Goal: Information Seeking & Learning: Learn about a topic

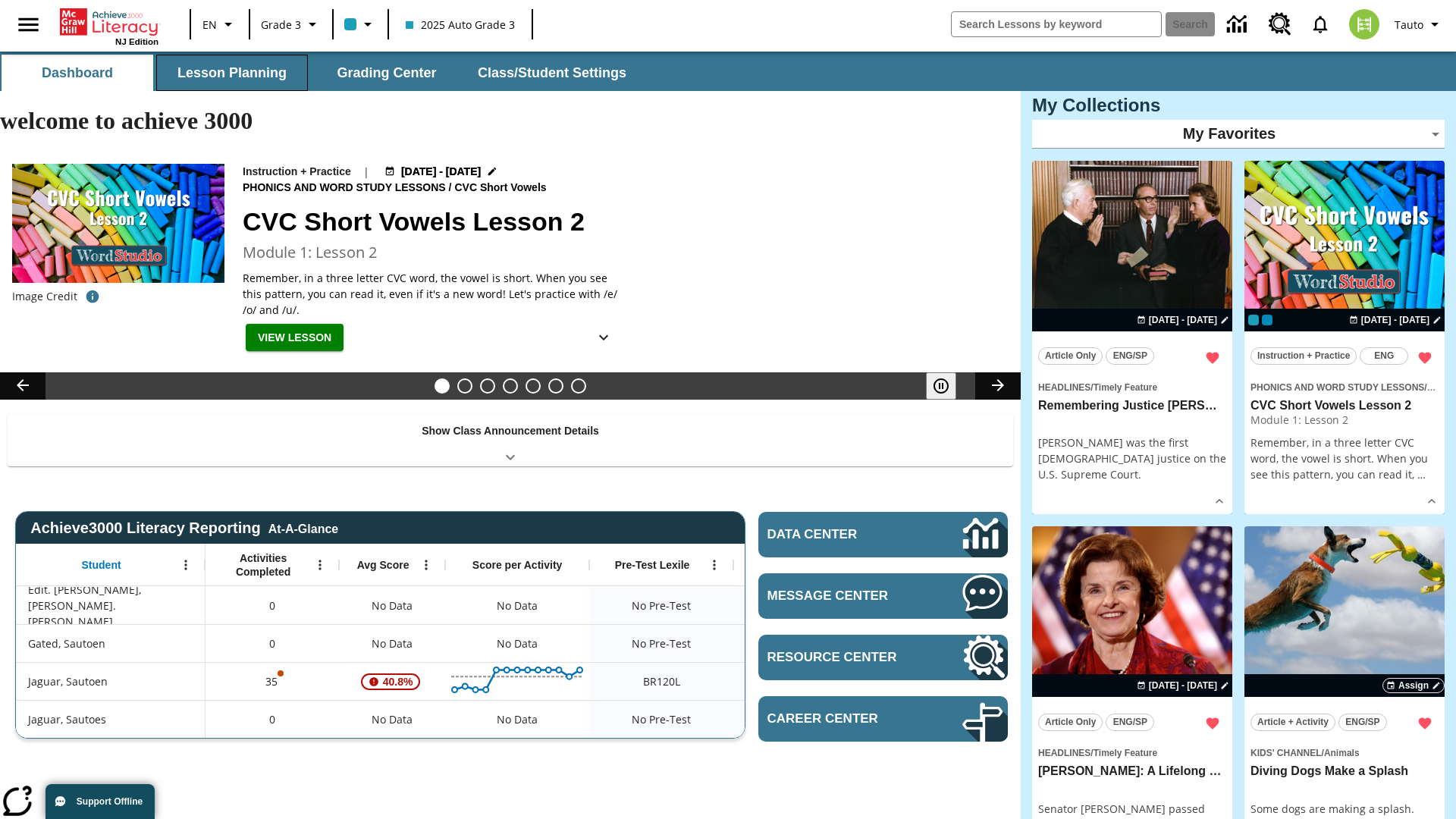
click at [232, 73] on button "Lesson Planning" at bounding box center [232, 73] width 151 height 36
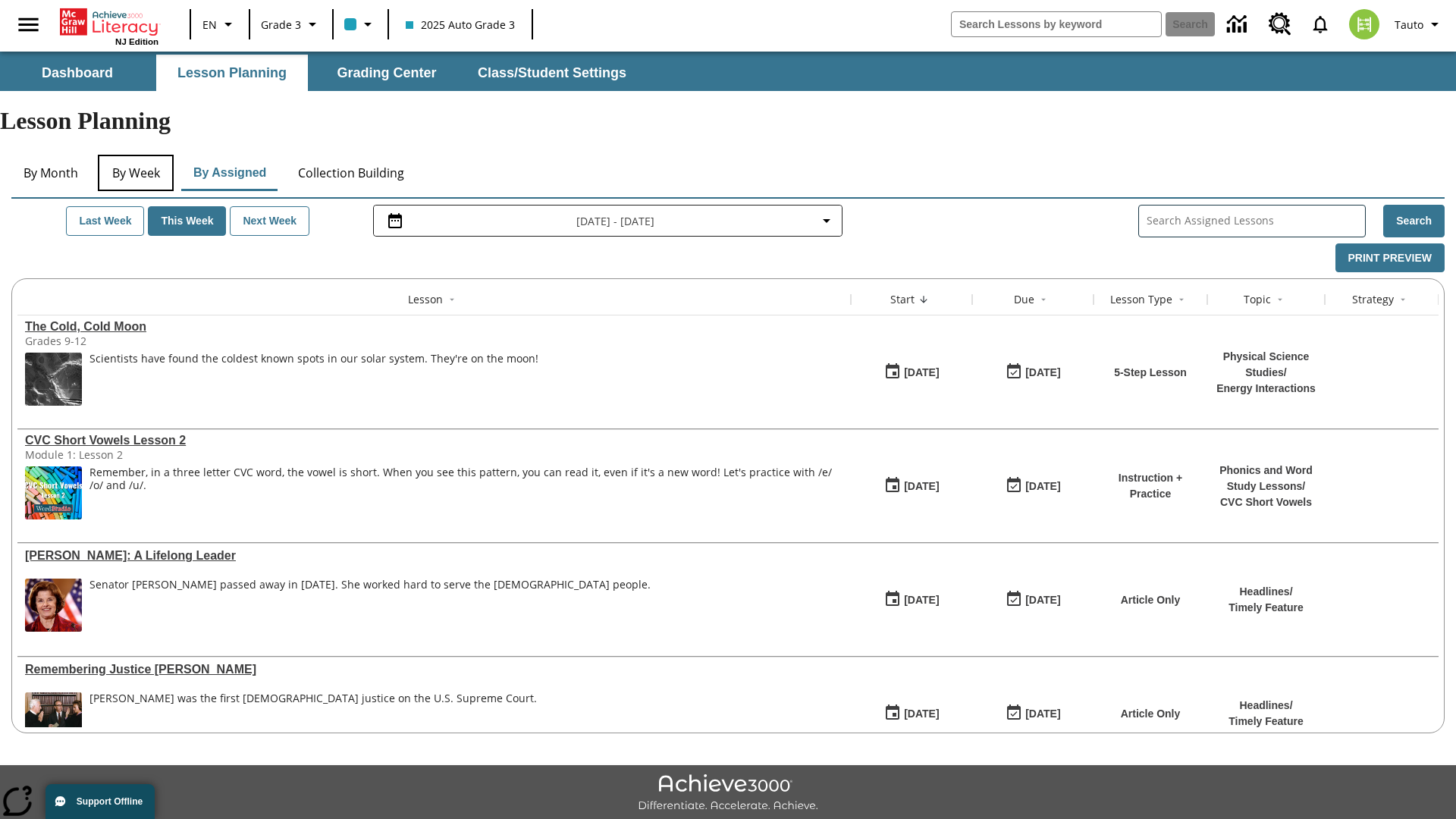
click at [136, 154] on button "By Week" at bounding box center [136, 173] width 76 height 36
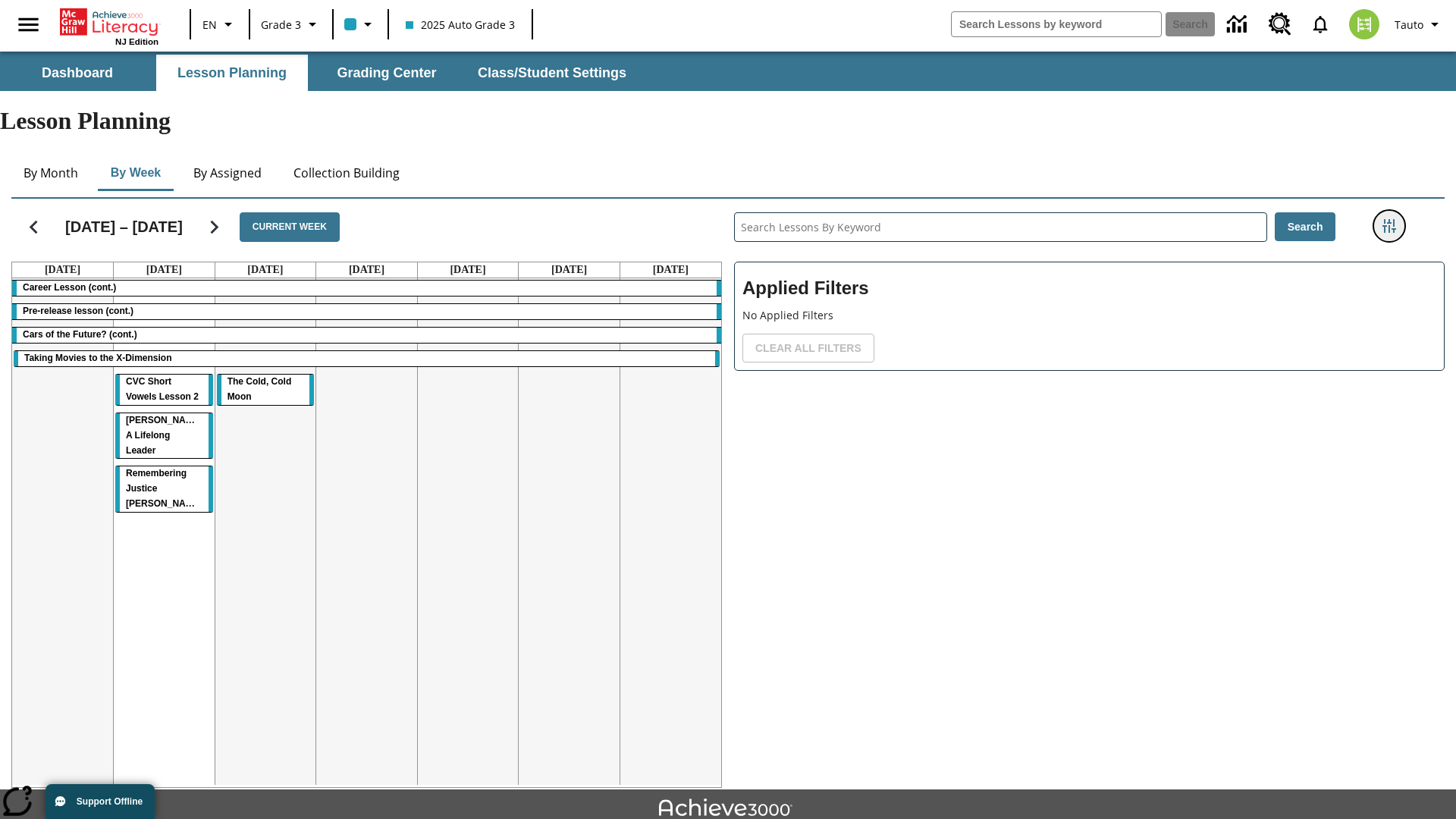
click at [1388, 219] on icon "Filters Side menu" at bounding box center [1388, 225] width 13 height 13
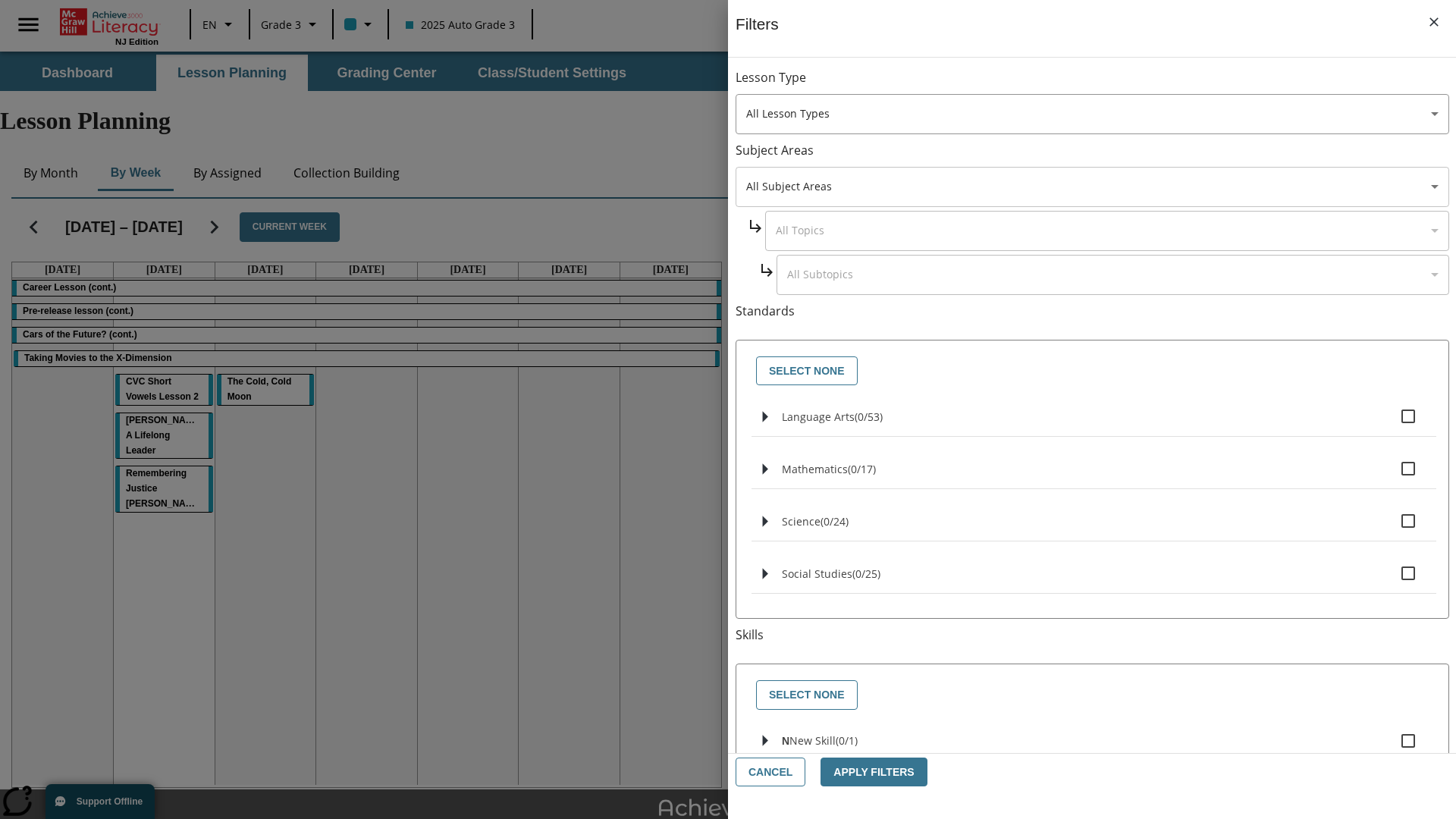
click at [1092, 187] on body "Skip to main content NJ Edition EN Grade 3 2025 Auto Grade 3 Search 0 Tauto Das…" at bounding box center [728, 469] width 1456 height 836
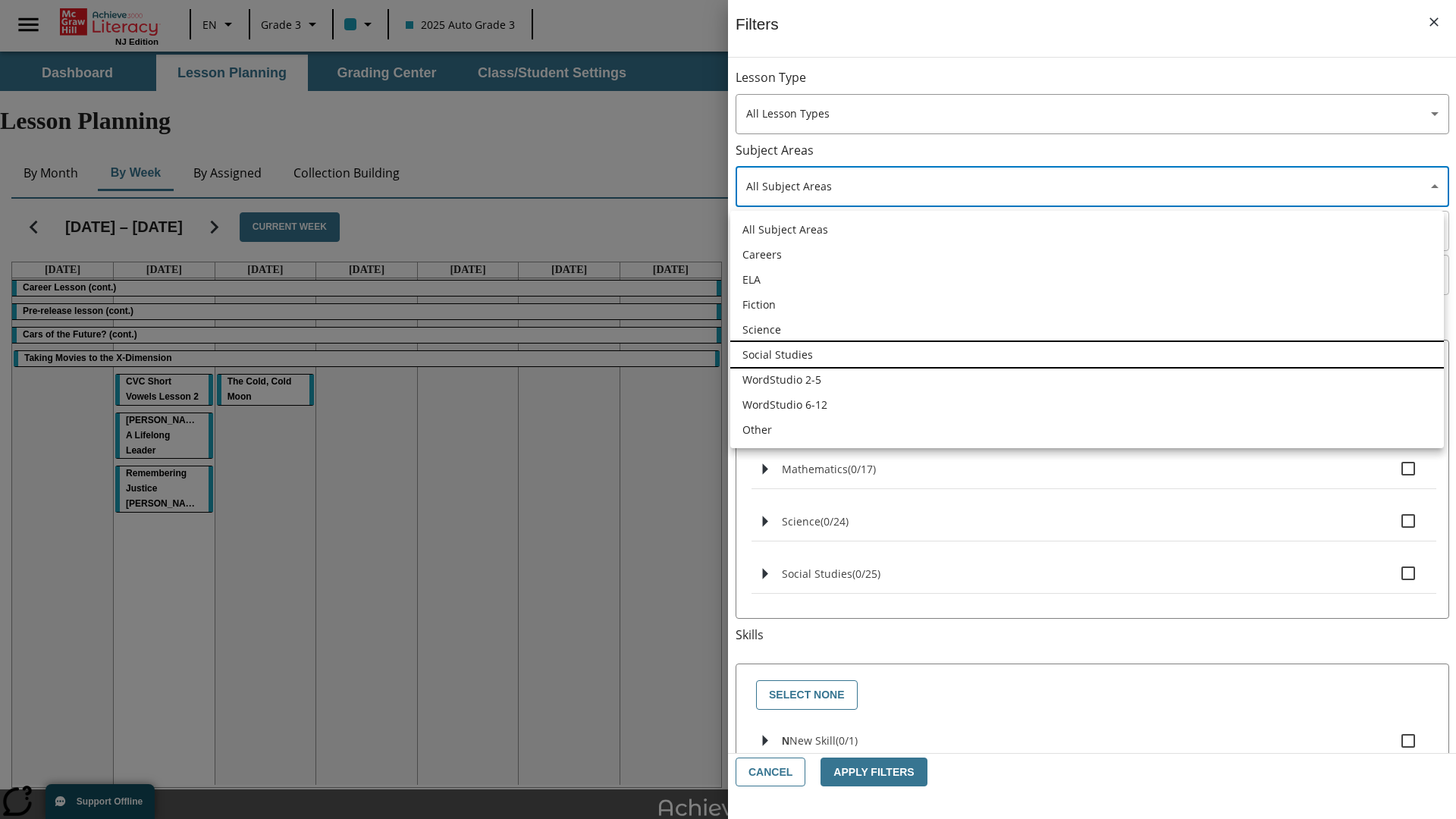
click at [1086, 354] on li "Social Studies" at bounding box center [1086, 355] width 713 height 25
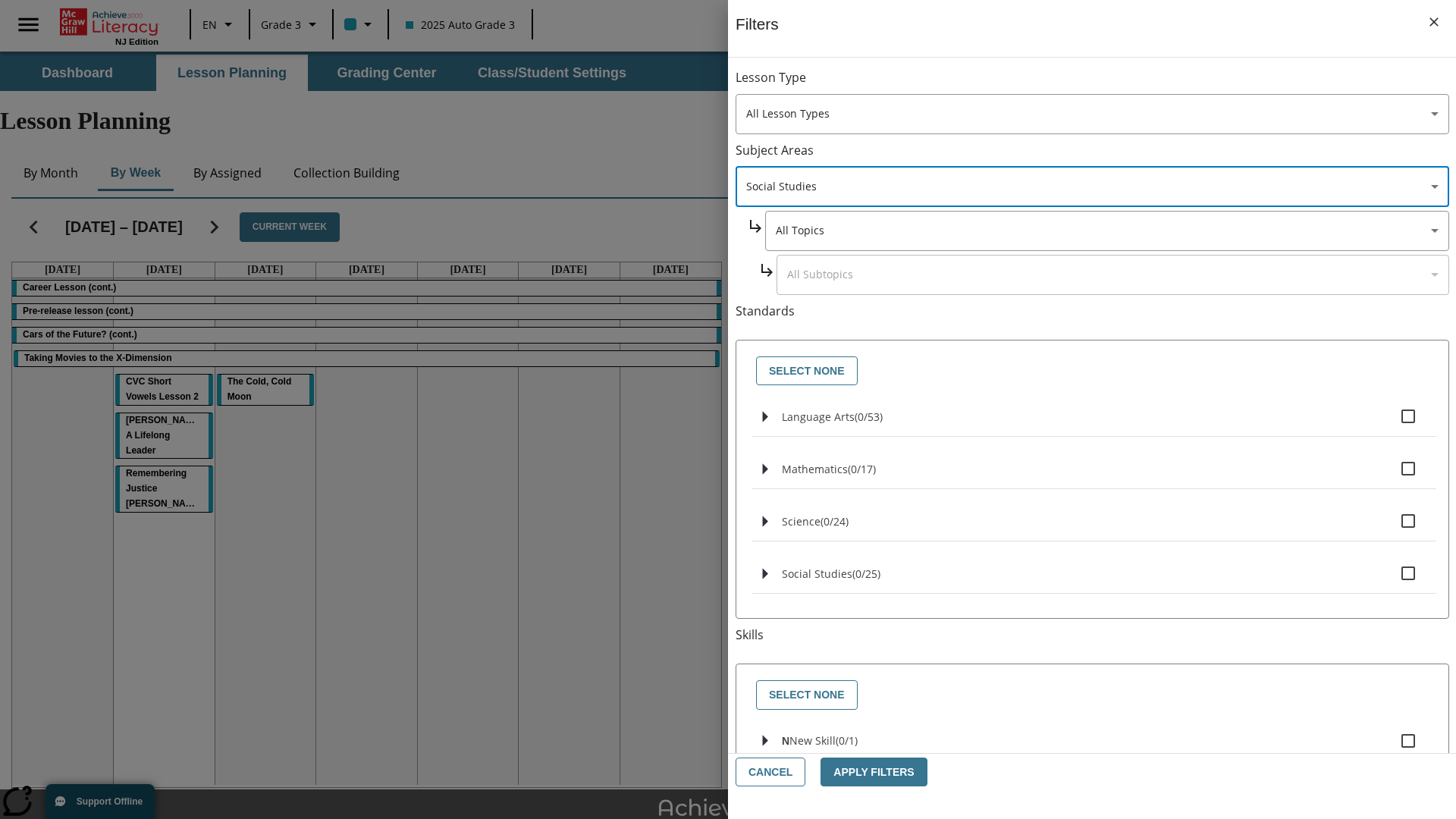
type input "3"
click at [1105, 230] on body "Skip to main content NJ Edition EN Grade 3 2025 Auto Grade 3 Search 0 Tauto Das…" at bounding box center [728, 469] width 1456 height 836
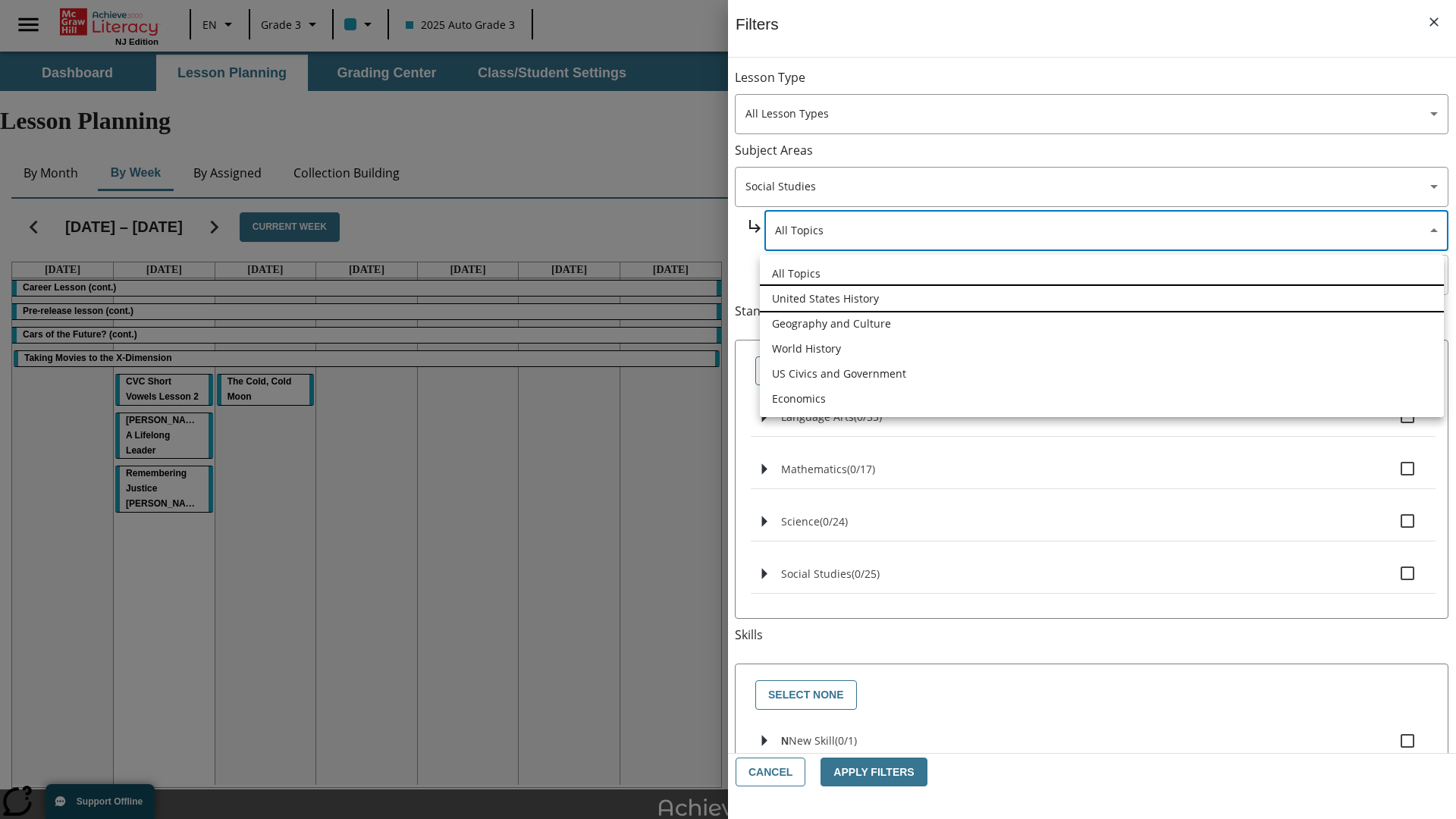
click at [1101, 298] on li "United States History" at bounding box center [1102, 299] width 684 height 25
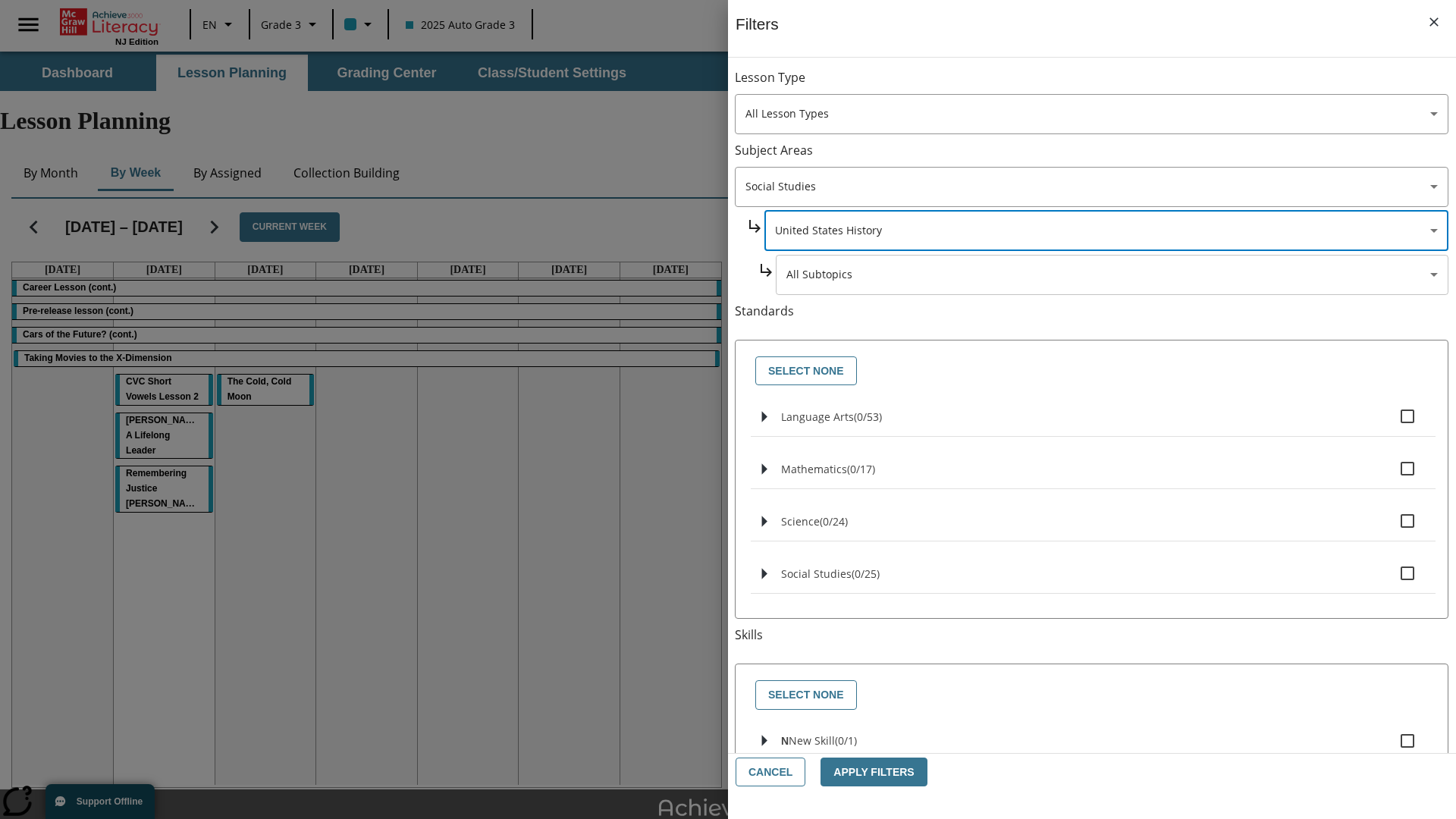
click at [1112, 274] on body "Skip to main content NJ Edition EN Grade 3 2025 Auto Grade 3 Search 0 Tauto Das…" at bounding box center [728, 469] width 1456 height 836
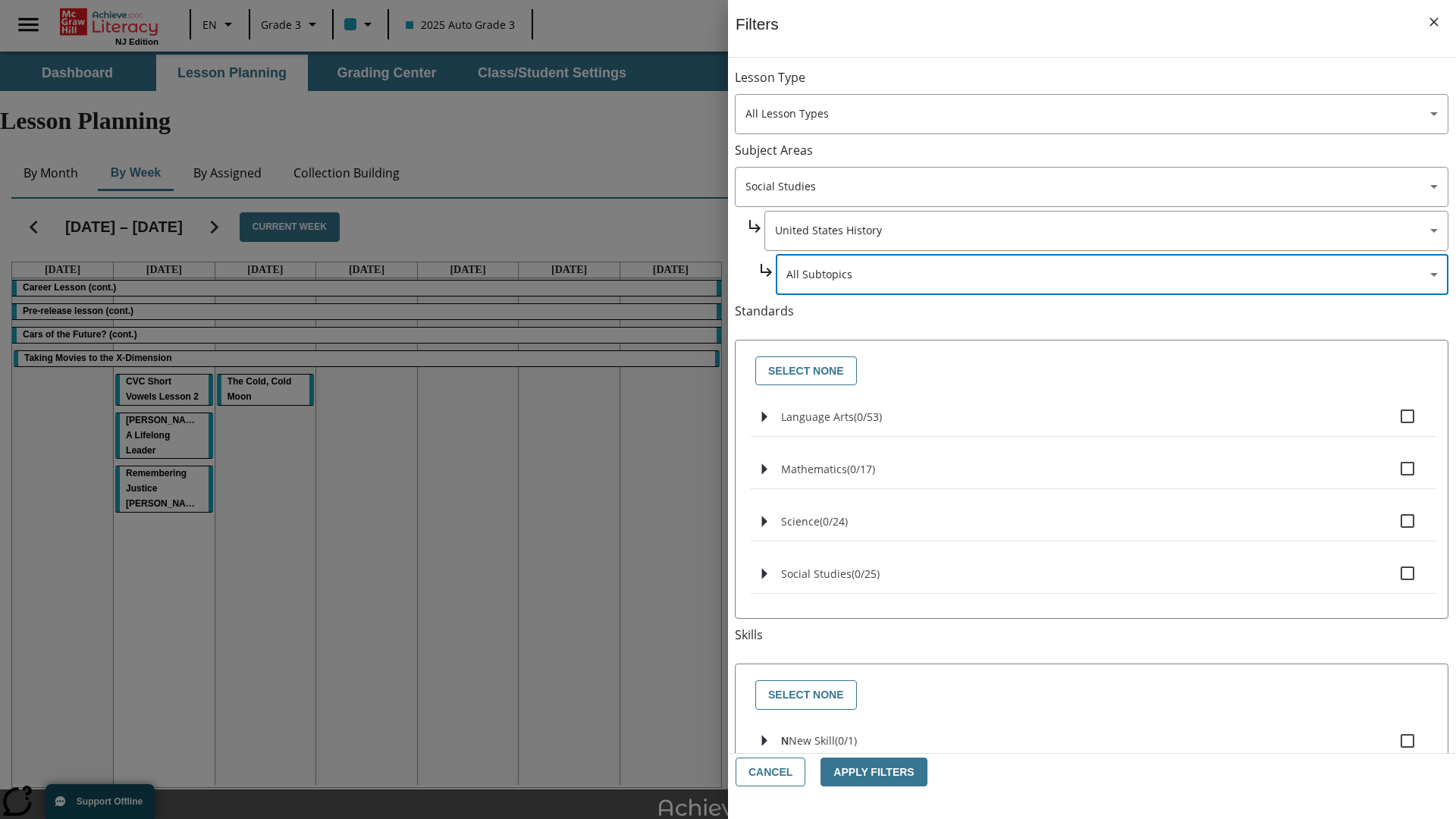
scroll to position [0, 1]
click at [1105, 85] on body "Skip to main content NJ Edition EN Grade 3 2025 Auto Grade 3 Search 0 Tauto Das…" at bounding box center [728, 469] width 1456 height 836
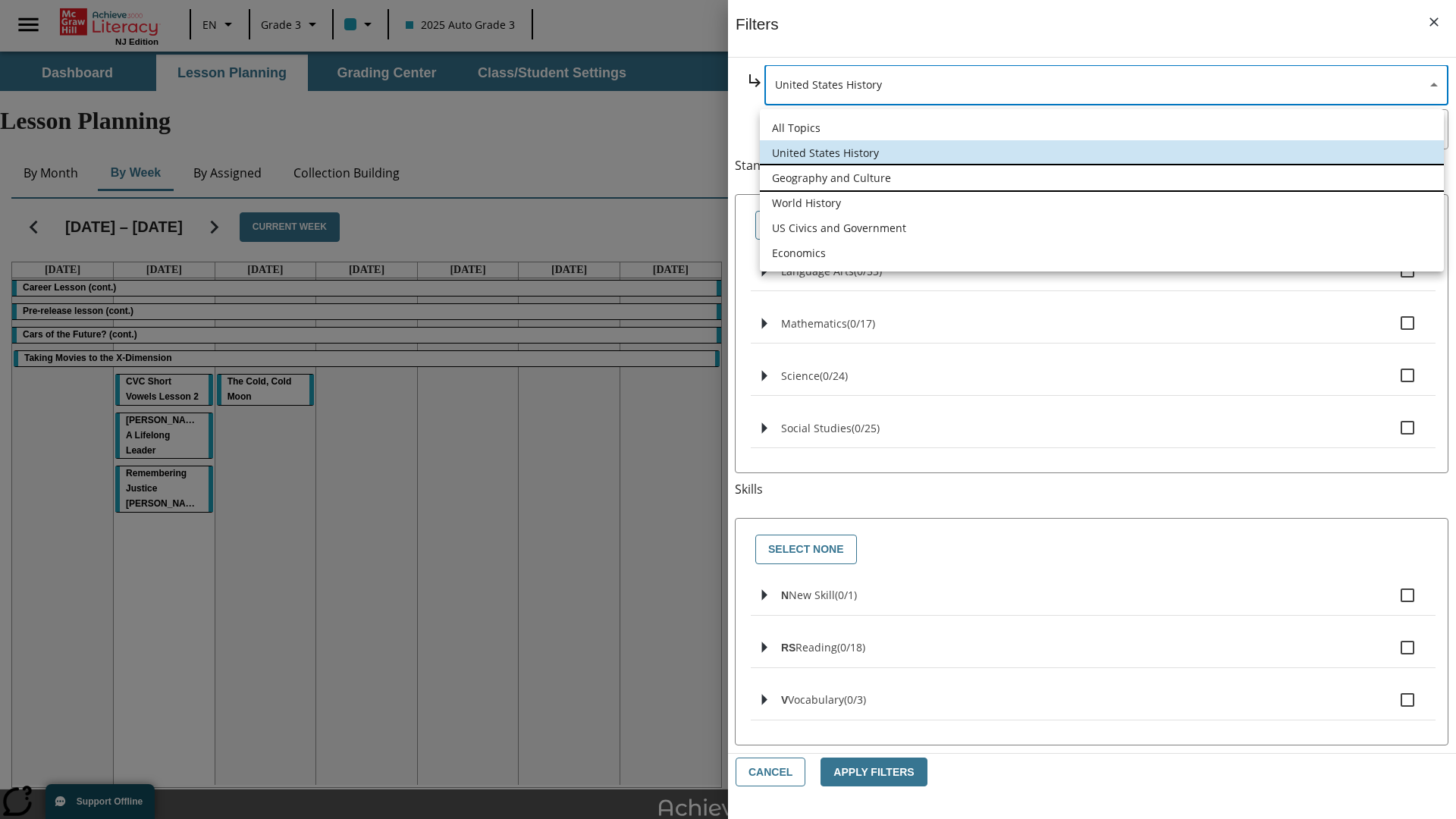
click at [1101, 177] on li "Geography and Culture" at bounding box center [1102, 178] width 684 height 25
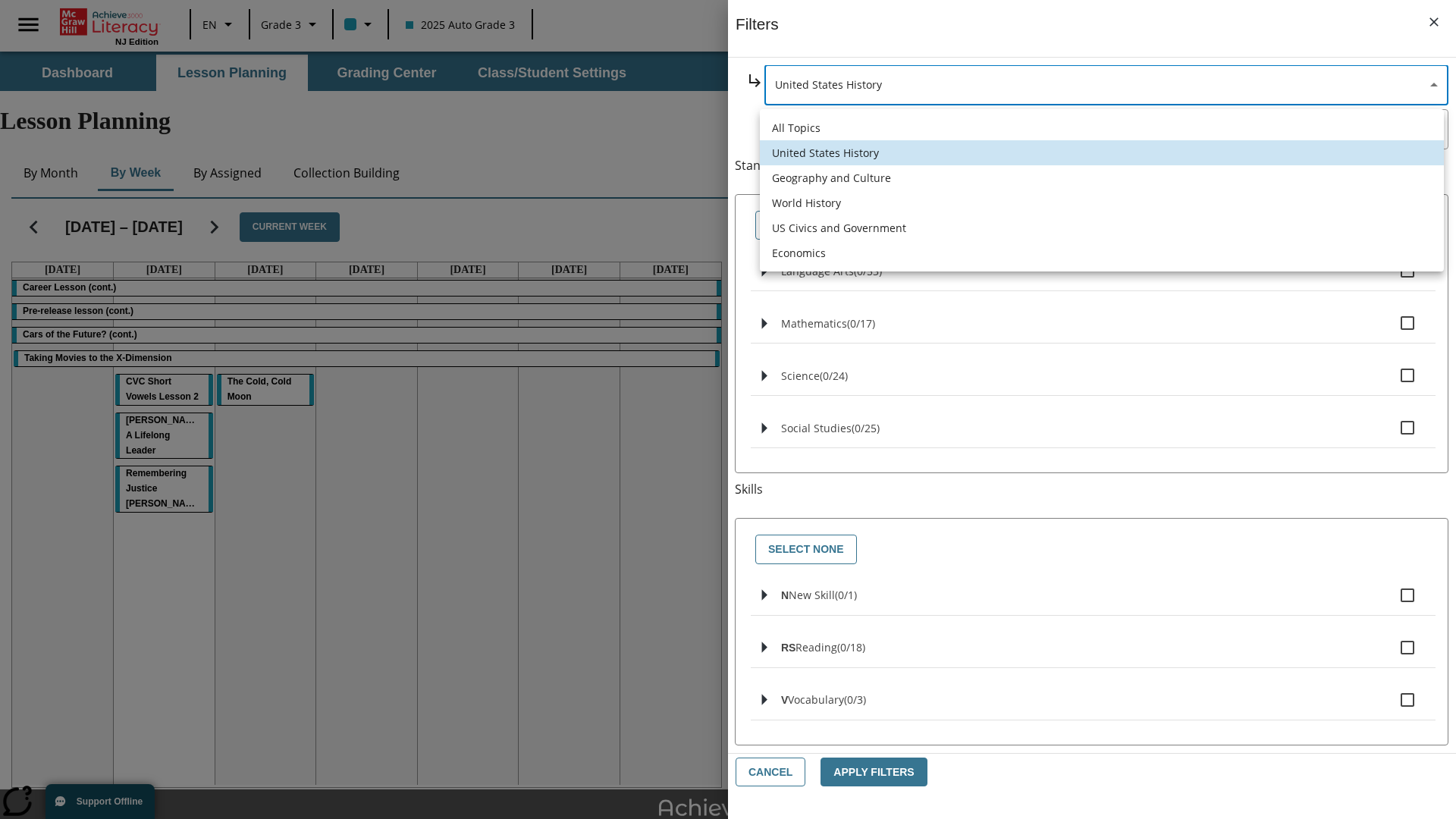
type input "186"
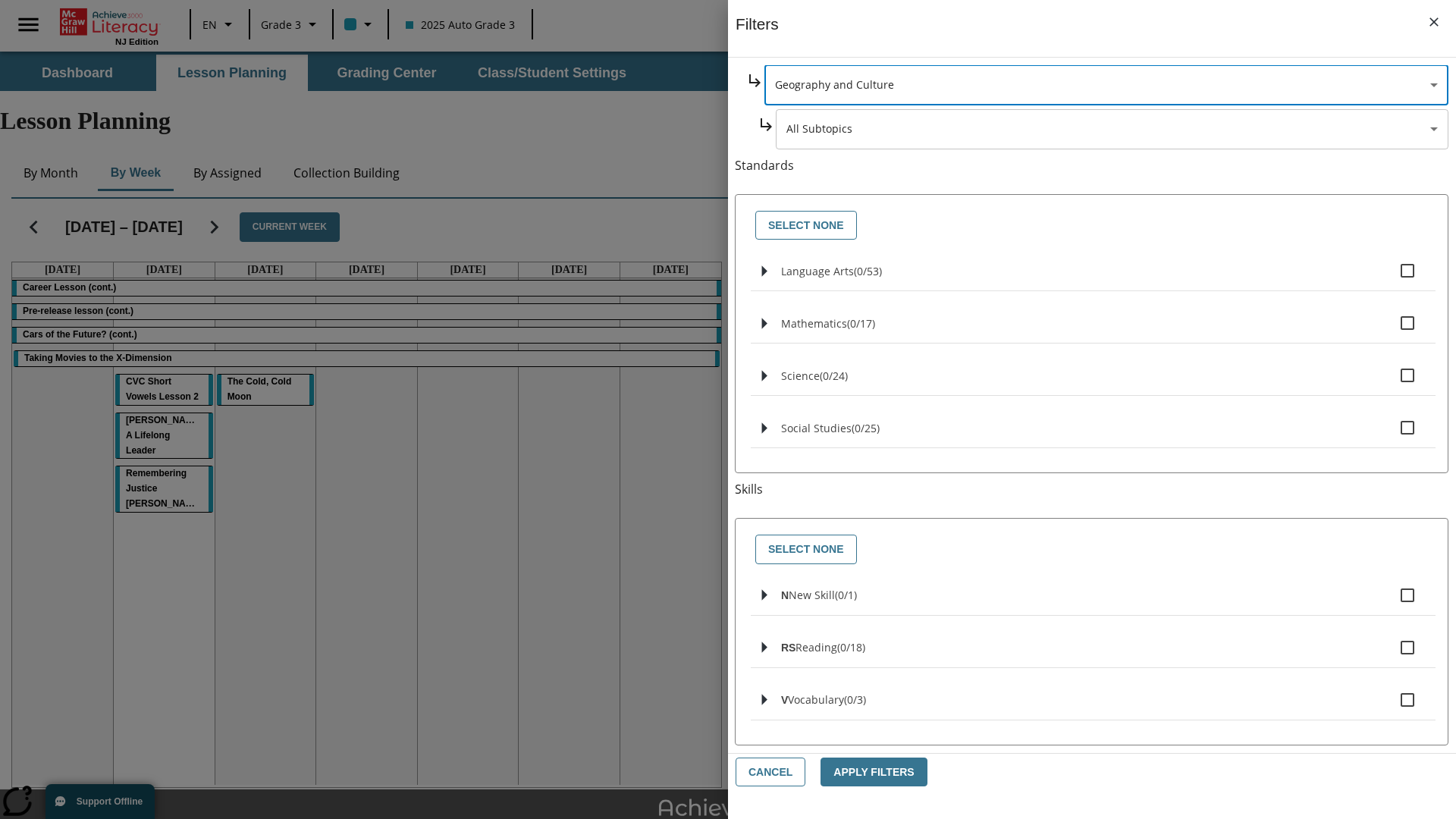
click at [1112, 274] on body "Skip to main content NJ Edition EN Grade 3 2025 Auto Grade 3 Search 0 Tauto Das…" at bounding box center [728, 469] width 1456 height 836
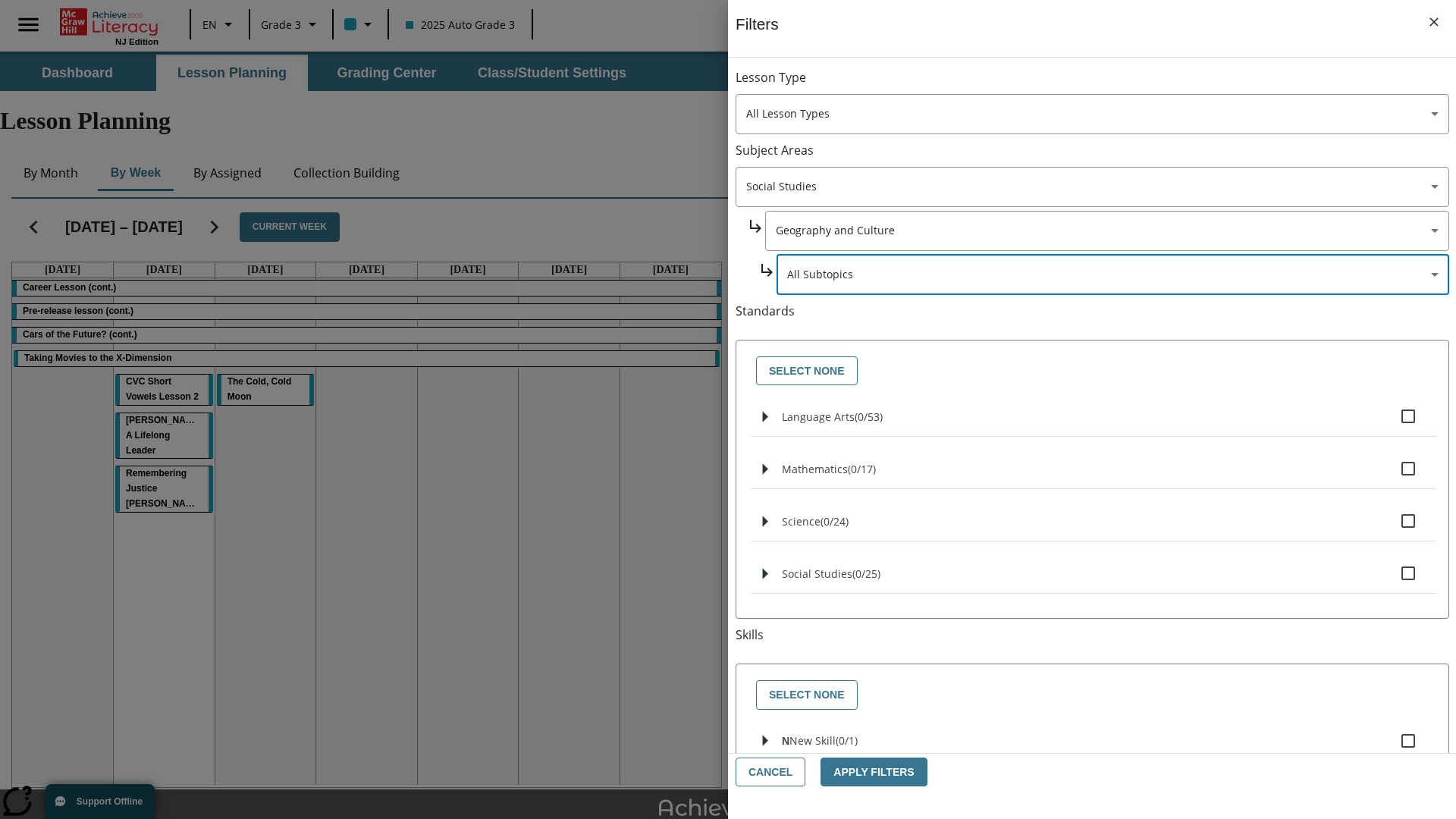
scroll to position [0, 1]
click at [1105, 85] on body "Skip to main content NJ Edition EN Grade 3 2025 Auto Grade 3 Search 0 Tauto Das…" at bounding box center [728, 469] width 1456 height 836
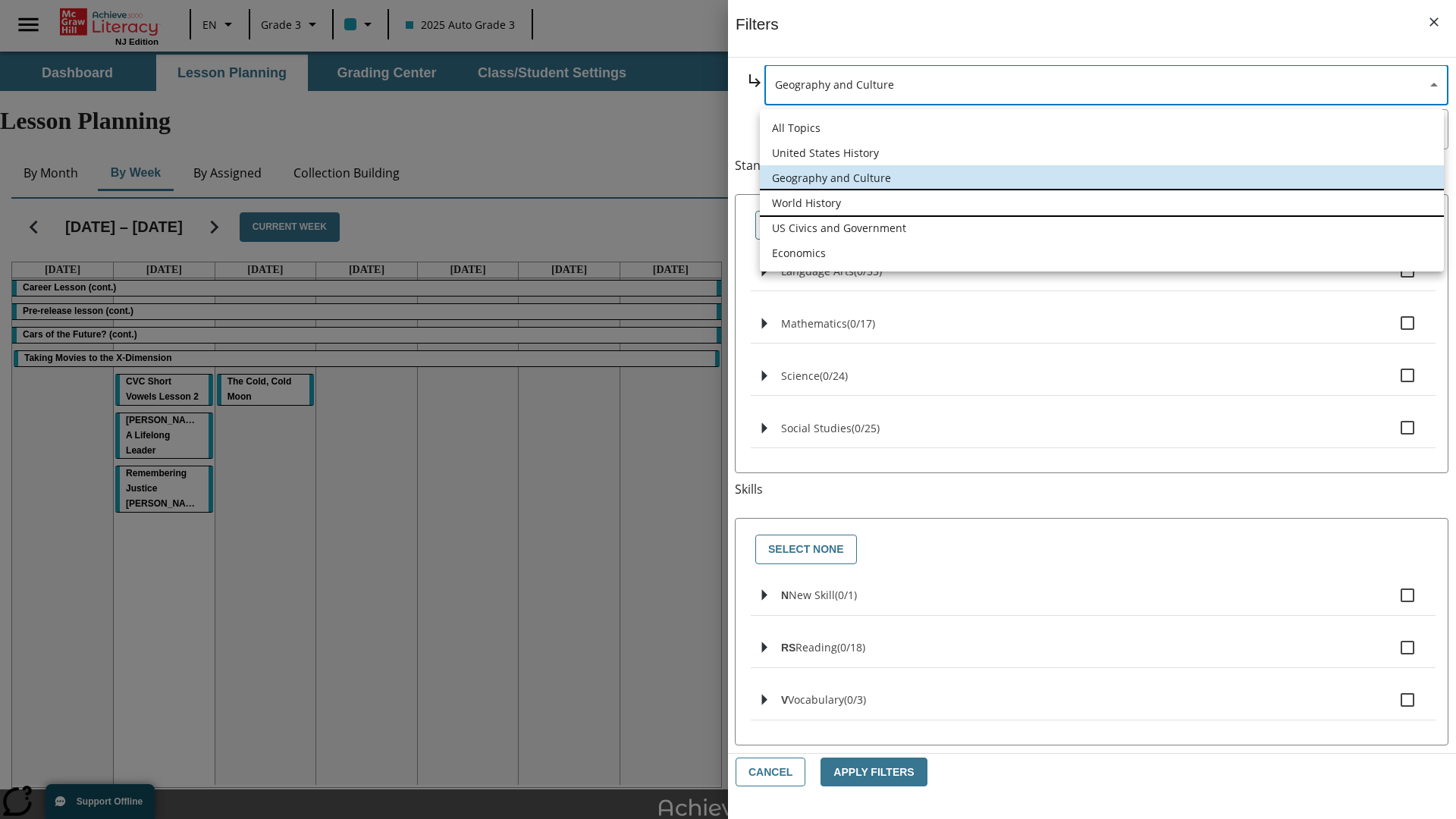
click at [1101, 203] on li "World History" at bounding box center [1102, 203] width 684 height 25
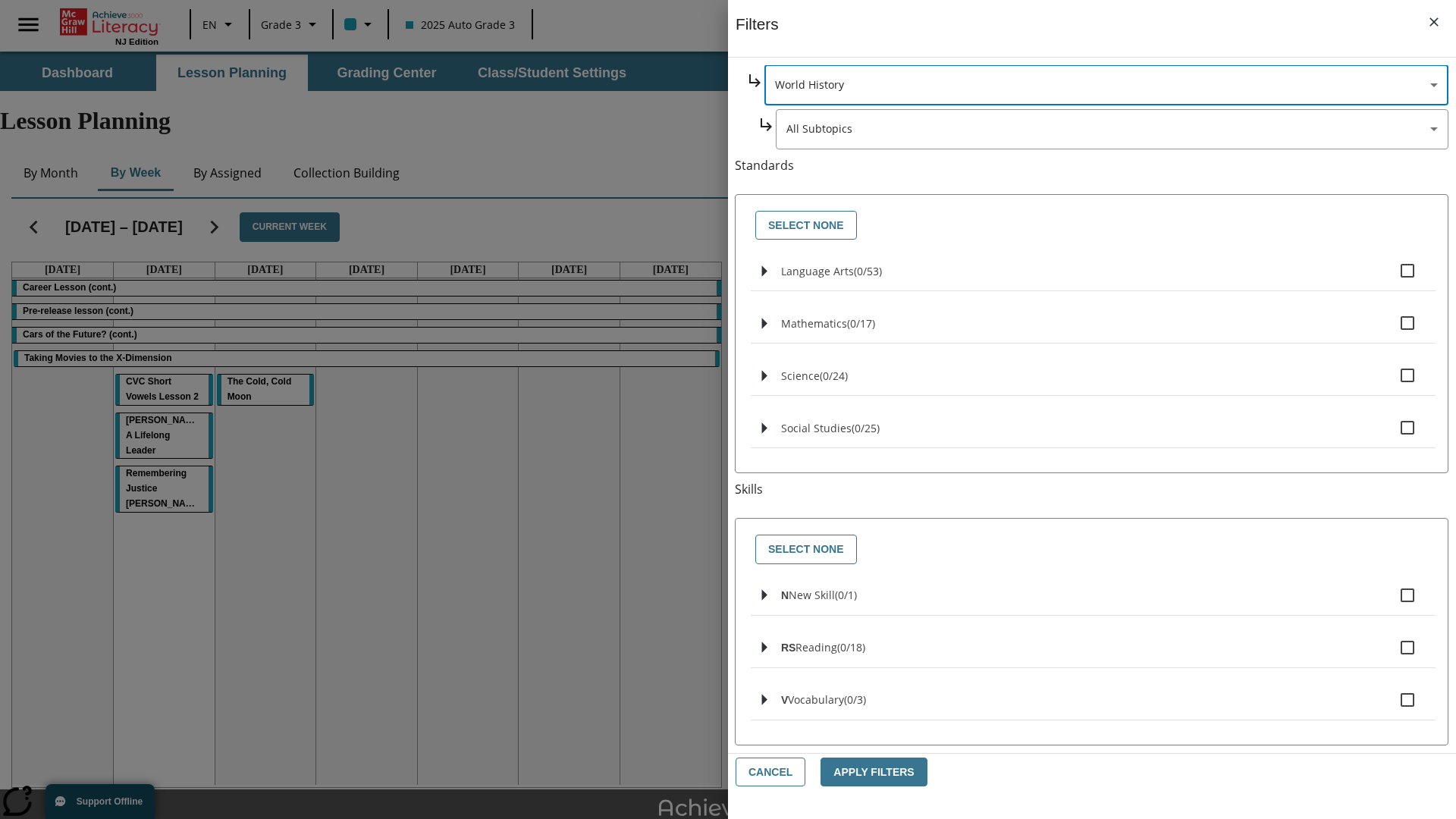
scroll to position [0, 1]
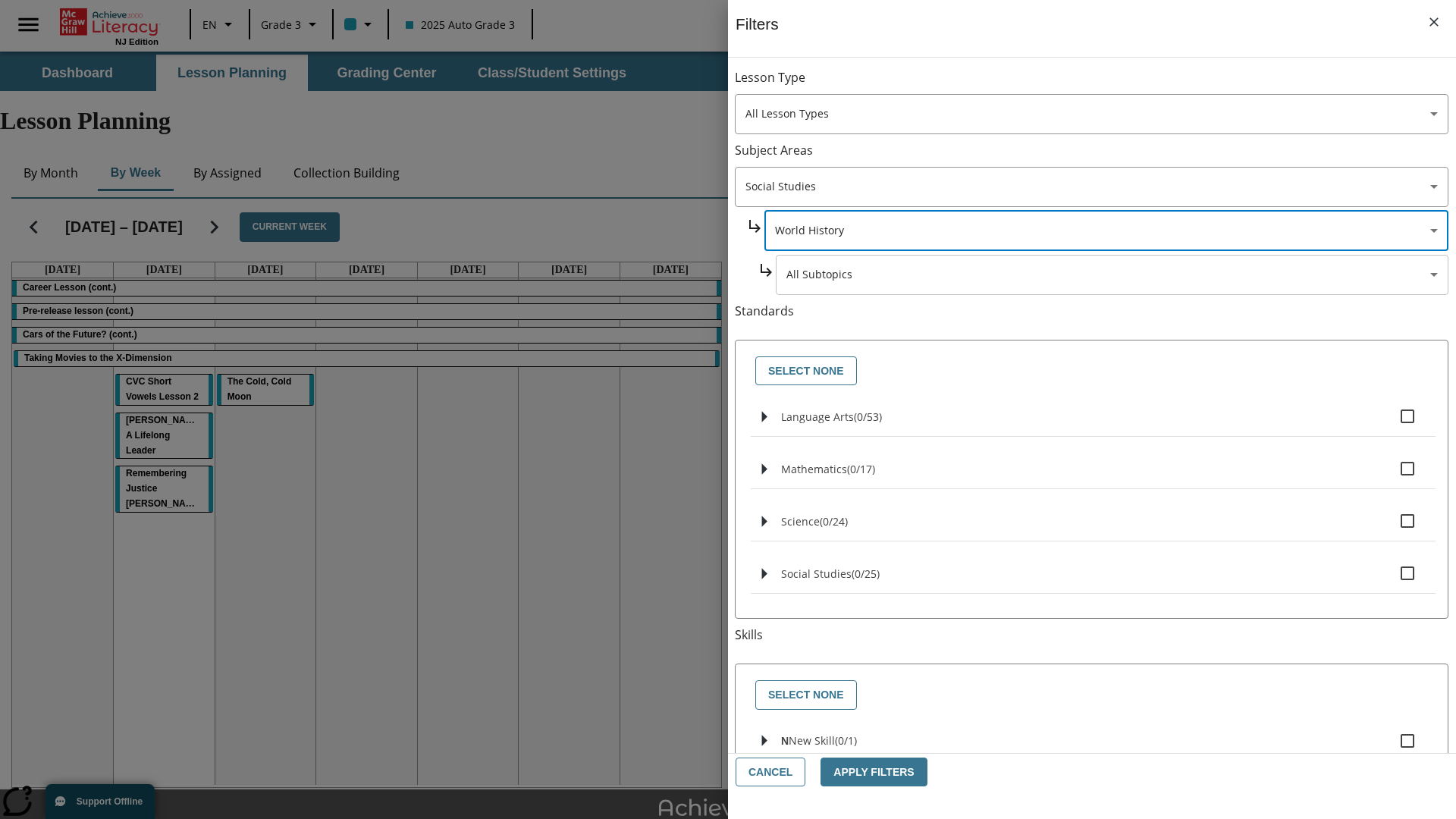
click at [1112, 85] on body "Skip to main content NJ Edition EN Grade 3 2025 Auto Grade 3 Search 0 Tauto Das…" at bounding box center [728, 469] width 1456 height 836
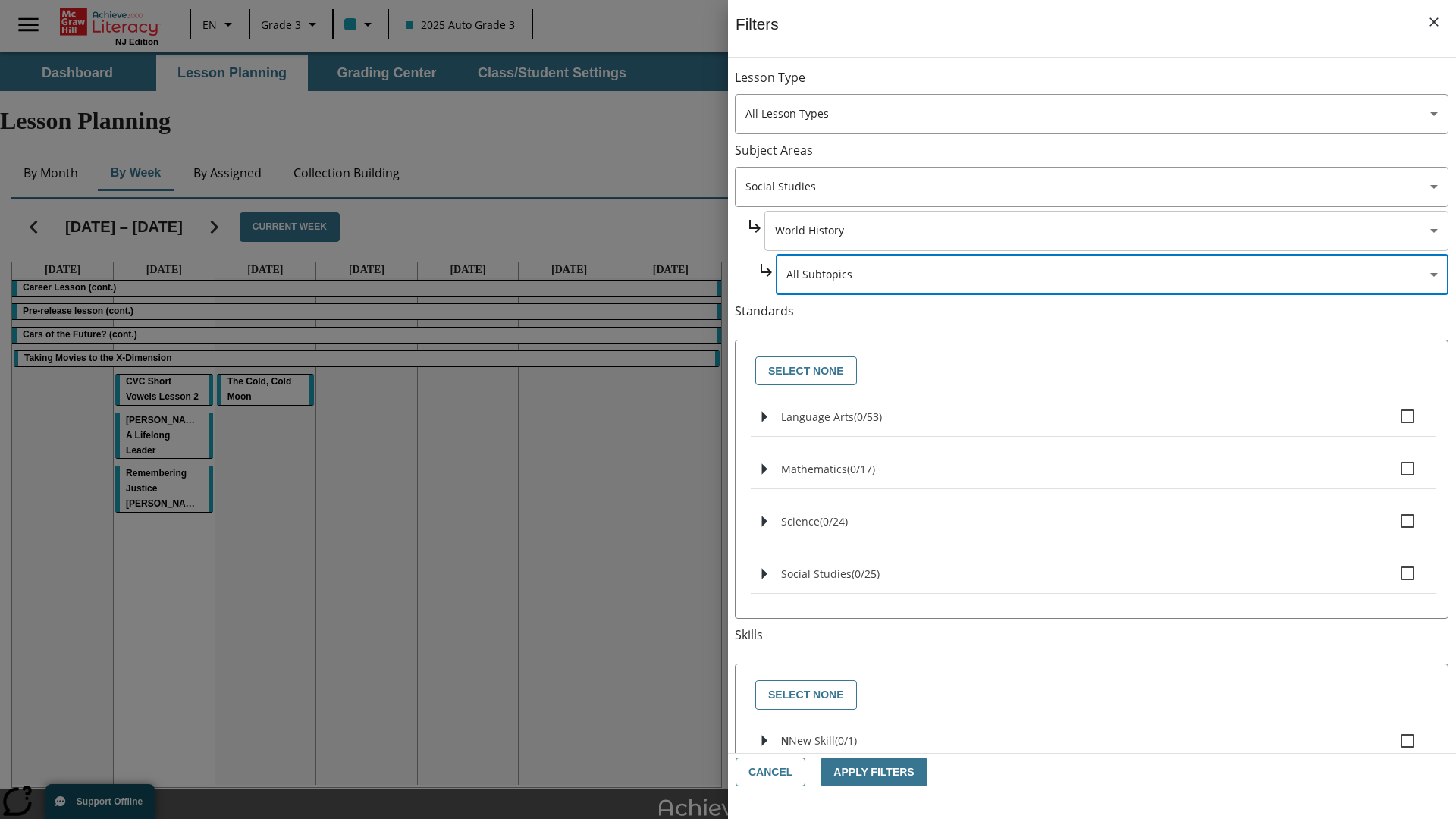
click at [1105, 85] on body "Skip to main content NJ Edition EN Grade 3 2025 Auto Grade 3 Search 0 Tauto Das…" at bounding box center [728, 469] width 1456 height 836
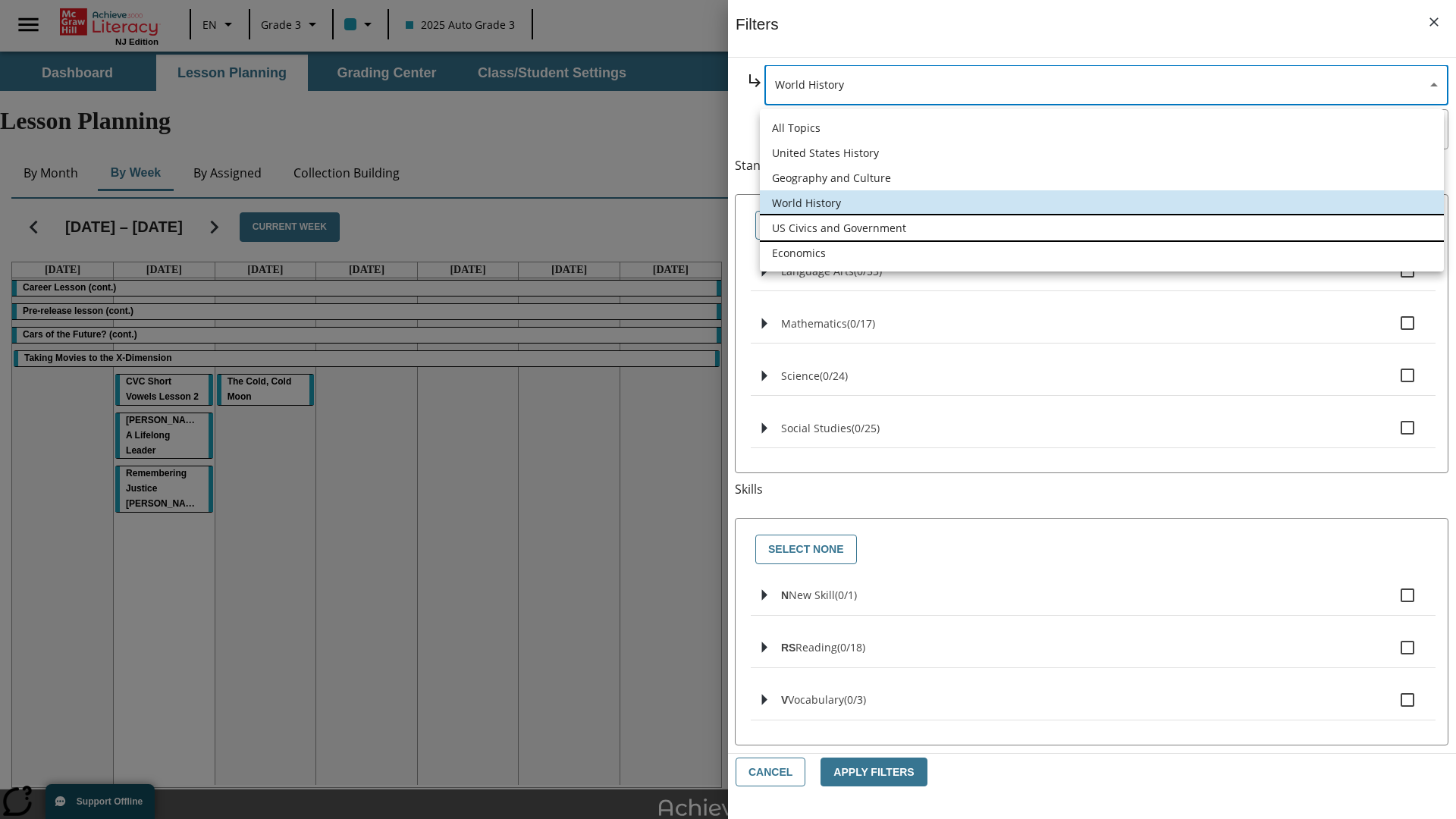
click at [1101, 228] on li "US Civics and Government" at bounding box center [1102, 228] width 684 height 25
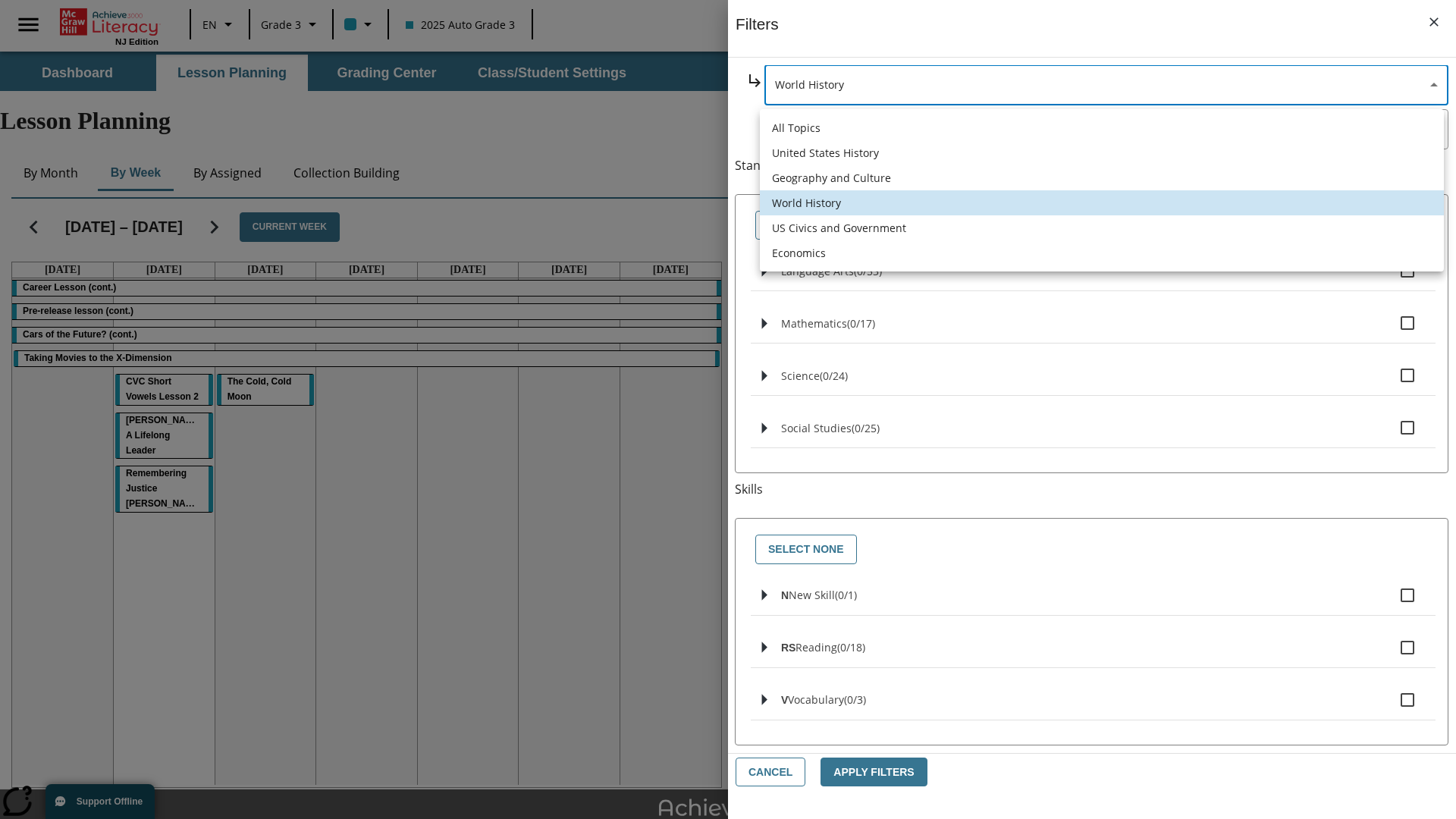
type input "194"
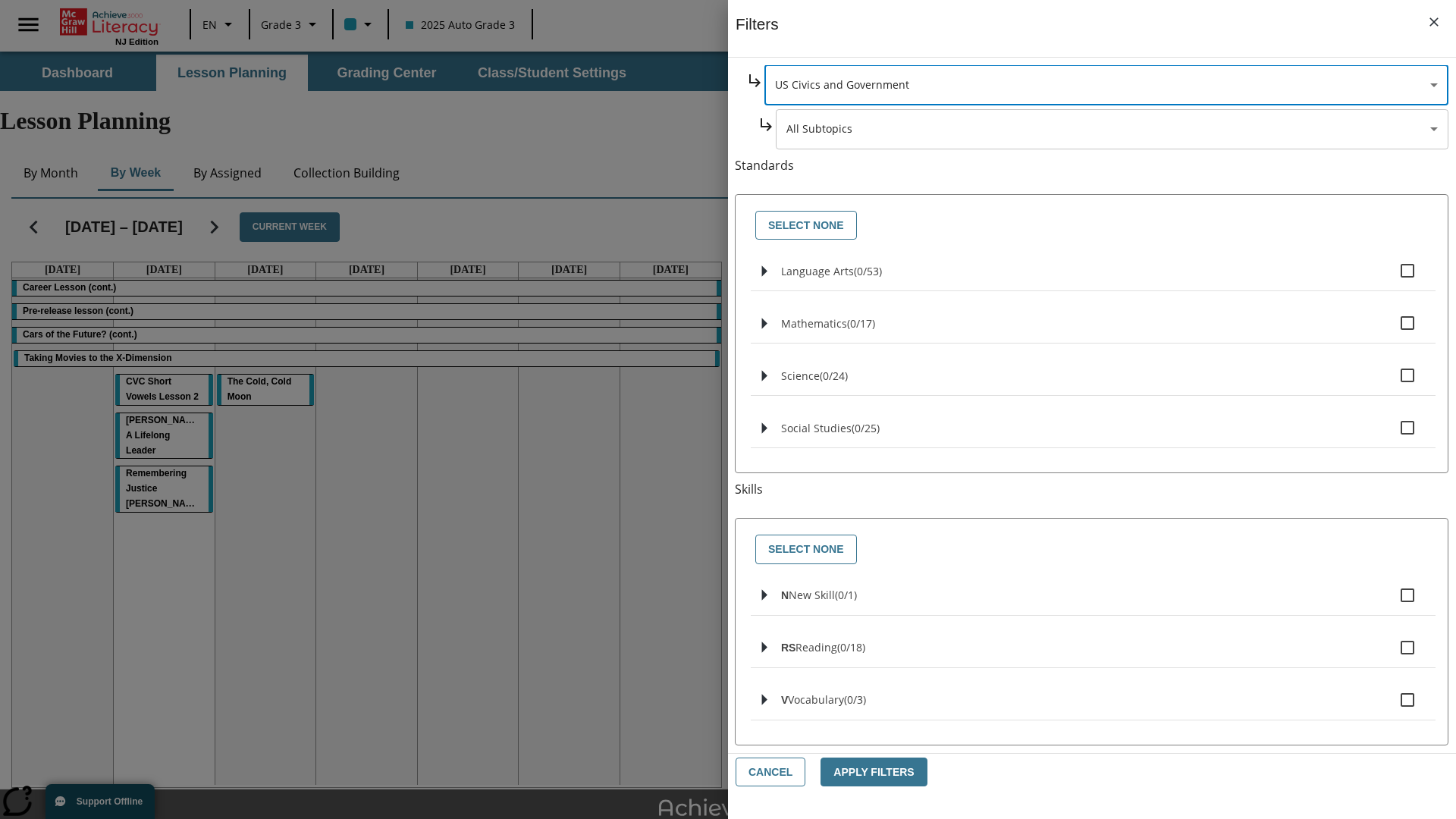
click at [1112, 274] on body "Skip to main content NJ Edition EN Grade 3 2025 Auto Grade 3 Search 0 Tauto Das…" at bounding box center [728, 469] width 1456 height 836
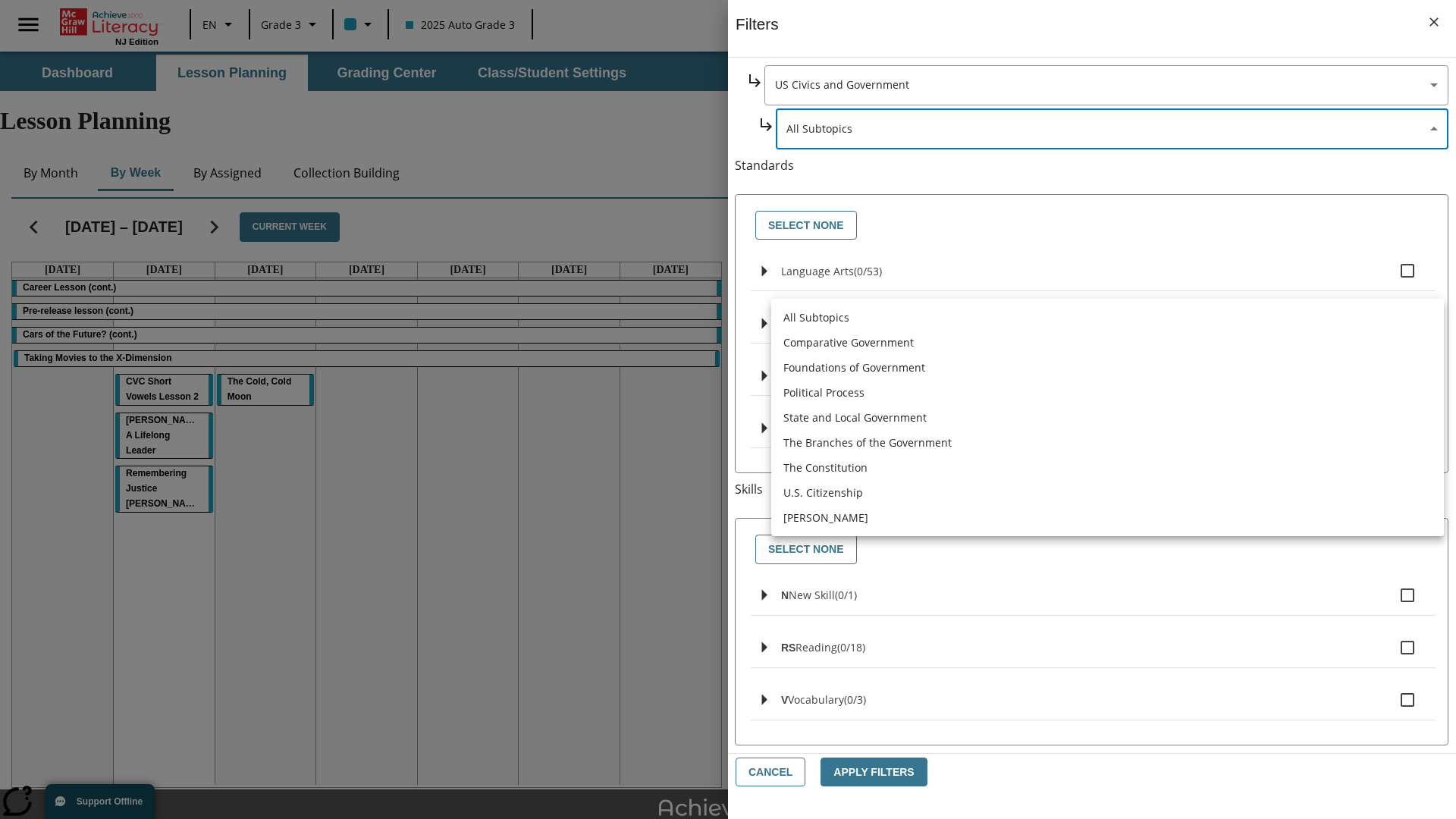
scroll to position [0, 0]
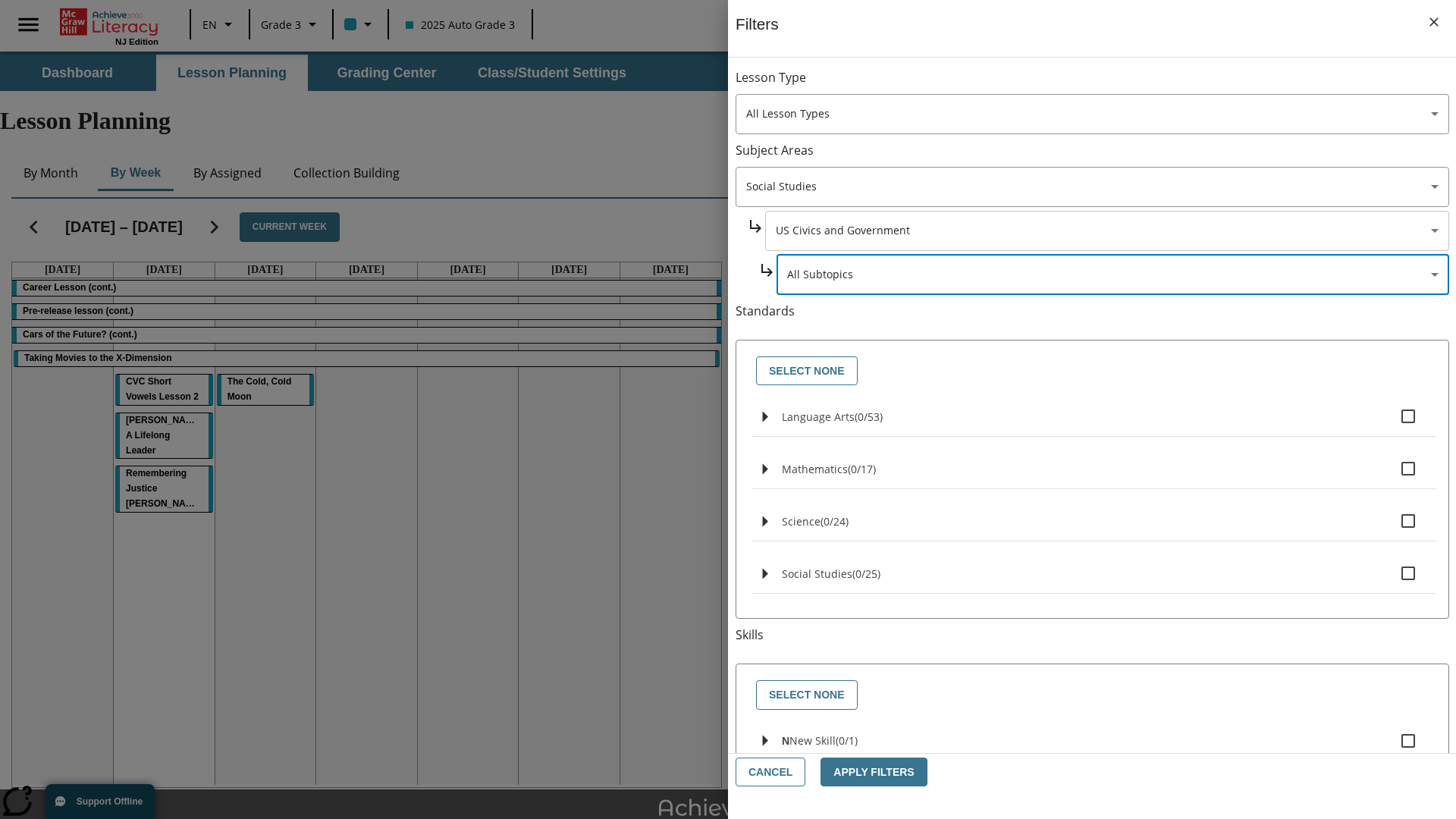
click at [1105, 230] on body "Skip to main content NJ Edition EN Grade 3 2025 Auto Grade 3 Search 0 Tauto Das…" at bounding box center [728, 469] width 1456 height 836
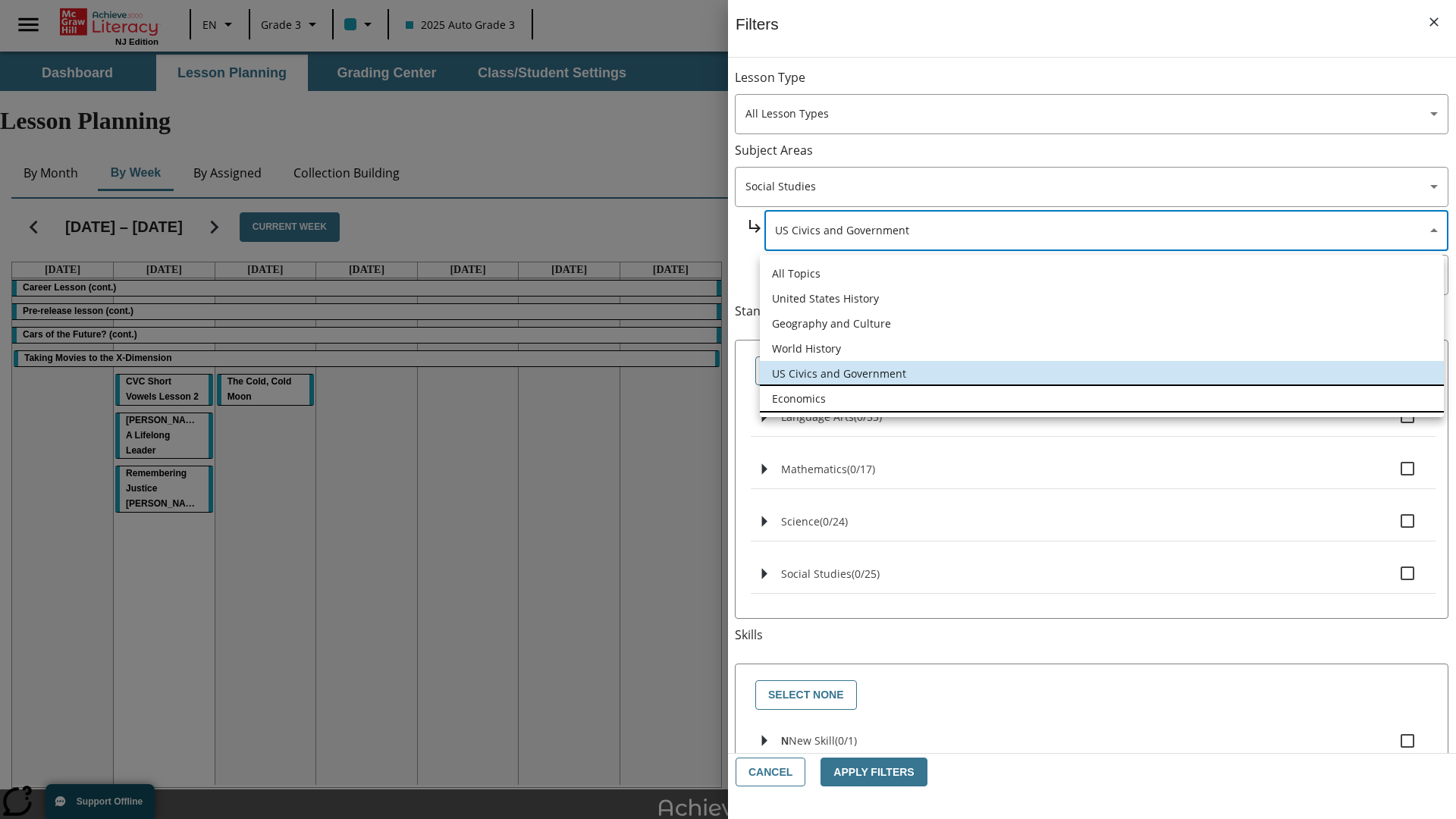
click at [1101, 398] on li "Economics" at bounding box center [1102, 399] width 684 height 25
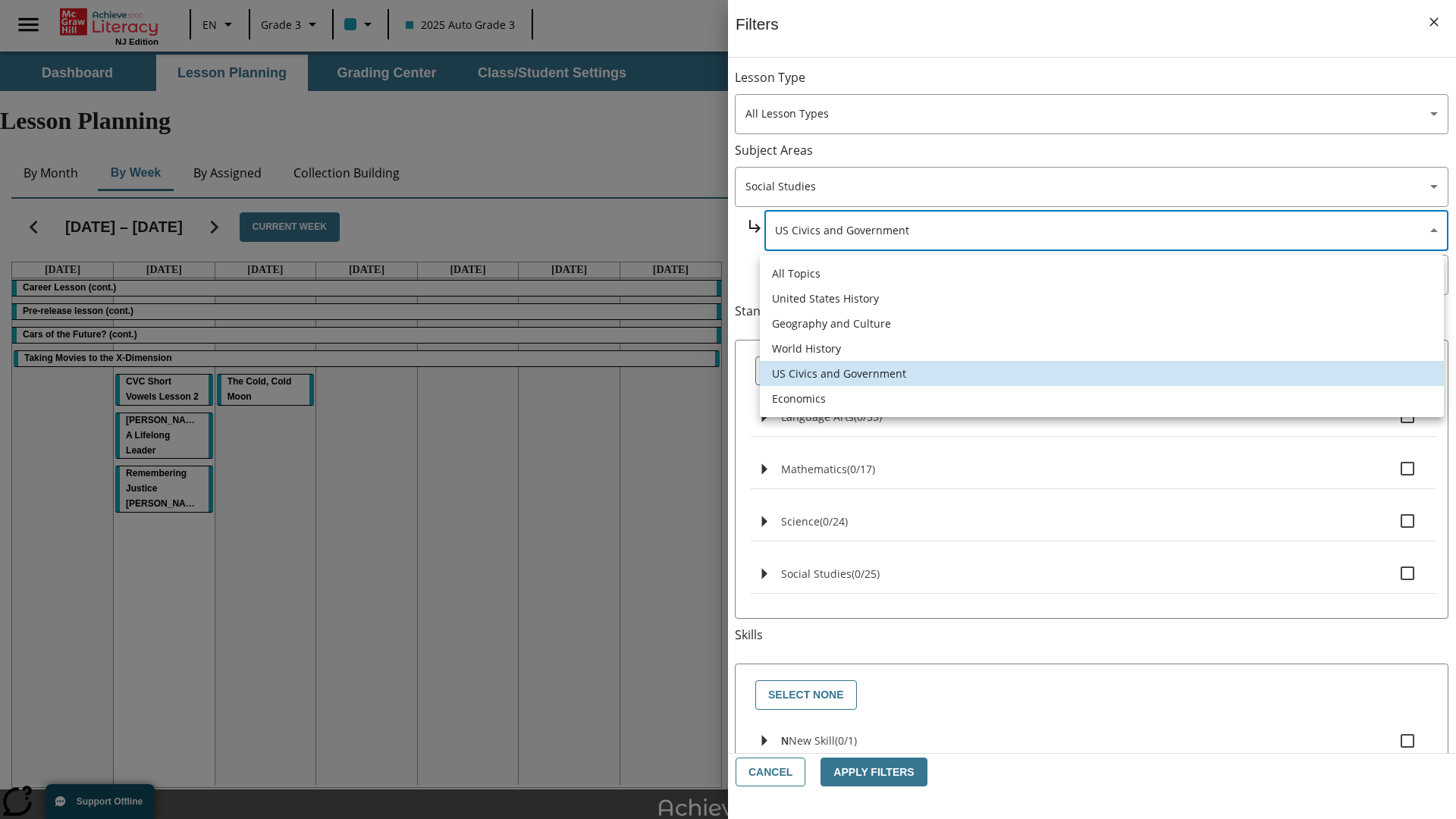
type input "195"
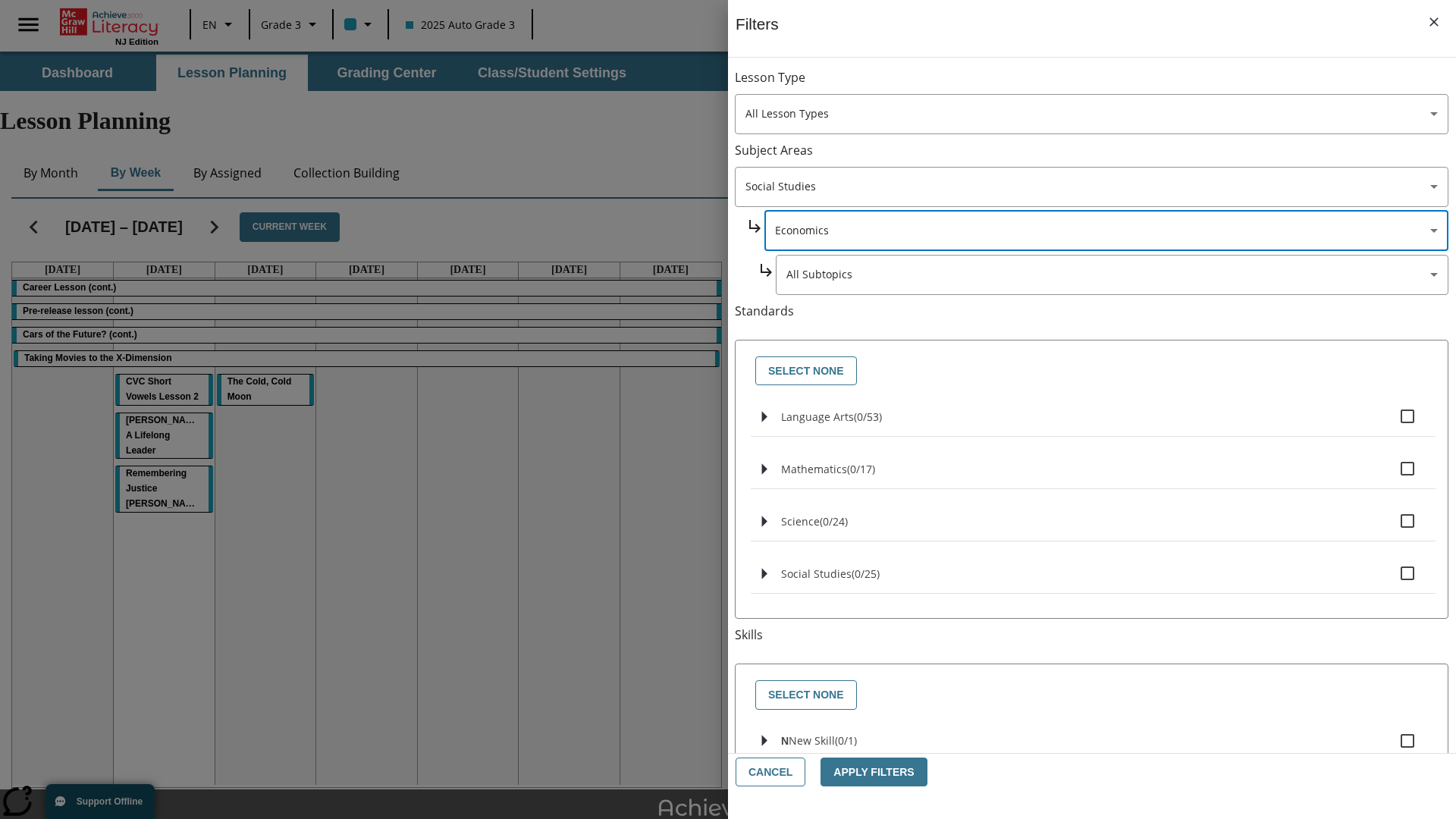
scroll to position [0, 0]
click at [1112, 274] on body "Skip to main content NJ Edition EN Grade 3 2025 Auto Grade 3 Search 0 Tauto Das…" at bounding box center [728, 469] width 1456 height 836
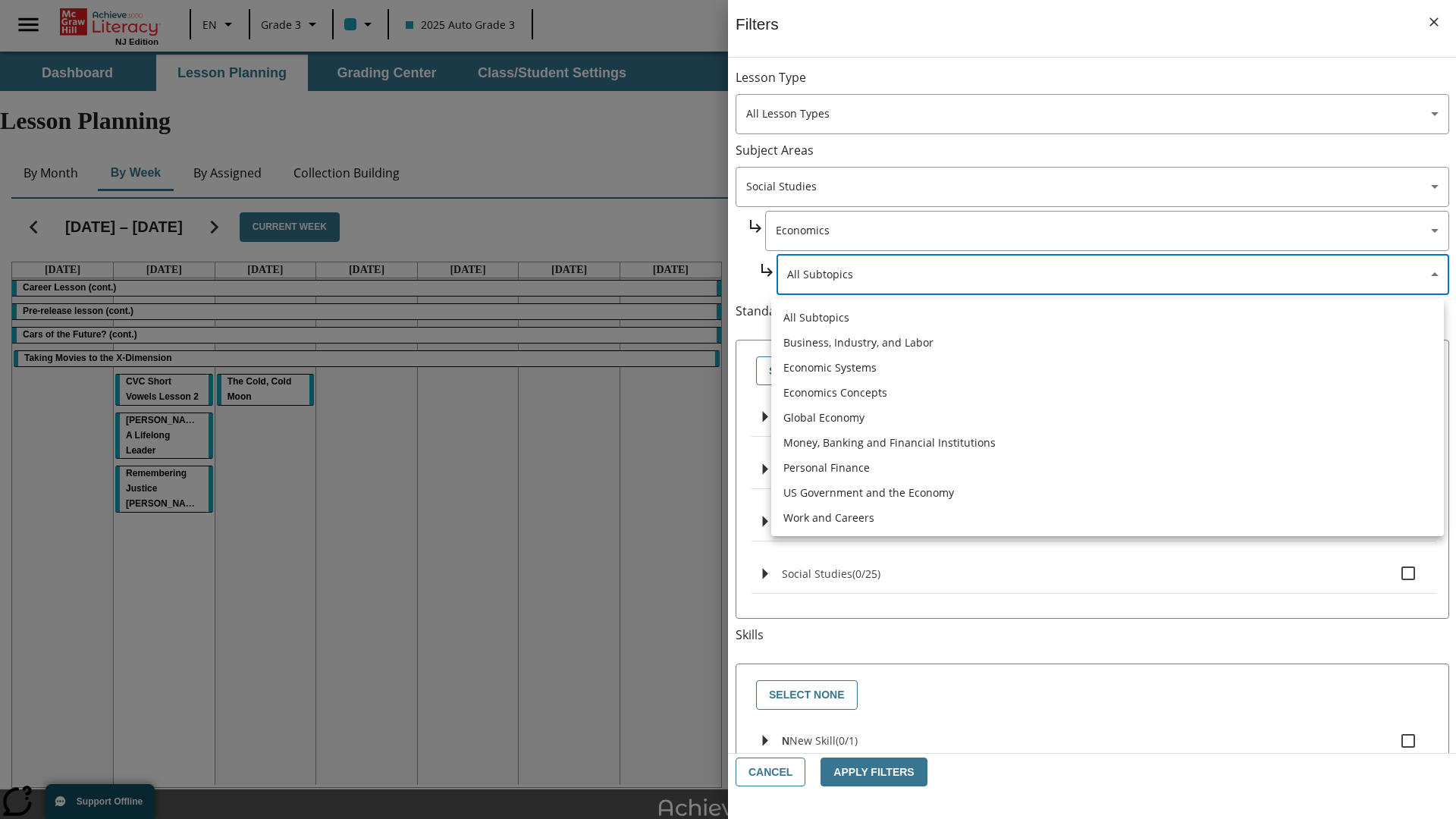
scroll to position [0, 1]
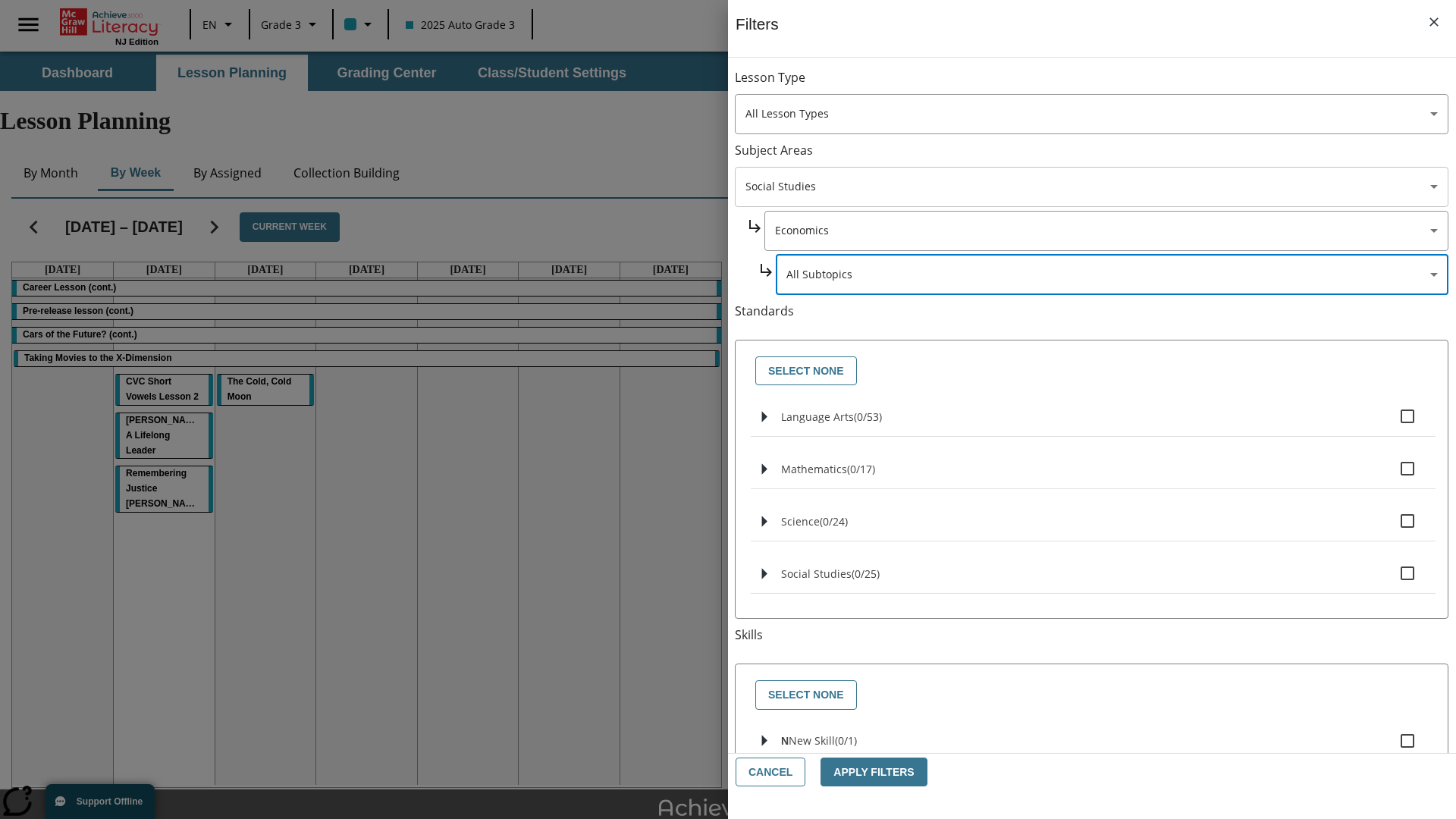
click at [1091, 187] on body "Skip to main content NJ Edition EN Grade 3 2025 Auto Grade 3 Search 0 Tauto Das…" at bounding box center [728, 469] width 1456 height 836
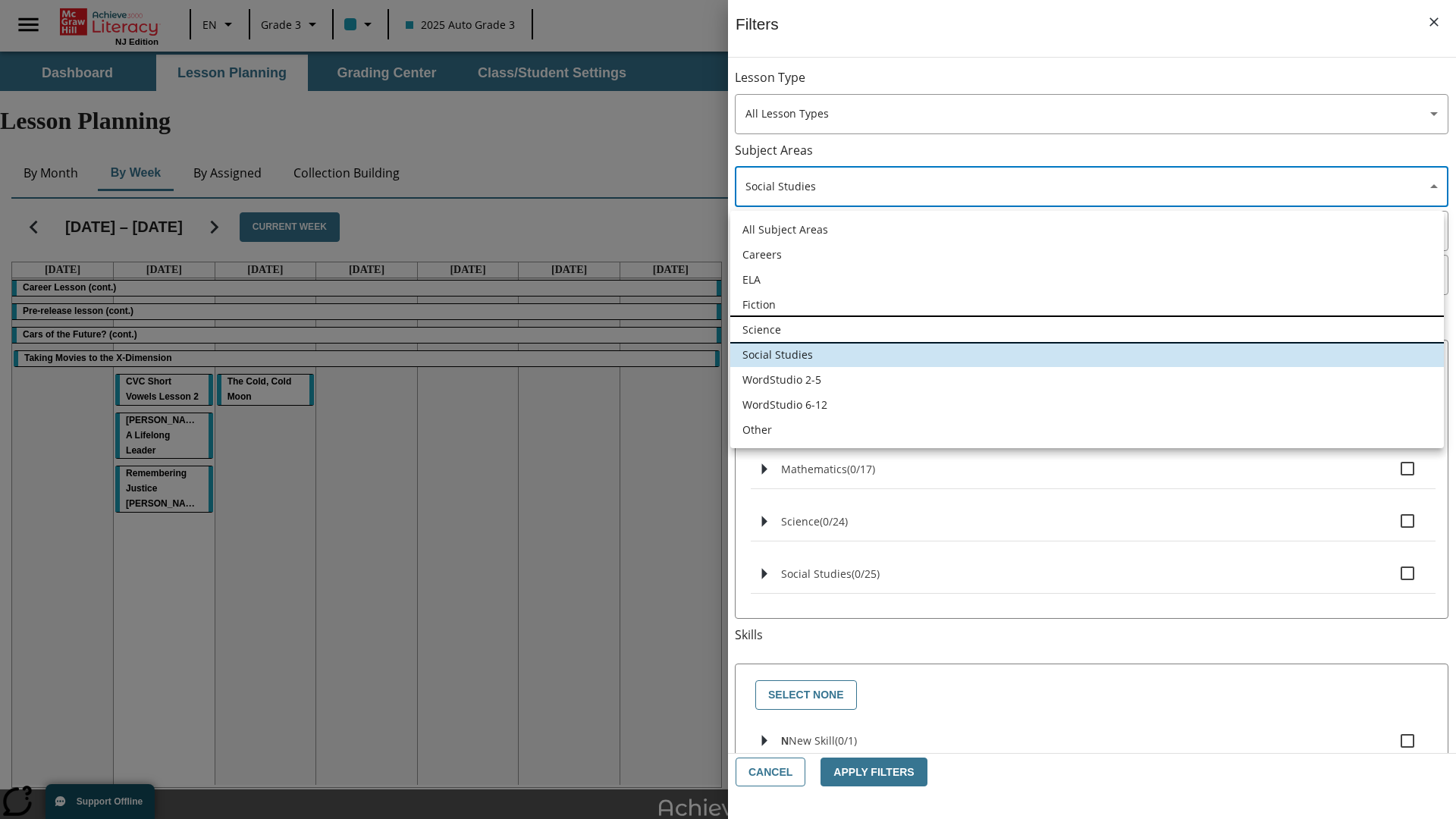
click at [1086, 329] on li "Science" at bounding box center [1086, 329] width 713 height 25
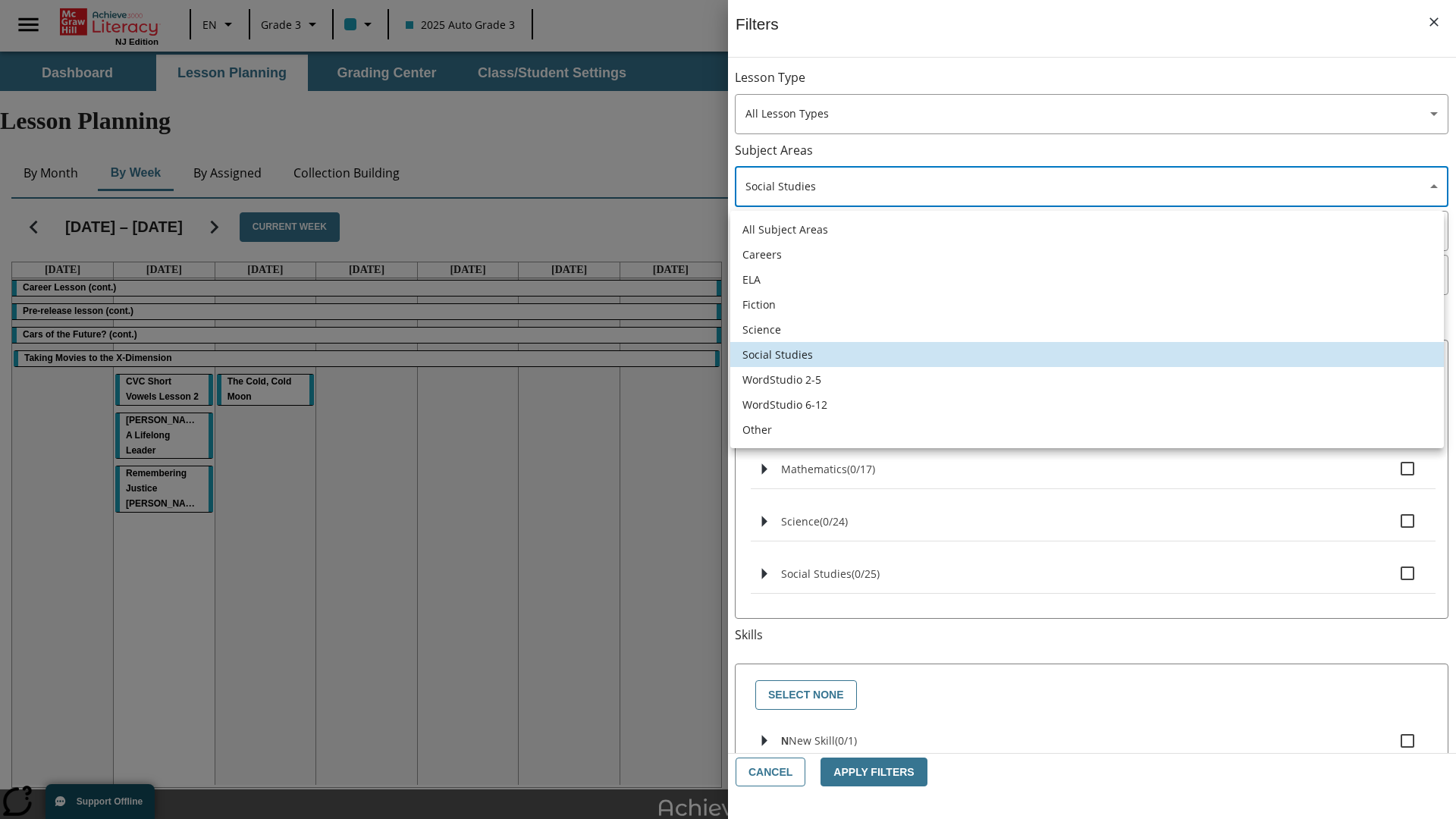
type input "2"
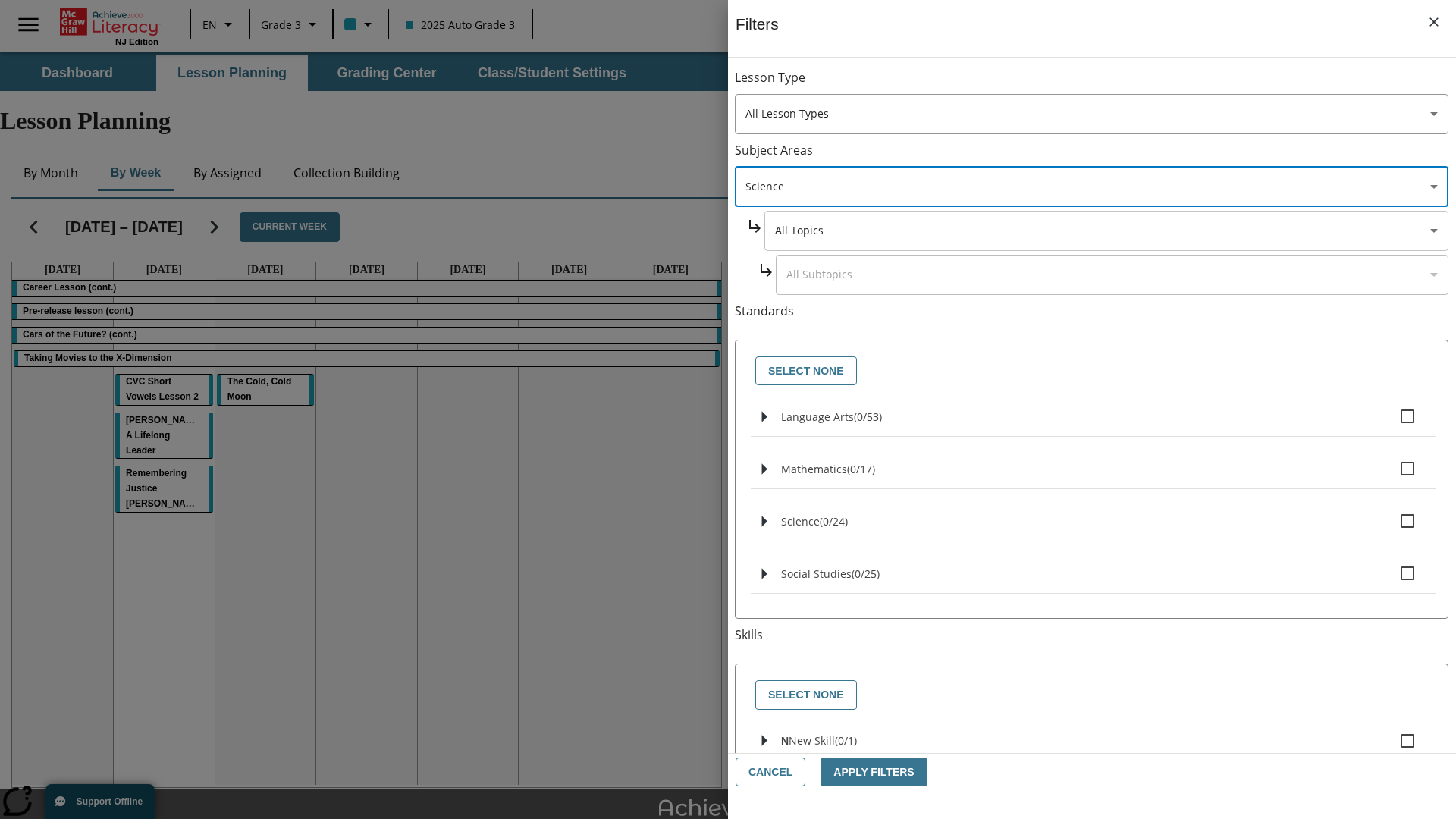
click at [1106, 230] on body "Skip to main content NJ Edition EN Grade 3 2025 Auto Grade 3 Search 0 Tauto Das…" at bounding box center [728, 469] width 1456 height 836
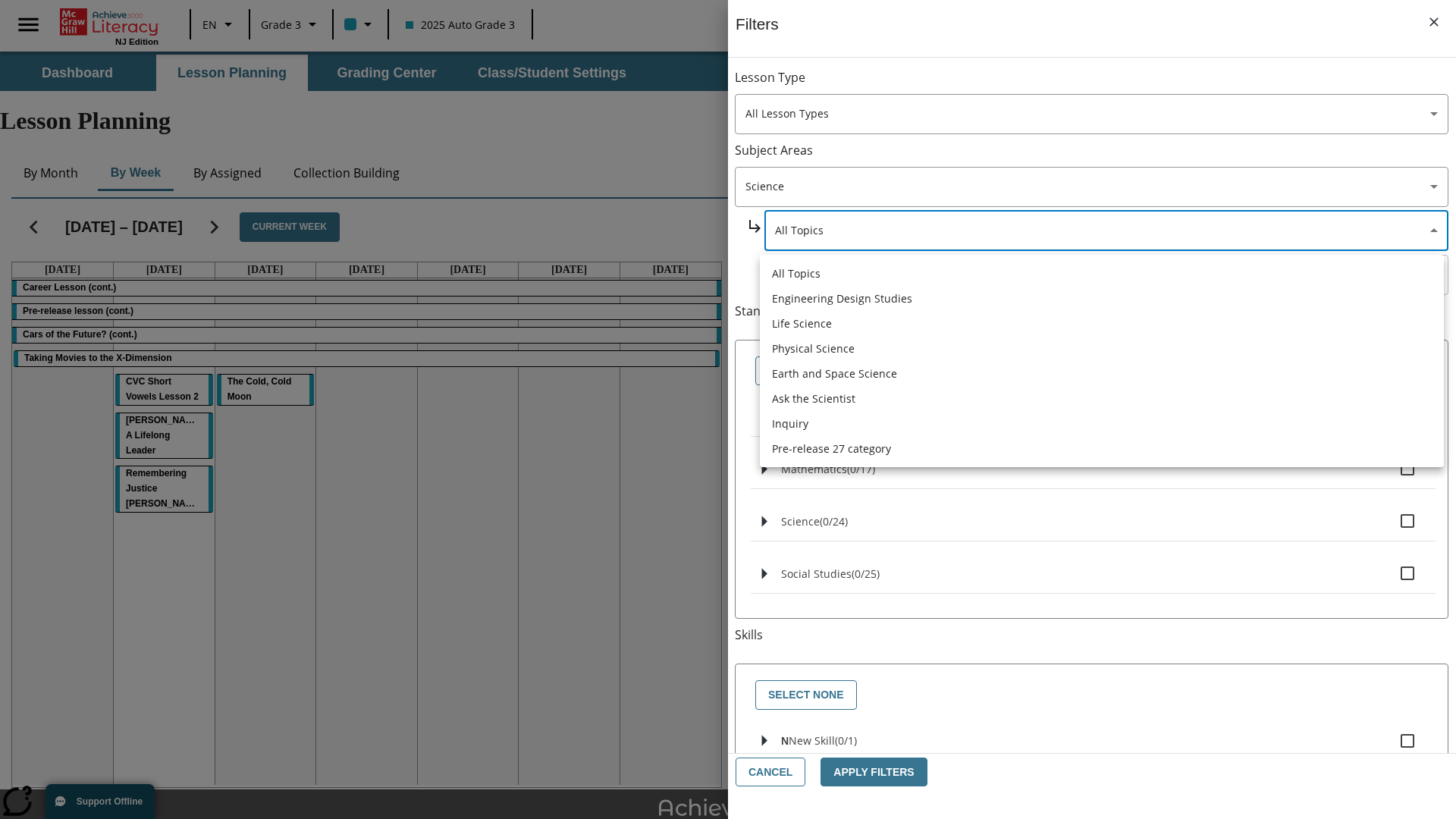
scroll to position [0, 0]
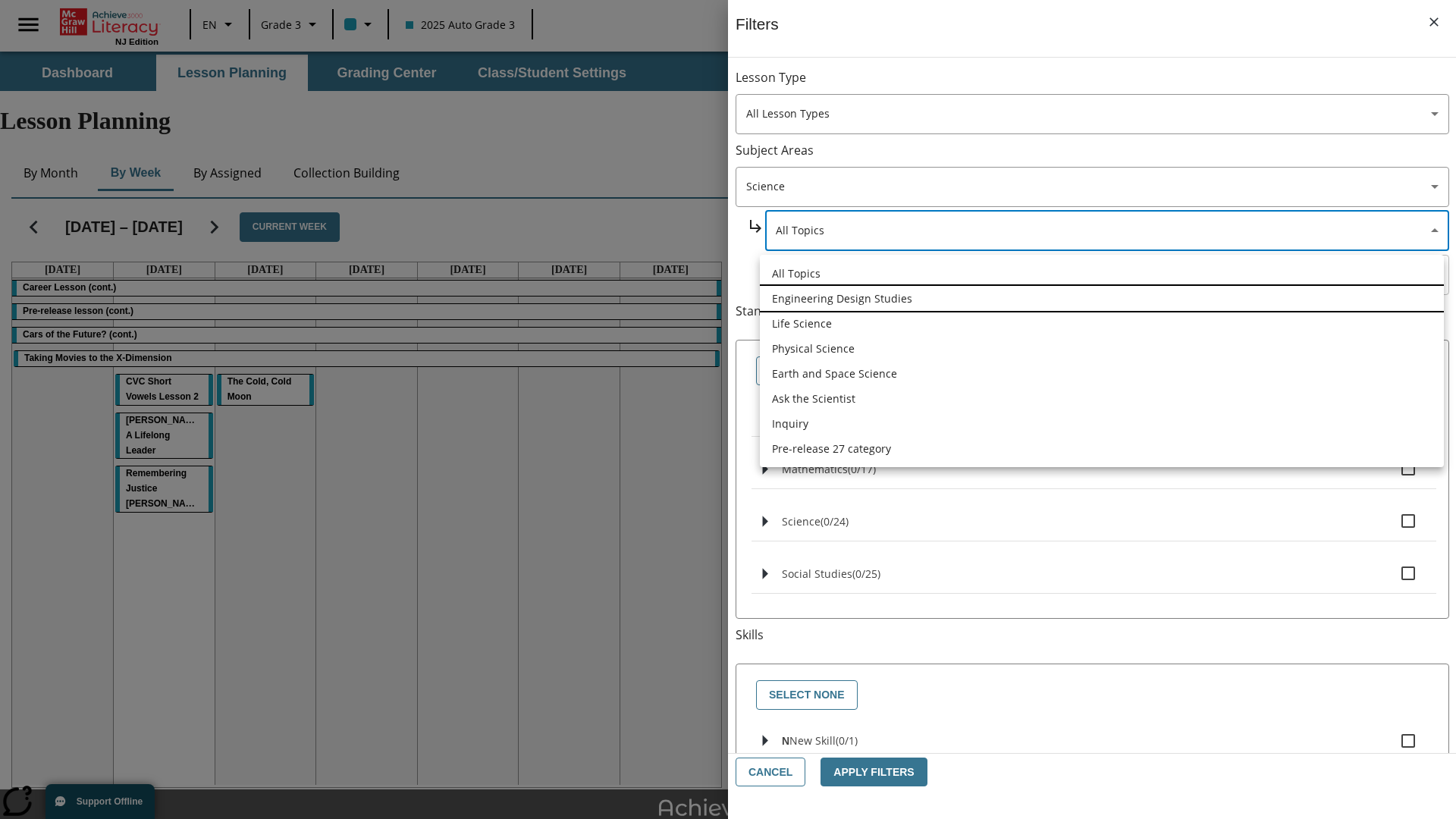
click at [1101, 298] on li "Engineering Design Studies" at bounding box center [1102, 299] width 684 height 25
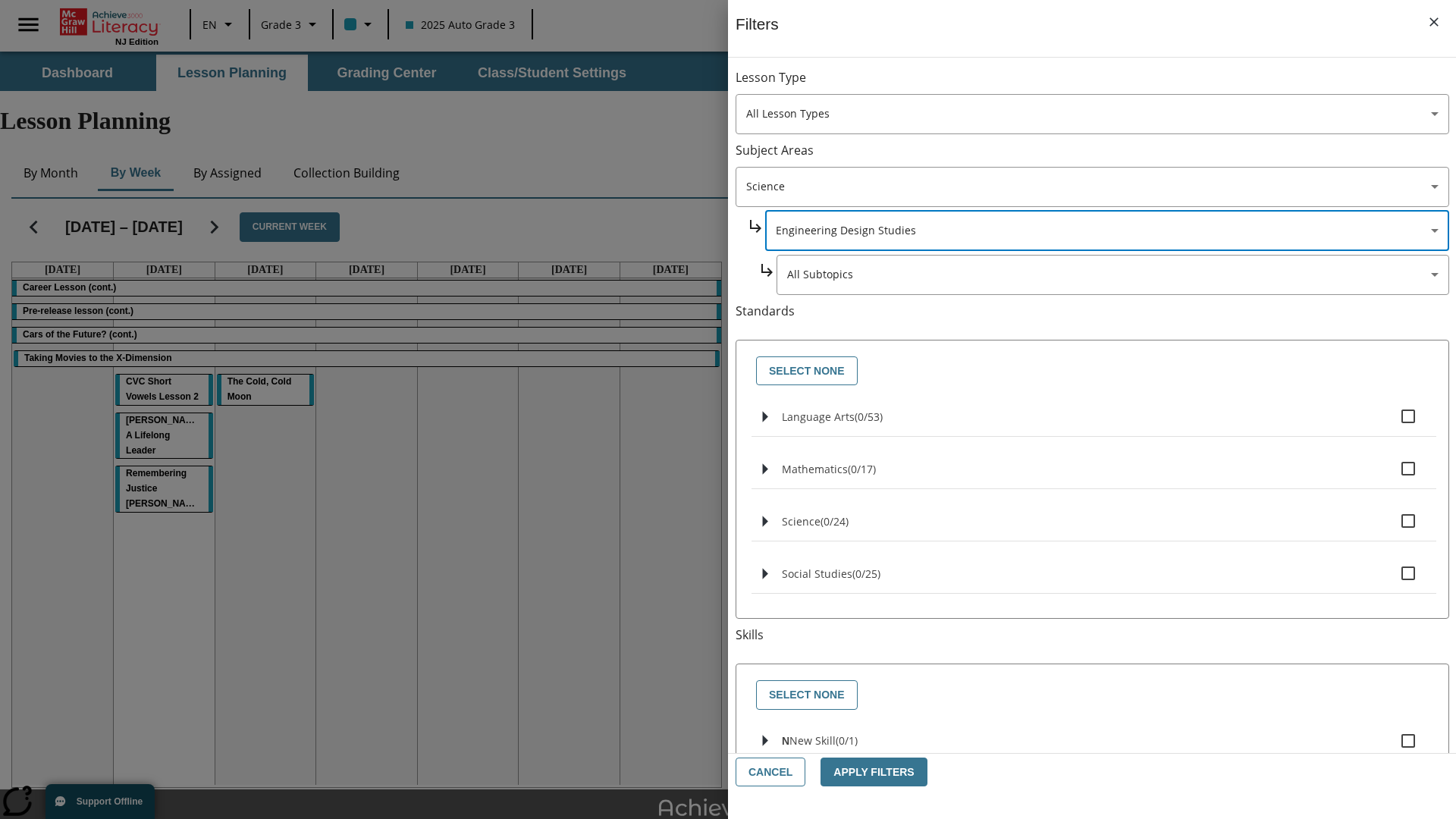
type input "187"
click at [1112, 85] on body "Skip to main content NJ Edition EN Grade 3 2025 Auto Grade 3 Search 0 Tauto Das…" at bounding box center [728, 469] width 1456 height 836
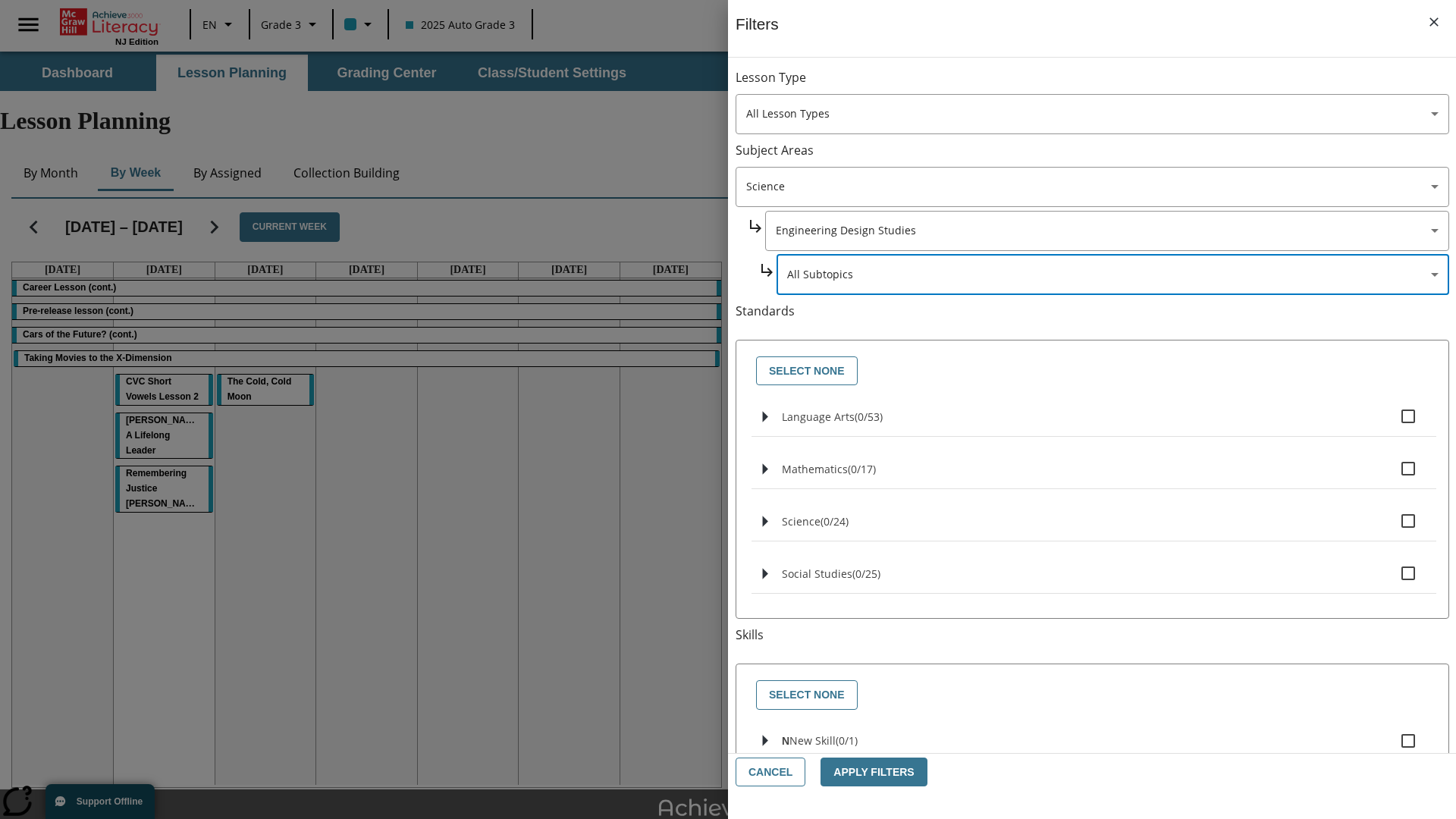
scroll to position [0, 1]
click at [1105, 85] on body "Skip to main content NJ Edition EN Grade 3 2025 Auto Grade 3 Search 0 Tauto Das…" at bounding box center [728, 469] width 1456 height 836
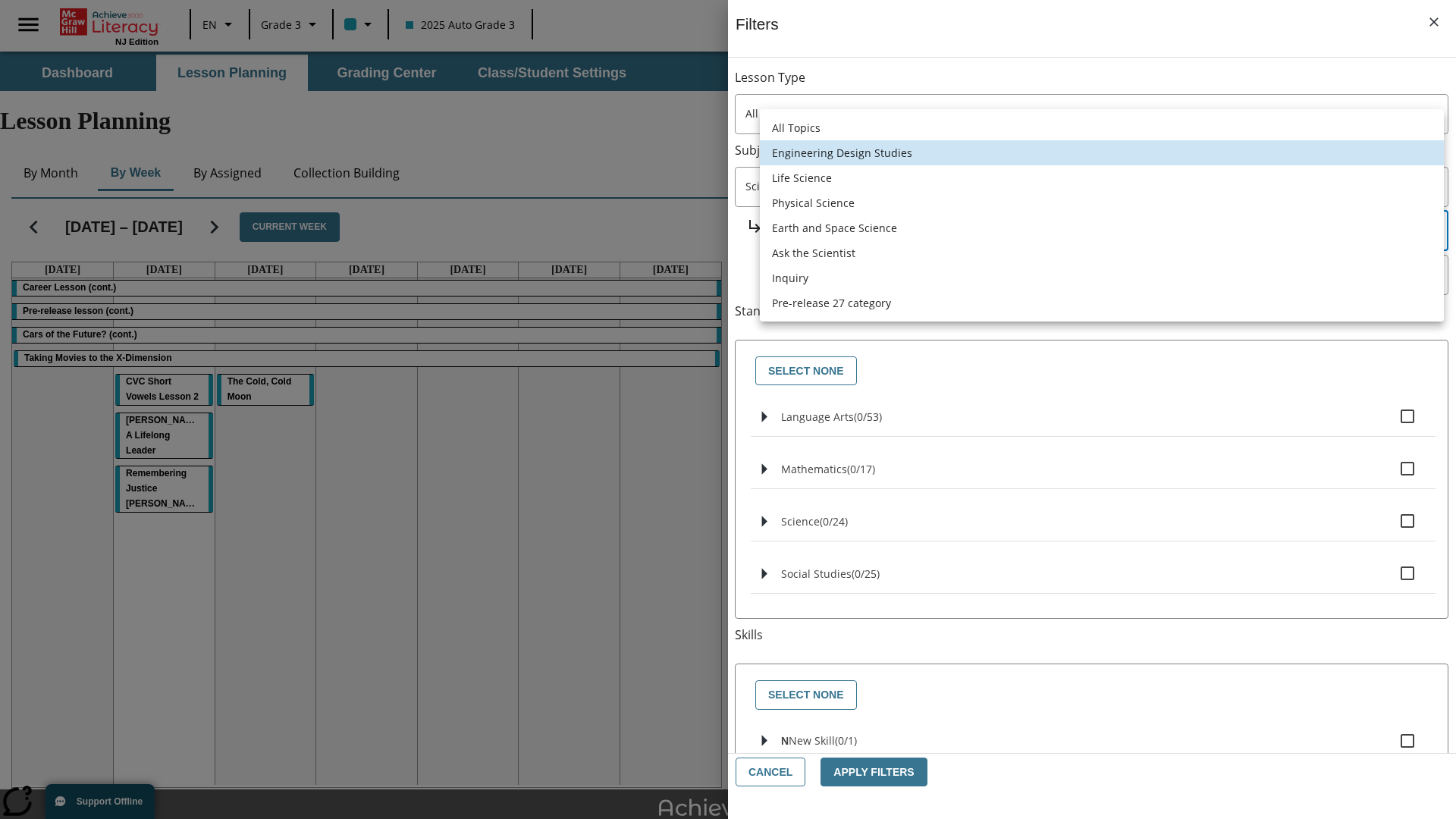
scroll to position [146, 1]
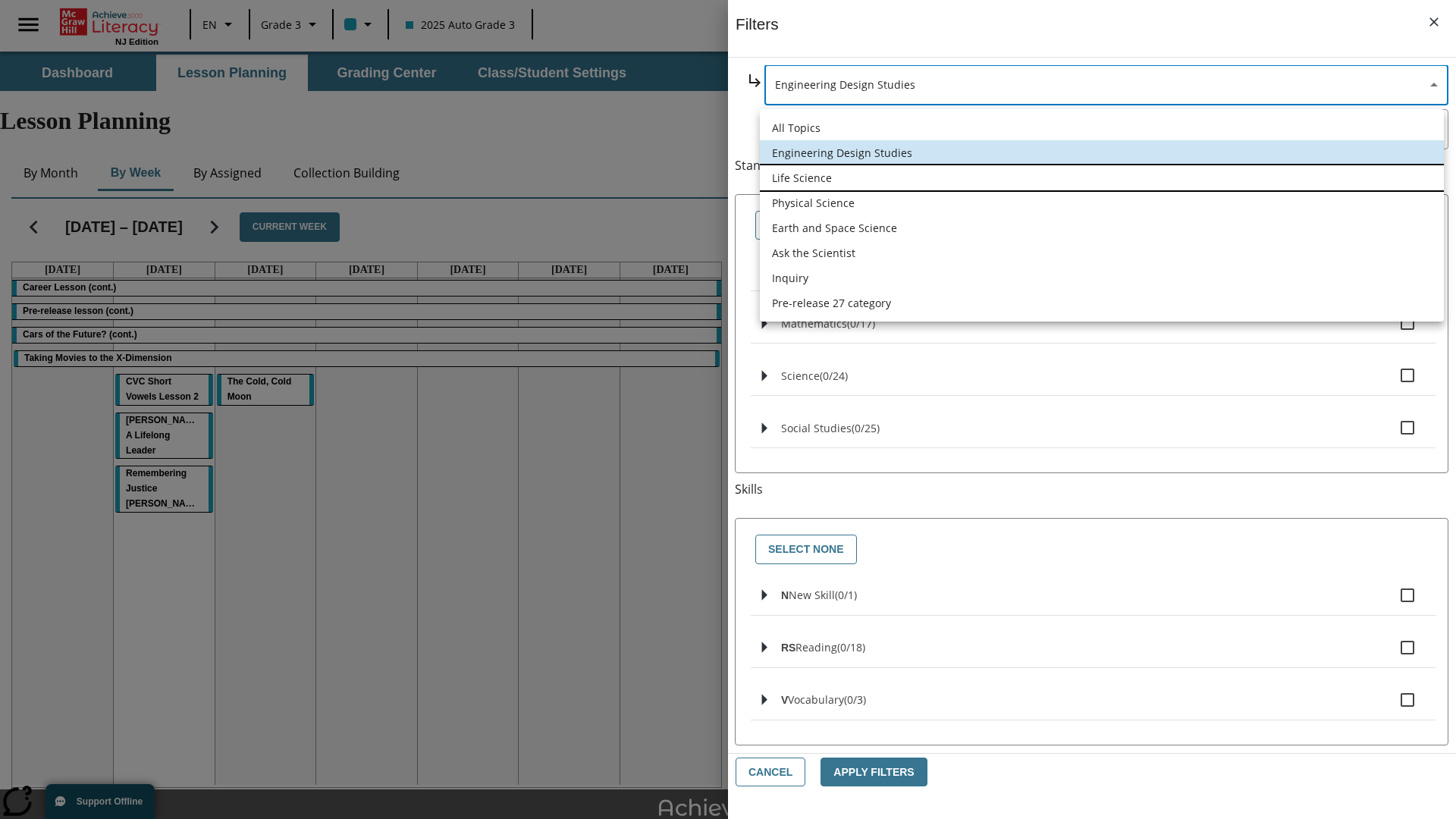
click at [1101, 177] on li "Life Science" at bounding box center [1102, 178] width 684 height 25
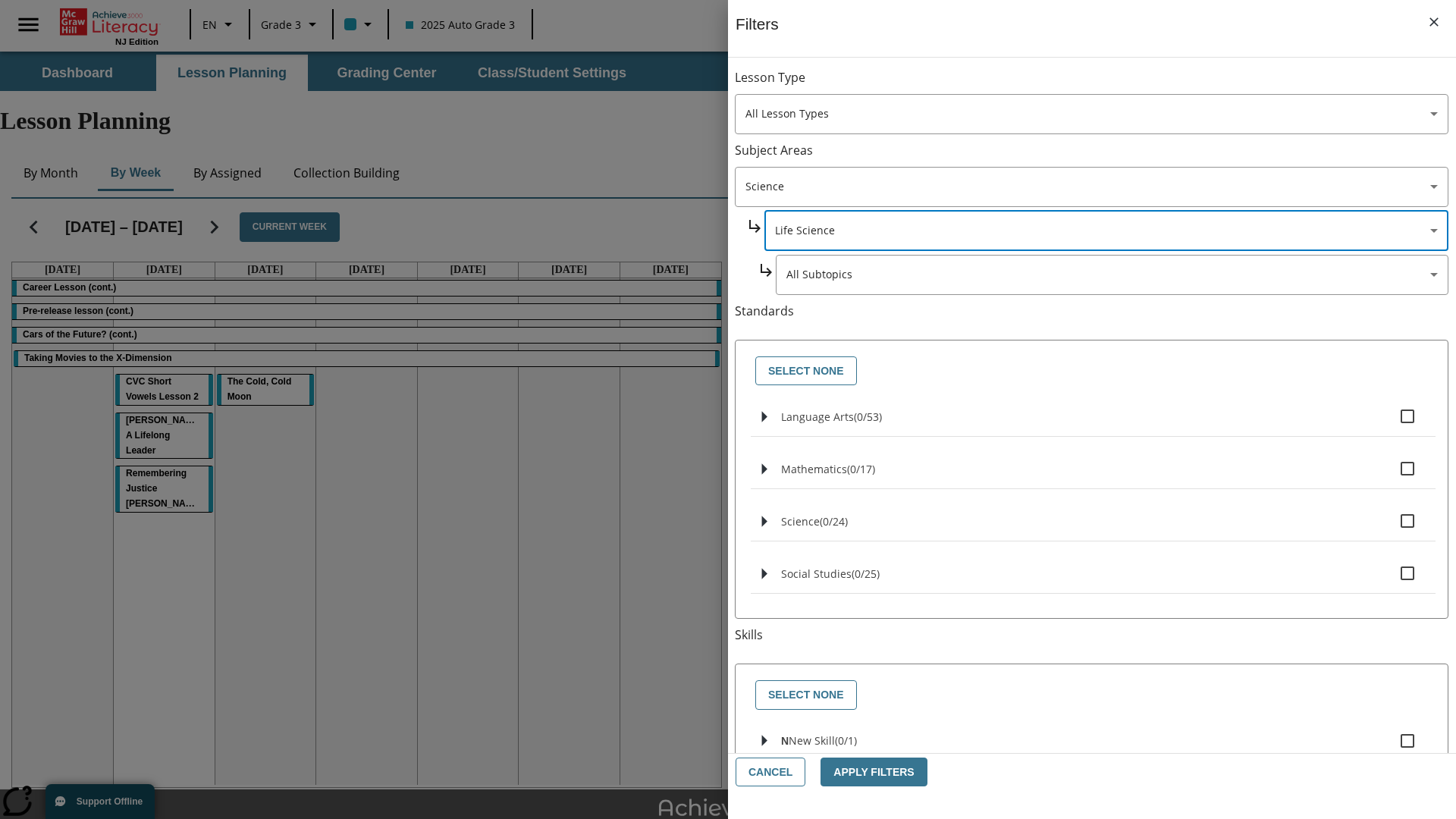
scroll to position [189, 1]
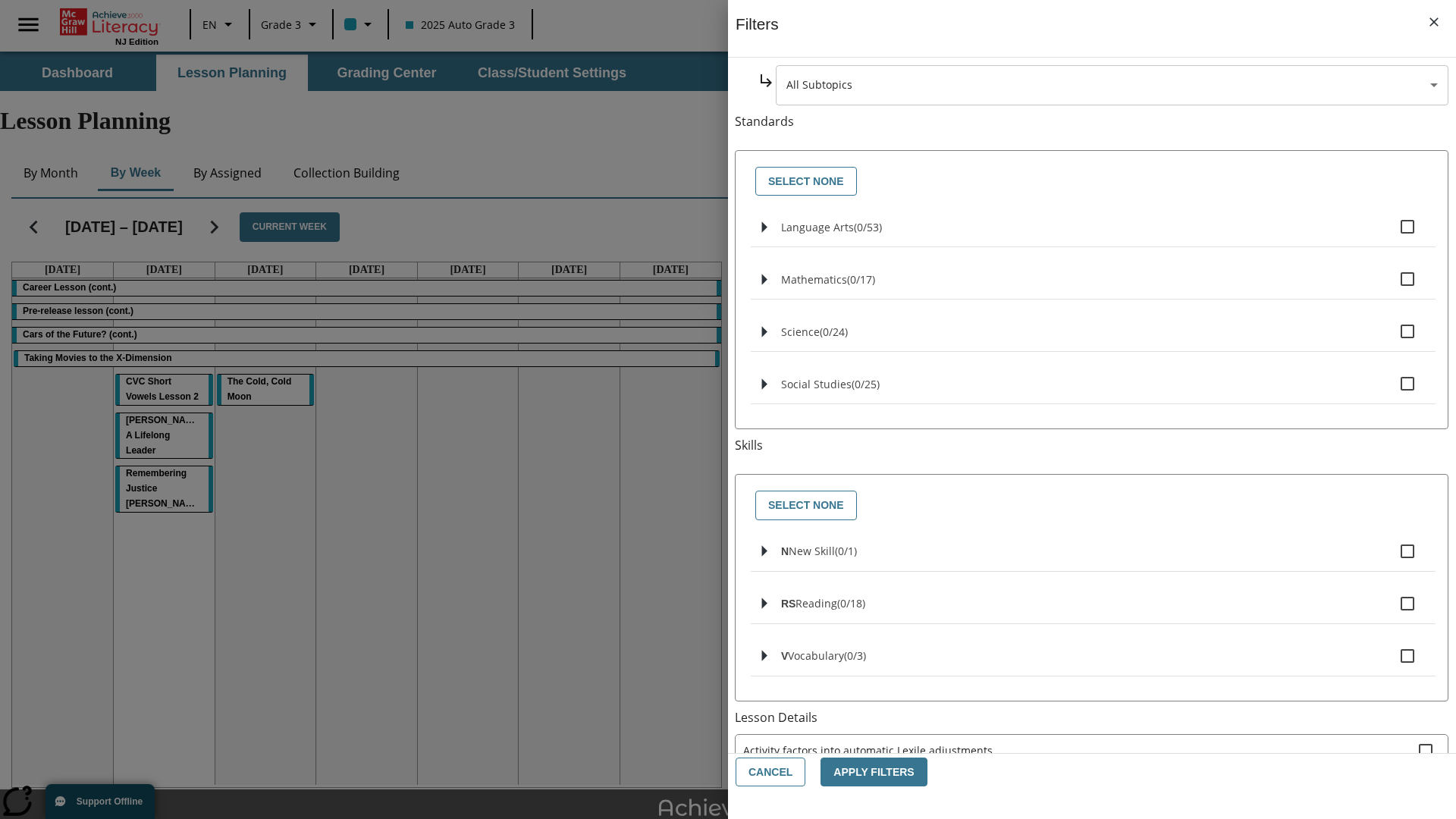
click at [1112, 85] on body "Skip to main content NJ Edition EN Grade 3 2025 Auto Grade 3 Search 0 Tauto Das…" at bounding box center [728, 469] width 1456 height 836
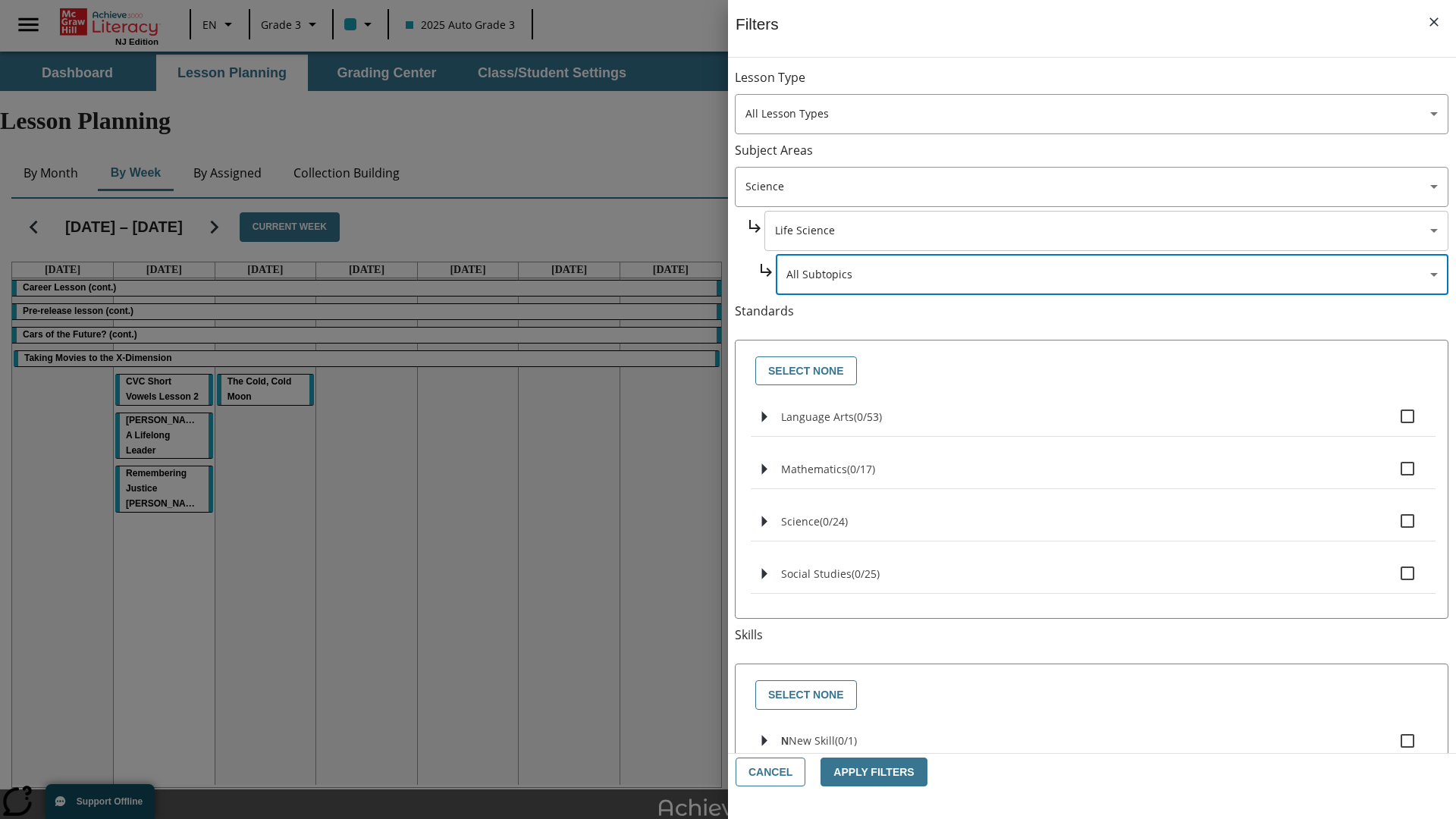
click at [1105, 85] on body "Skip to main content NJ Edition EN Grade 3 2025 Auto Grade 3 Search 0 Tauto Das…" at bounding box center [728, 469] width 1456 height 836
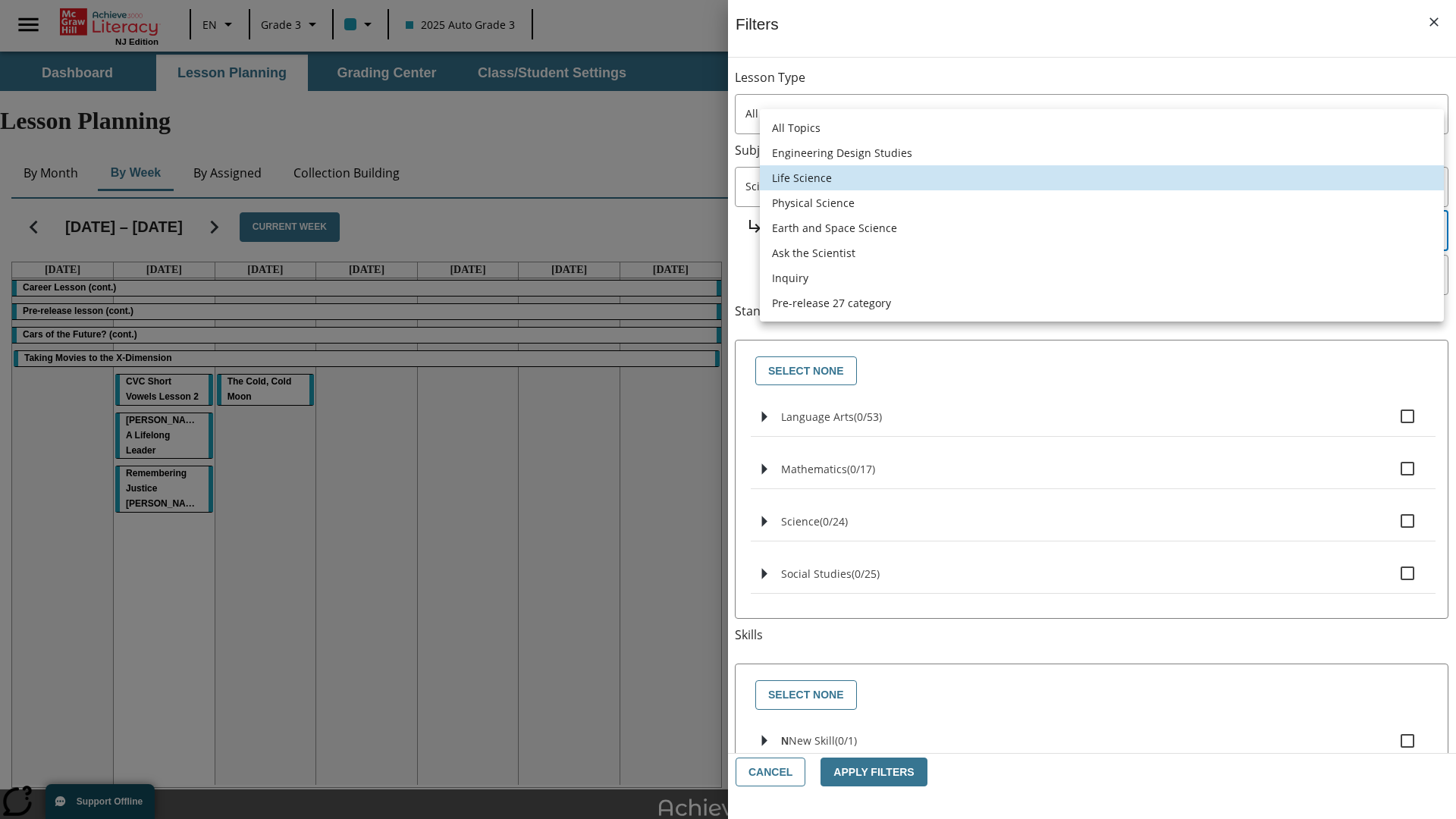
scroll to position [146, 1]
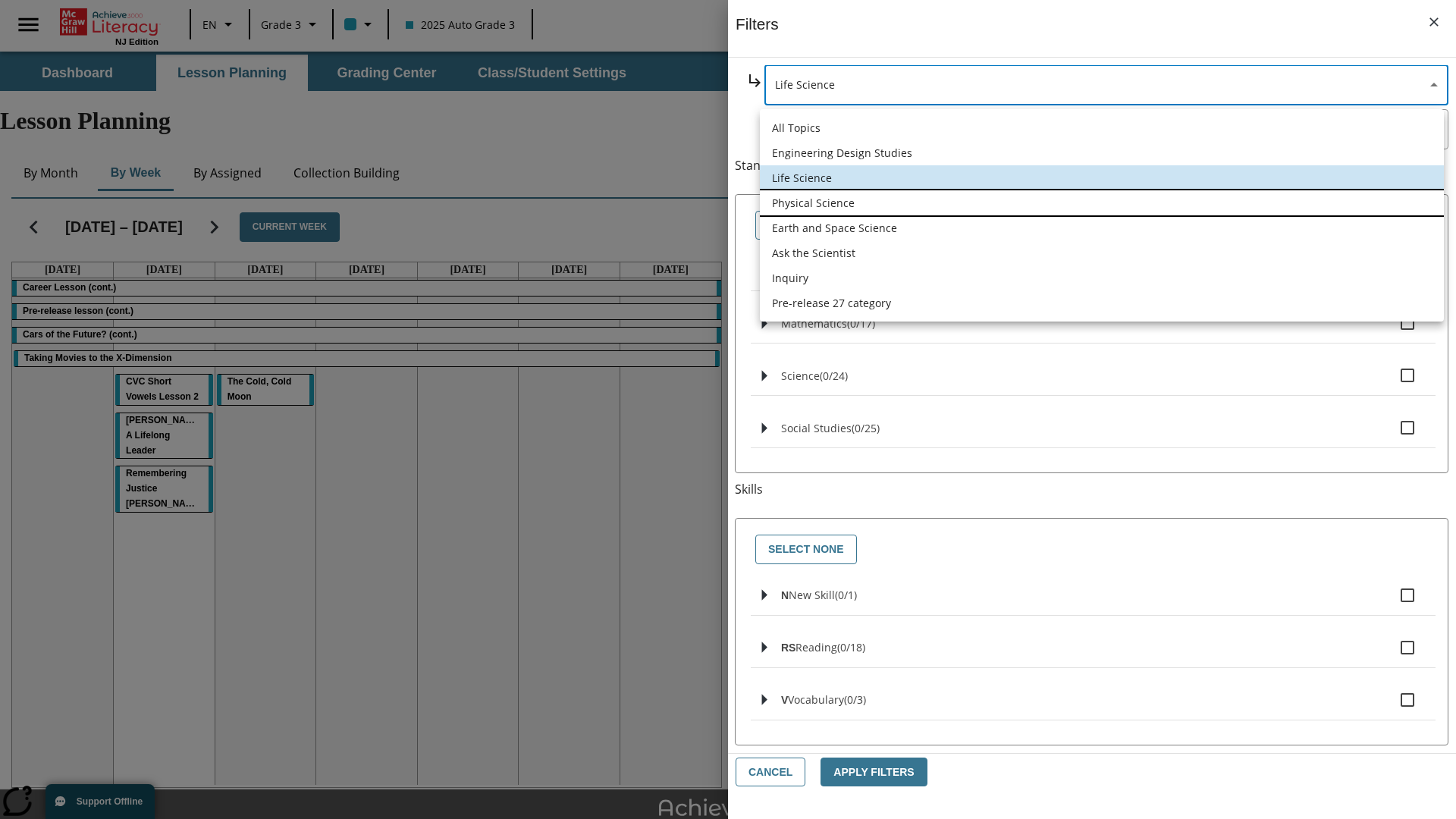
click at [1101, 203] on li "Physical Science" at bounding box center [1102, 203] width 684 height 25
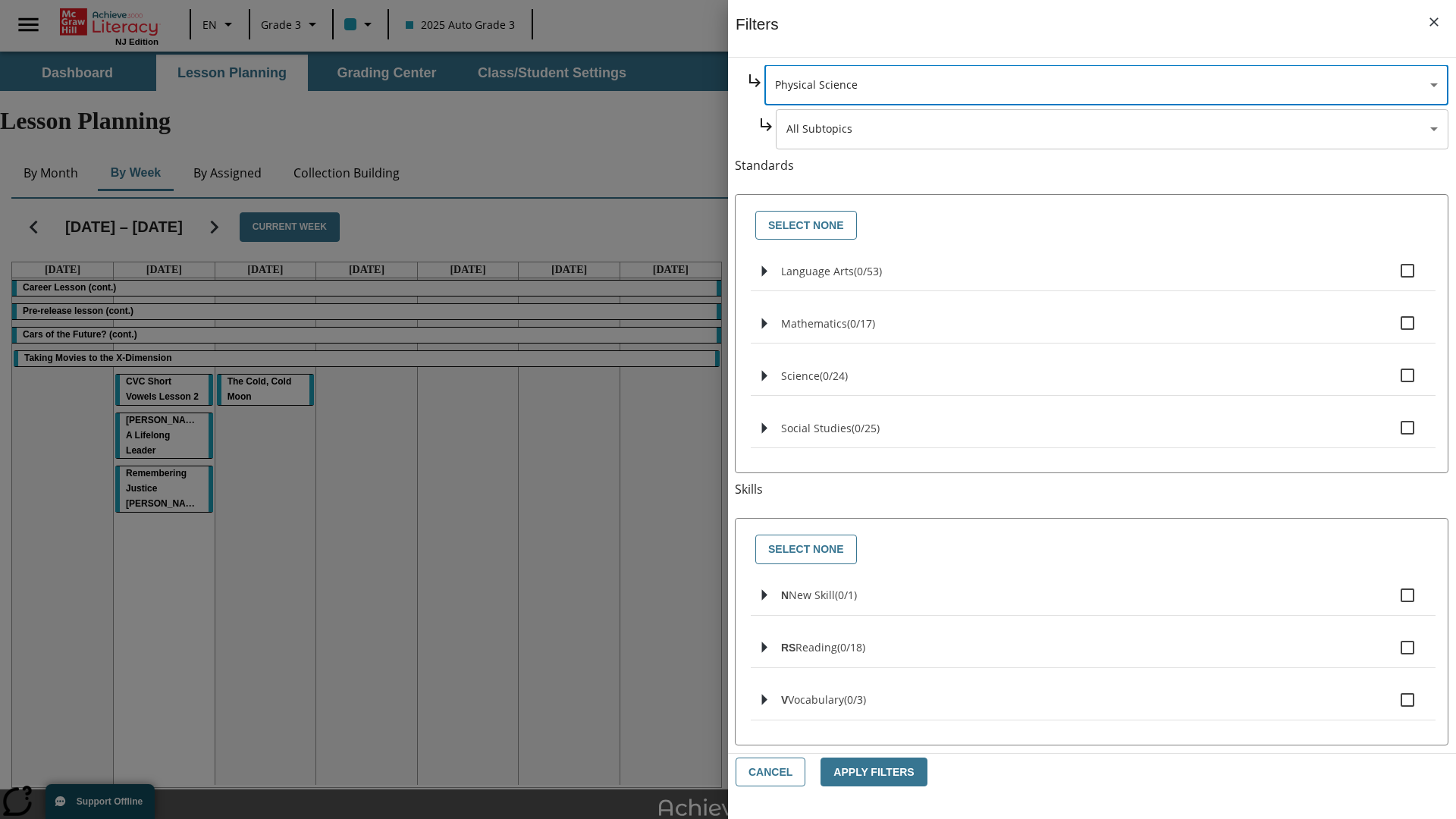
click at [1112, 274] on body "Skip to main content NJ Edition EN Grade 3 2025 Auto Grade 3 Search 0 Tauto Das…" at bounding box center [728, 469] width 1456 height 836
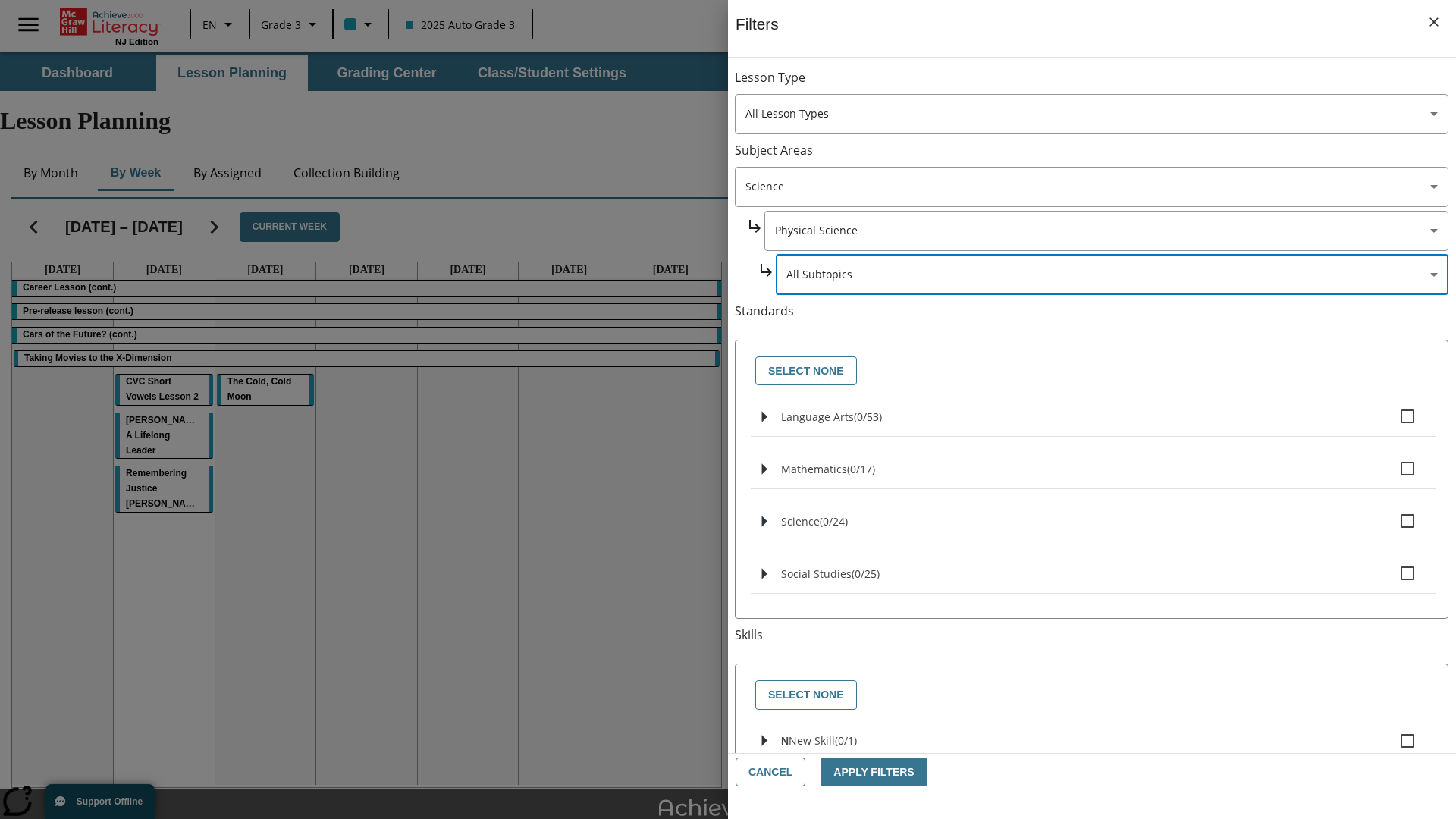
scroll to position [0, 1]
click at [1105, 85] on body "Skip to main content NJ Edition EN Grade 3 2025 Auto Grade 3 Search 0 Tauto Das…" at bounding box center [728, 469] width 1456 height 836
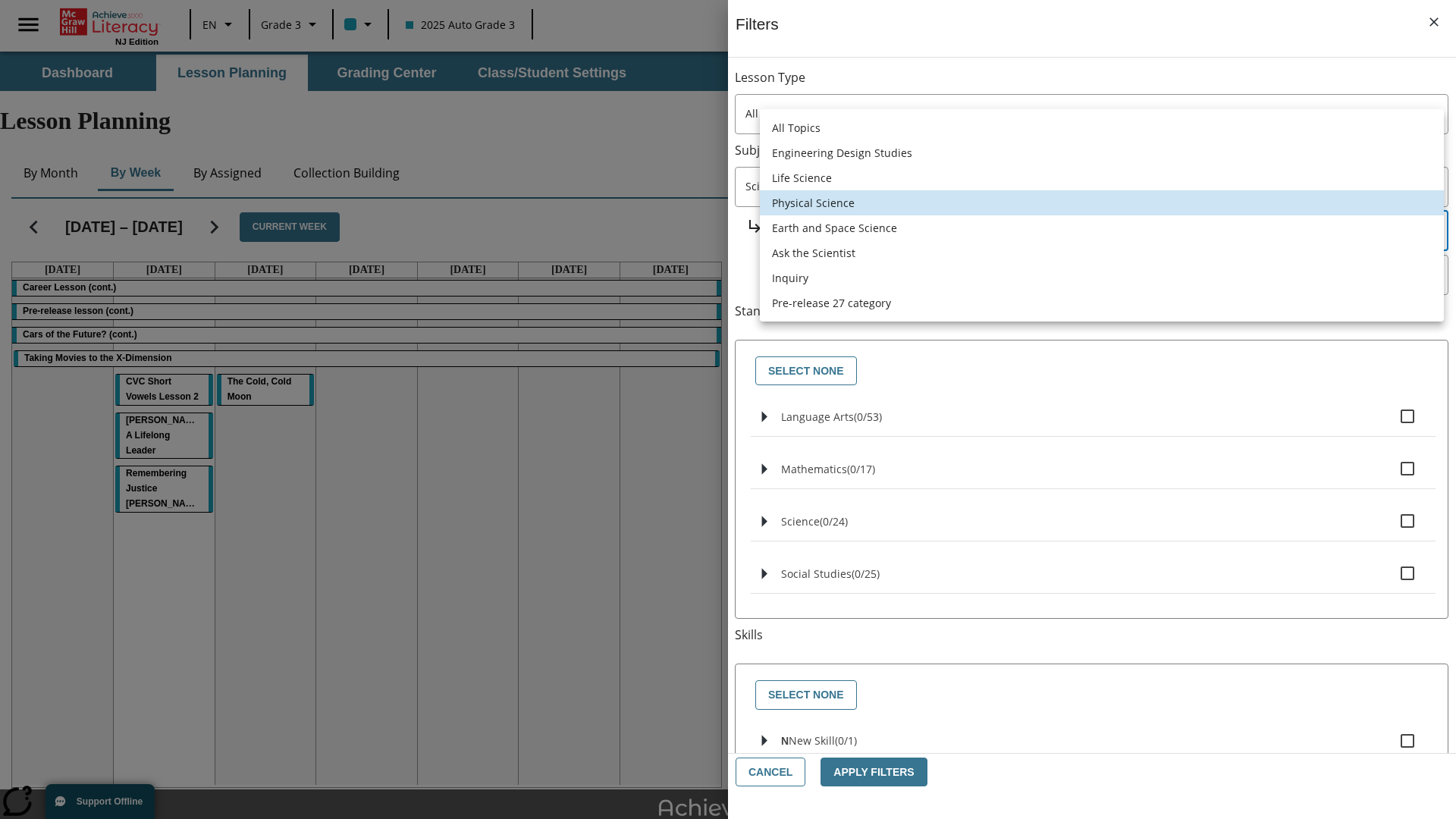
scroll to position [146, 1]
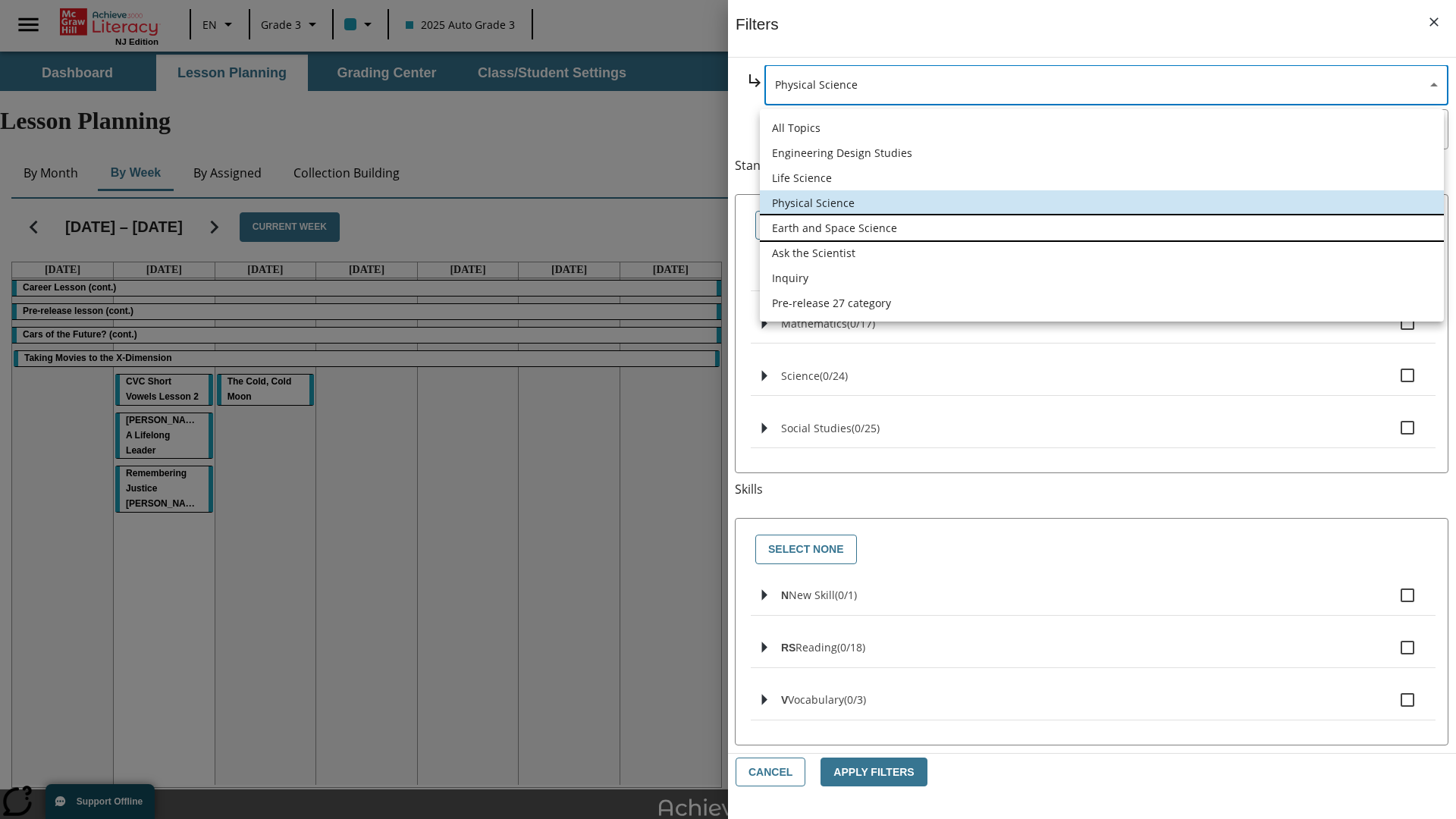
click at [1101, 228] on li "Earth and Space Science" at bounding box center [1102, 228] width 684 height 25
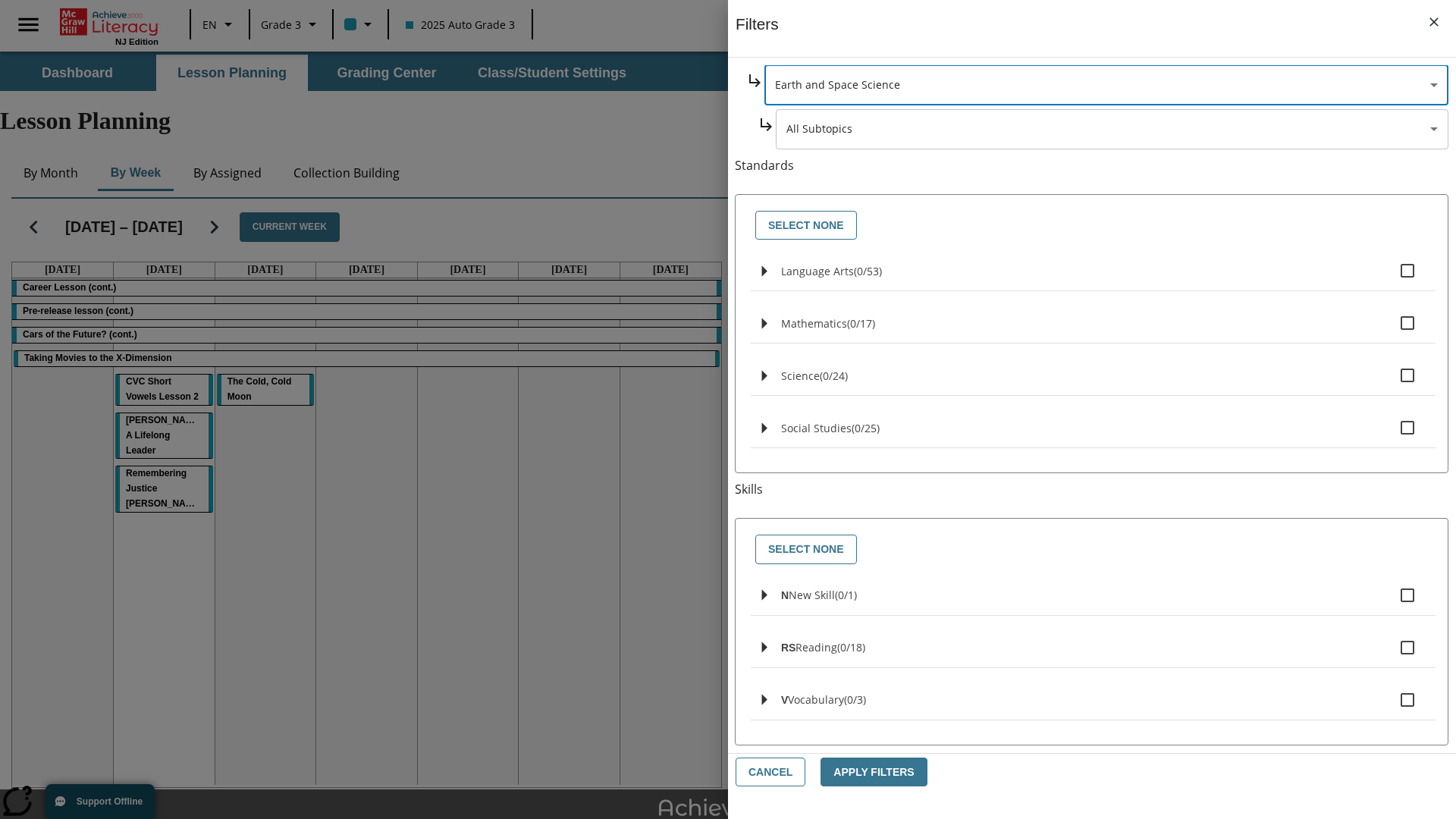
click at [1112, 274] on body "Skip to main content NJ Edition EN Grade 3 2025 Auto Grade 3 Search 0 Tauto Das…" at bounding box center [728, 469] width 1456 height 836
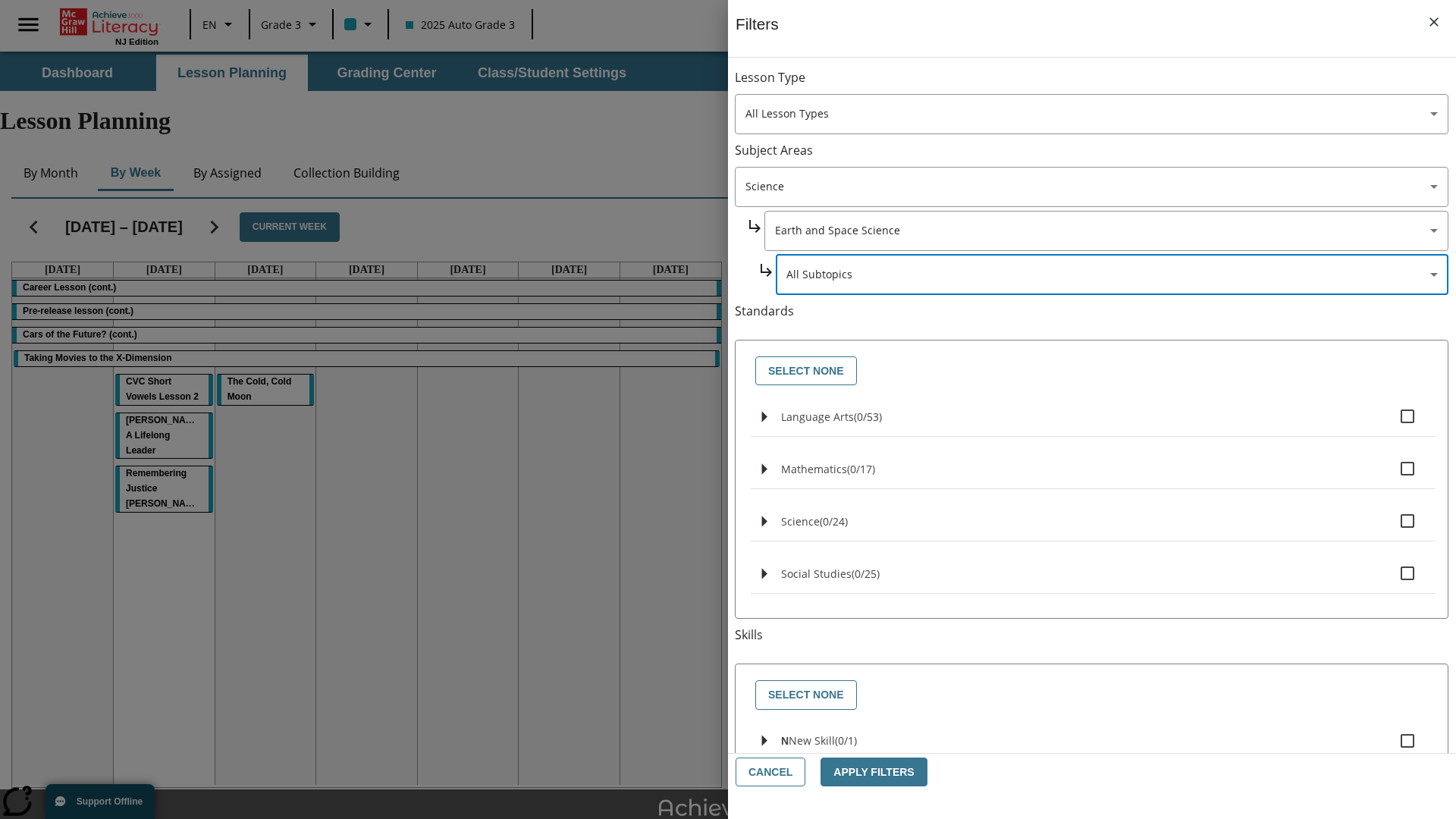
scroll to position [0, 1]
click at [1105, 85] on body "Skip to main content NJ Edition EN Grade 3 2025 Auto Grade 3 Search 0 Tauto Das…" at bounding box center [728, 469] width 1456 height 836
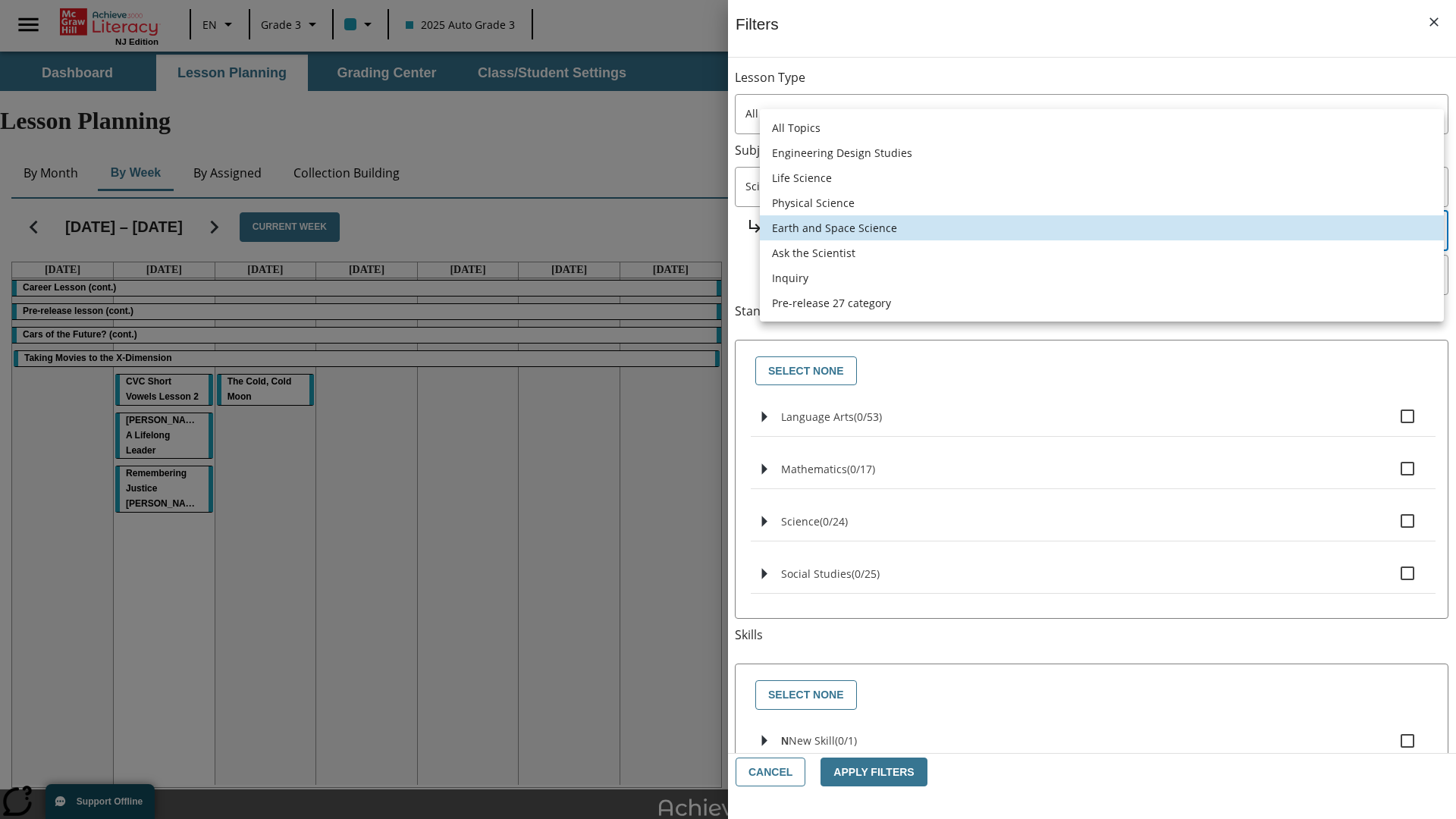
scroll to position [146, 1]
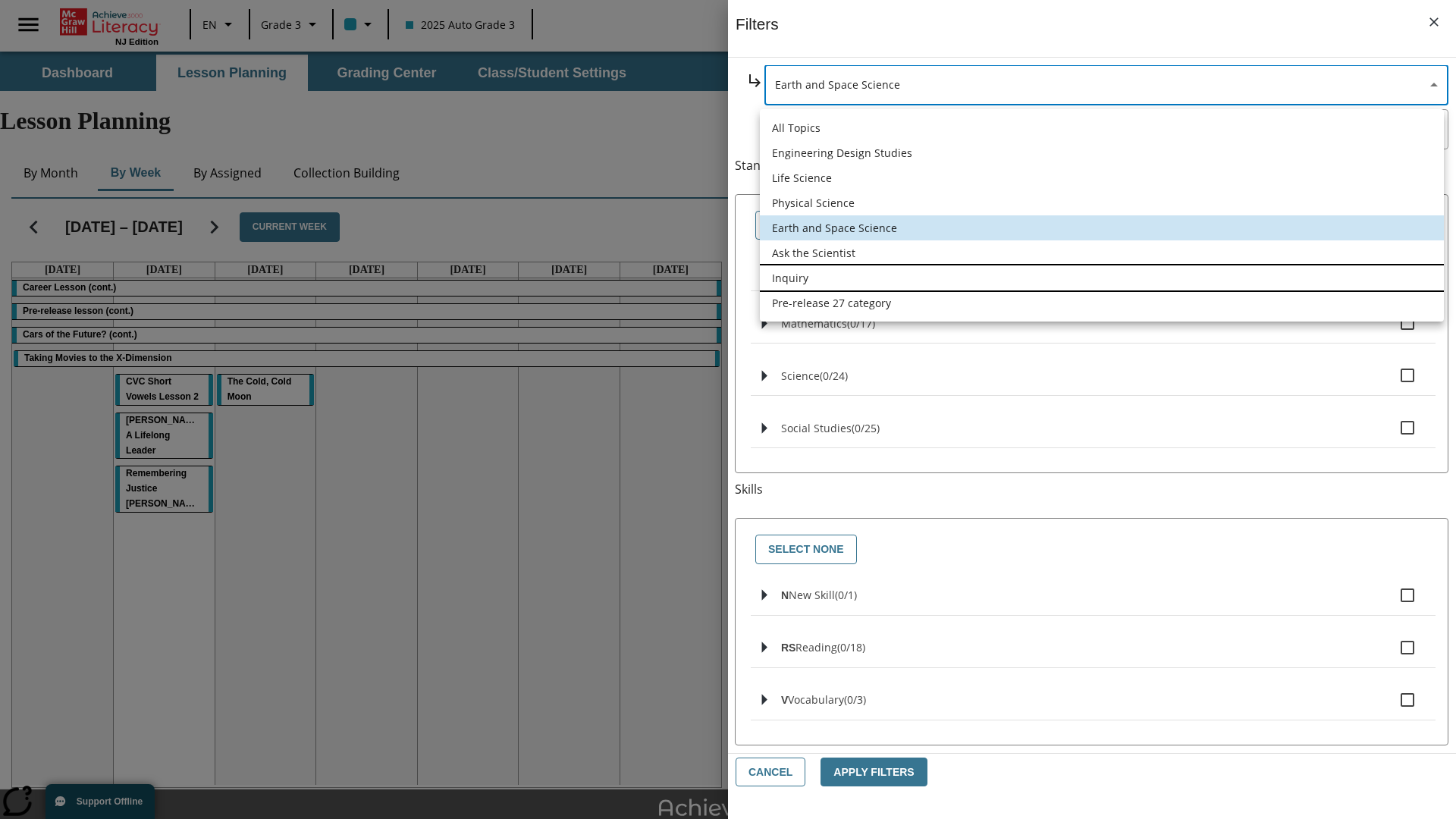
click at [1101, 277] on li "Inquiry" at bounding box center [1102, 278] width 684 height 25
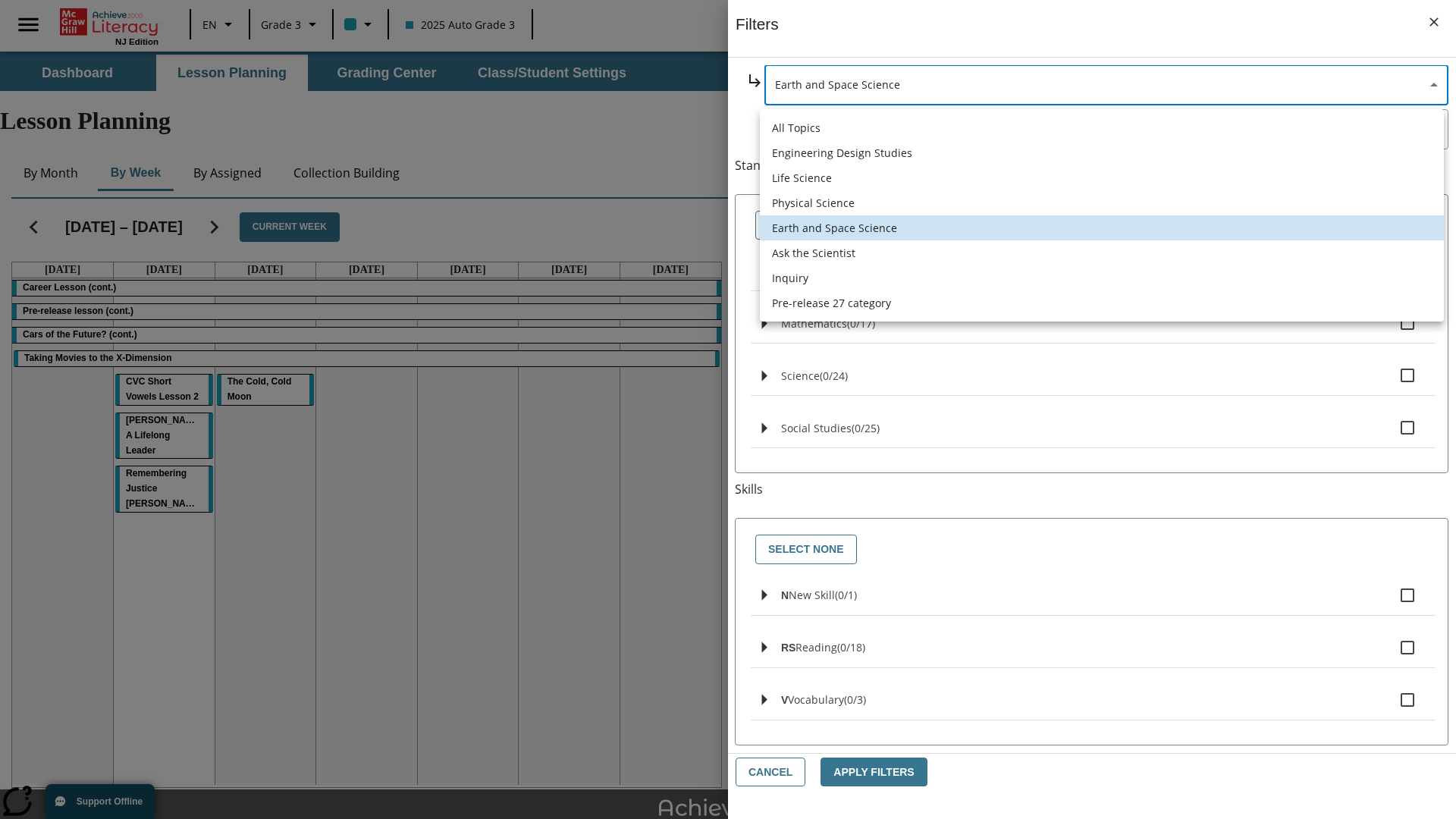
type input "251"
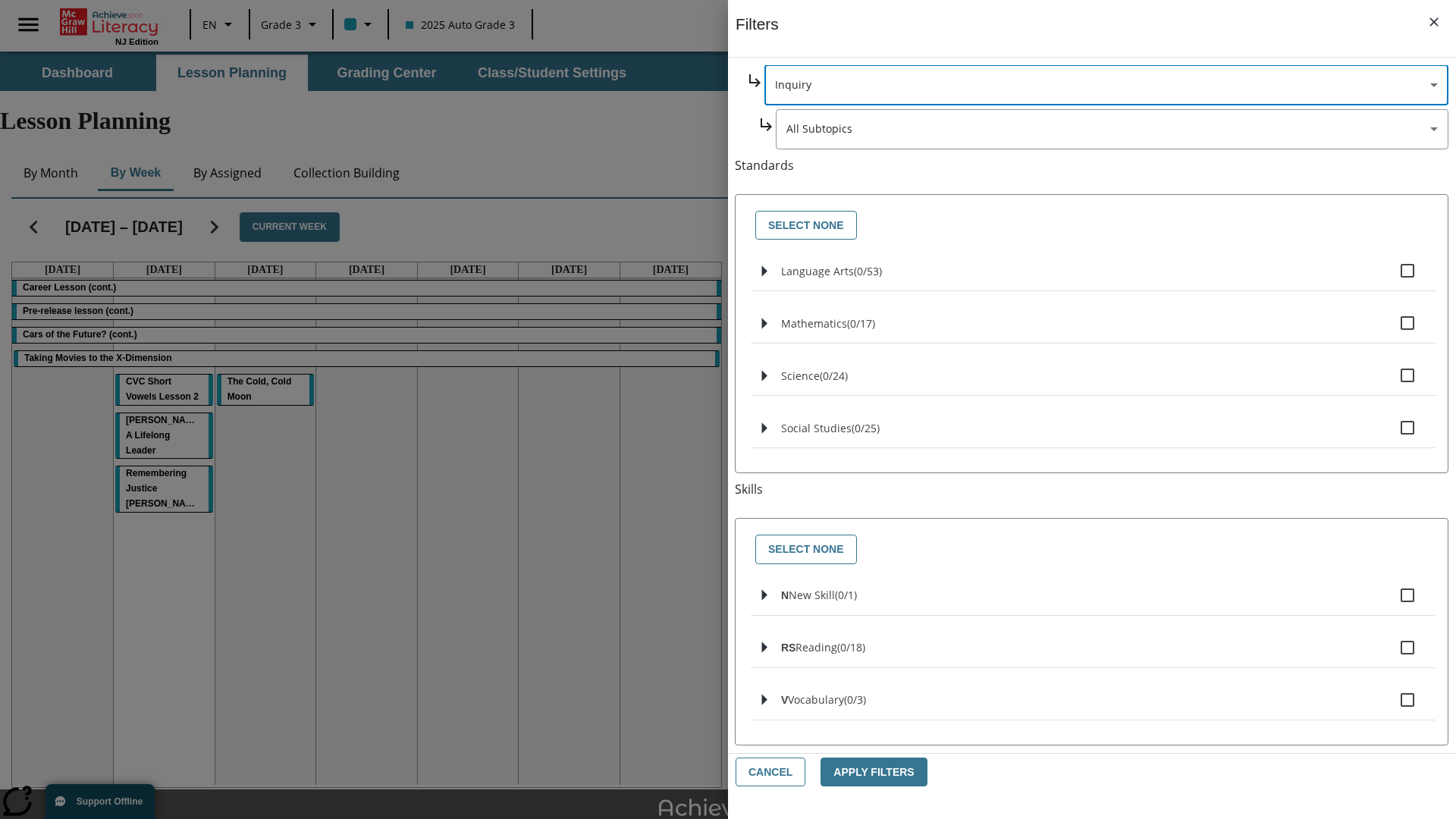
scroll to position [0, 1]
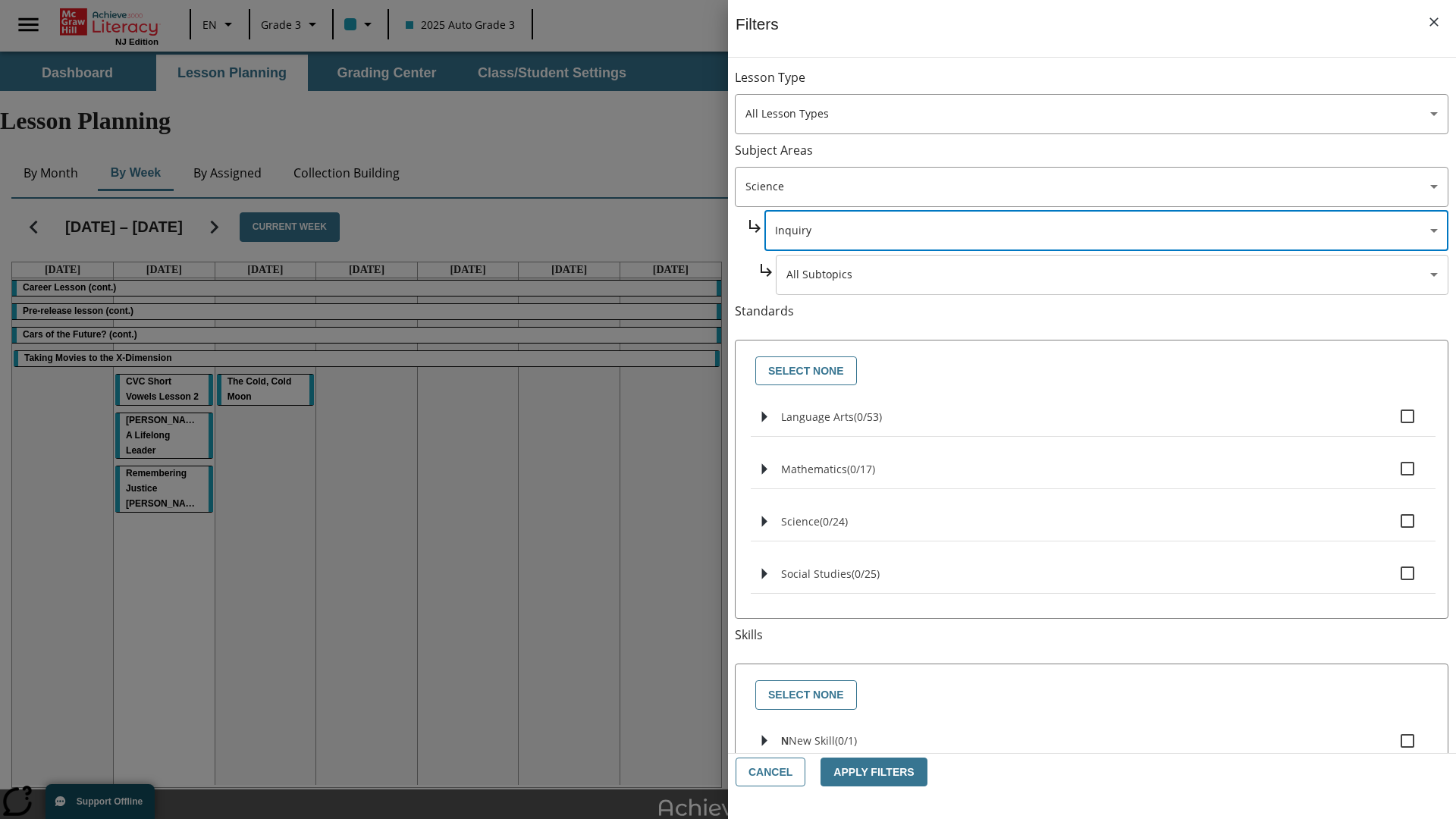
click at [1112, 85] on body "Skip to main content NJ Edition EN Grade 3 2025 Auto Grade 3 Search 0 Tauto Das…" at bounding box center [728, 469] width 1456 height 836
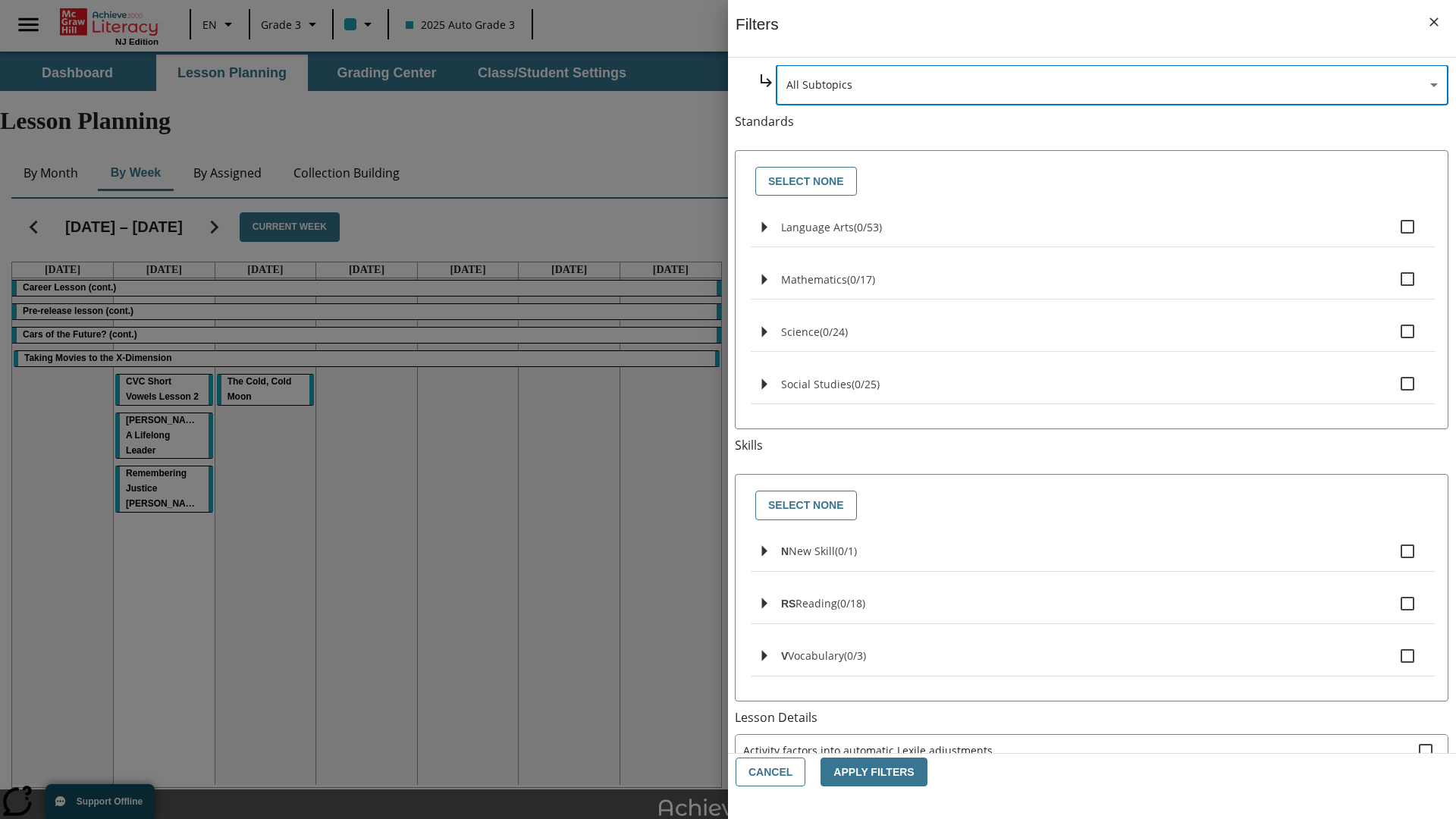
scroll to position [0, 0]
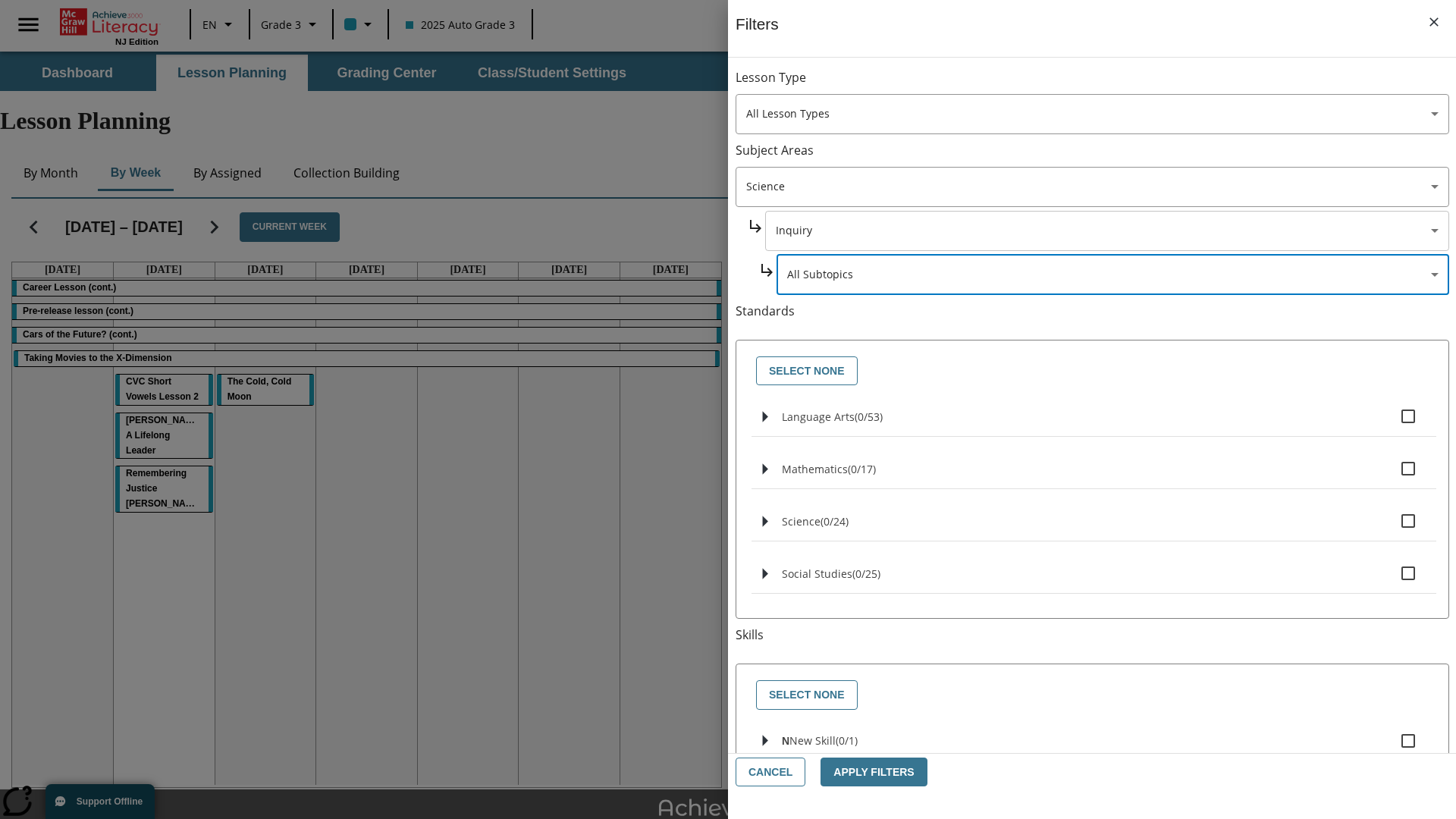
click at [1105, 230] on body "Skip to main content NJ Edition EN Grade 3 2025 Auto Grade 3 Search 0 Tauto Das…" at bounding box center [728, 469] width 1456 height 836
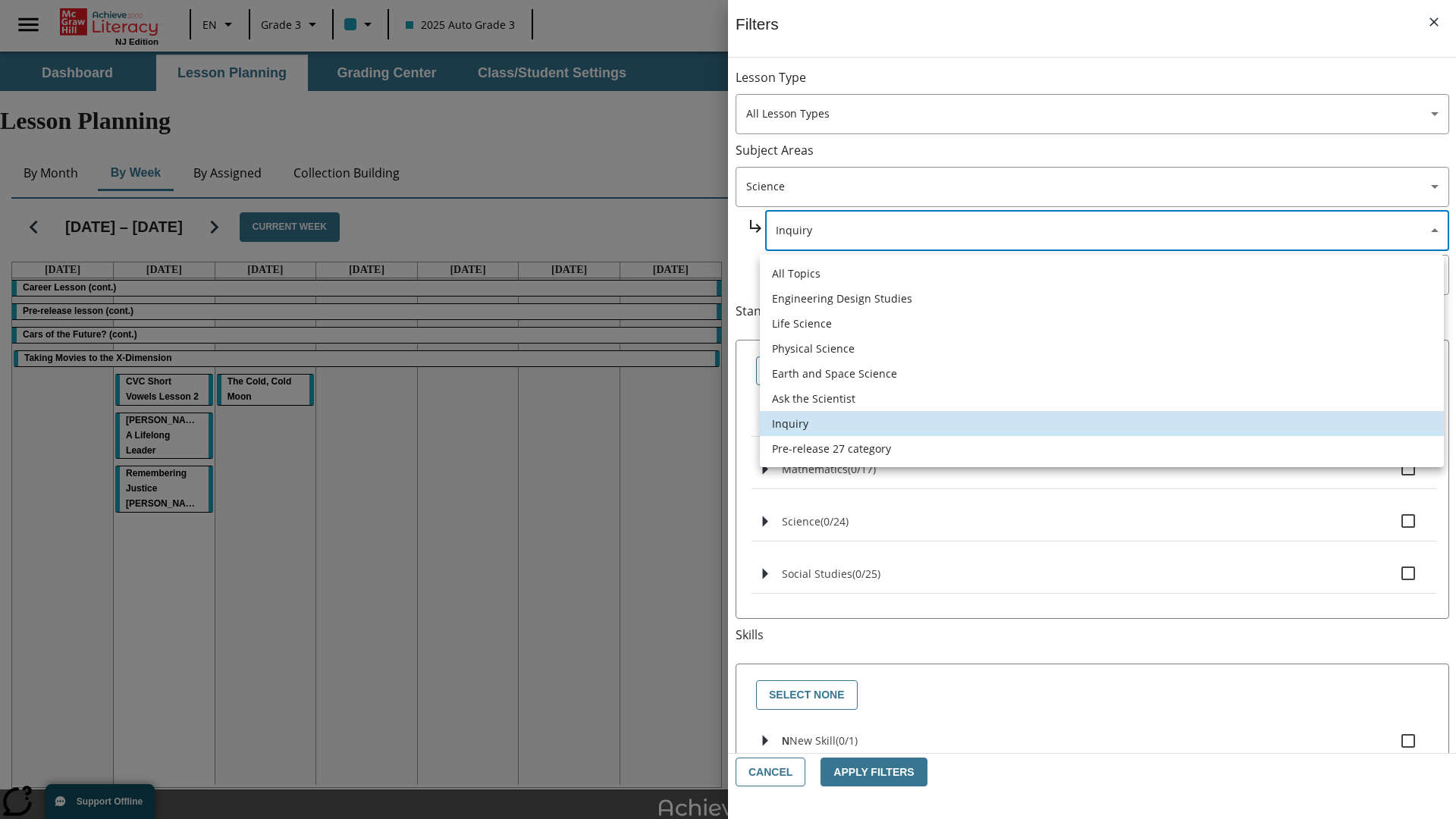
scroll to position [0, 1]
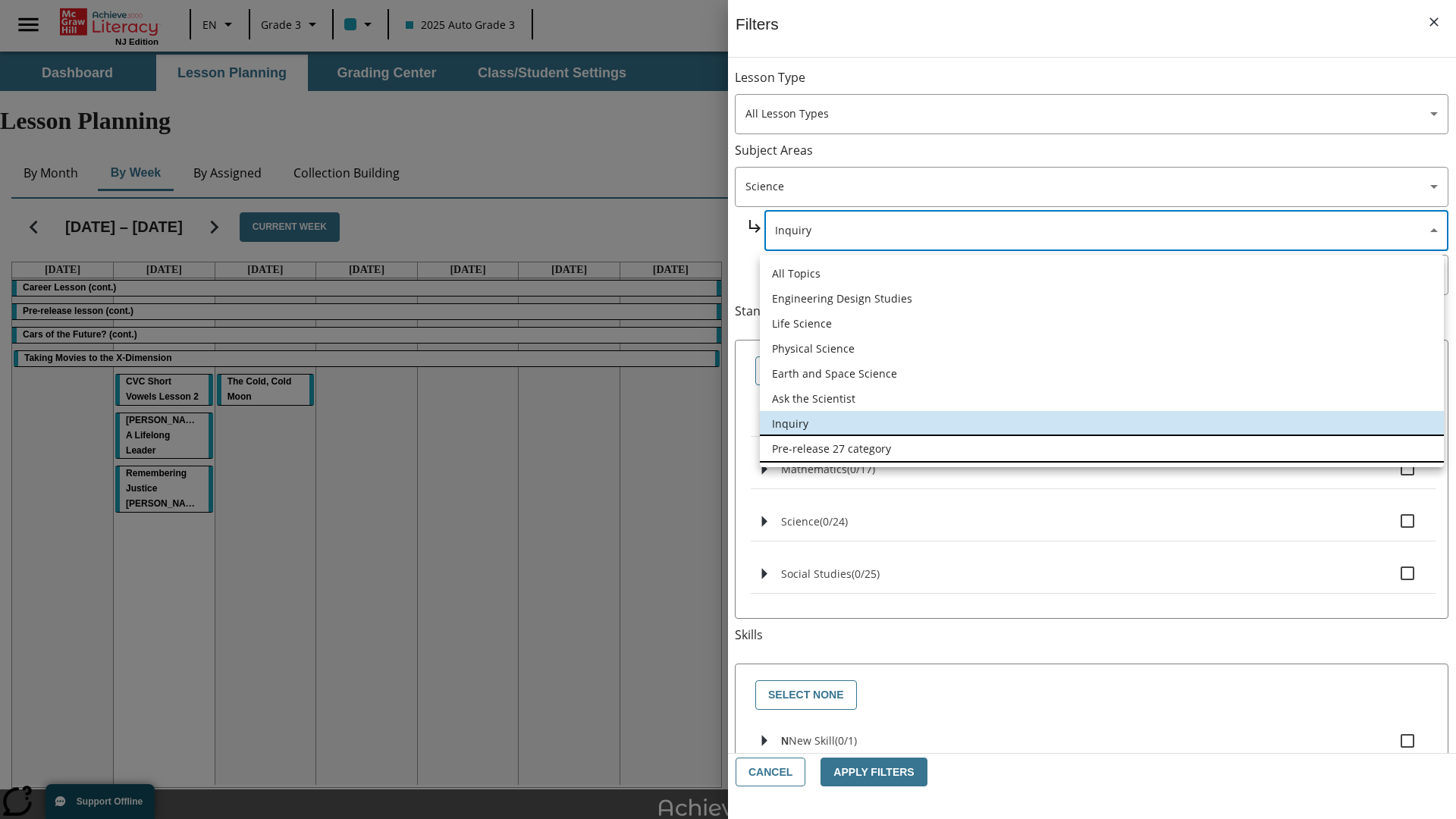
click at [1101, 448] on li "Pre-release 27 category" at bounding box center [1102, 449] width 684 height 25
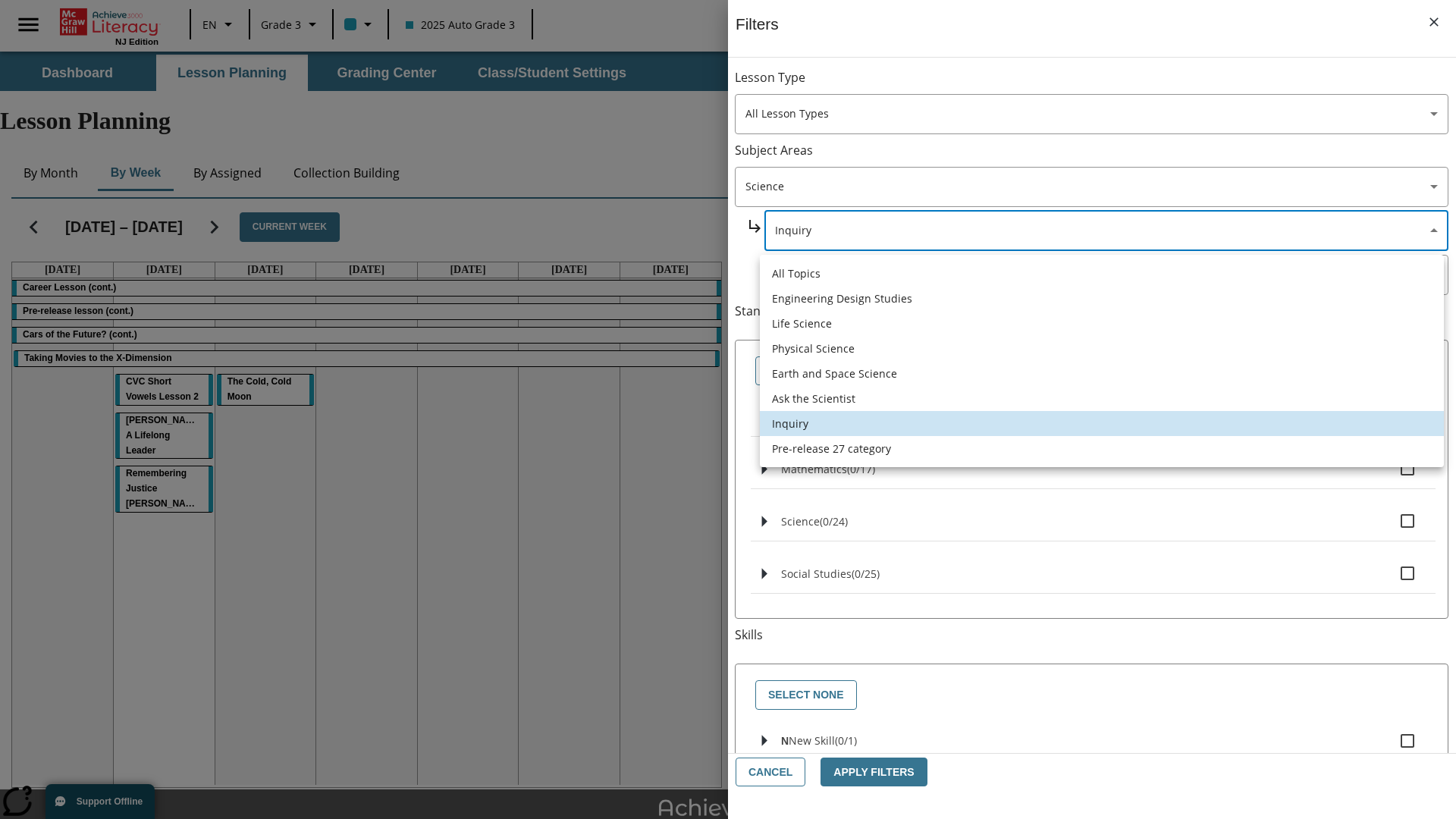
type input "271"
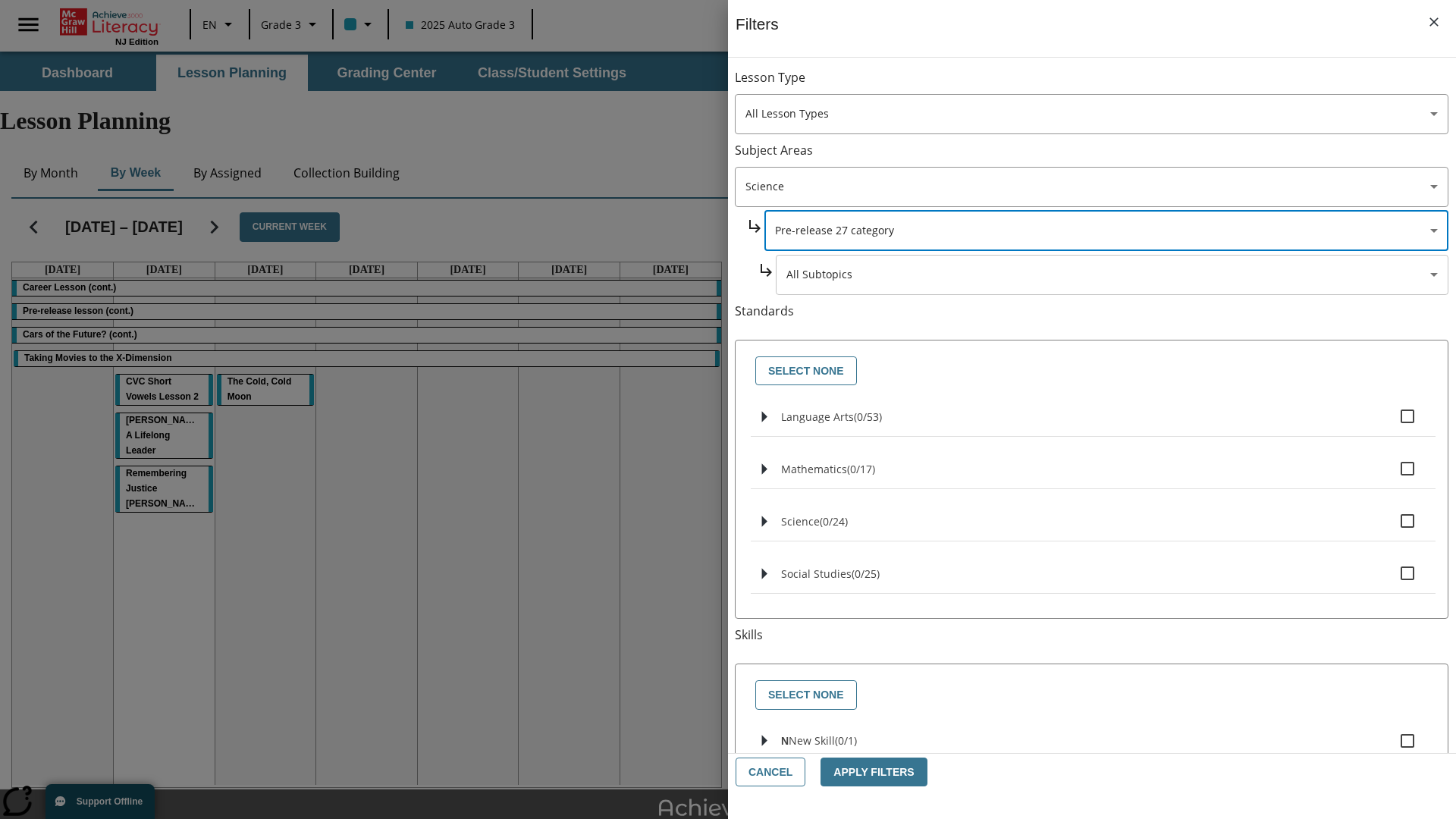
click at [1112, 274] on body "Skip to main content NJ Edition EN Grade 3 2025 Auto Grade 3 Search 0 Tauto Das…" at bounding box center [728, 469] width 1456 height 836
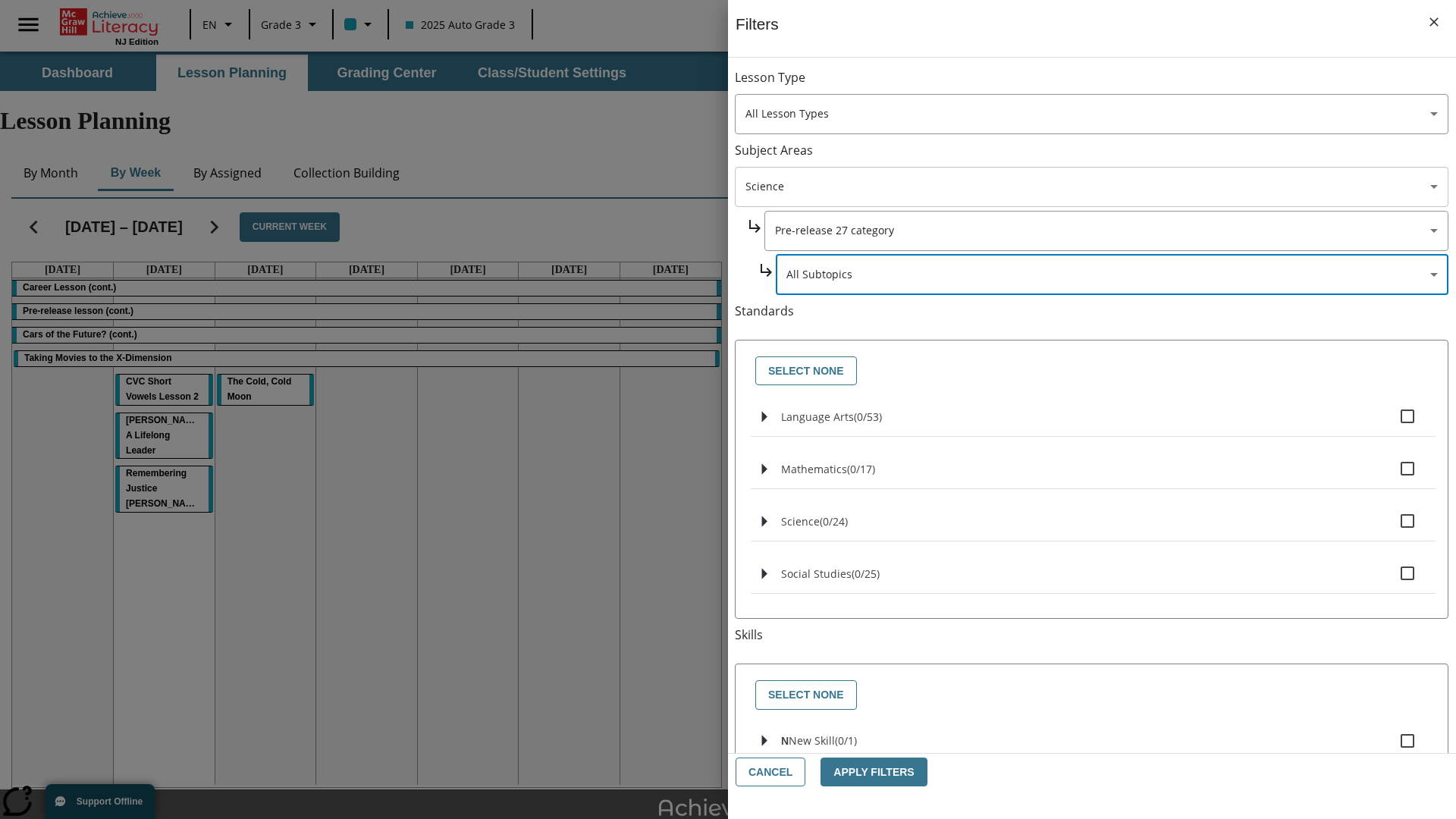
click at [1091, 187] on body "Skip to main content NJ Edition EN Grade 3 2025 Auto Grade 3 Search 0 Tauto Das…" at bounding box center [728, 469] width 1456 height 836
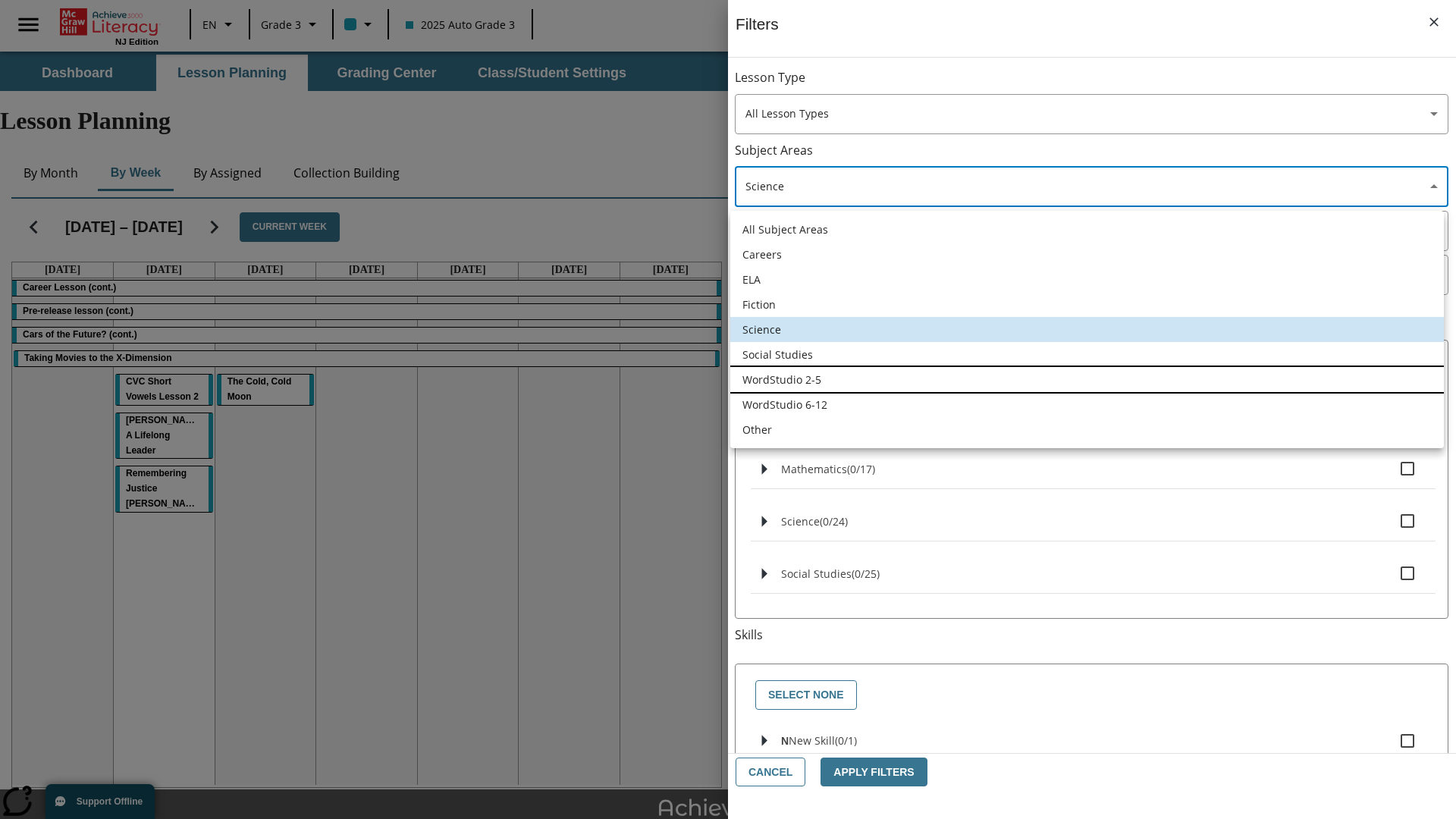
click at [1086, 379] on li "WordStudio 2-5" at bounding box center [1086, 380] width 713 height 25
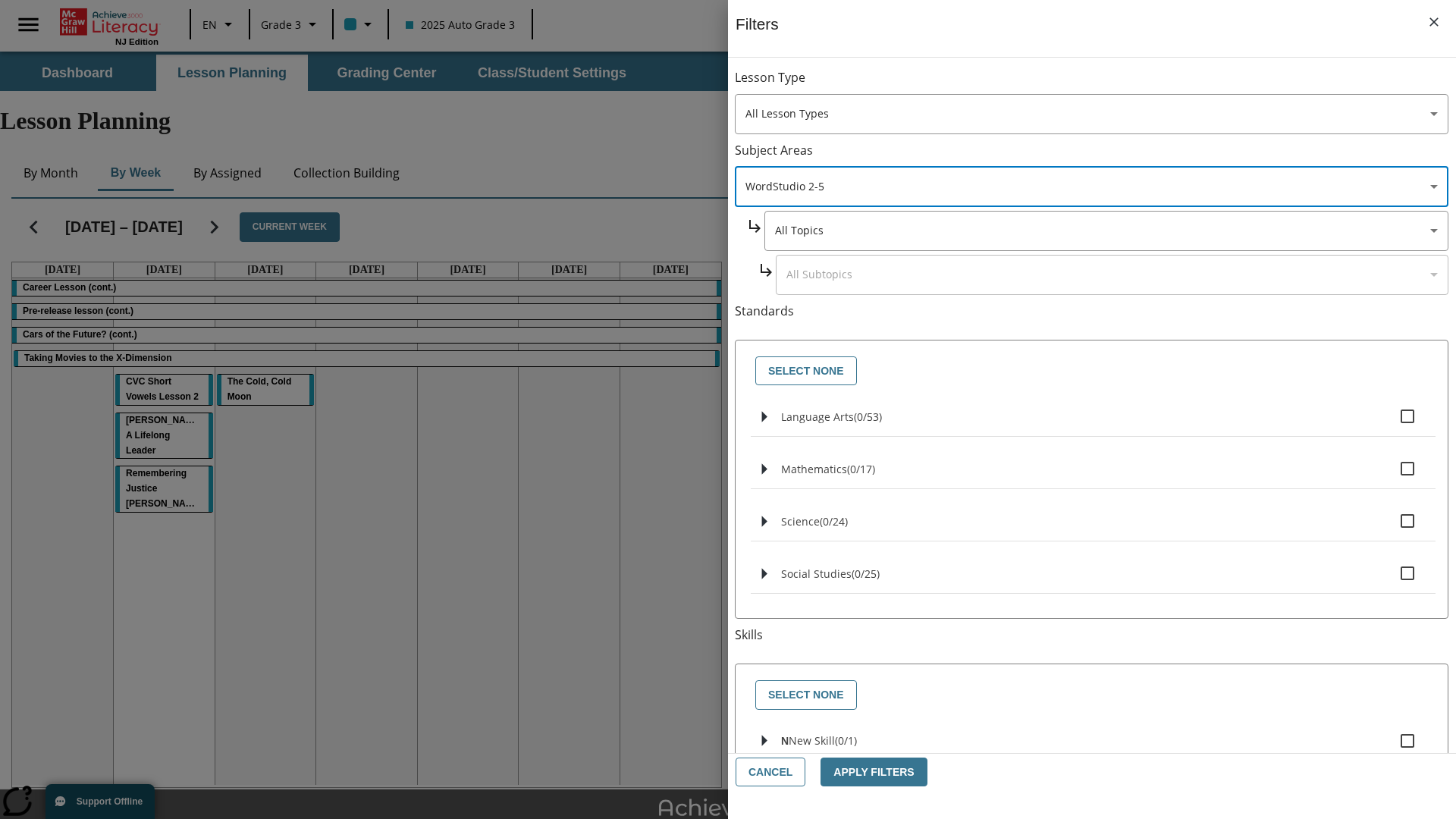
type input "6"
click at [1105, 230] on body "Skip to main content NJ Edition EN Grade 3 2025 Auto Grade 3 Search 0 Tauto Das…" at bounding box center [728, 469] width 1456 height 836
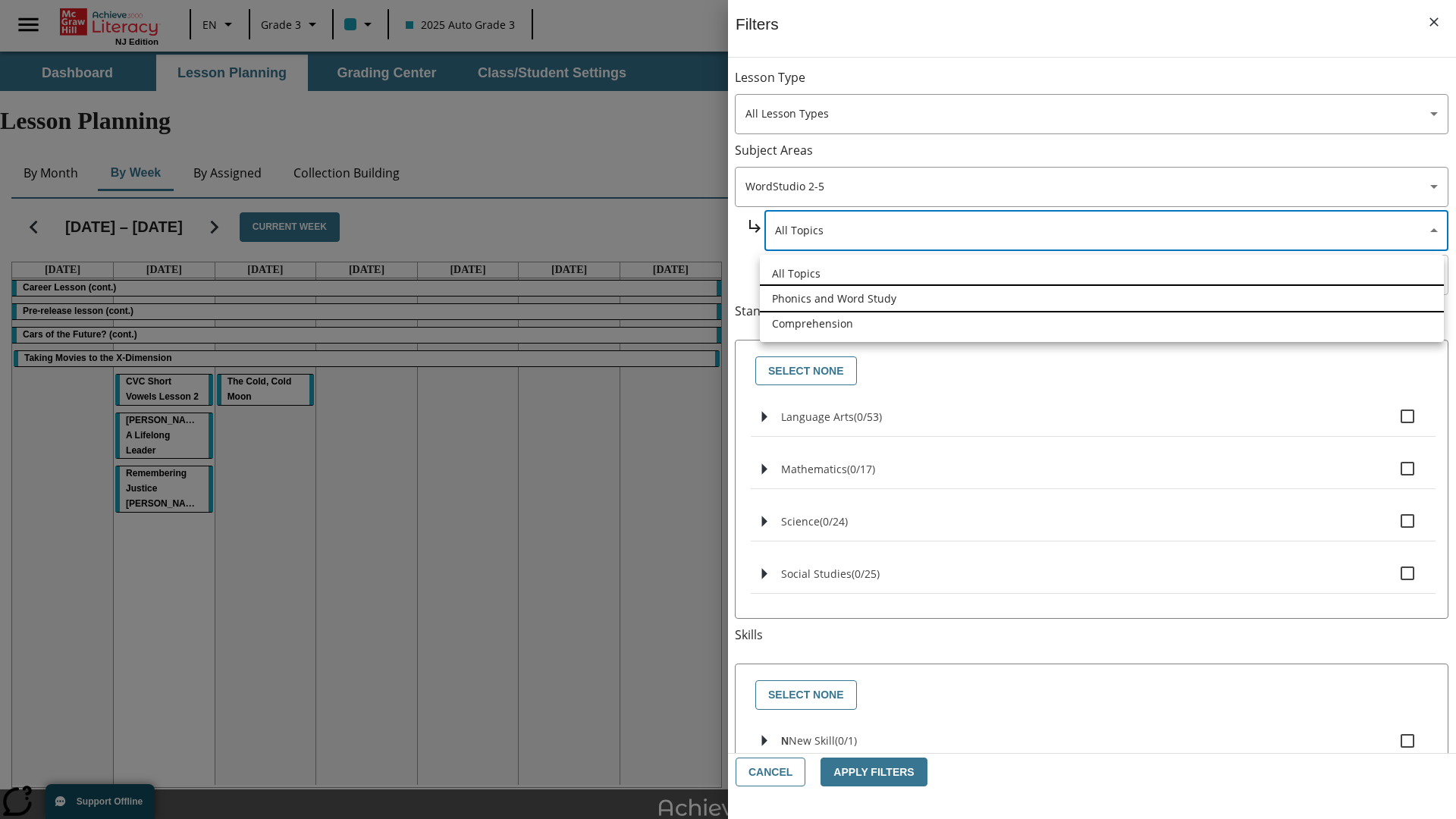
click at [1101, 298] on li "Phonics and Word Study" at bounding box center [1102, 299] width 684 height 25
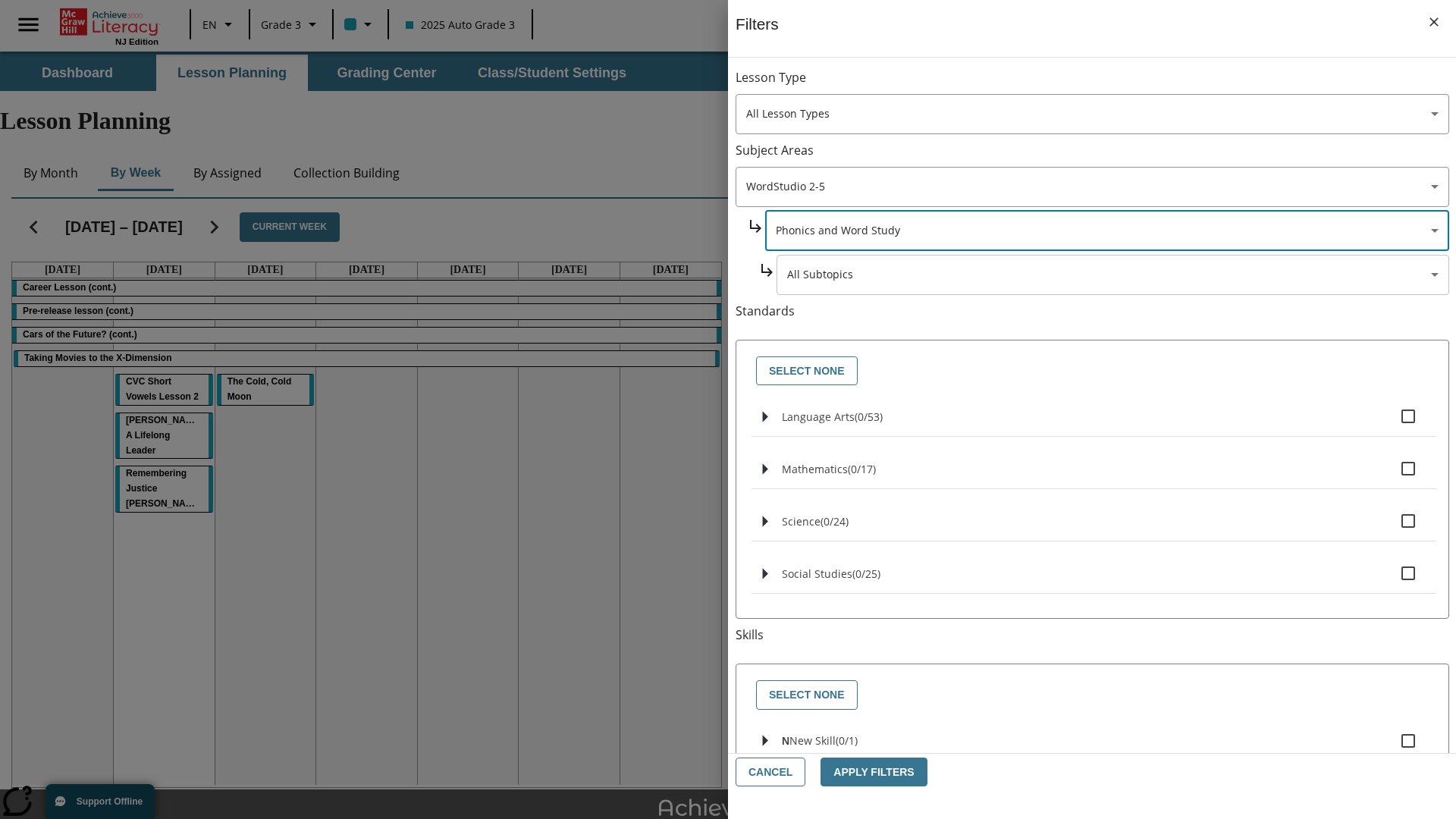
click at [1112, 274] on body "Skip to main content NJ Edition EN Grade 3 2025 Auto Grade 3 Search 0 Tauto Das…" at bounding box center [728, 469] width 1456 height 836
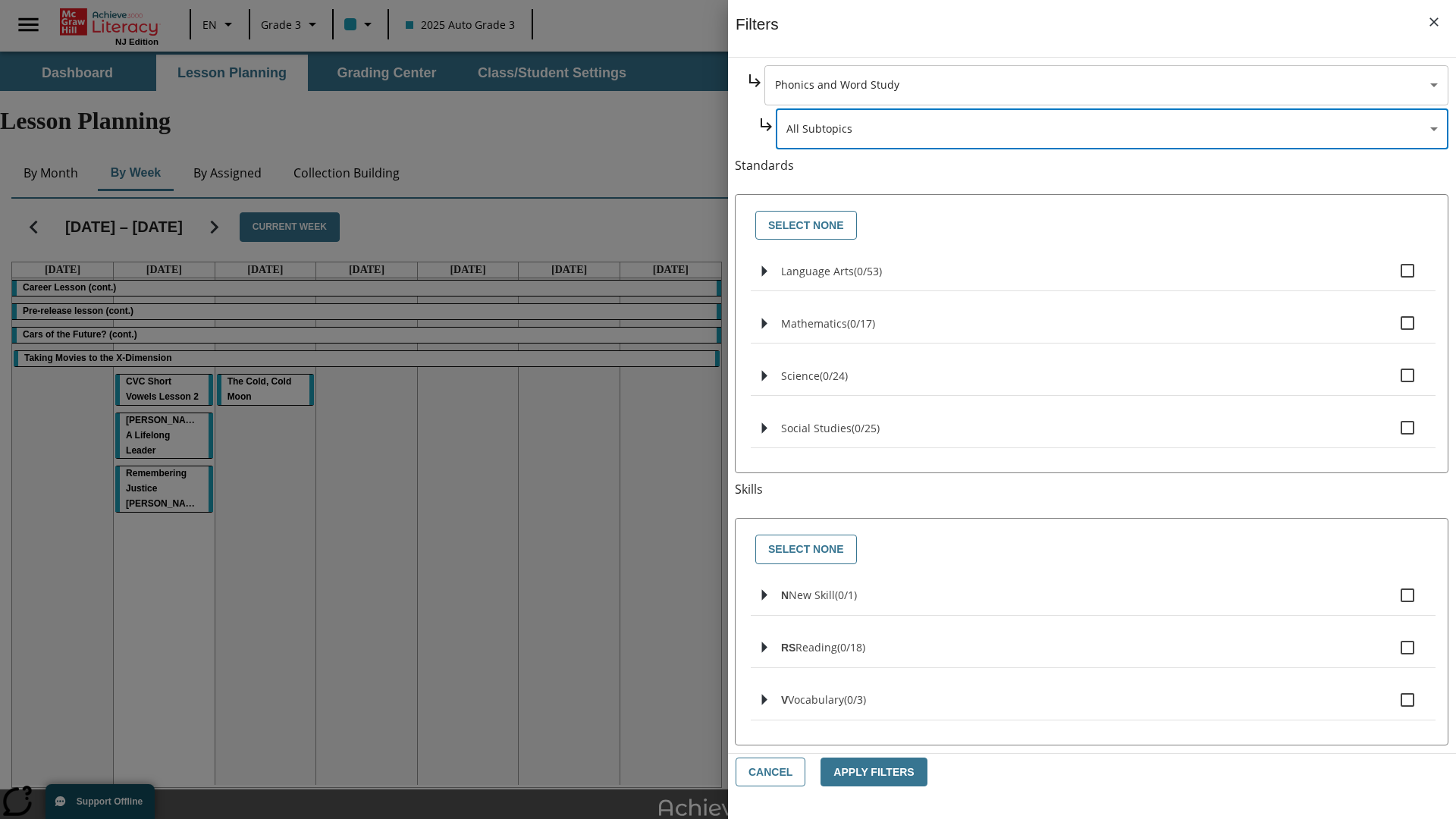
click at [1105, 85] on body "Skip to main content NJ Edition EN Grade 3 2025 Auto Grade 3 Search 0 Tauto Das…" at bounding box center [728, 469] width 1456 height 836
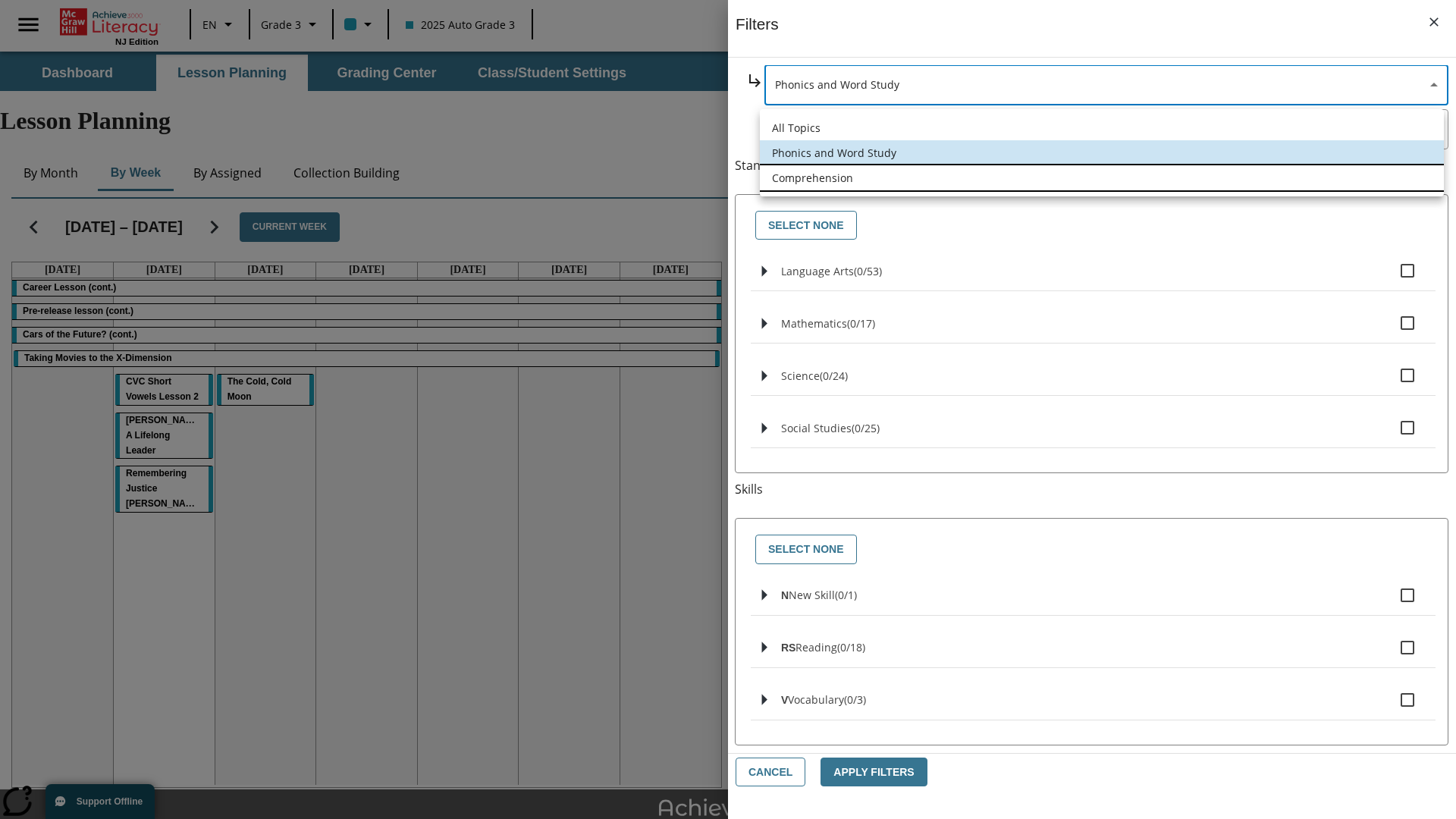
click at [1101, 177] on li "Comprehension" at bounding box center [1102, 178] width 684 height 25
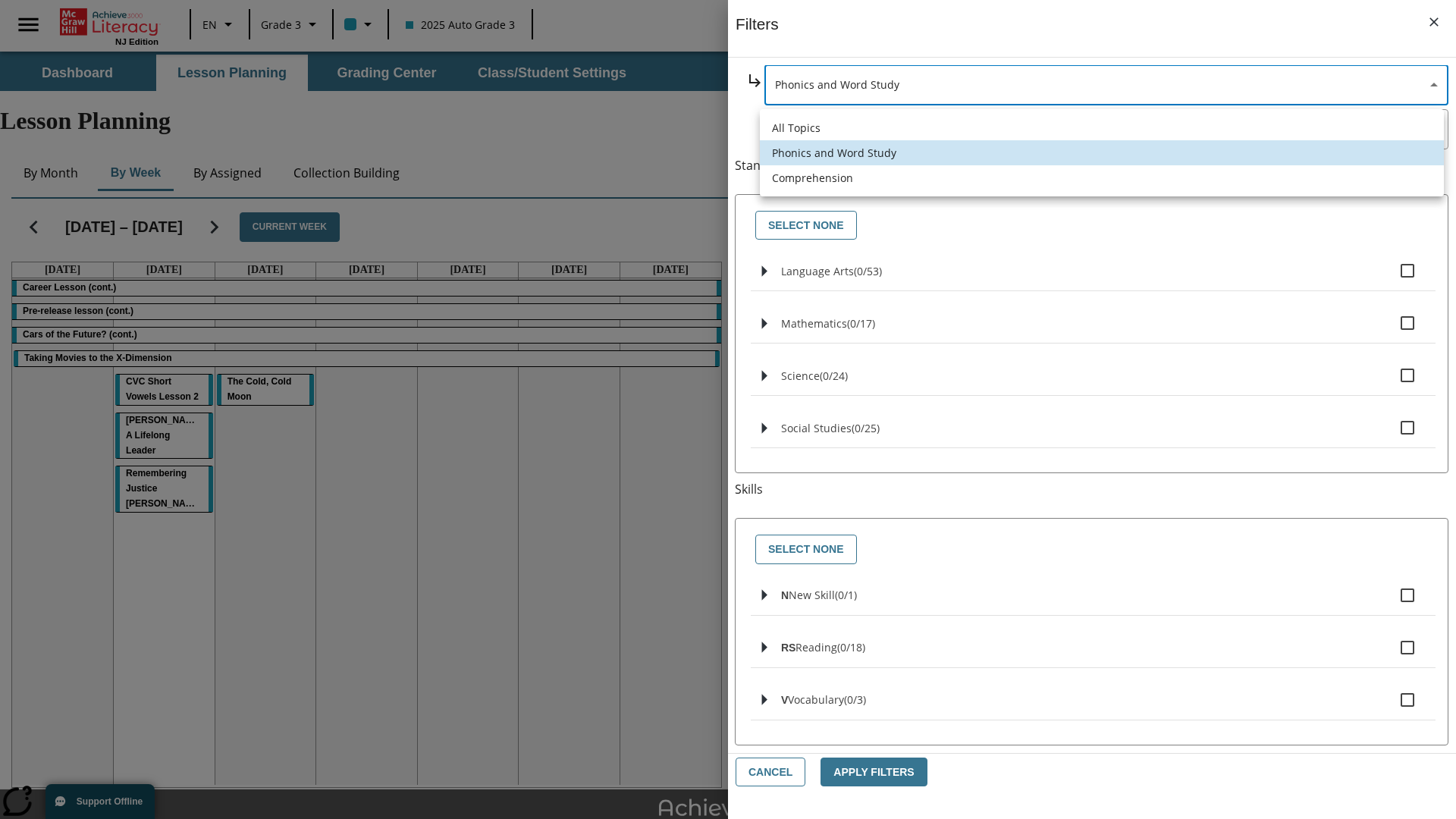
type input "252"
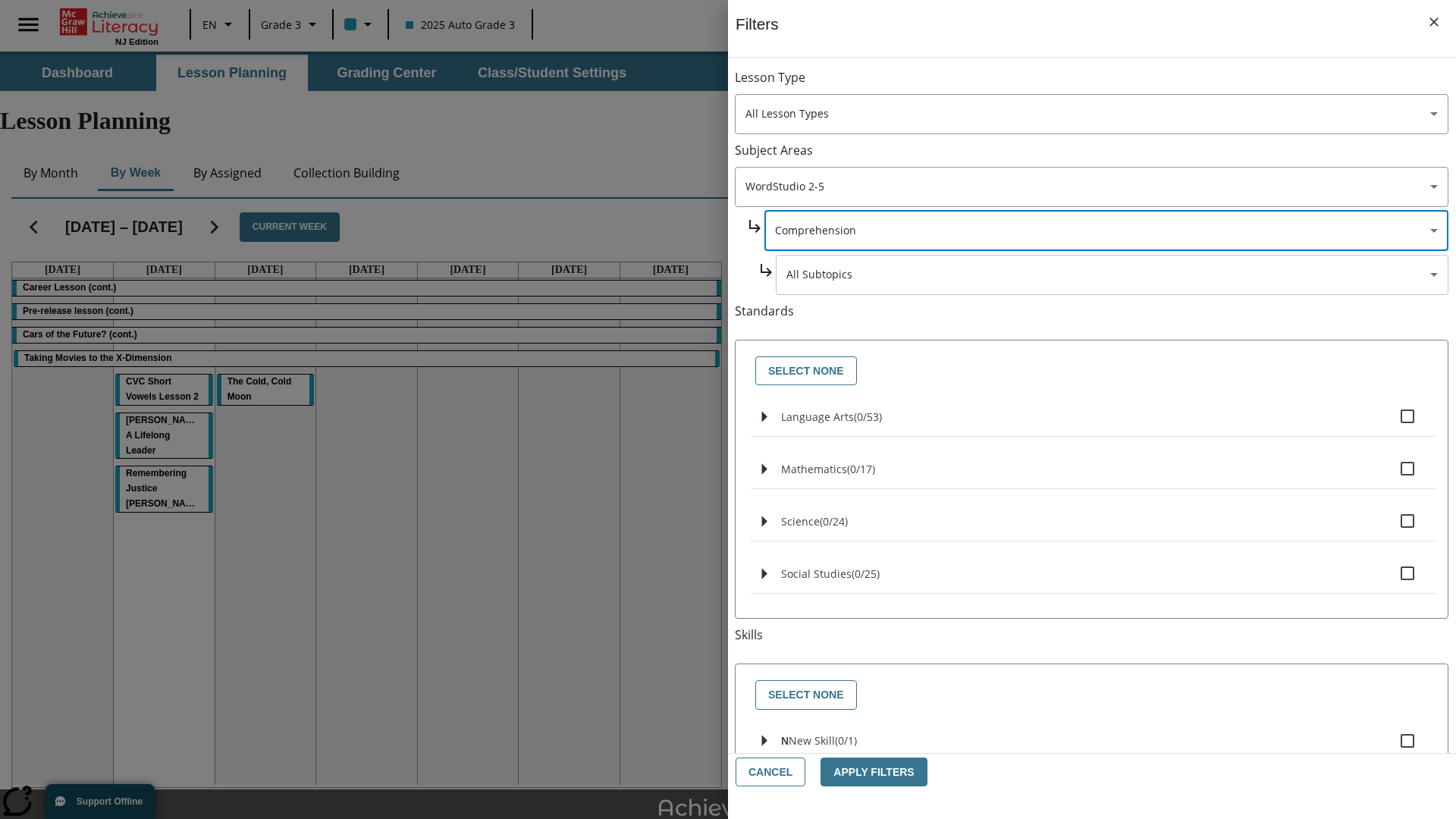
click at [1112, 274] on body "Skip to main content NJ Edition EN Grade 3 2025 Auto Grade 3 Search 0 Tauto Das…" at bounding box center [728, 469] width 1456 height 836
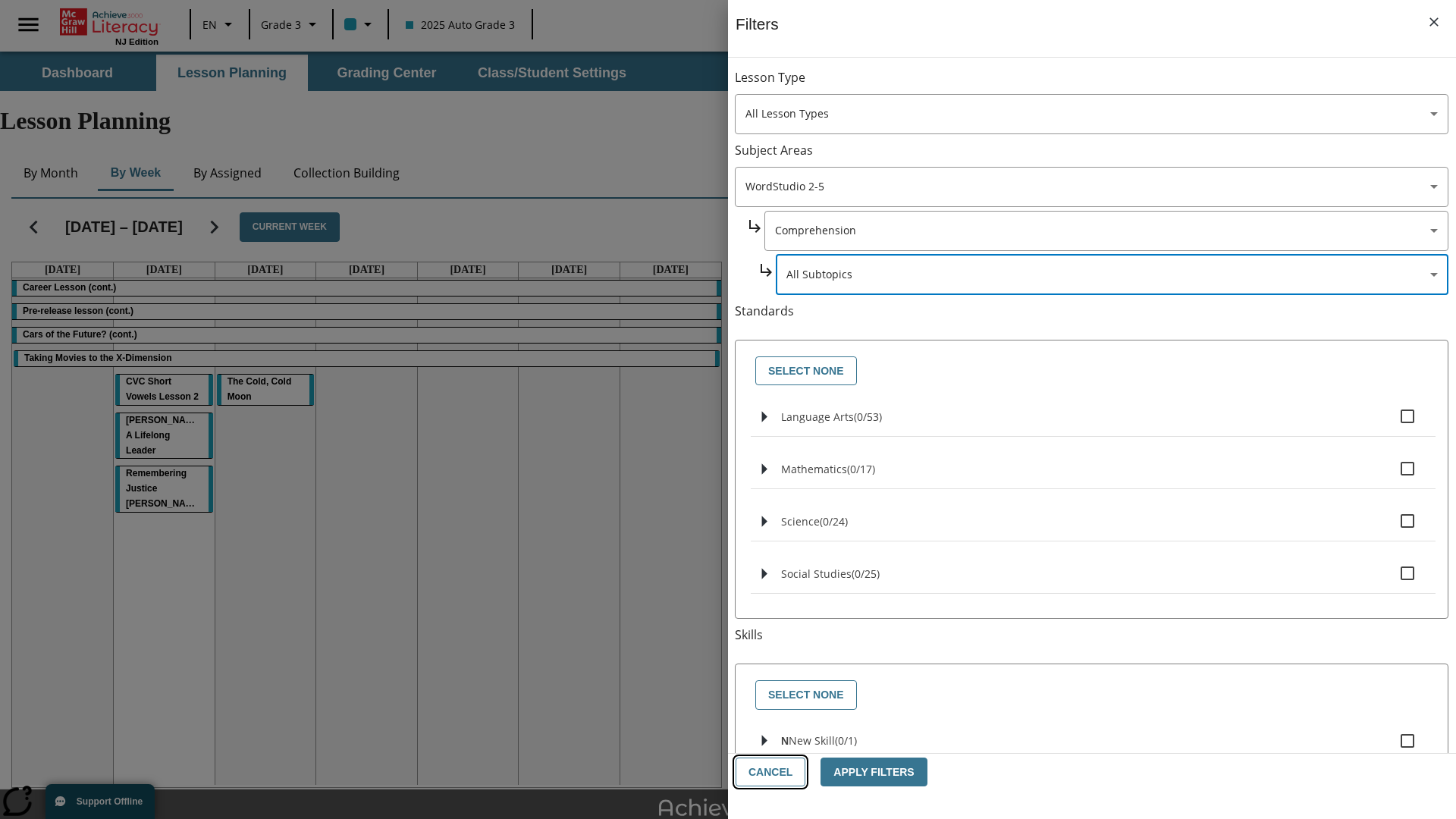
click at [769, 772] on button "Cancel" at bounding box center [770, 772] width 69 height 30
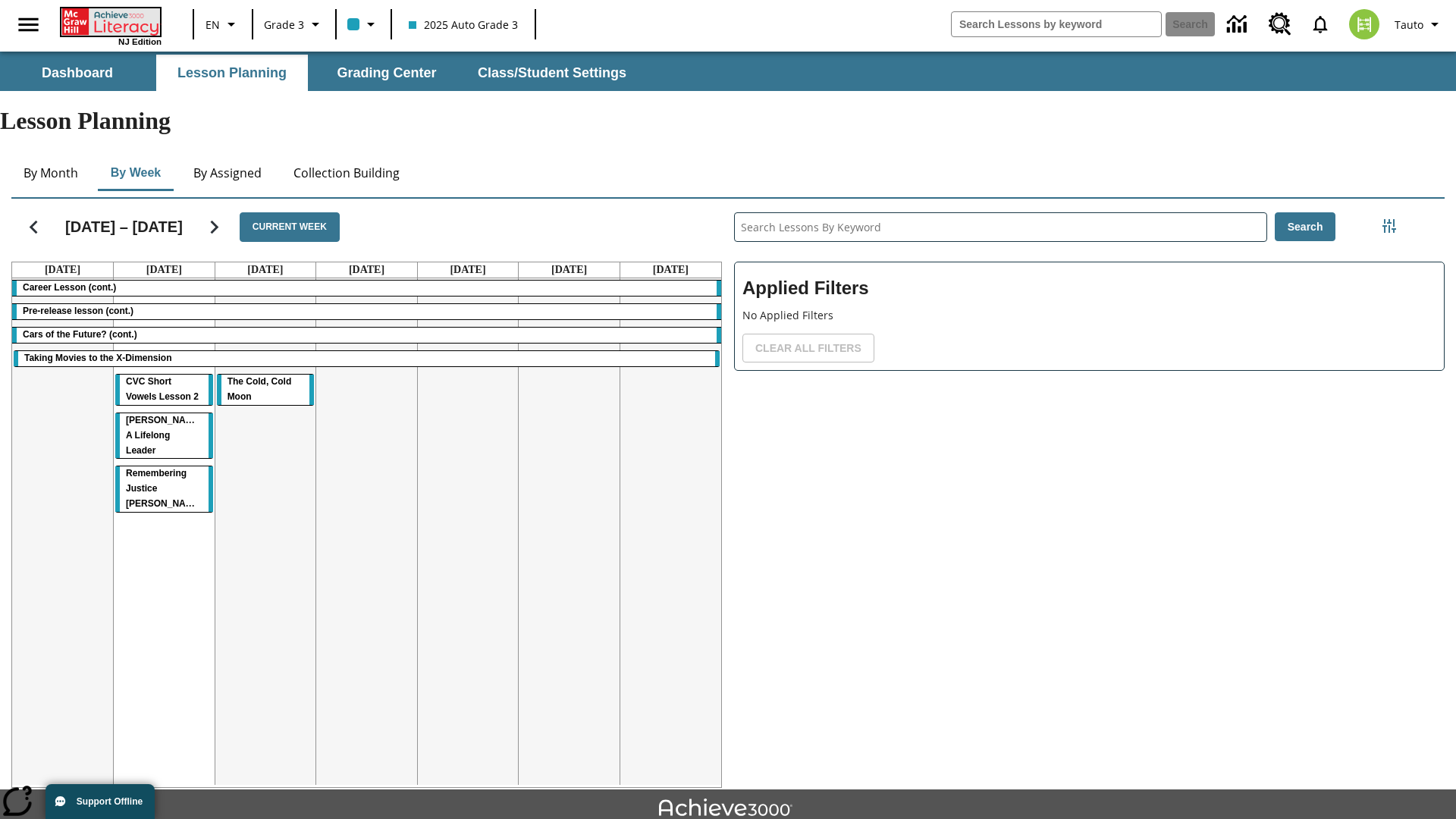
click at [109, 20] on icon "Home" at bounding box center [112, 22] width 101 height 28
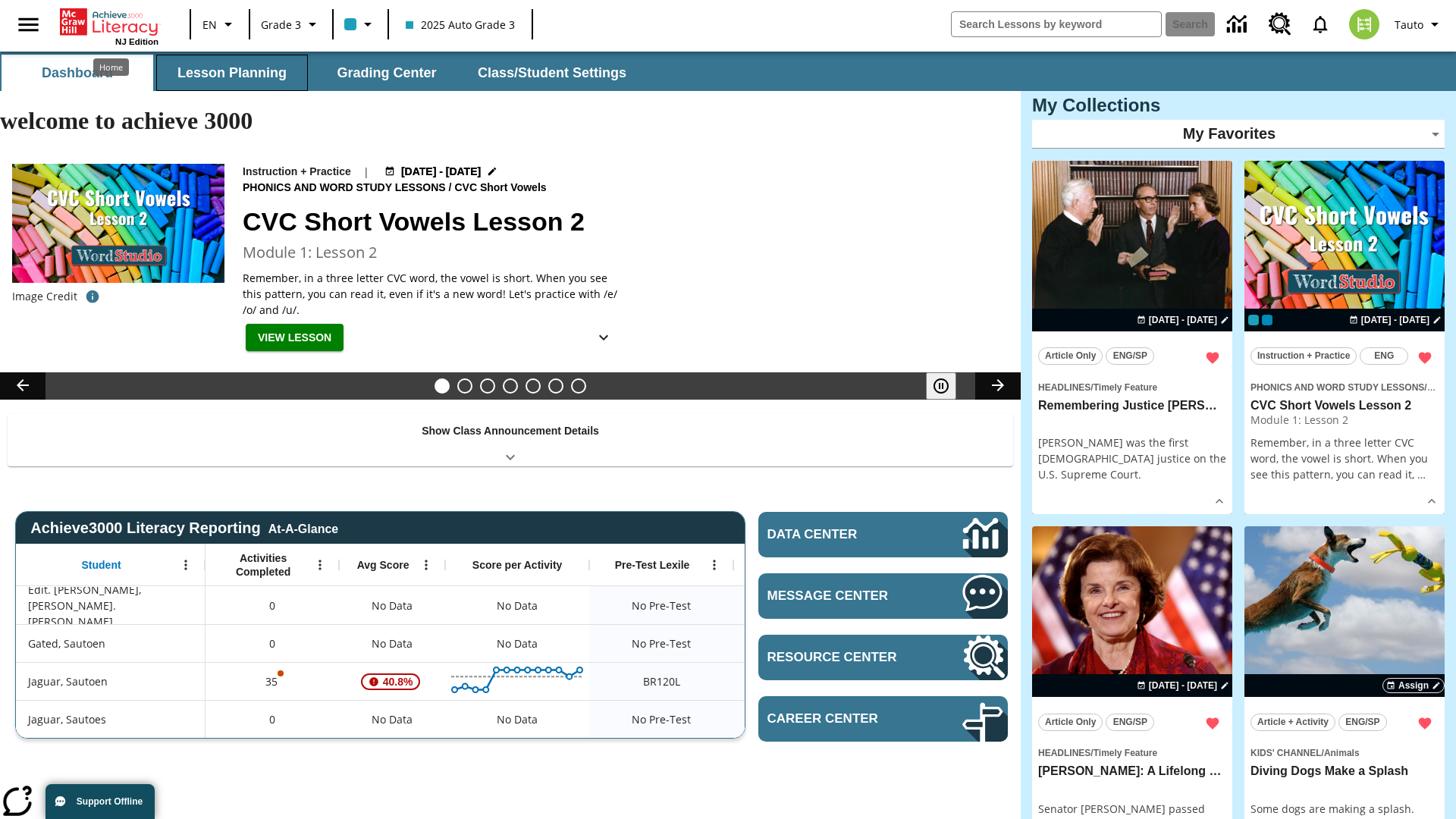
click at [232, 73] on button "Lesson Planning" at bounding box center [232, 73] width 151 height 36
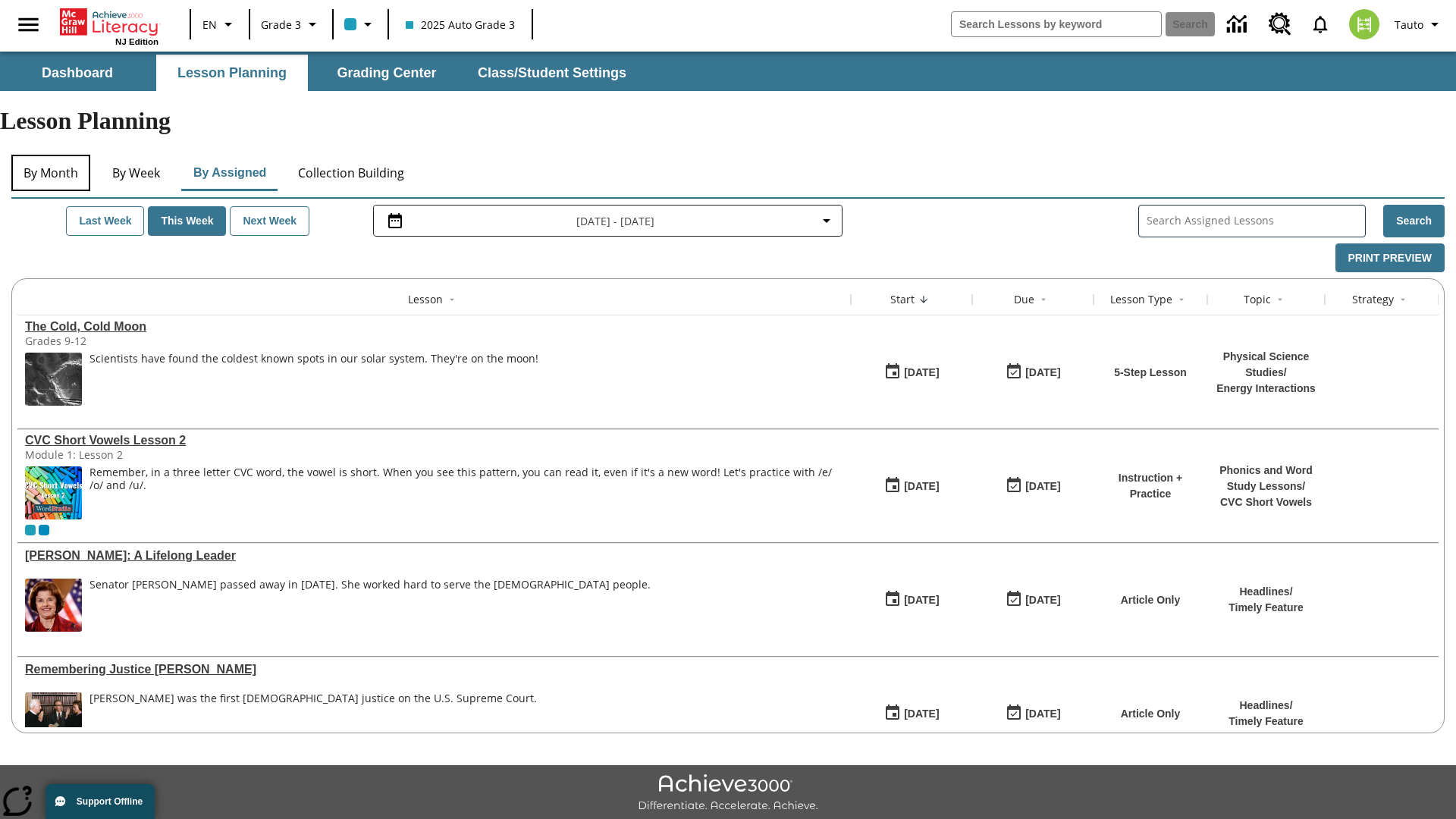
click at [50, 154] on button "By Month" at bounding box center [50, 173] width 79 height 36
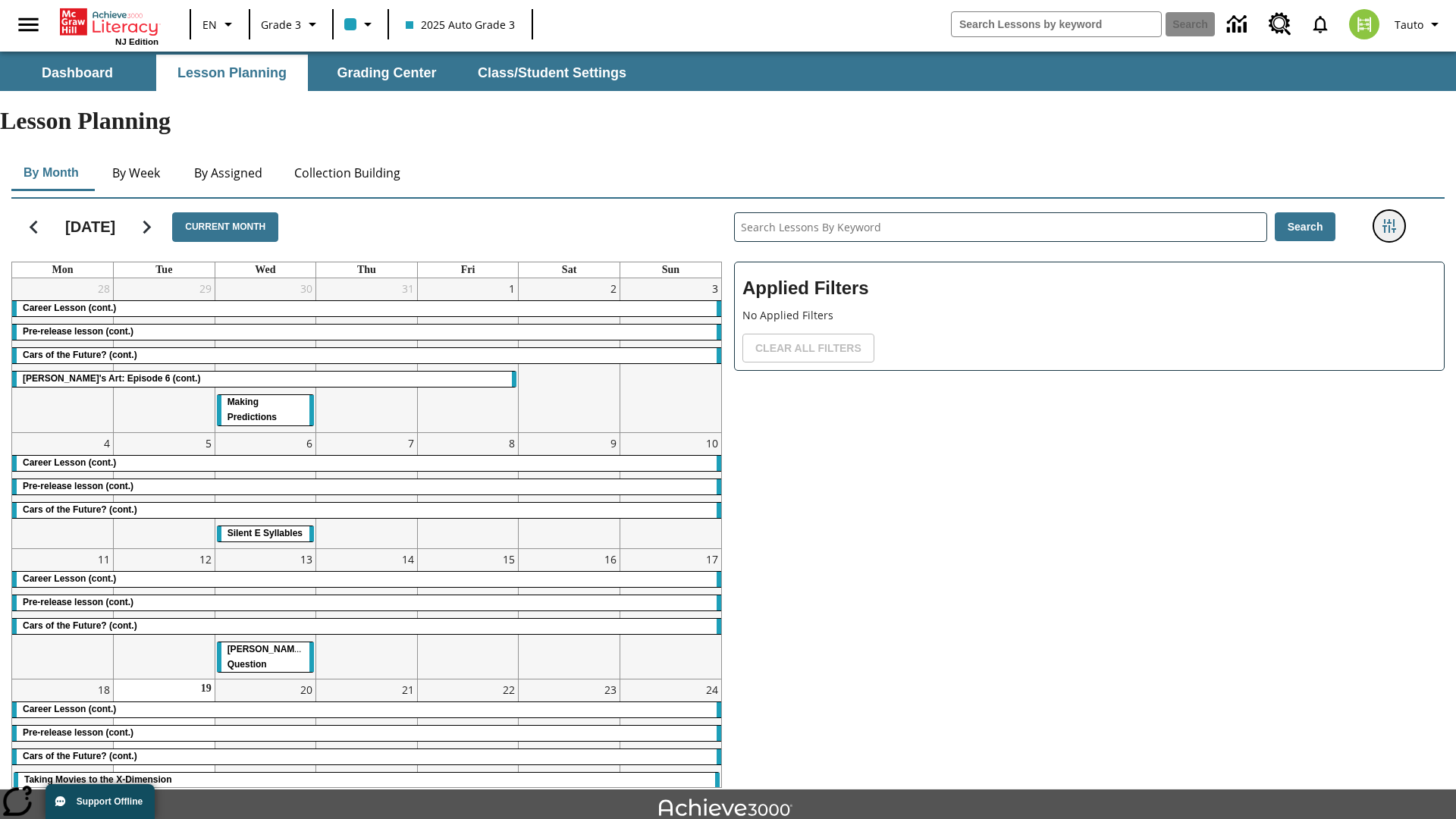
click at [1388, 219] on icon "Filters Side menu" at bounding box center [1388, 225] width 13 height 13
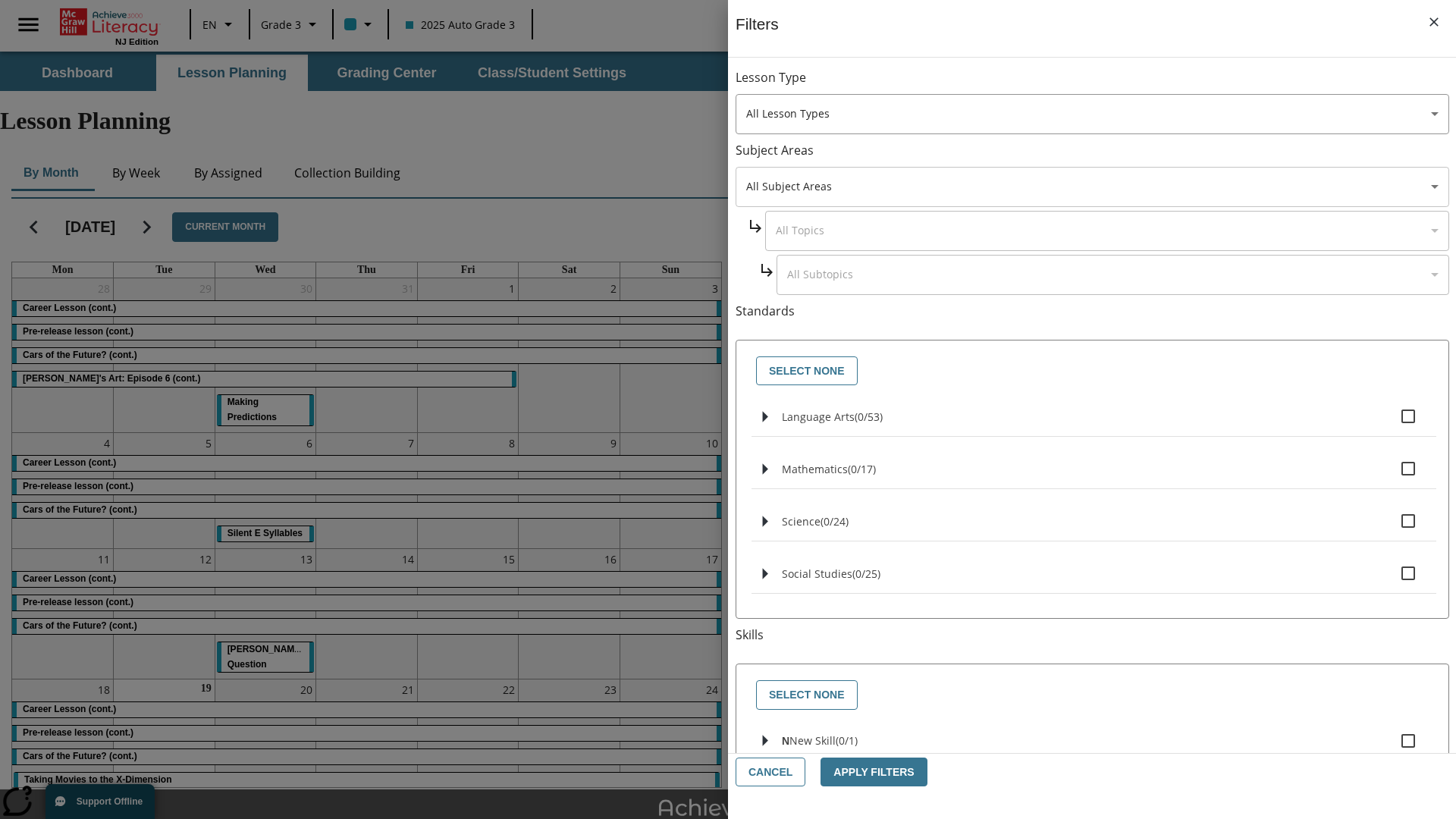
click at [1092, 187] on body "Skip to main content [GEOGRAPHIC_DATA] Edition EN Grade 3 2025 Auto Grade 3 Sea…" at bounding box center [728, 469] width 1456 height 836
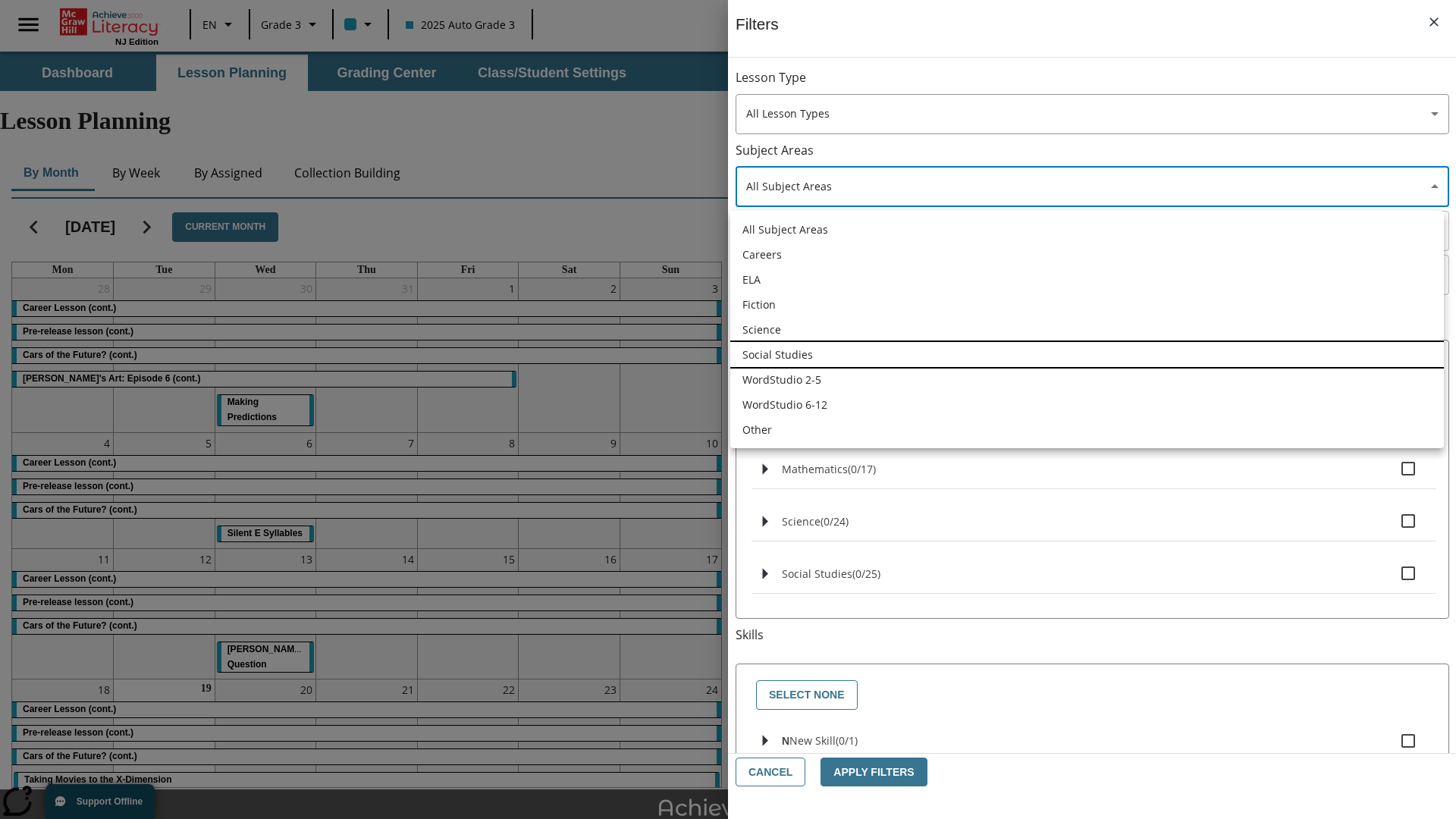
click at [1086, 354] on li "Social Studies" at bounding box center [1086, 355] width 713 height 25
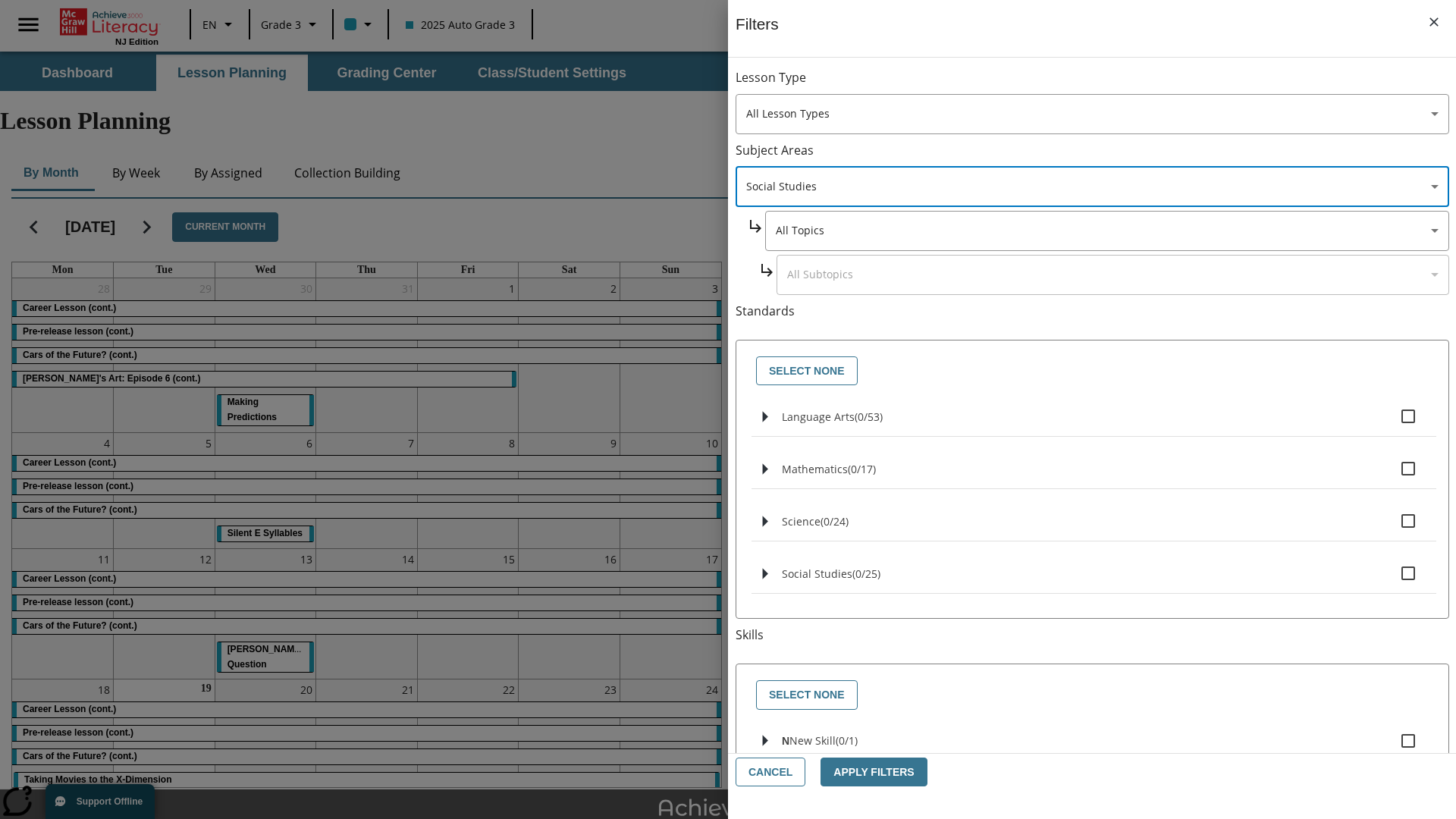
type input "3"
click at [1105, 85] on body "Skip to main content [GEOGRAPHIC_DATA] Edition EN Grade 3 2025 Auto Grade 3 Sea…" at bounding box center [728, 469] width 1456 height 836
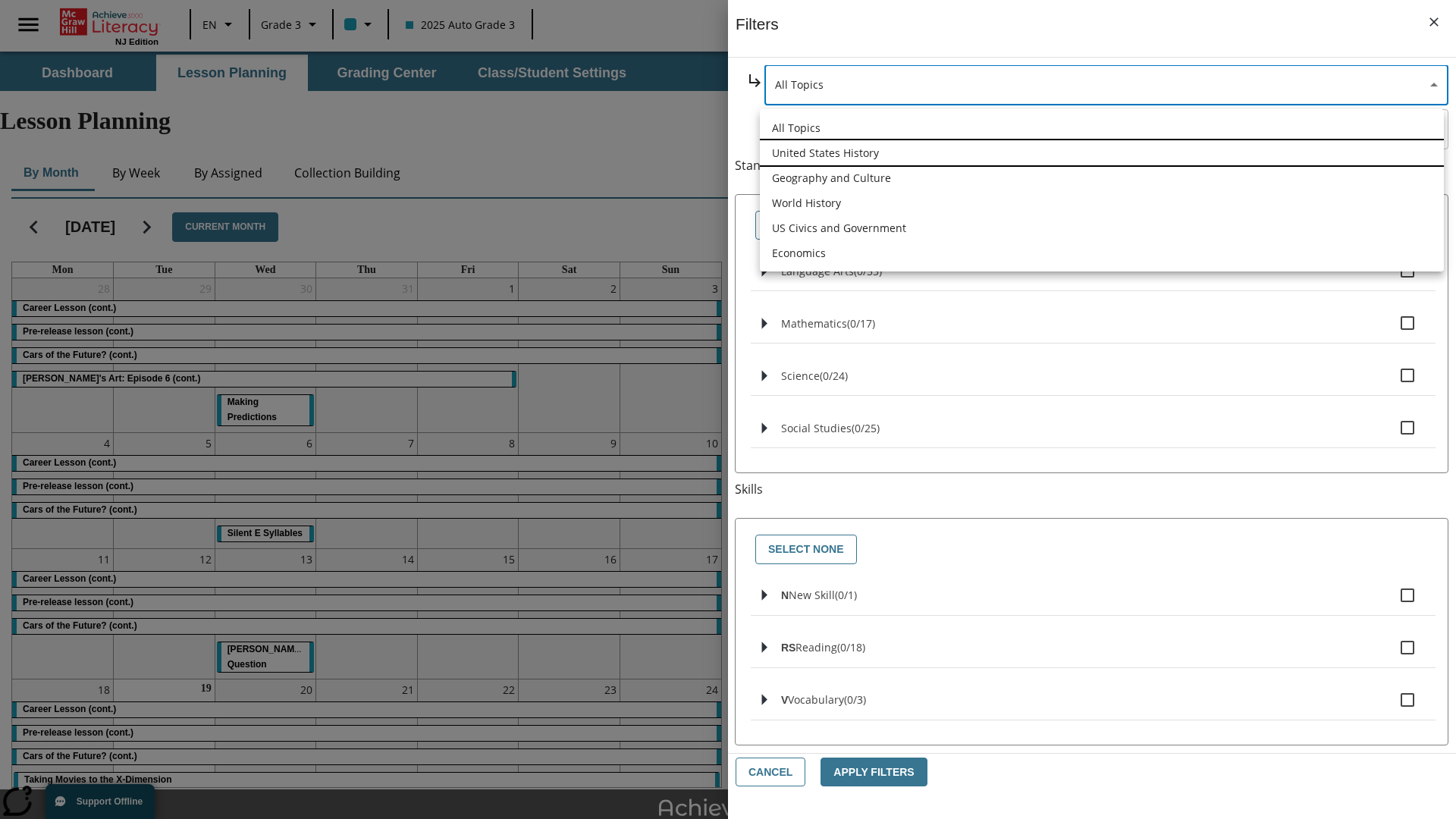
click at [1101, 152] on li "United States History" at bounding box center [1102, 153] width 684 height 25
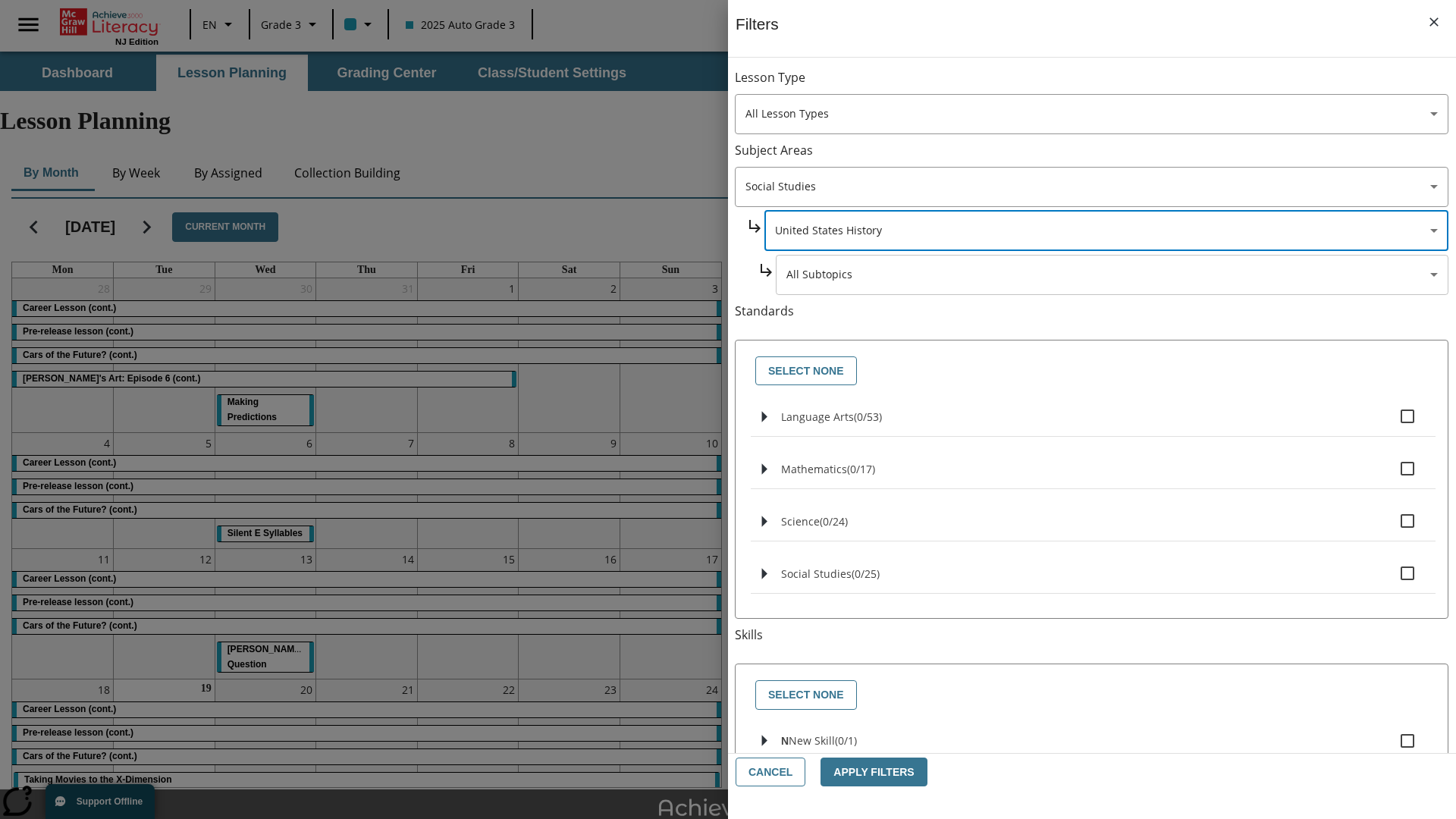
click at [1112, 85] on body "Skip to main content [GEOGRAPHIC_DATA] Edition EN Grade 3 2025 Auto Grade 3 Sea…" at bounding box center [728, 469] width 1456 height 836
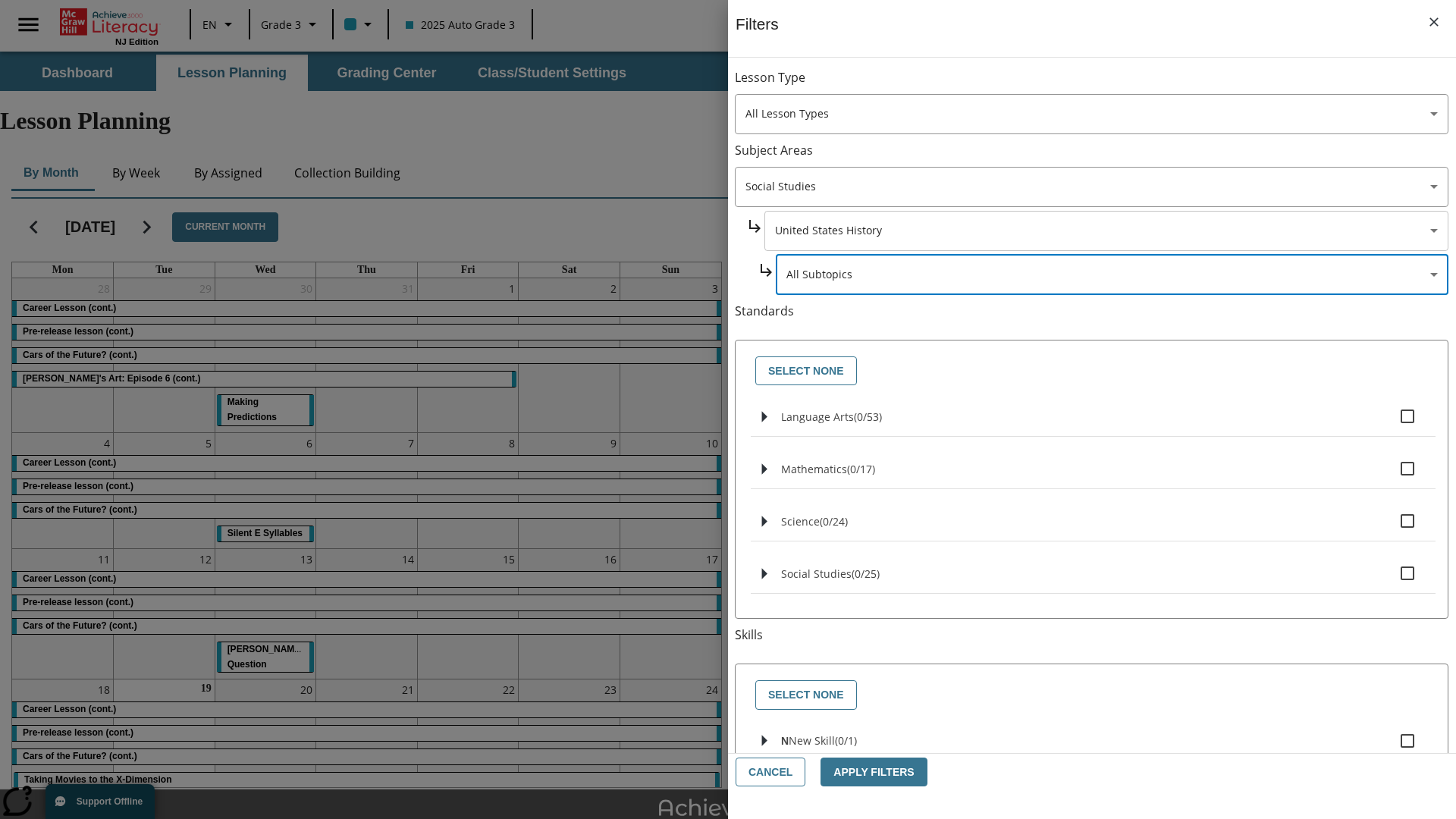
click at [1105, 85] on body "Skip to main content [GEOGRAPHIC_DATA] Edition EN Grade 3 2025 Auto Grade 3 Sea…" at bounding box center [728, 469] width 1456 height 836
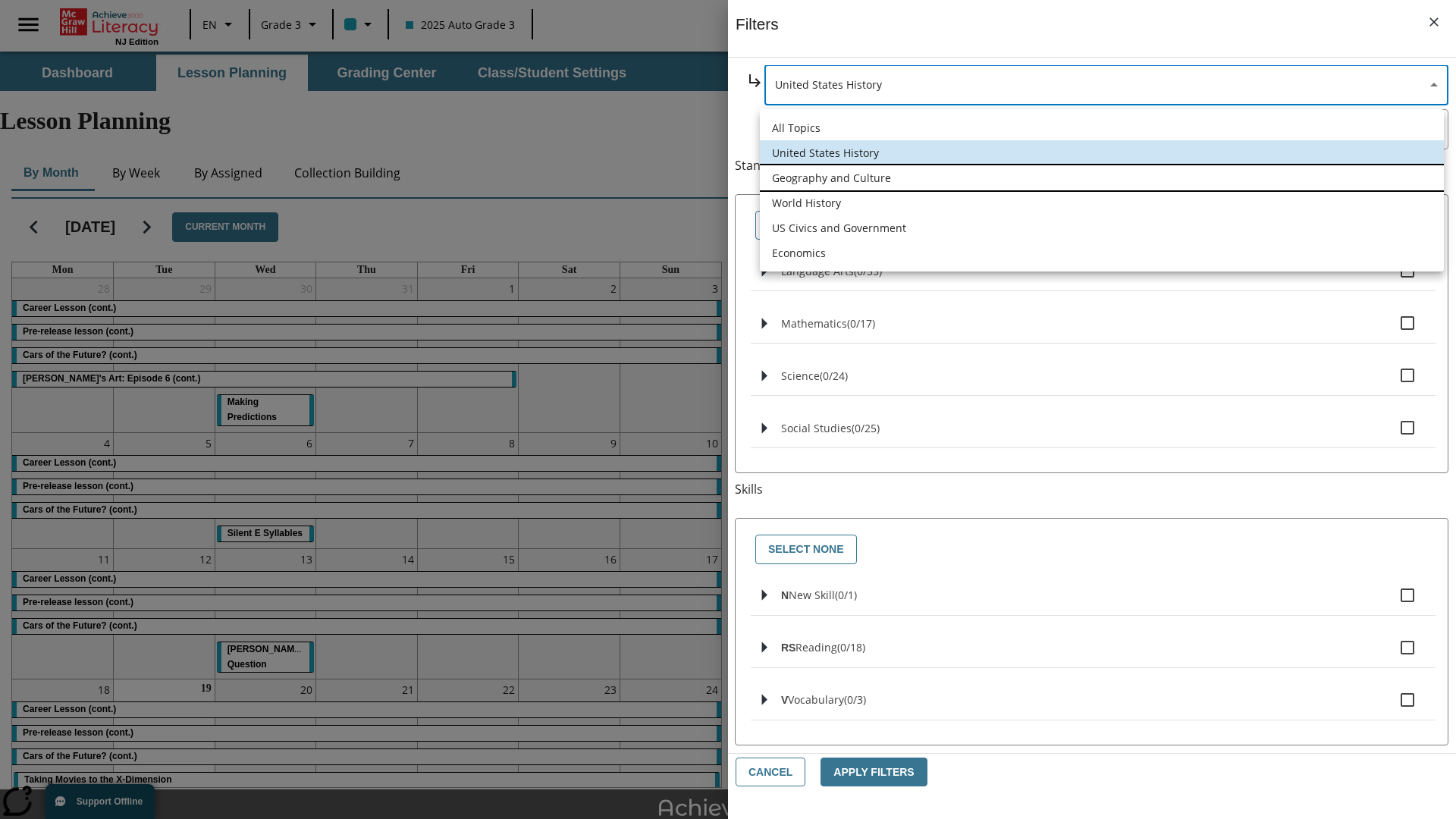
click at [1101, 177] on li "Geography and Culture" at bounding box center [1102, 178] width 684 height 25
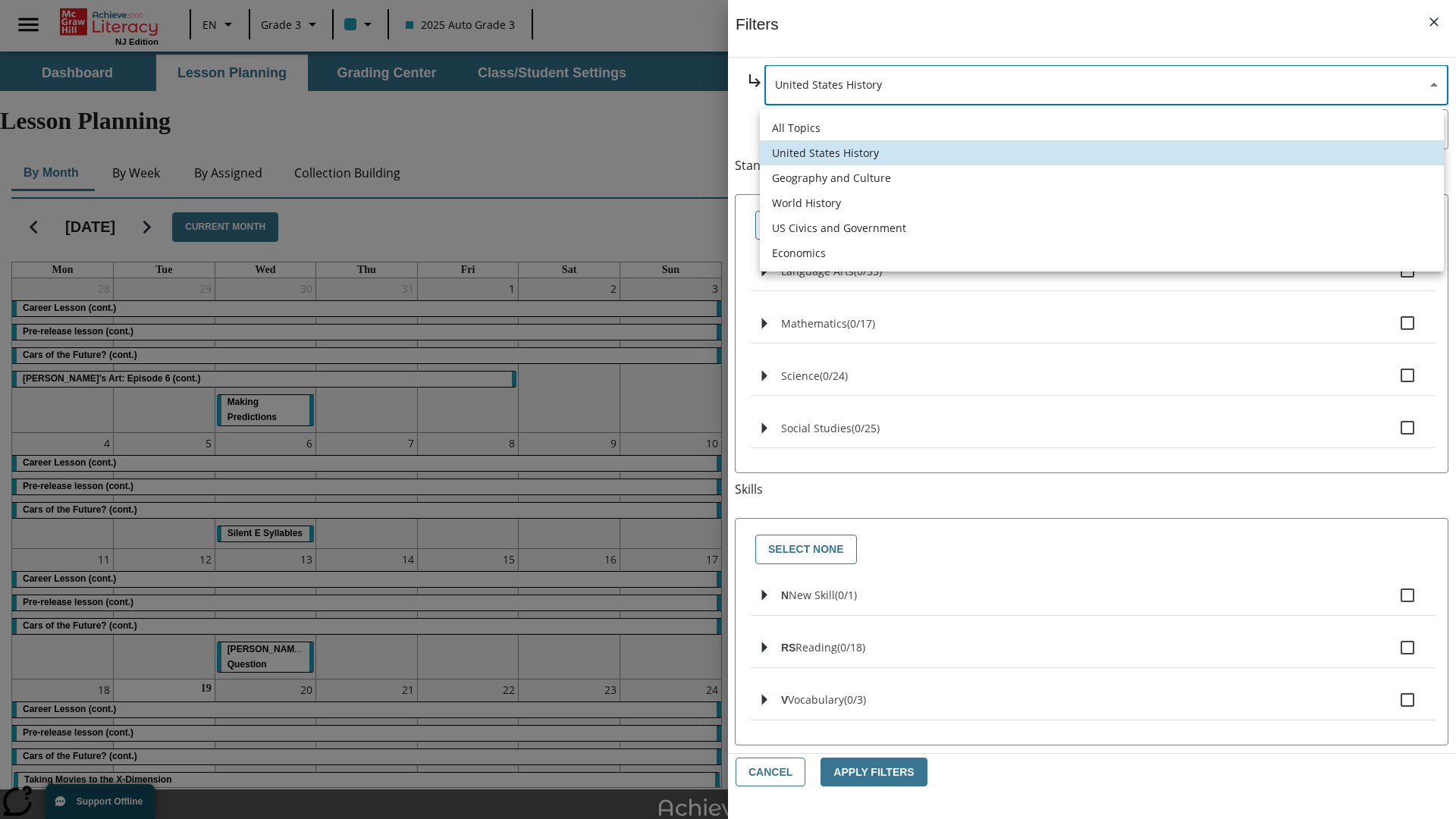
type input "186"
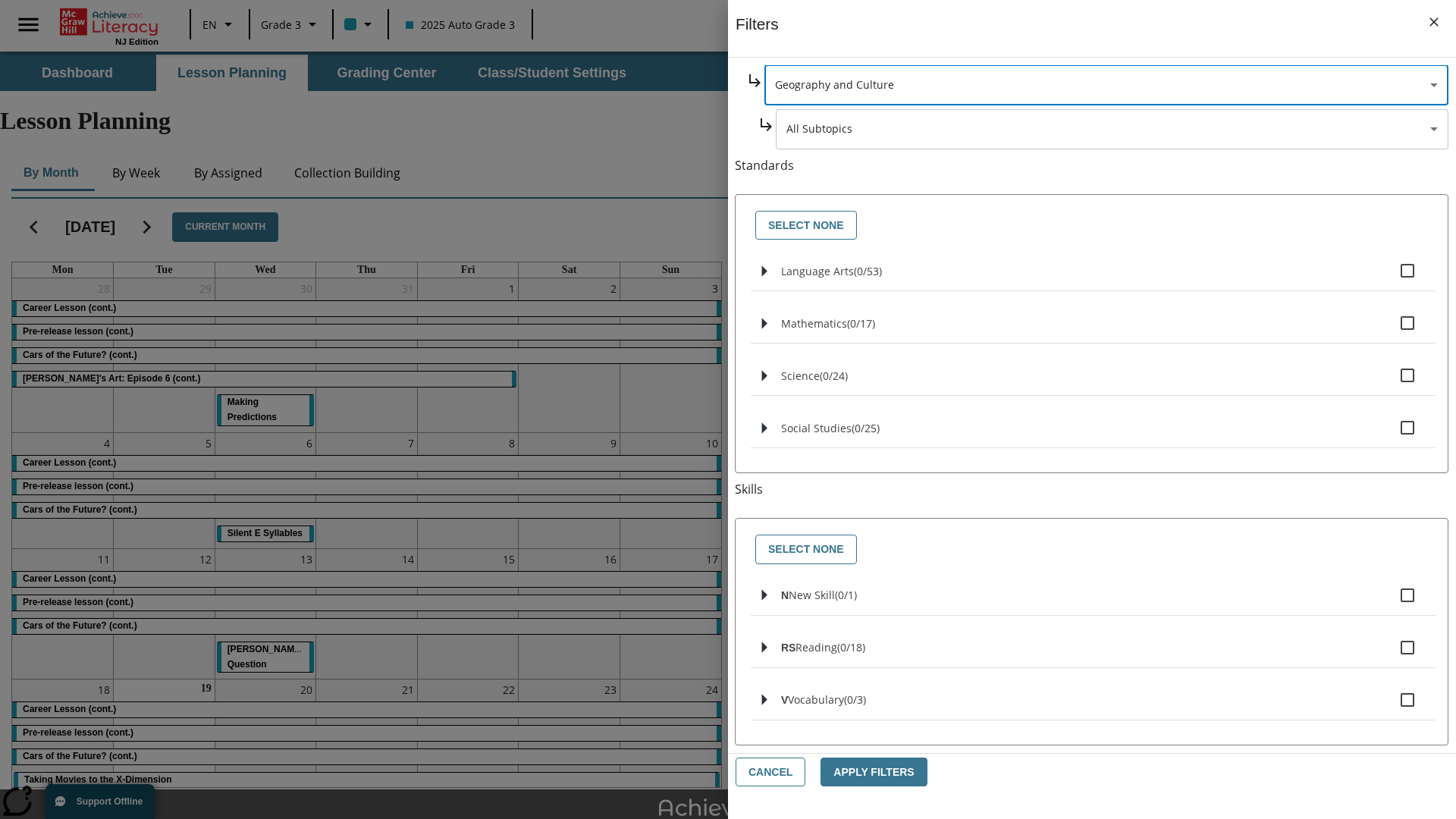
click at [1112, 274] on body "Skip to main content [GEOGRAPHIC_DATA] Edition EN Grade 3 2025 Auto Grade 3 Sea…" at bounding box center [728, 469] width 1456 height 836
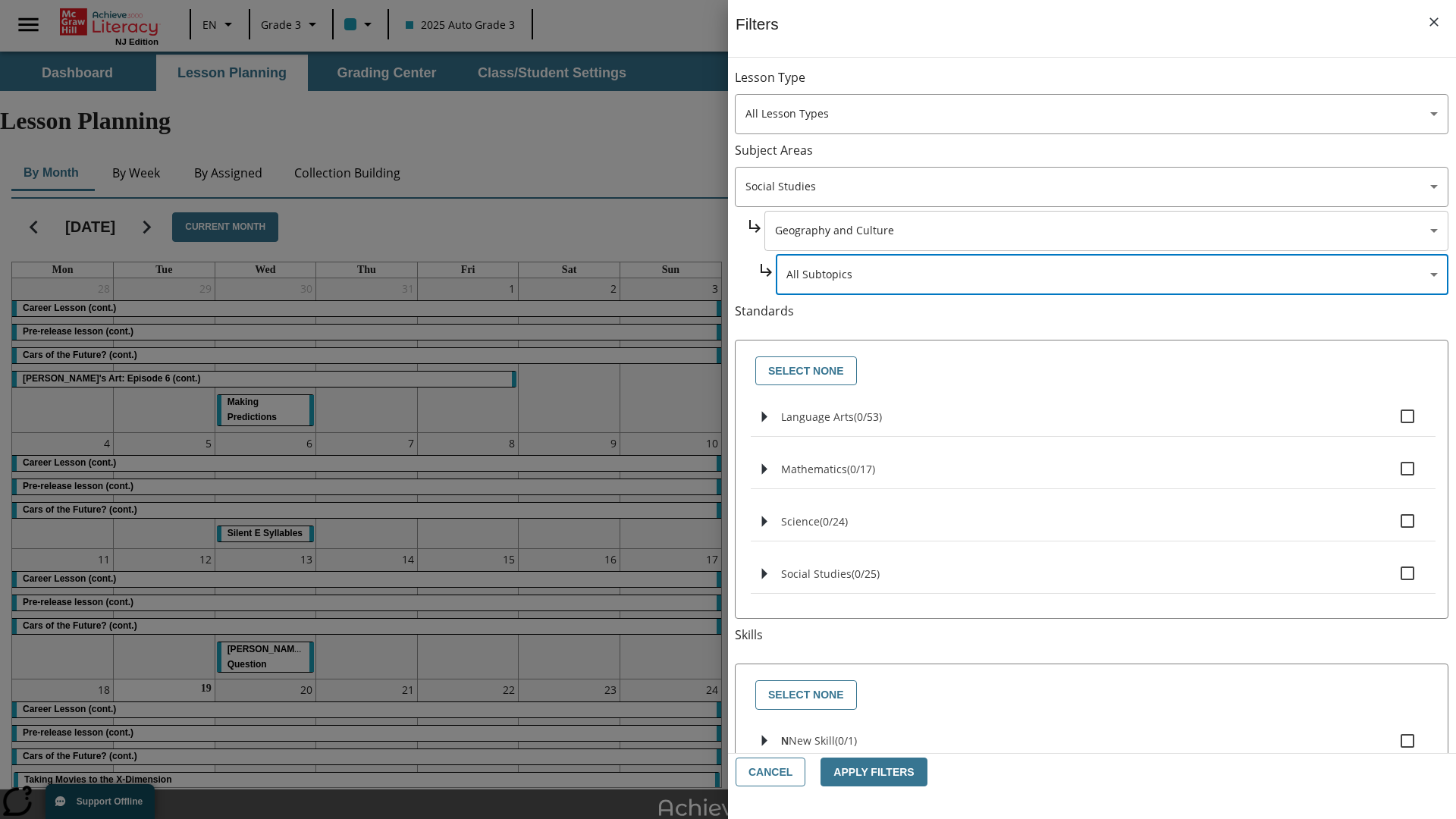
click at [1105, 85] on body "Skip to main content [GEOGRAPHIC_DATA] Edition EN Grade 3 2025 Auto Grade 3 Sea…" at bounding box center [728, 469] width 1456 height 836
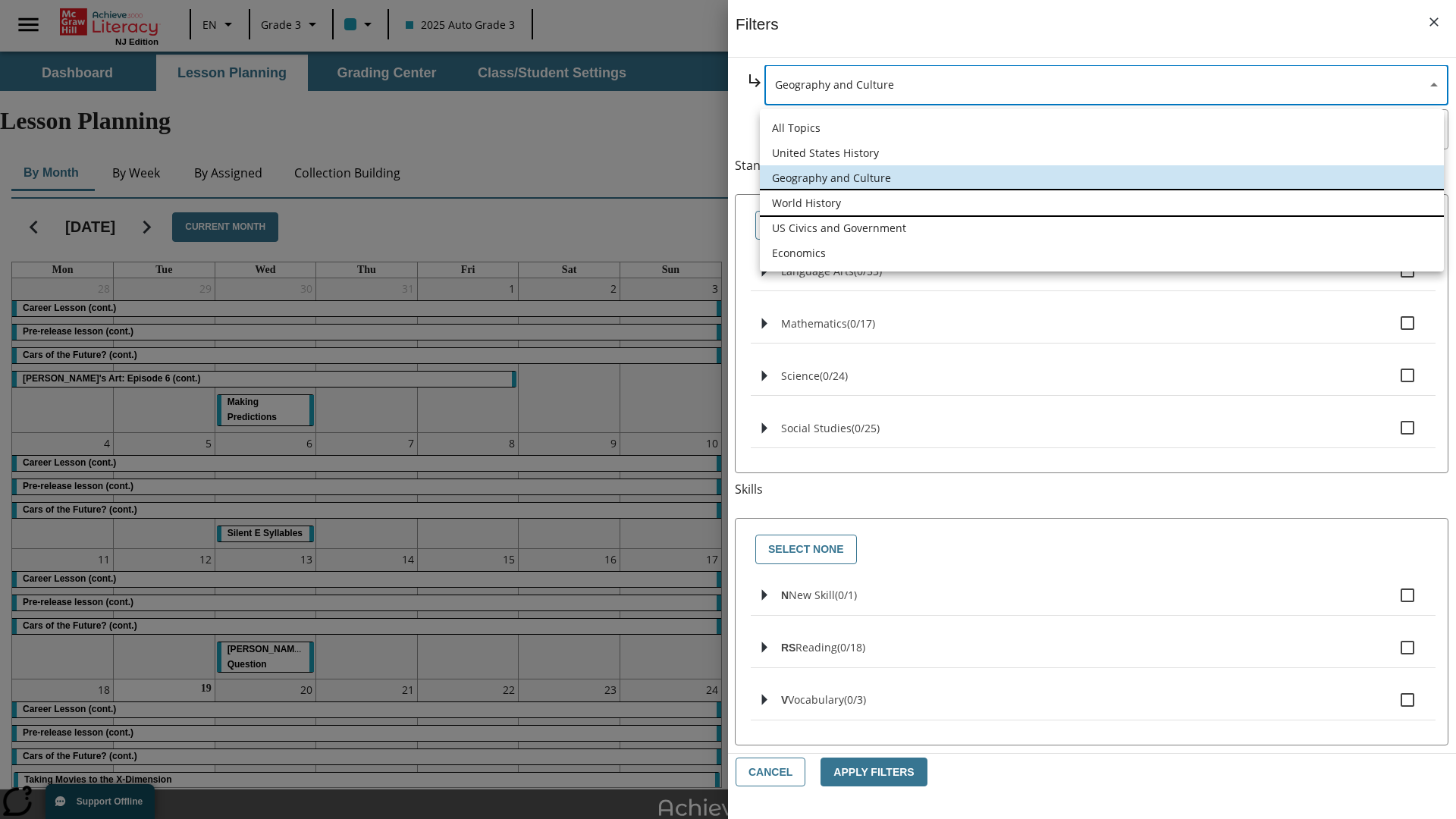
click at [1101, 203] on li "World History" at bounding box center [1102, 203] width 684 height 25
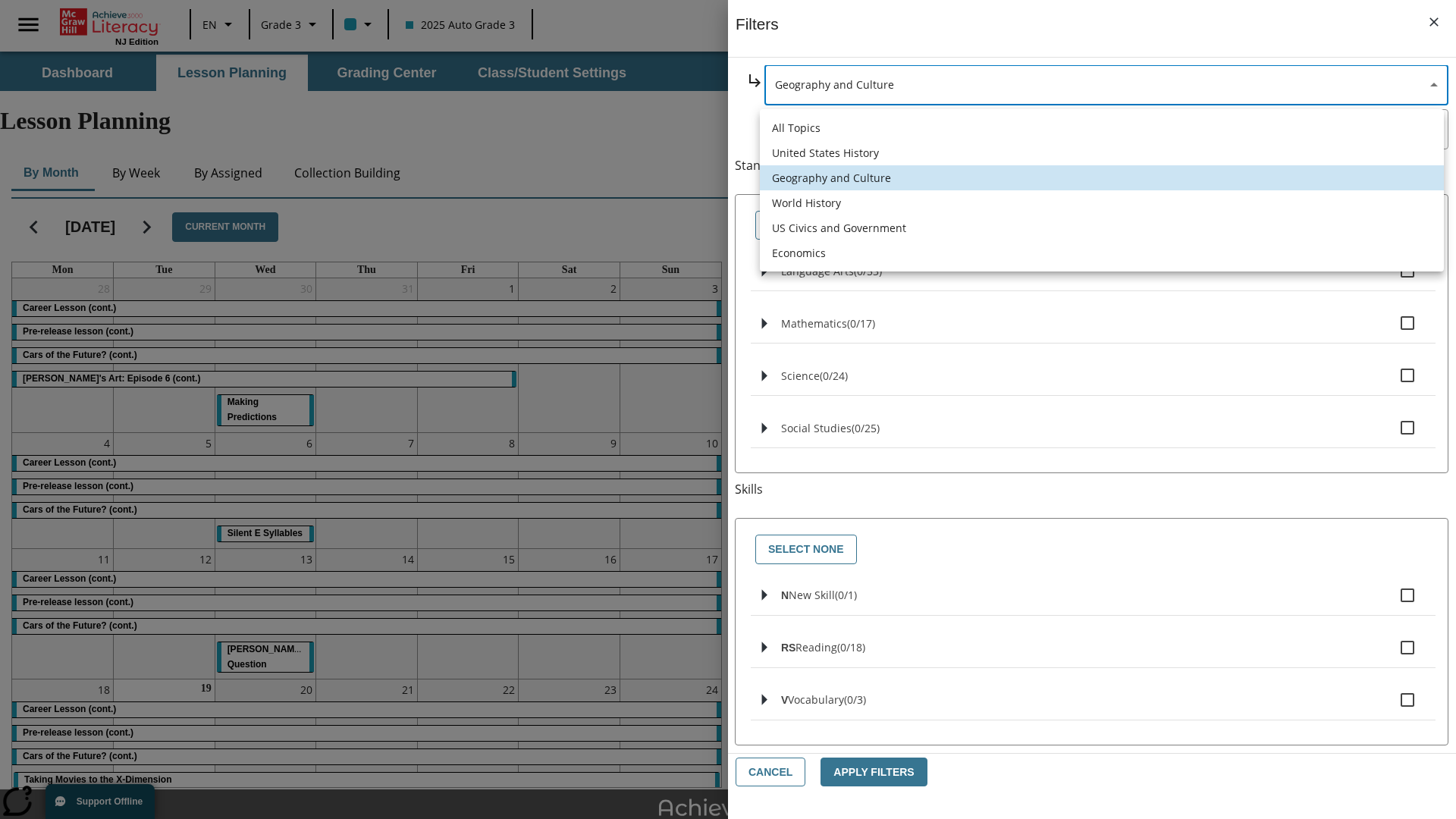
type input "193"
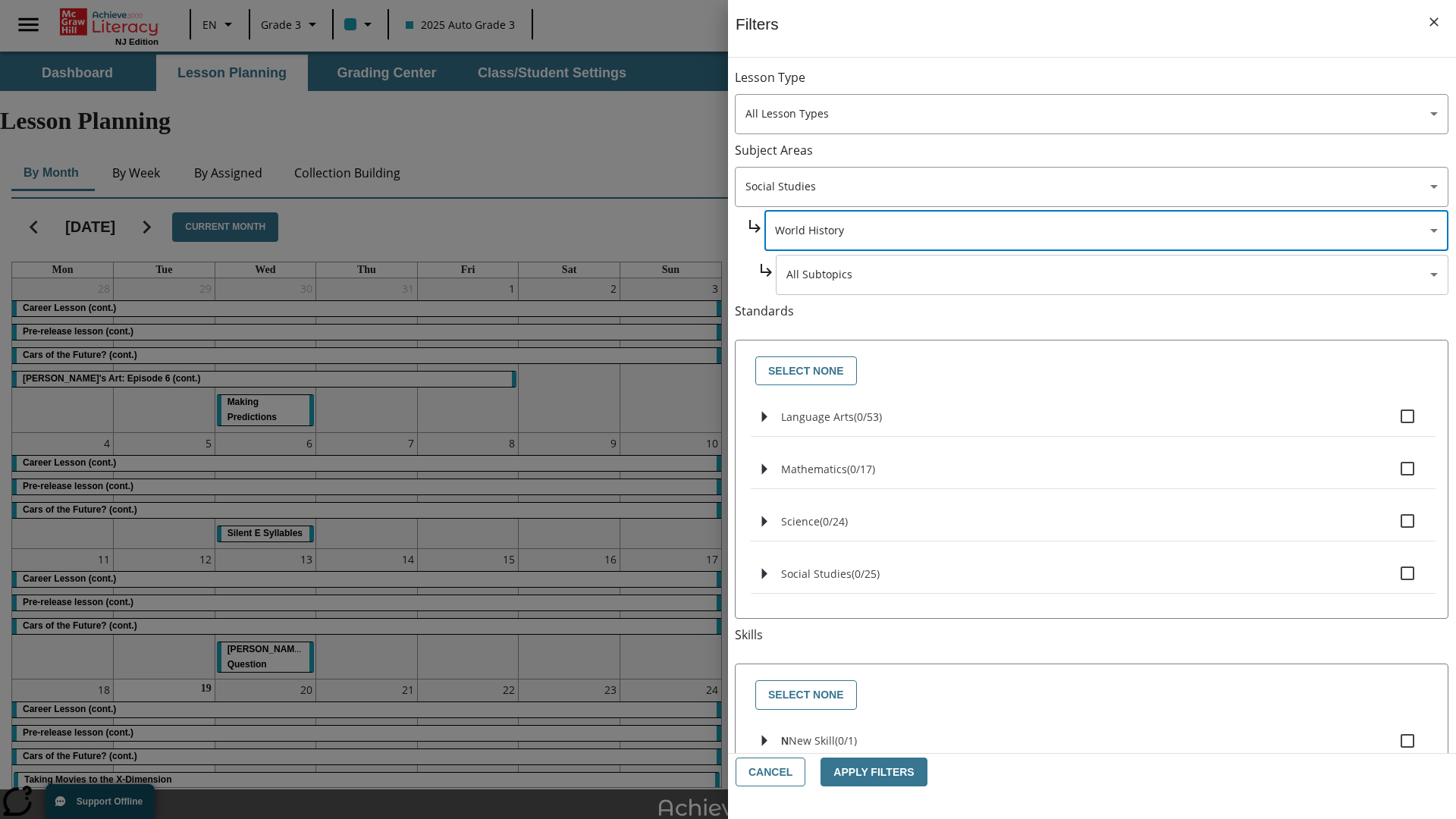
click at [1112, 85] on body "Skip to main content [GEOGRAPHIC_DATA] Edition EN Grade 3 2025 Auto Grade 3 Sea…" at bounding box center [728, 469] width 1456 height 836
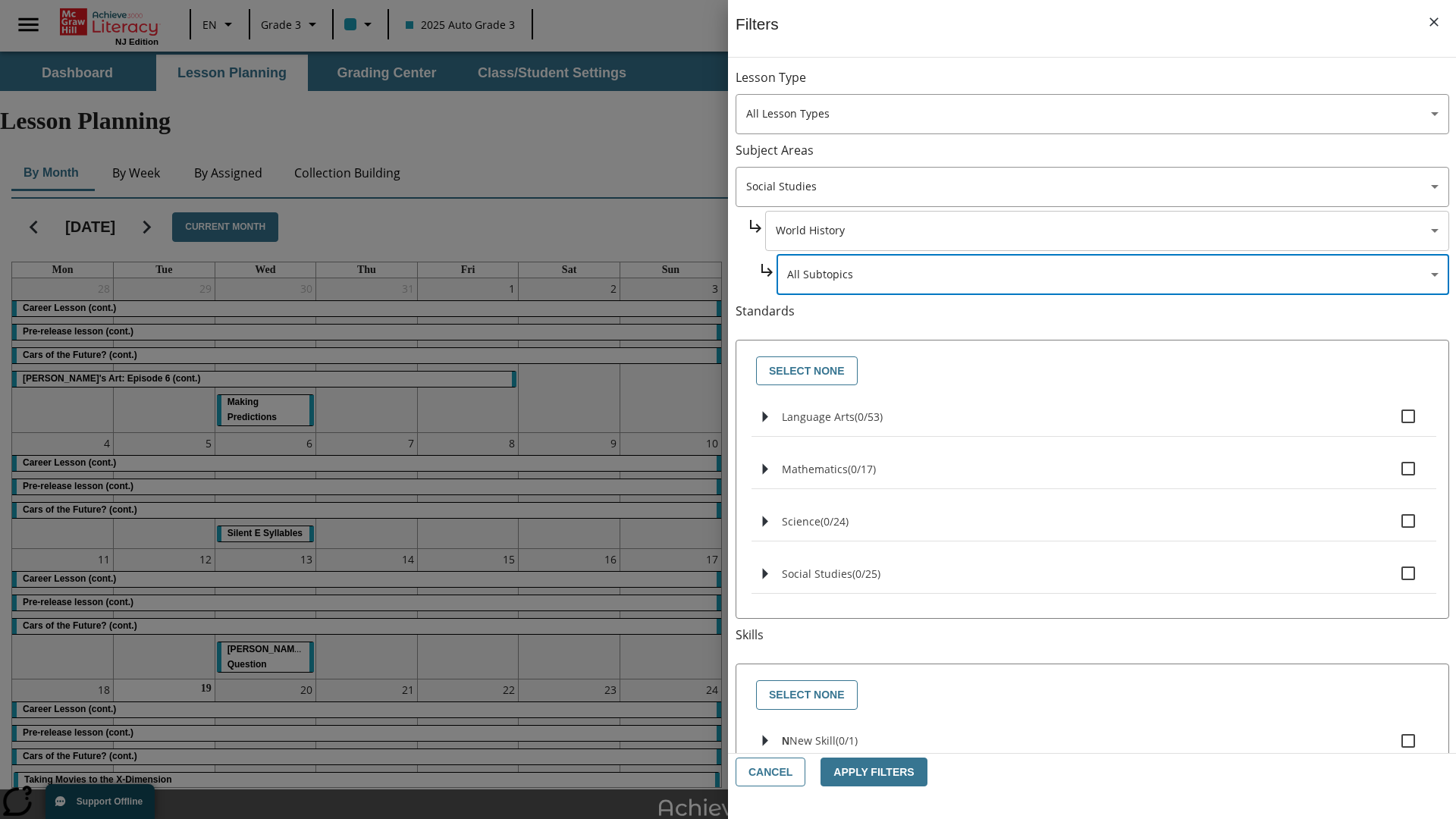
click at [1105, 230] on body "Skip to main content [GEOGRAPHIC_DATA] Edition EN Grade 3 2025 Auto Grade 3 Sea…" at bounding box center [728, 469] width 1456 height 836
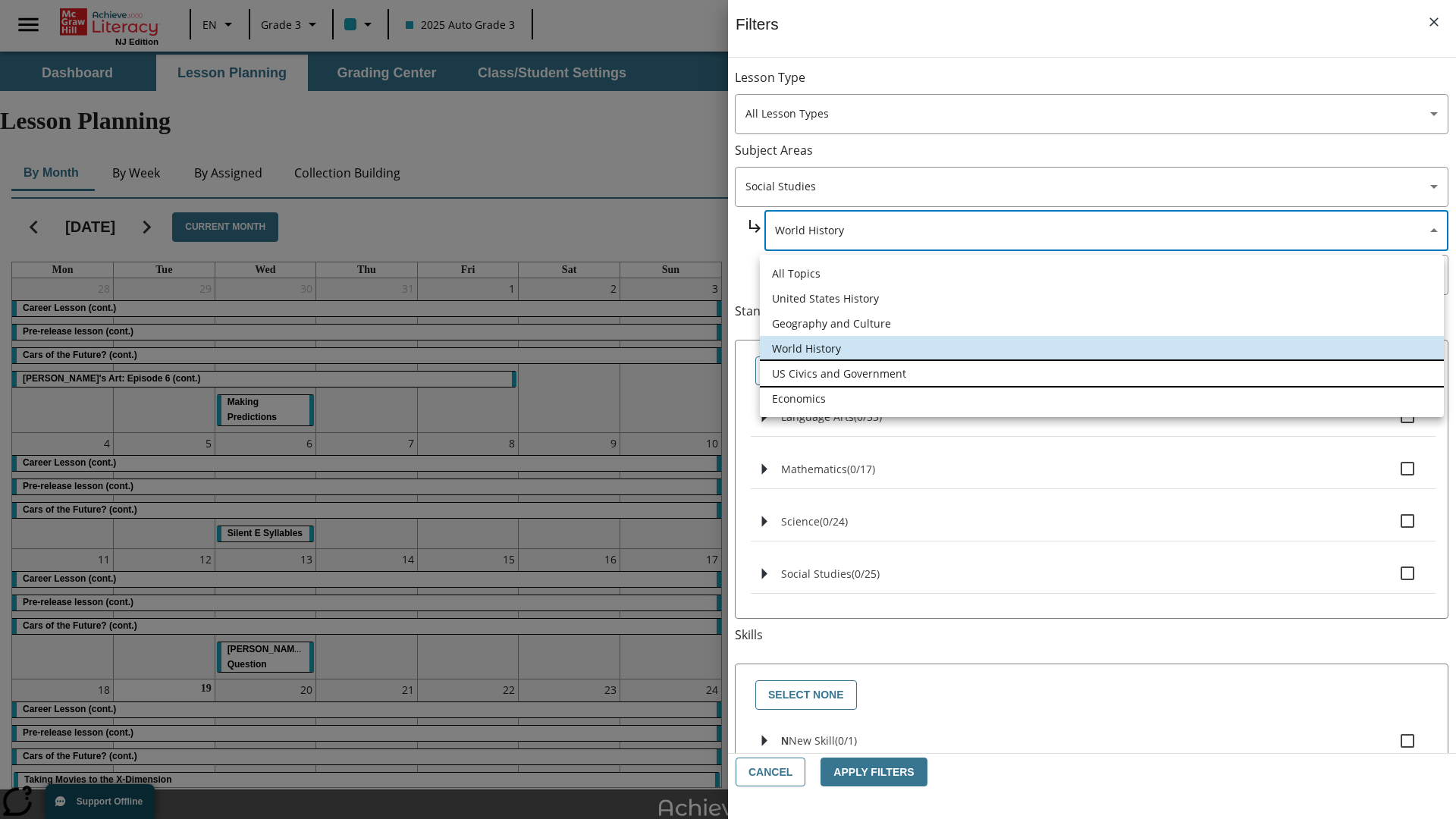
click at [1101, 373] on li "US Civics and Government" at bounding box center [1102, 374] width 684 height 25
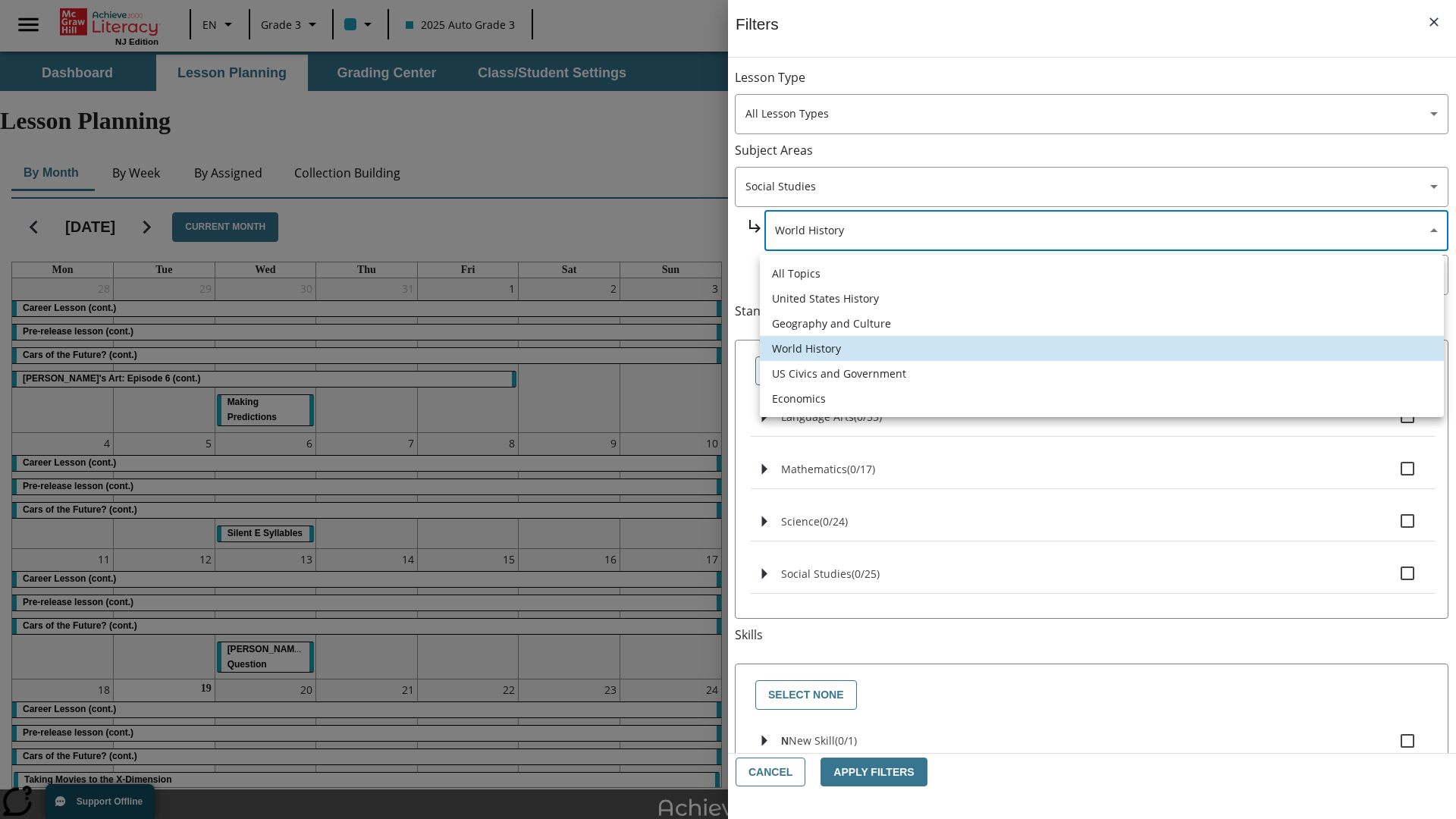
type input "194"
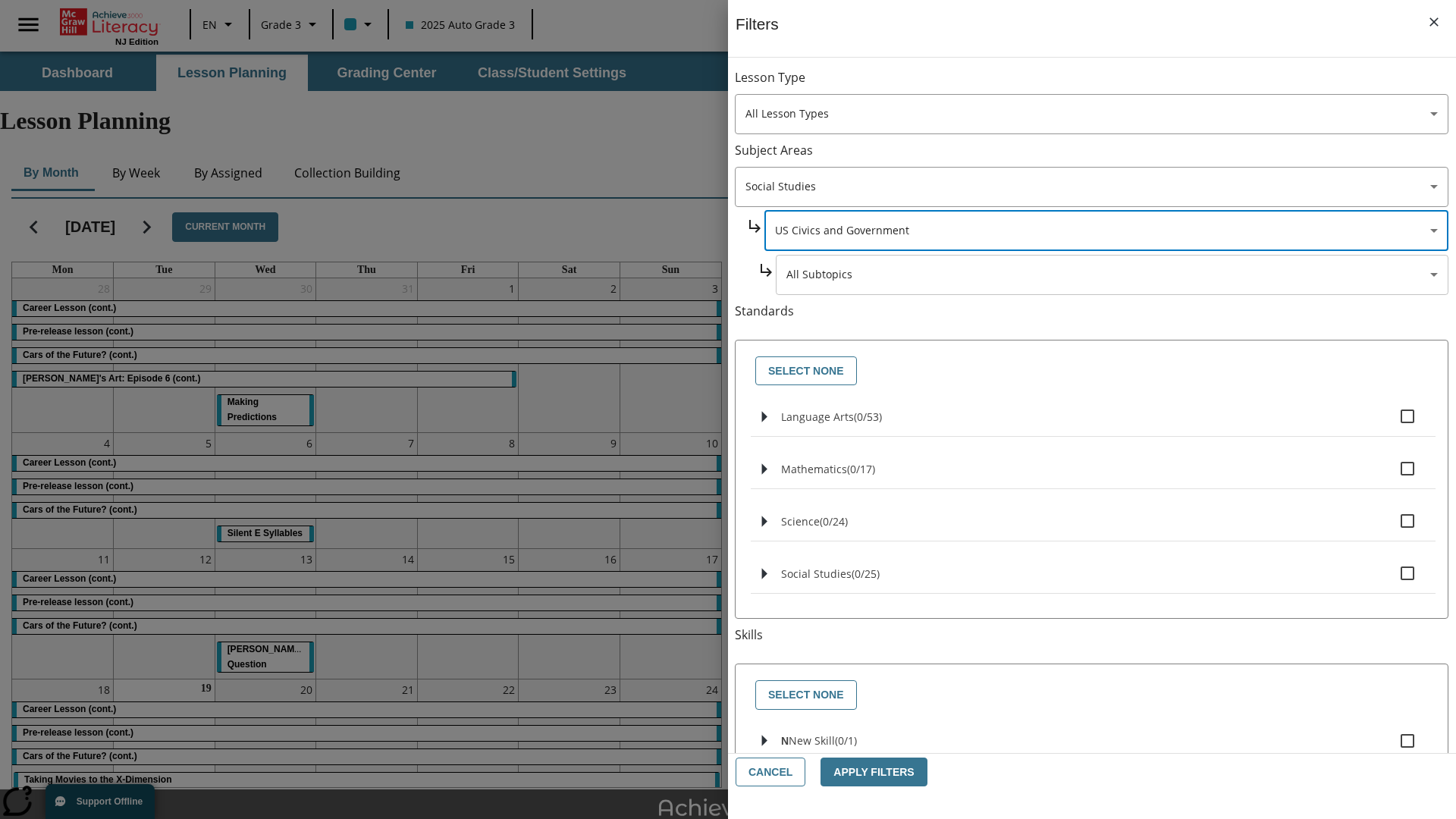
click at [1112, 274] on body "Skip to main content [GEOGRAPHIC_DATA] Edition EN Grade 3 2025 Auto Grade 3 Sea…" at bounding box center [728, 469] width 1456 height 836
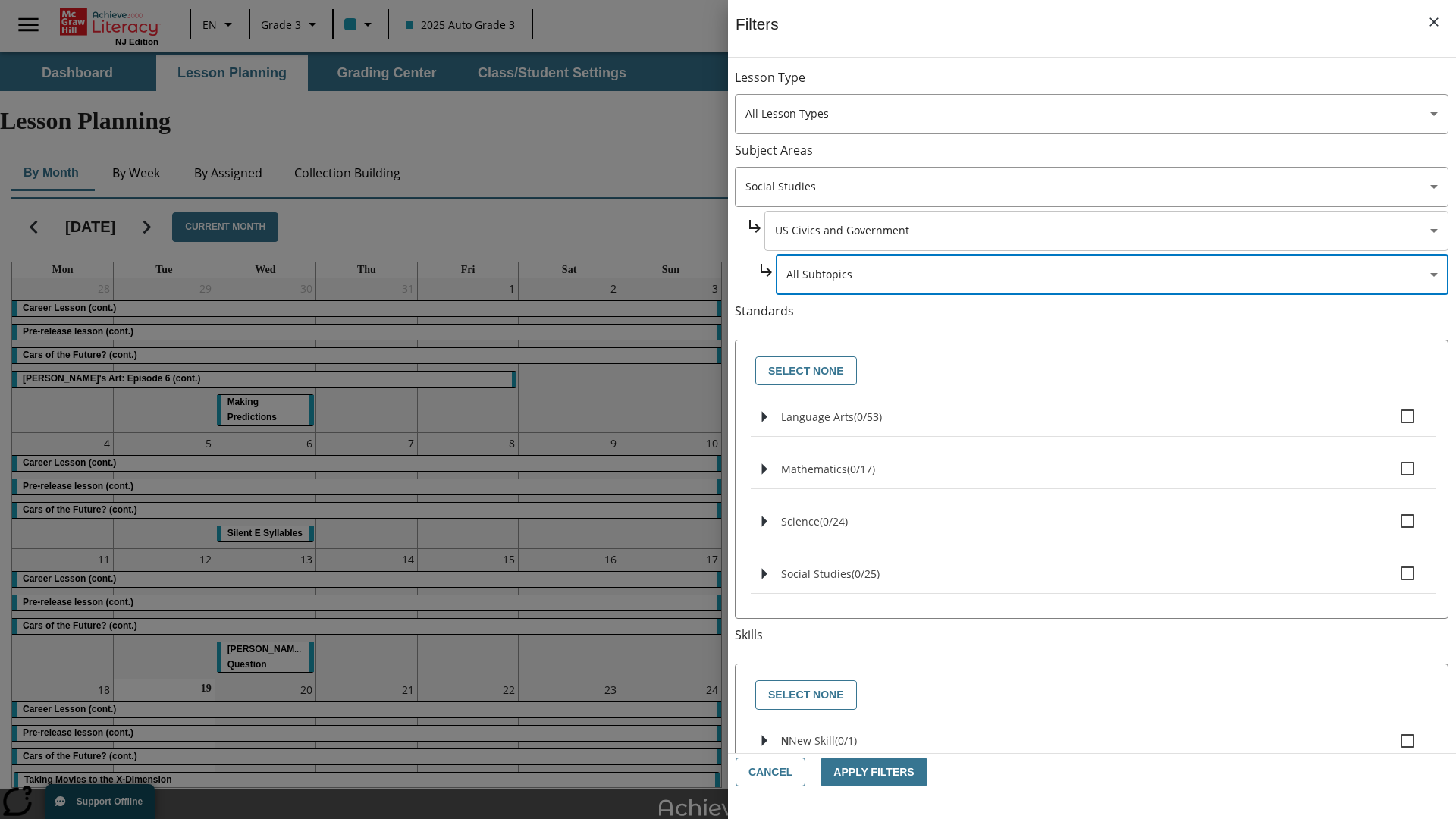
click at [1105, 230] on body "Skip to main content [GEOGRAPHIC_DATA] Edition EN Grade 3 2025 Auto Grade 3 Sea…" at bounding box center [728, 469] width 1456 height 836
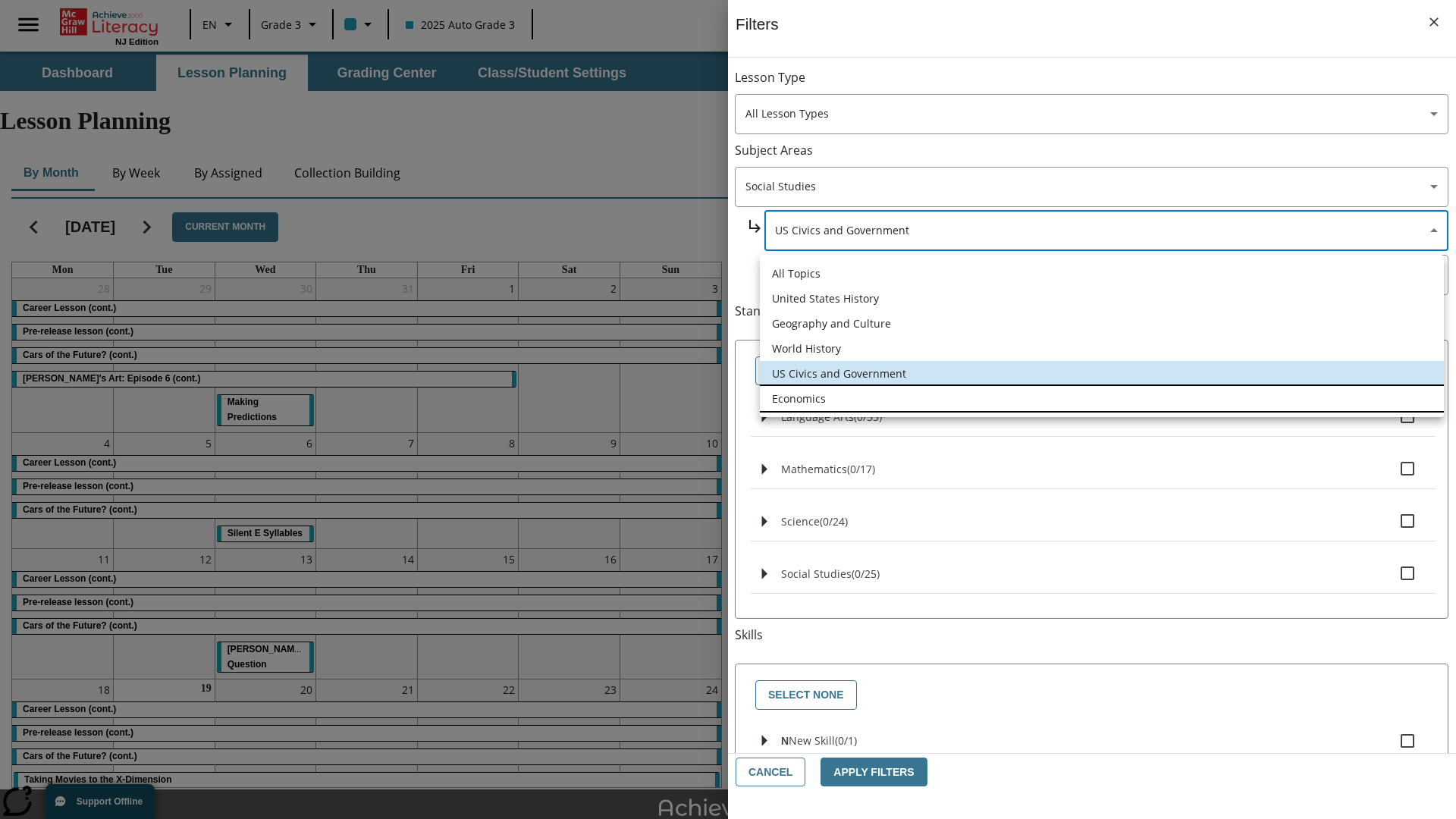
click at [1101, 398] on li "Economics" at bounding box center [1102, 399] width 684 height 25
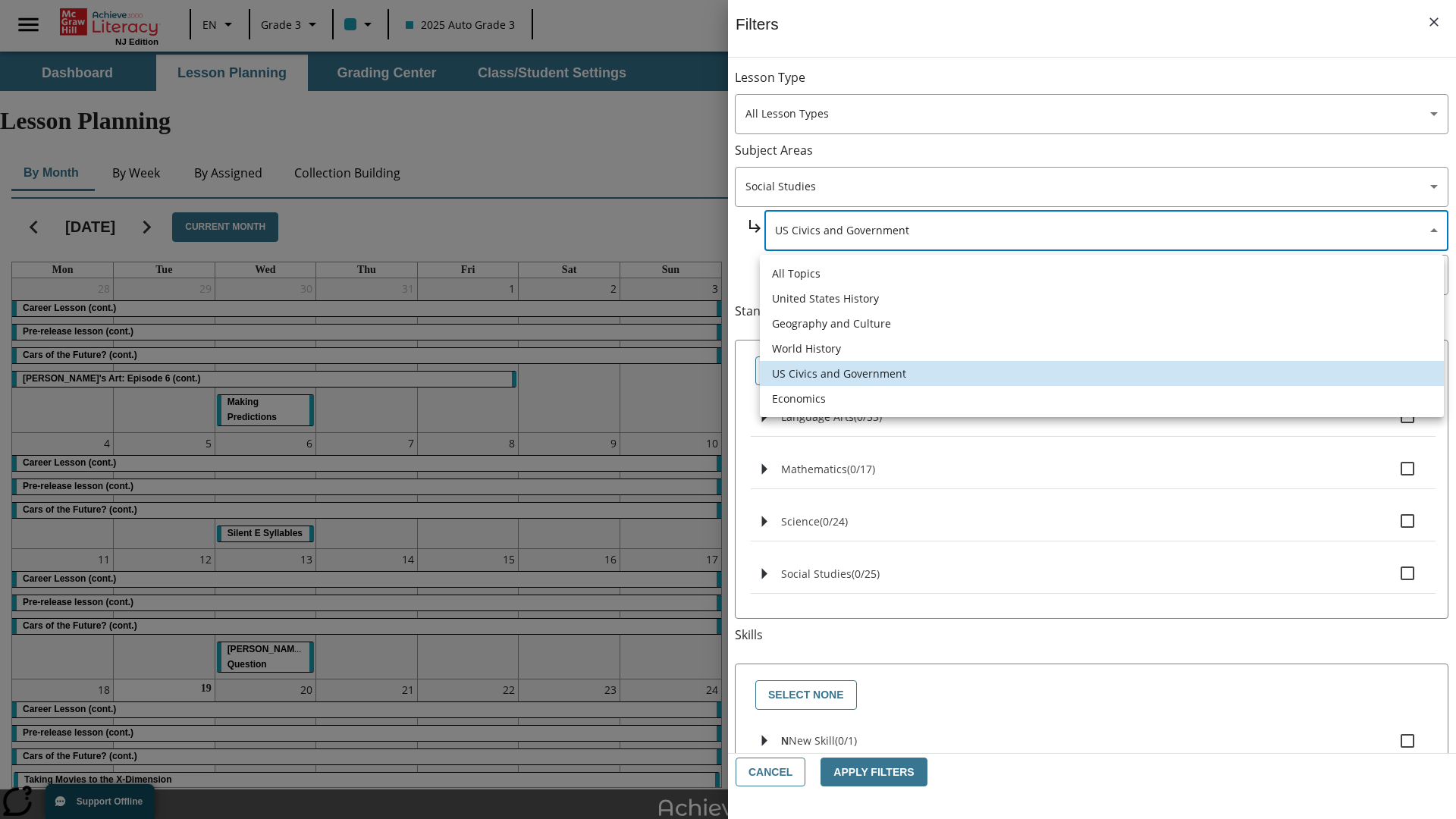
type input "195"
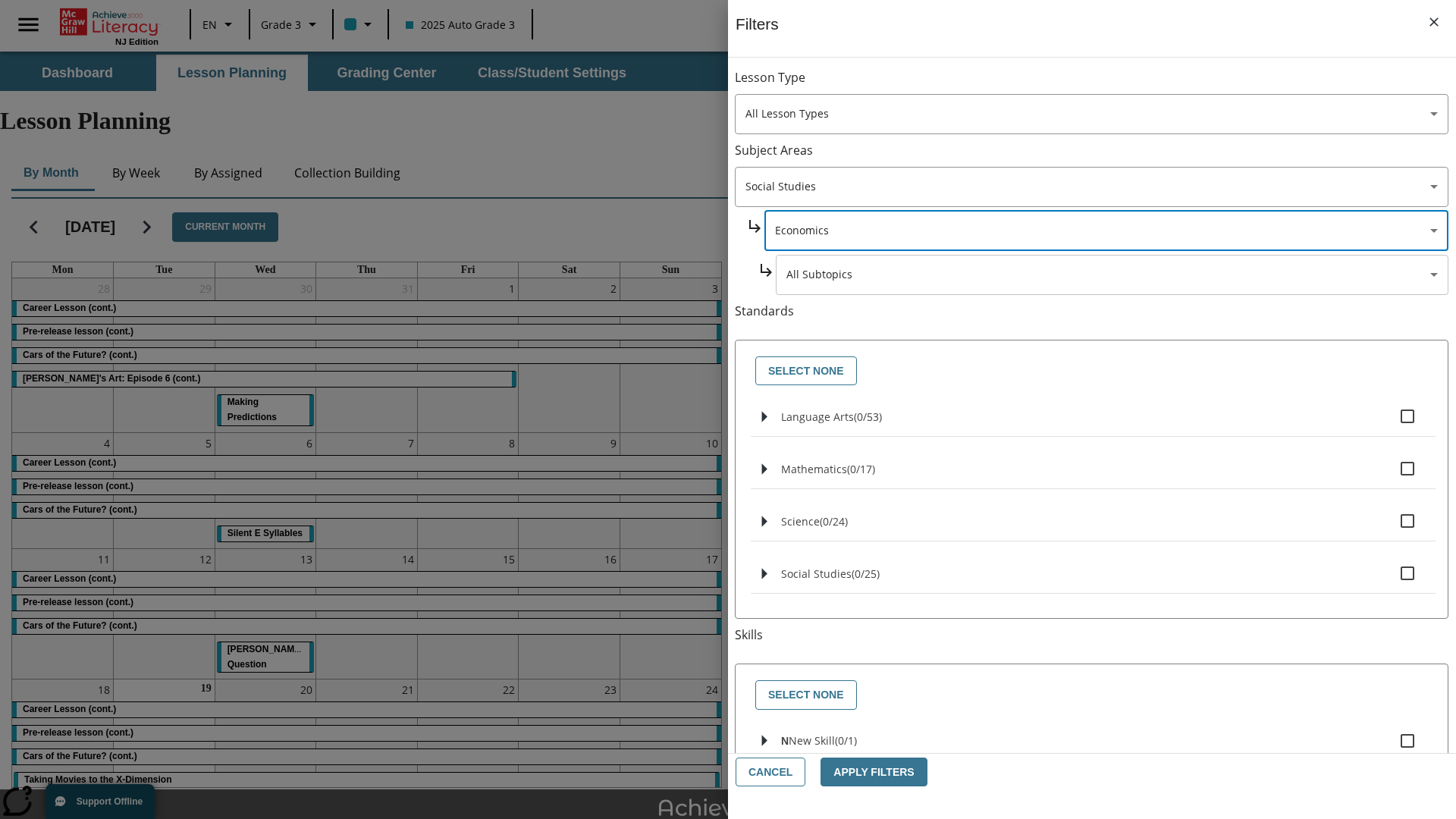
click at [1112, 85] on body "Skip to main content [GEOGRAPHIC_DATA] Edition EN Grade 3 2025 Auto Grade 3 Sea…" at bounding box center [728, 469] width 1456 height 836
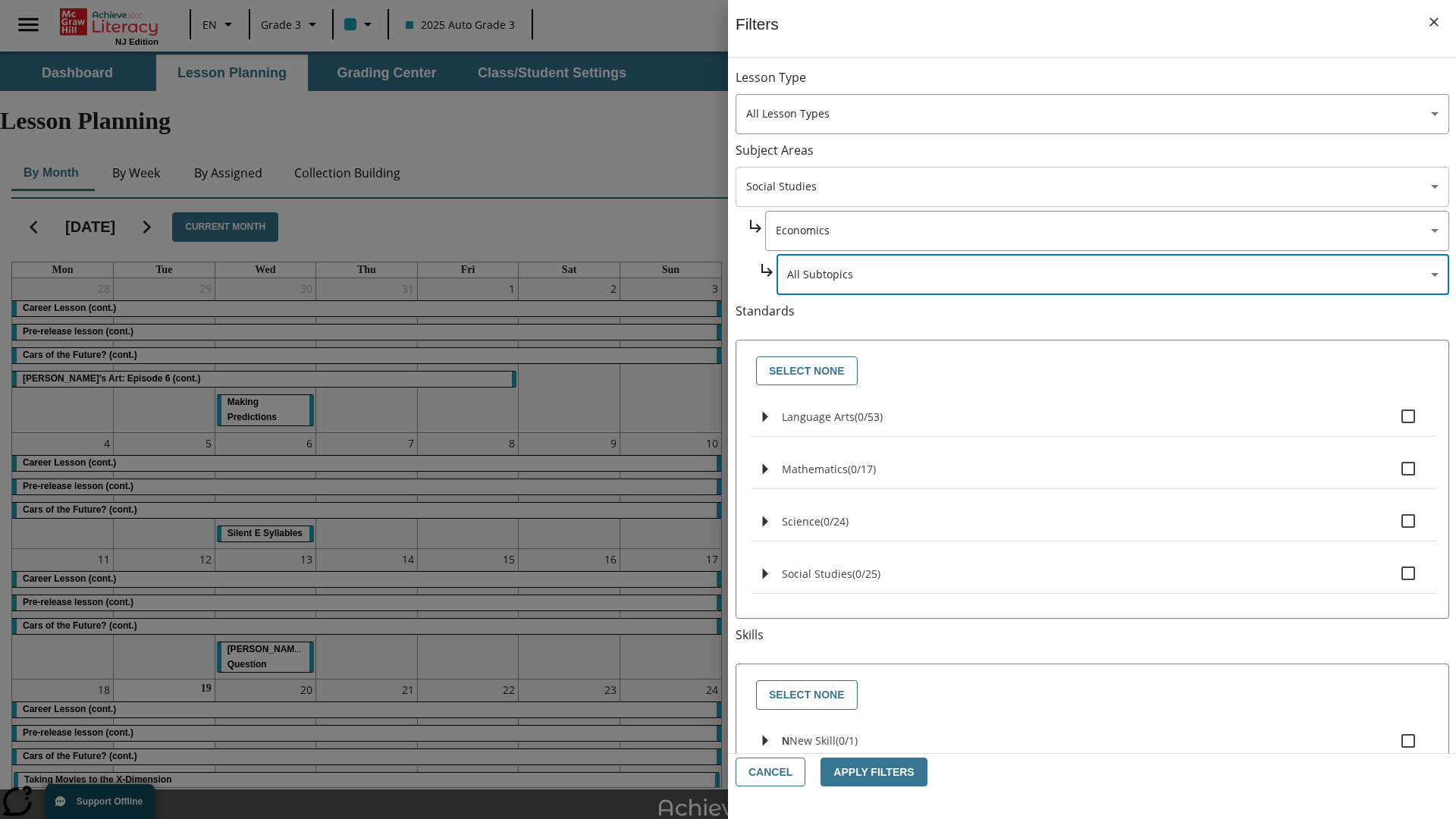
click at [1092, 187] on body "Skip to main content [GEOGRAPHIC_DATA] Edition EN Grade 3 2025 Auto Grade 3 Sea…" at bounding box center [728, 469] width 1456 height 836
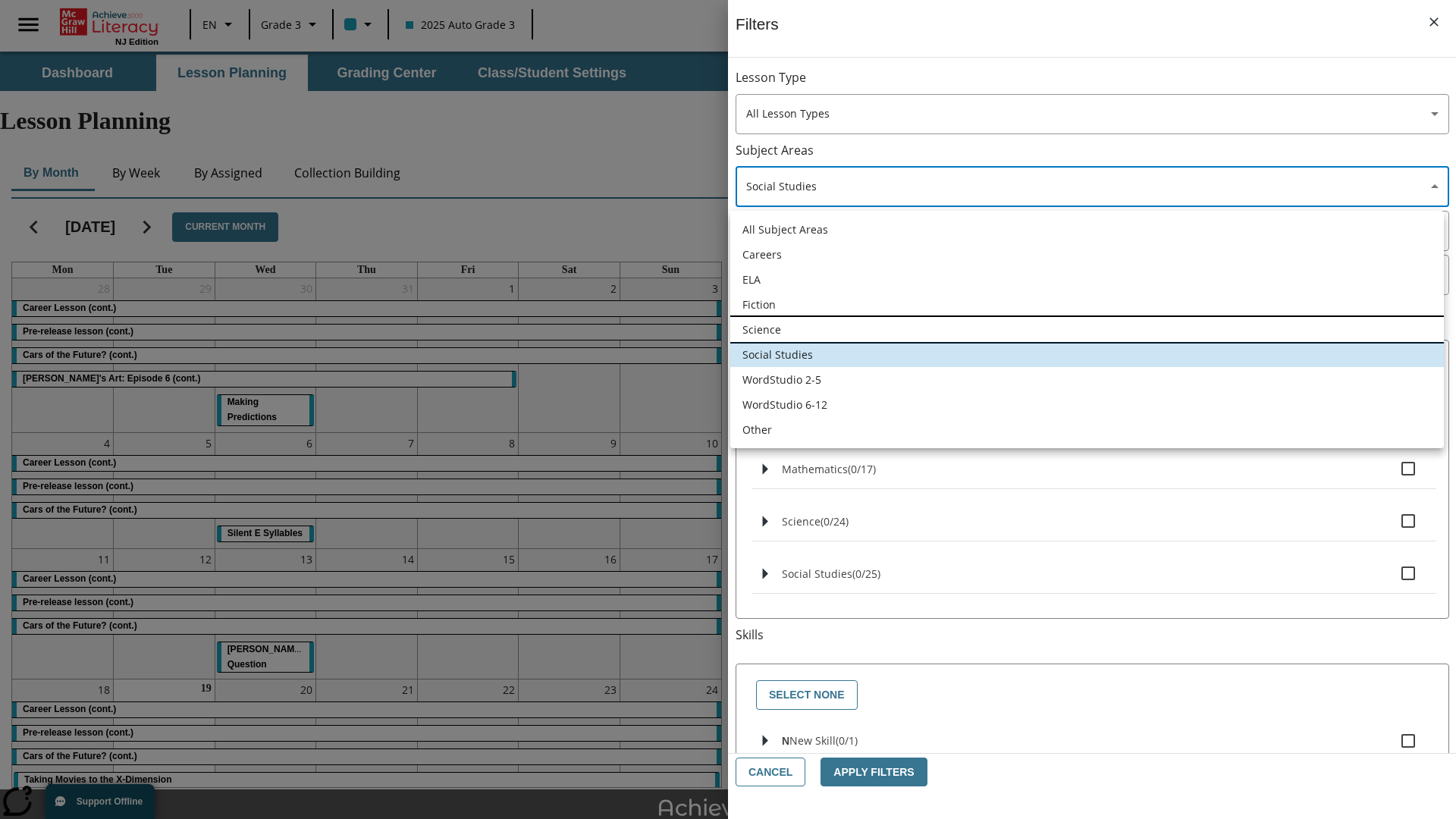
click at [1086, 329] on li "Science" at bounding box center [1086, 329] width 713 height 25
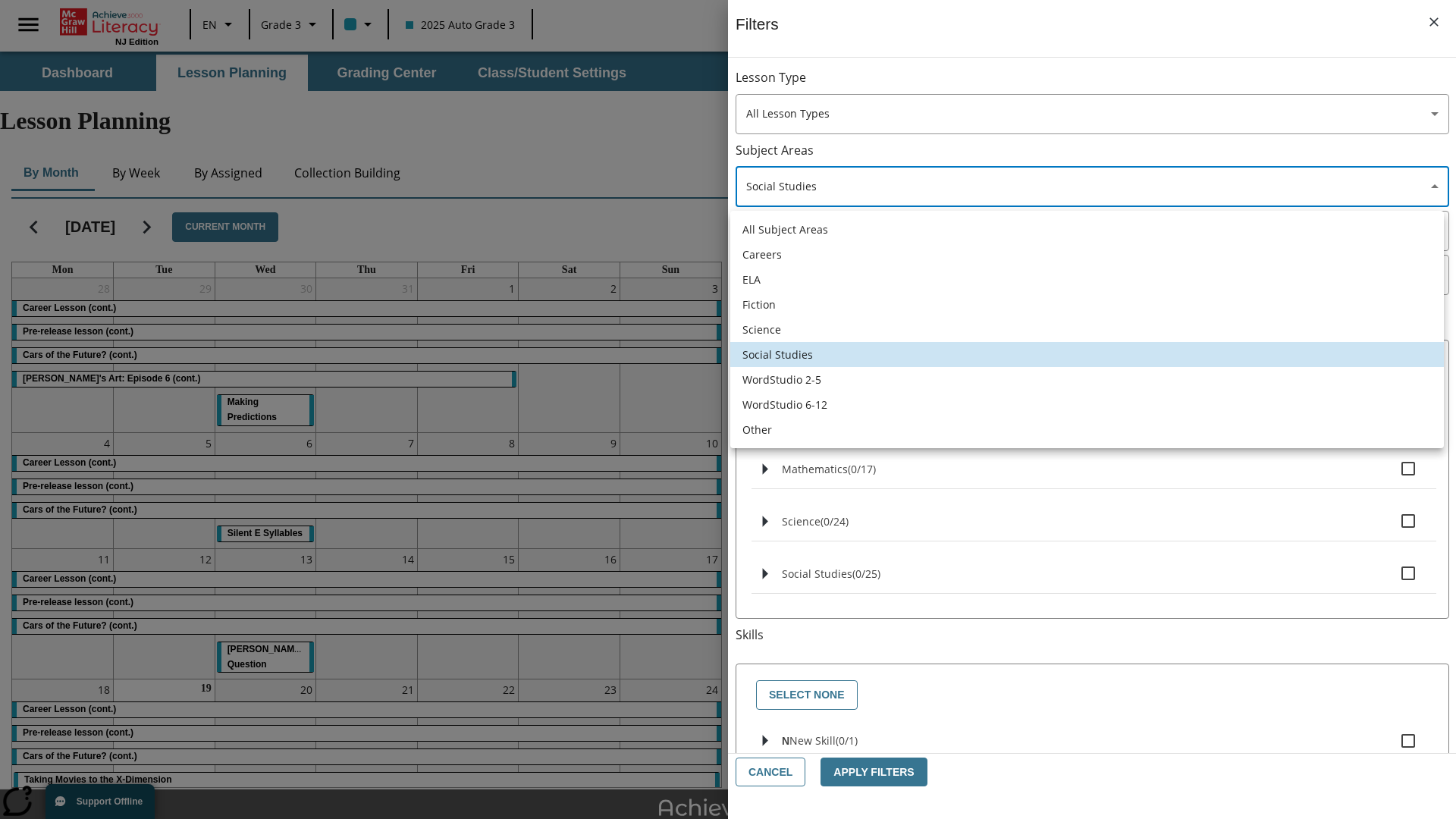
type input "2"
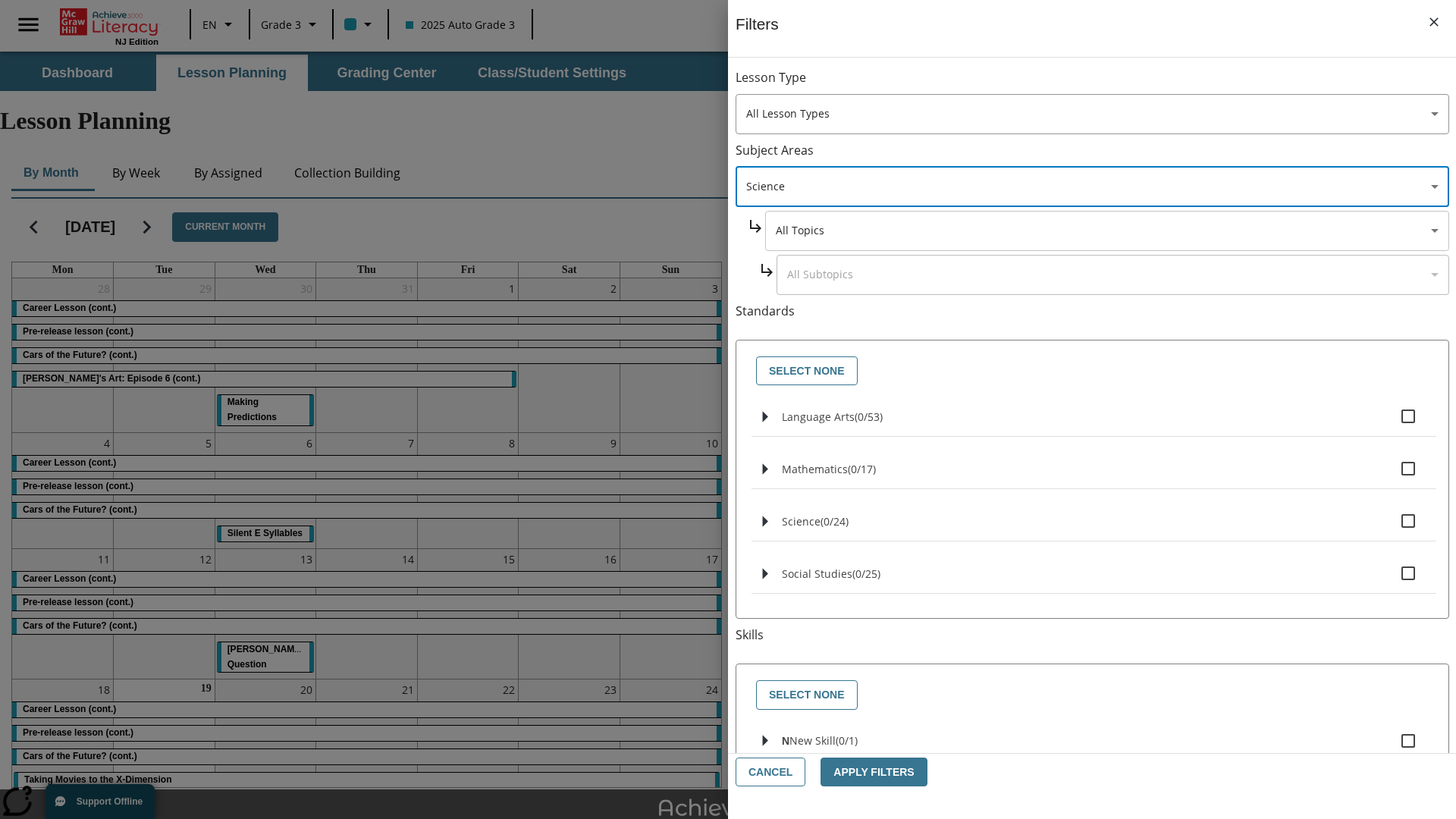
click at [1105, 230] on body "Skip to main content [GEOGRAPHIC_DATA] Edition EN Grade 3 2025 Auto Grade 3 Sea…" at bounding box center [728, 469] width 1456 height 836
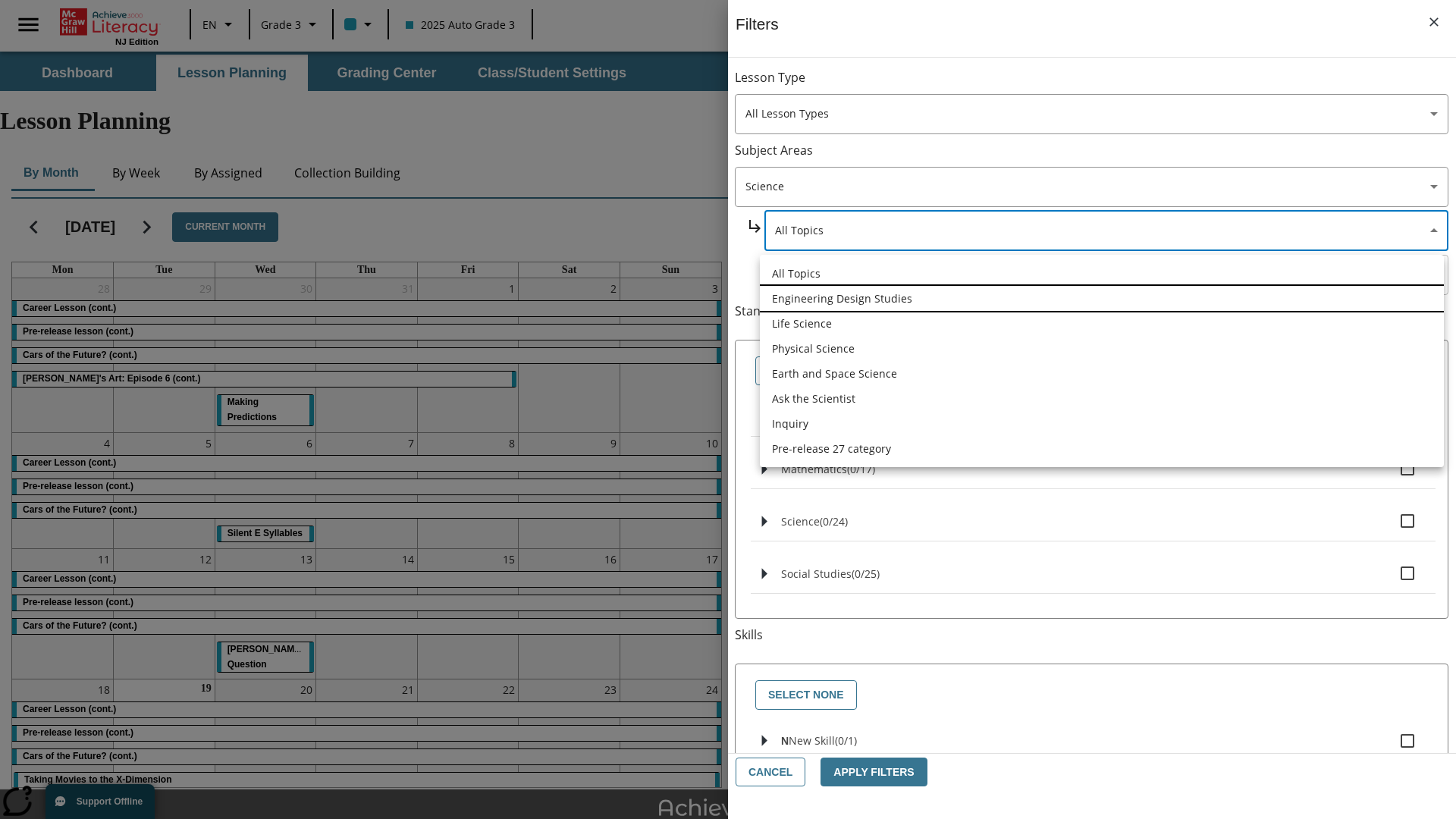
click at [1101, 298] on li "Engineering Design Studies" at bounding box center [1102, 299] width 684 height 25
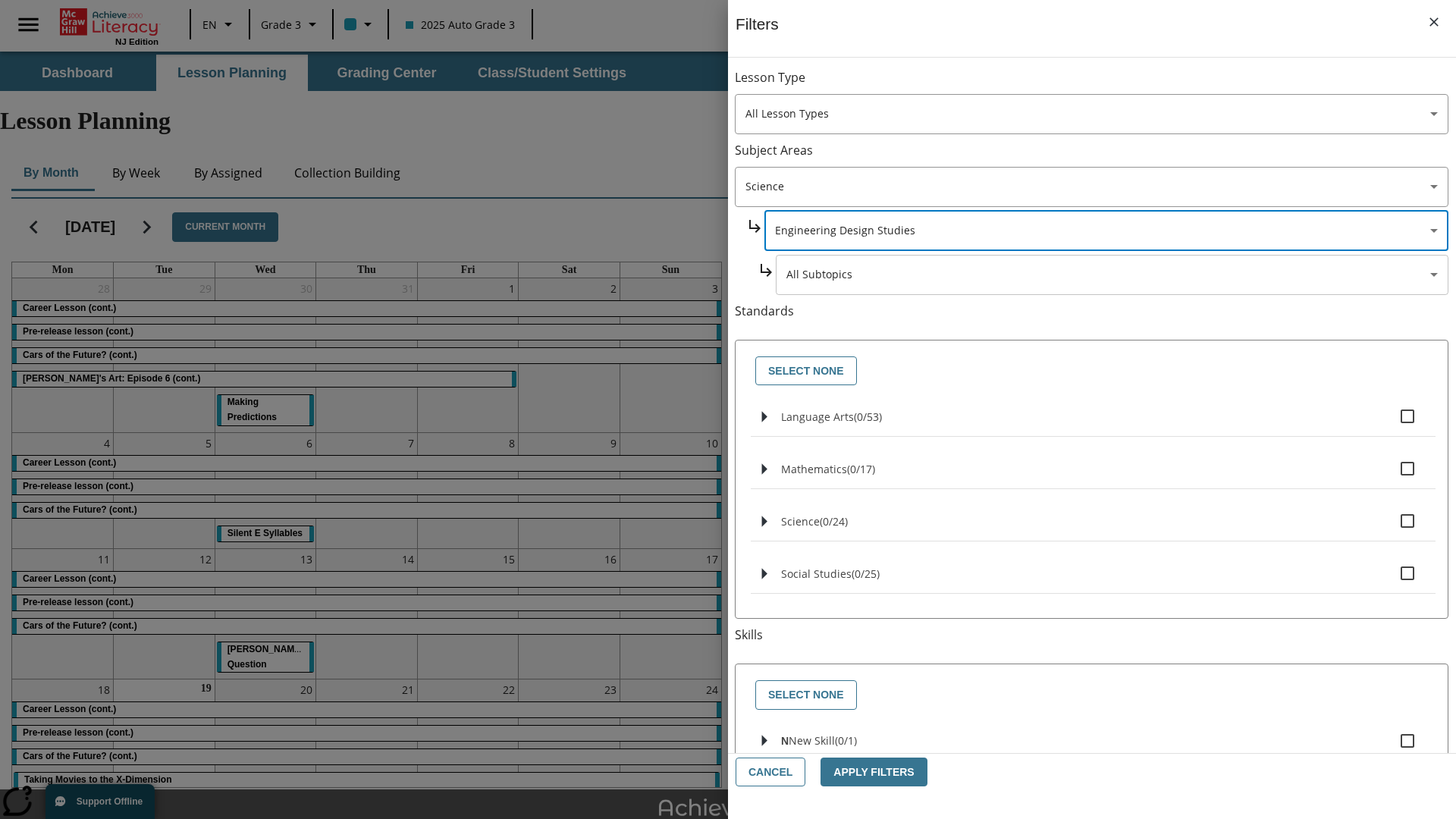
click at [1112, 85] on body "Skip to main content [GEOGRAPHIC_DATA] Edition EN Grade 3 2025 Auto Grade 3 Sea…" at bounding box center [728, 469] width 1456 height 836
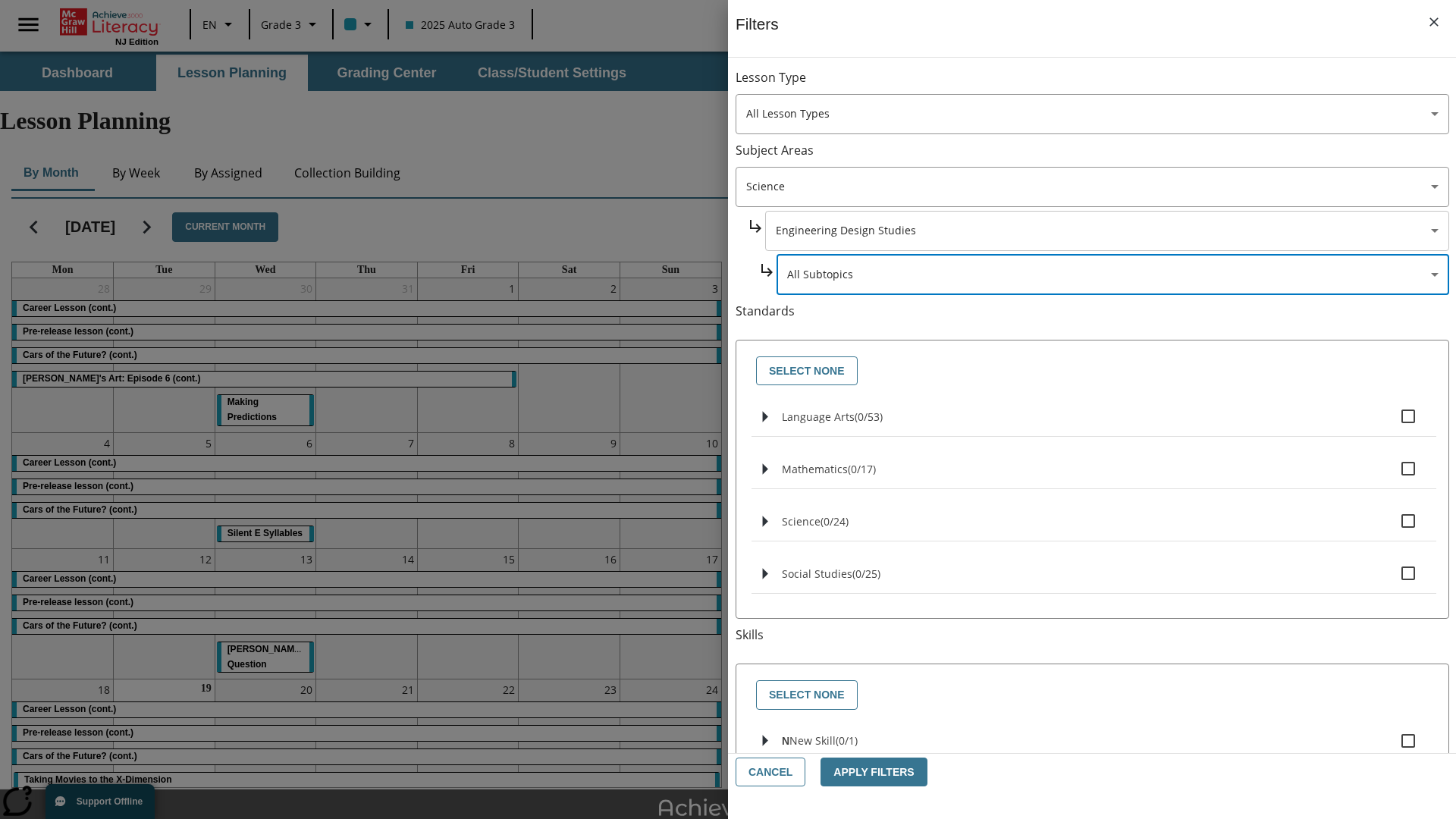
click at [1105, 230] on body "Skip to main content [GEOGRAPHIC_DATA] Edition EN Grade 3 2025 Auto Grade 3 Sea…" at bounding box center [728, 469] width 1456 height 836
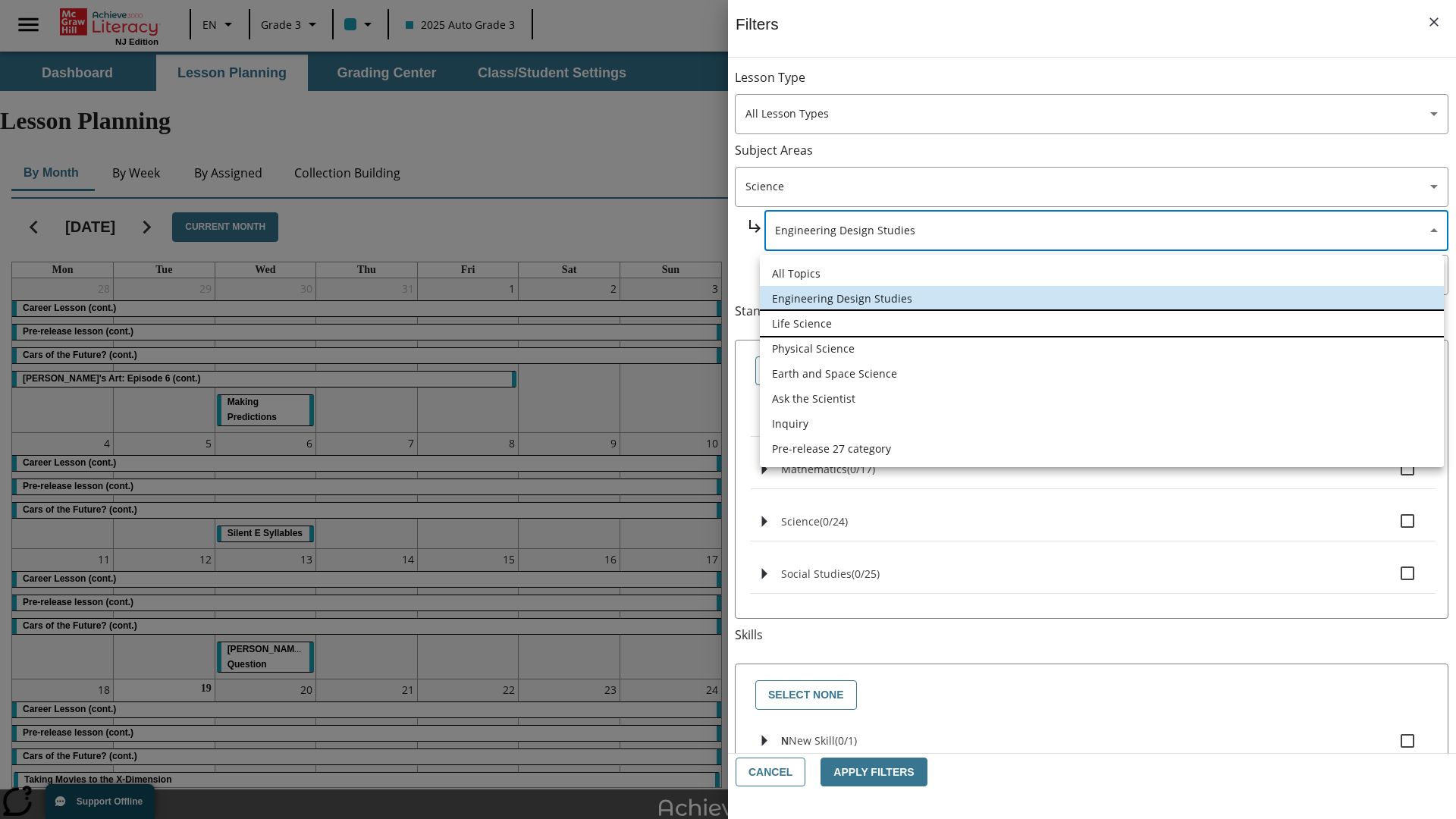
click at [1101, 323] on li "Life Science" at bounding box center [1102, 323] width 684 height 25
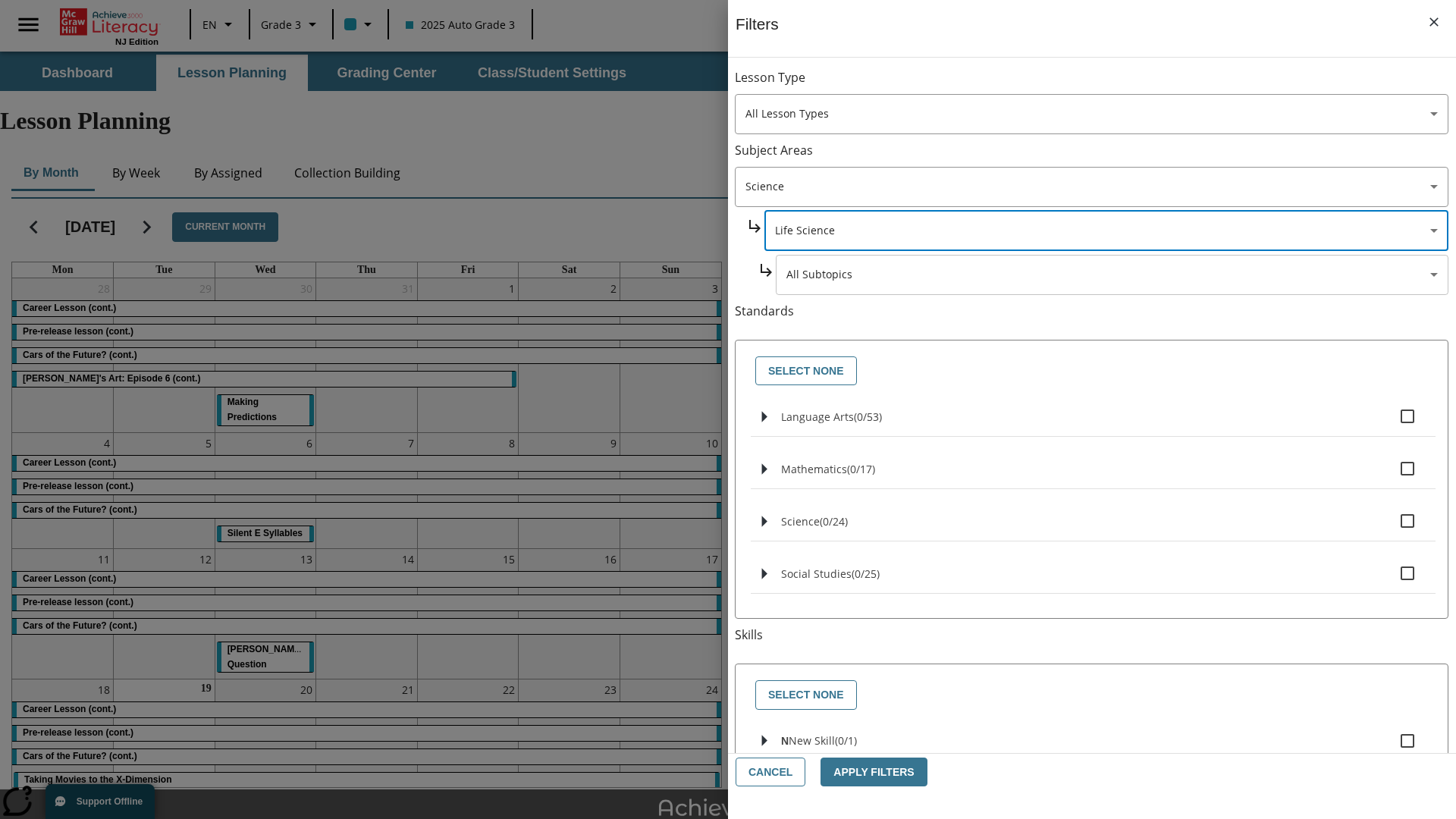
click at [1112, 274] on body "Skip to main content [GEOGRAPHIC_DATA] Edition EN Grade 3 2025 Auto Grade 3 Sea…" at bounding box center [728, 469] width 1456 height 836
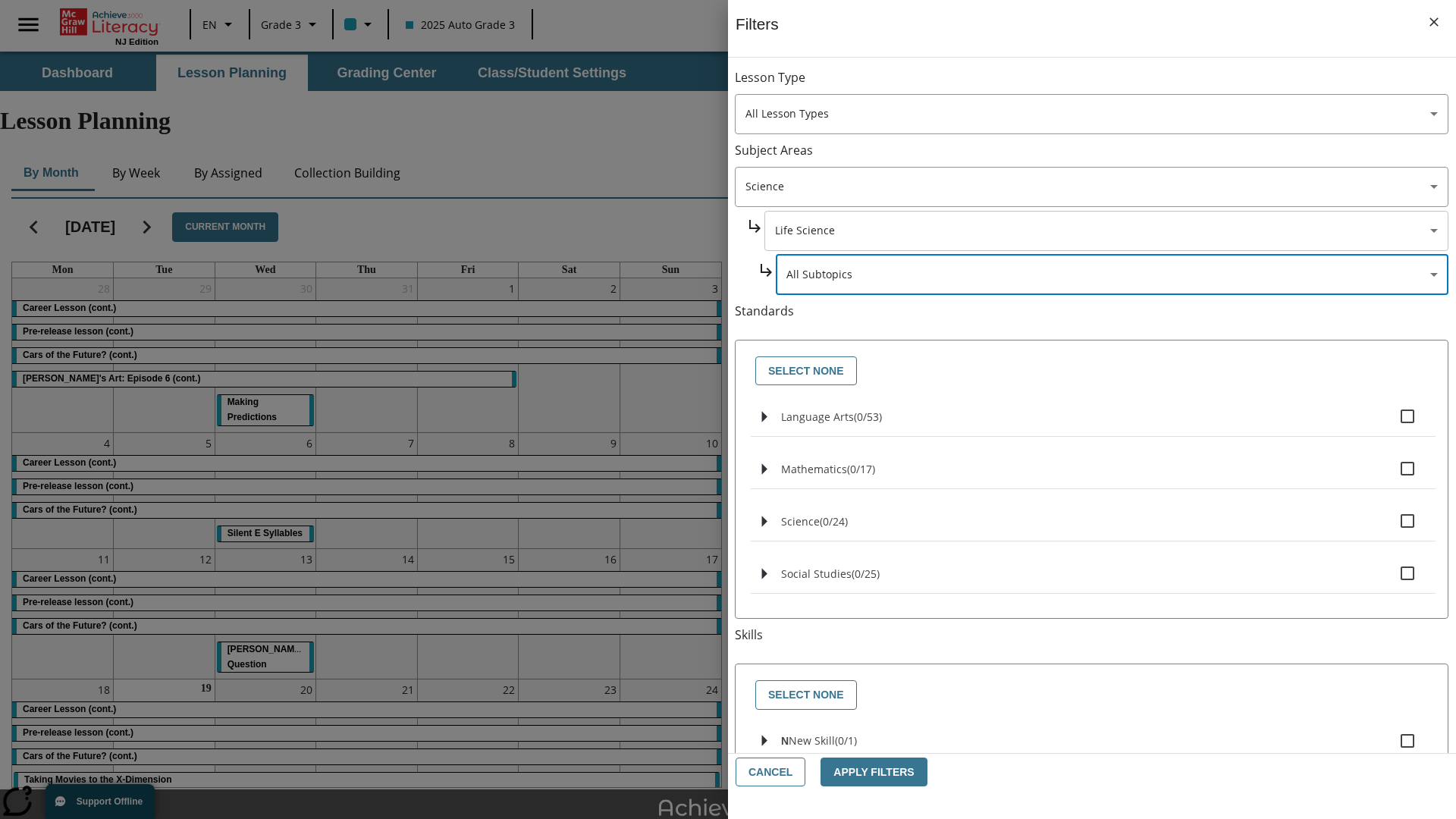
click at [1105, 230] on body "Skip to main content [GEOGRAPHIC_DATA] Edition EN Grade 3 2025 Auto Grade 3 Sea…" at bounding box center [728, 469] width 1456 height 836
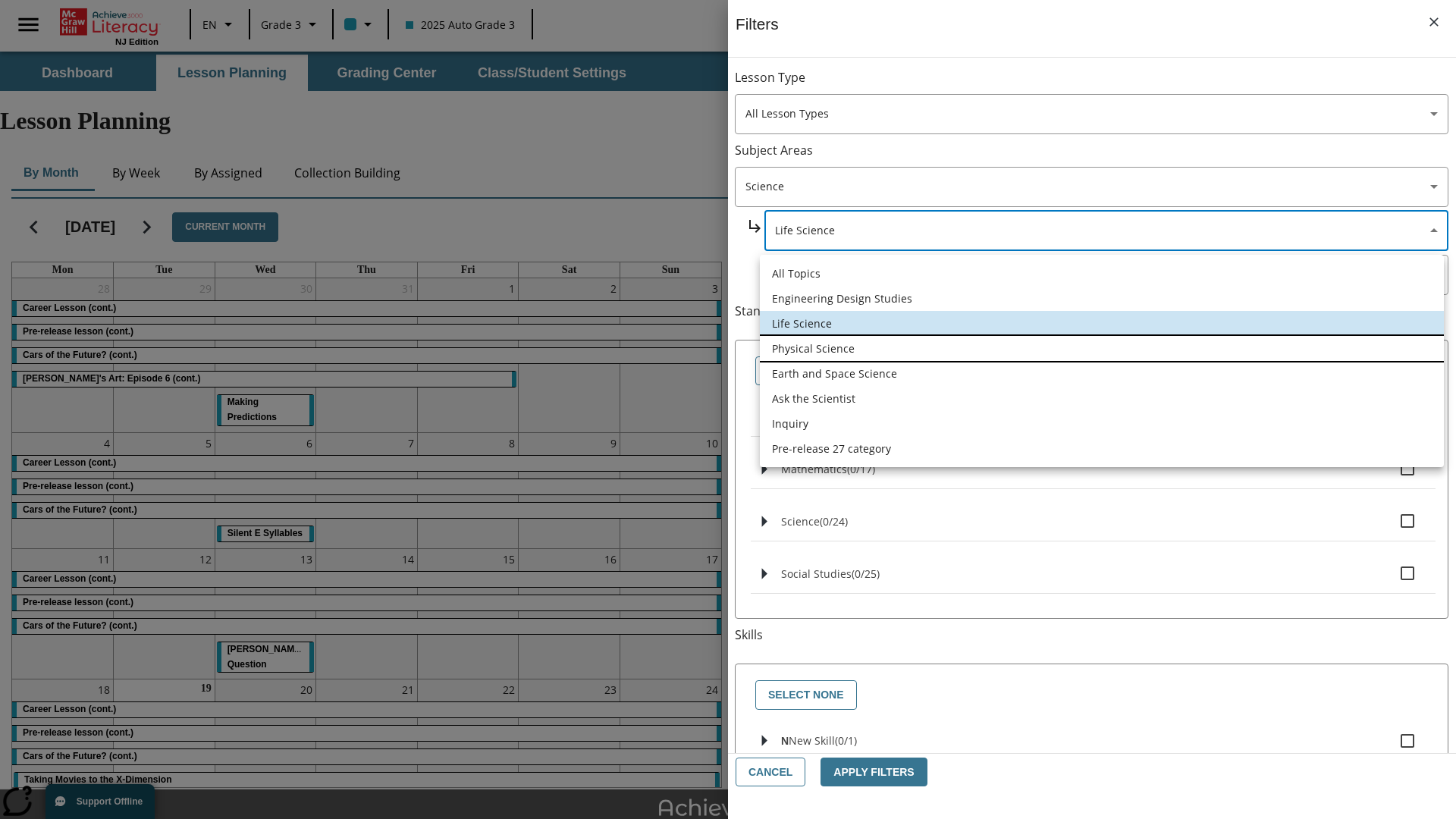
click at [1101, 348] on li "Physical Science" at bounding box center [1102, 348] width 684 height 25
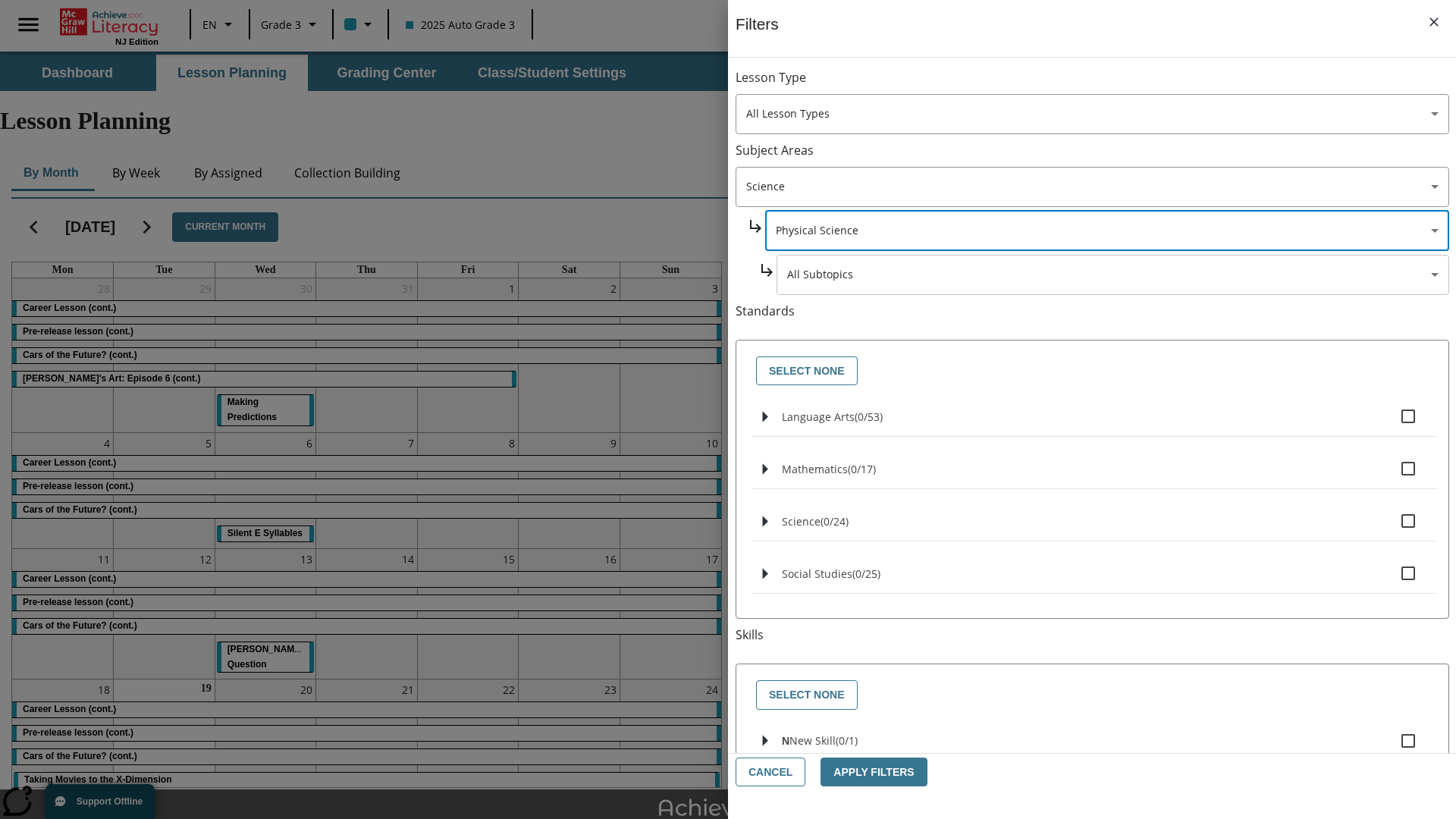
click at [1112, 274] on body "Skip to main content [GEOGRAPHIC_DATA] Edition EN Grade 3 2025 Auto Grade 3 Sea…" at bounding box center [728, 469] width 1456 height 836
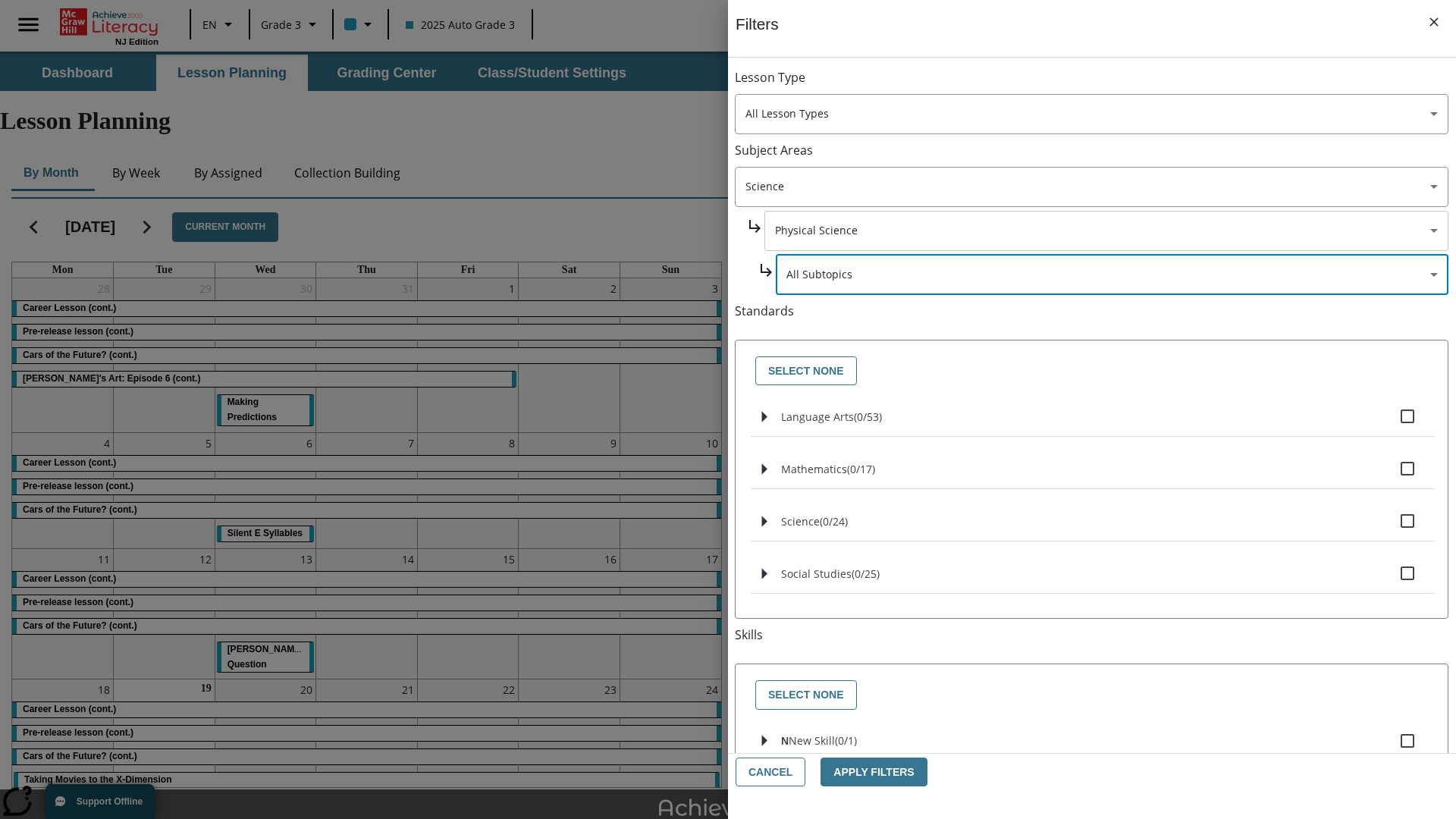
click at [1105, 230] on body "Skip to main content [GEOGRAPHIC_DATA] Edition EN Grade 3 2025 Auto Grade 3 Sea…" at bounding box center [728, 469] width 1456 height 836
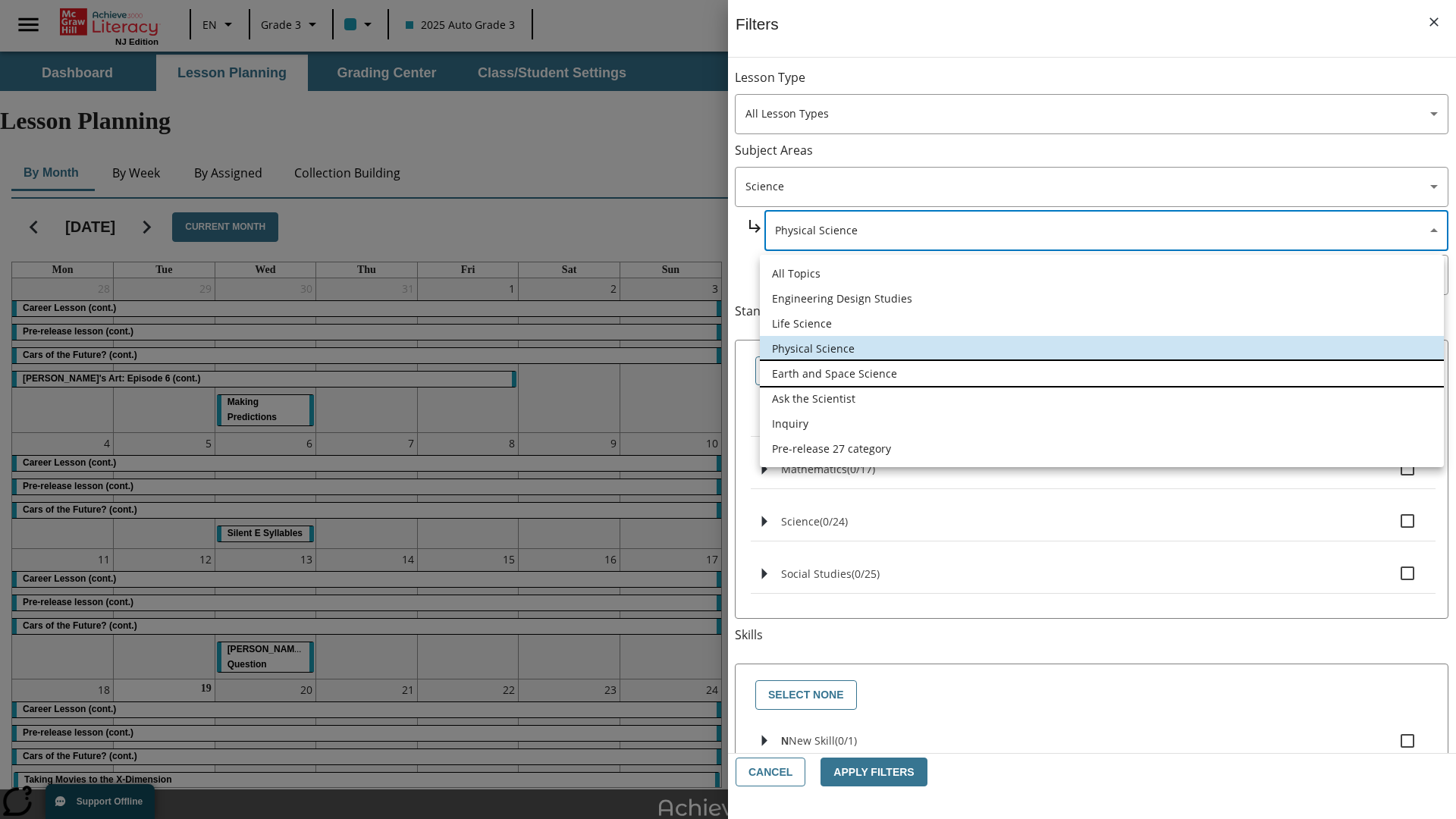
click at [1101, 373] on li "Earth and Space Science" at bounding box center [1102, 374] width 684 height 25
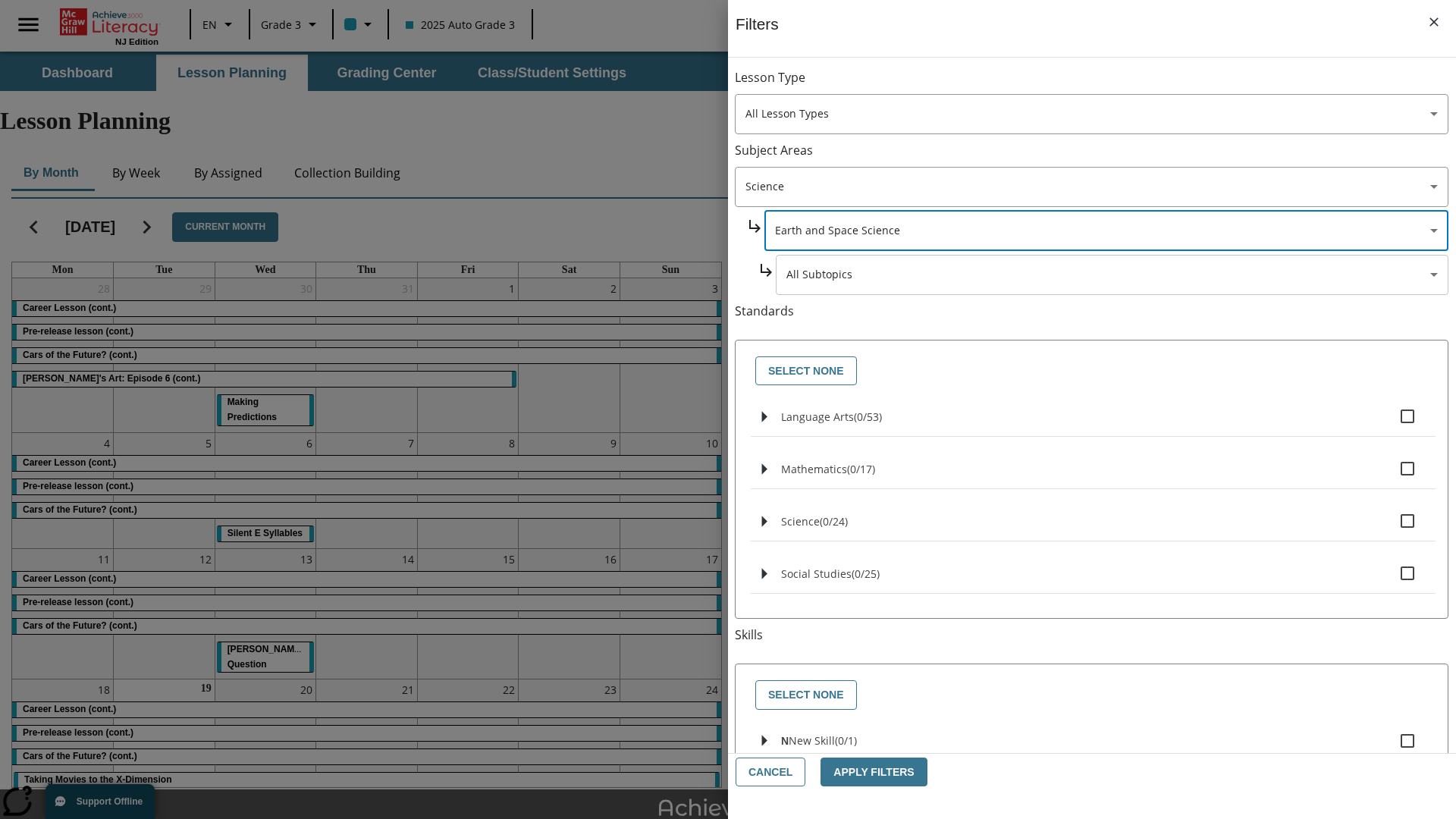
click at [1112, 85] on body "Skip to main content [GEOGRAPHIC_DATA] Edition EN Grade 3 2025 Auto Grade 3 Sea…" at bounding box center [728, 469] width 1456 height 836
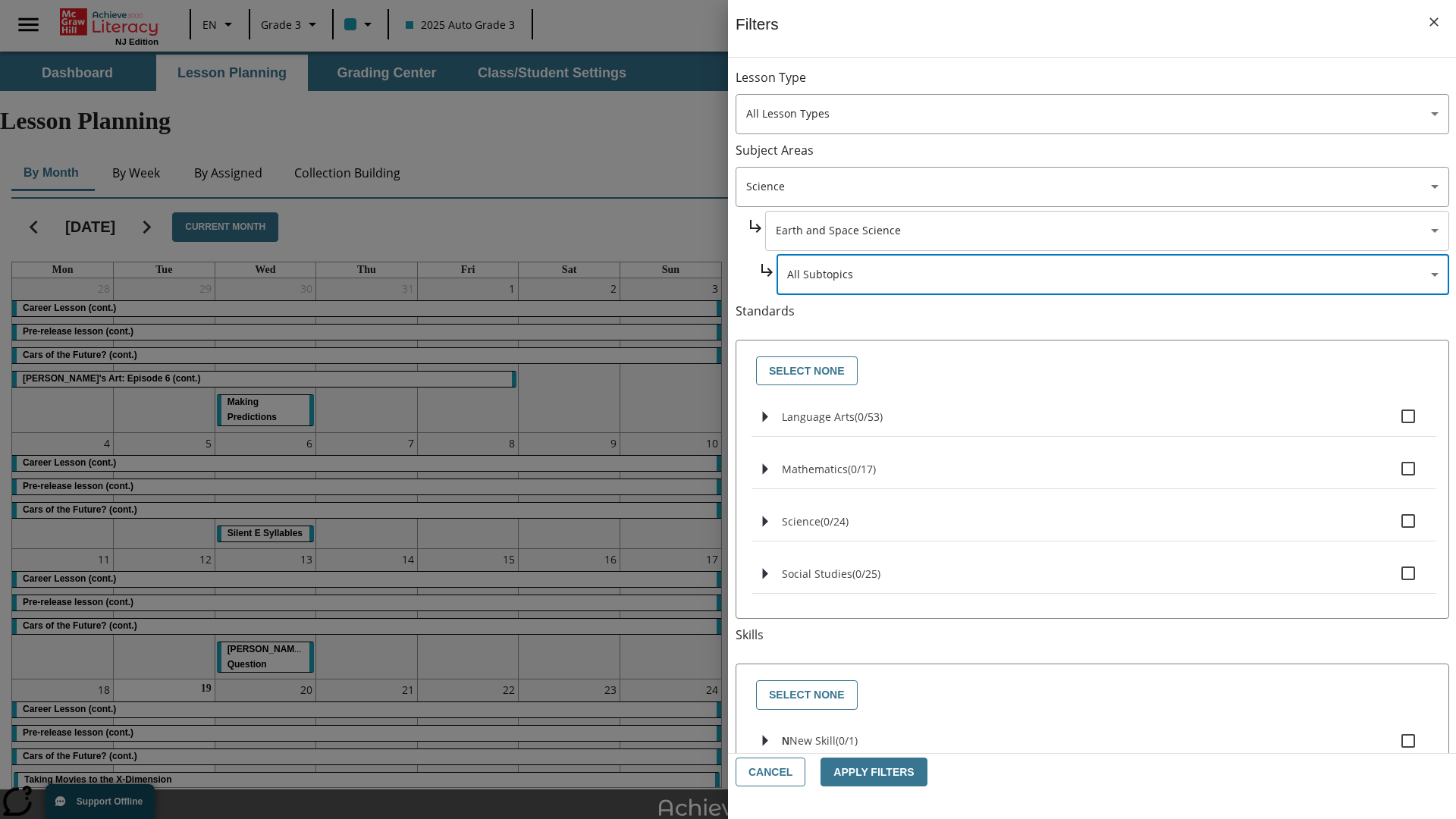
click at [1105, 230] on body "Skip to main content [GEOGRAPHIC_DATA] Edition EN Grade 3 2025 Auto Grade 3 Sea…" at bounding box center [728, 469] width 1456 height 836
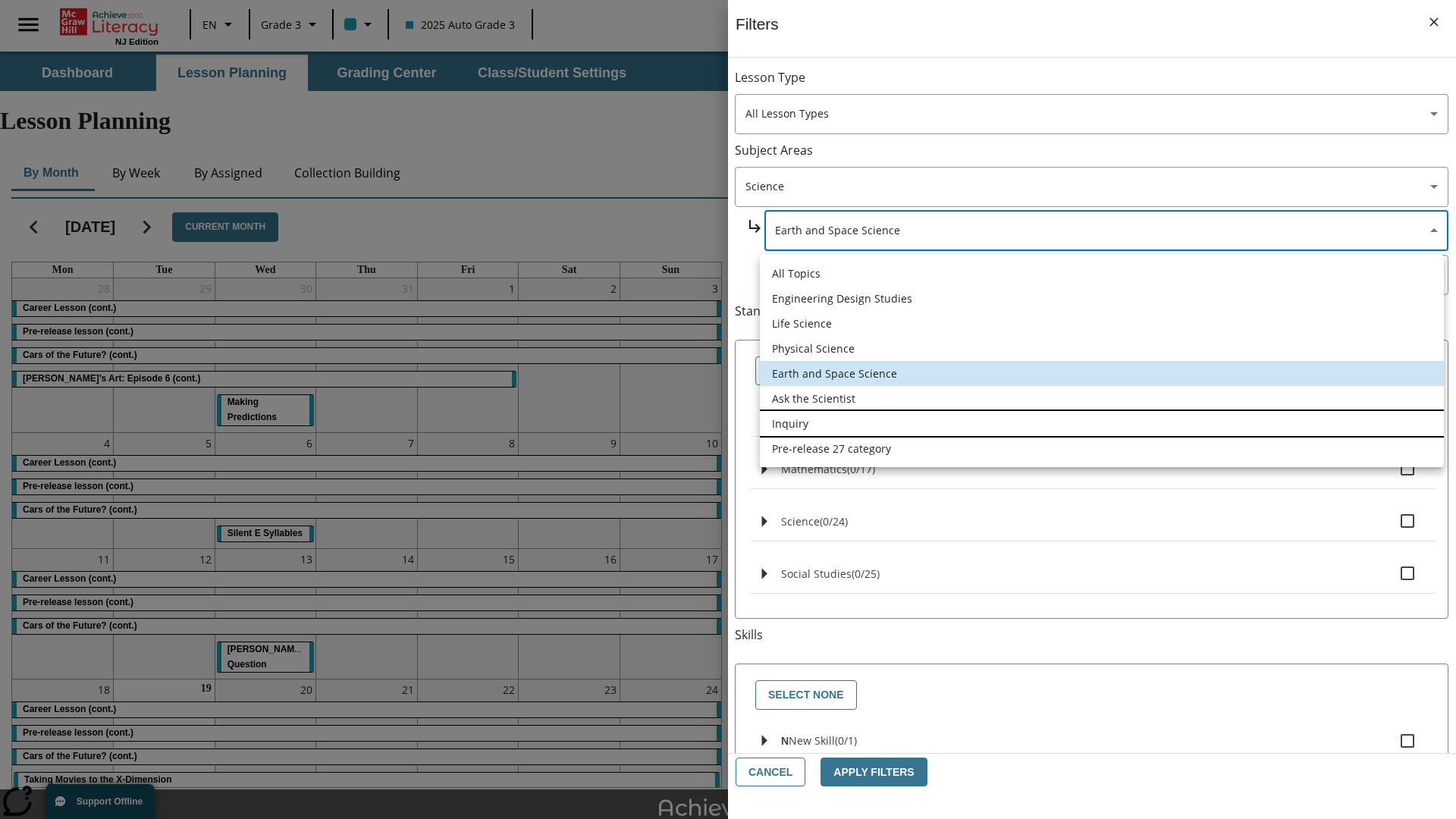
click at [1101, 423] on li "Inquiry" at bounding box center [1102, 423] width 684 height 25
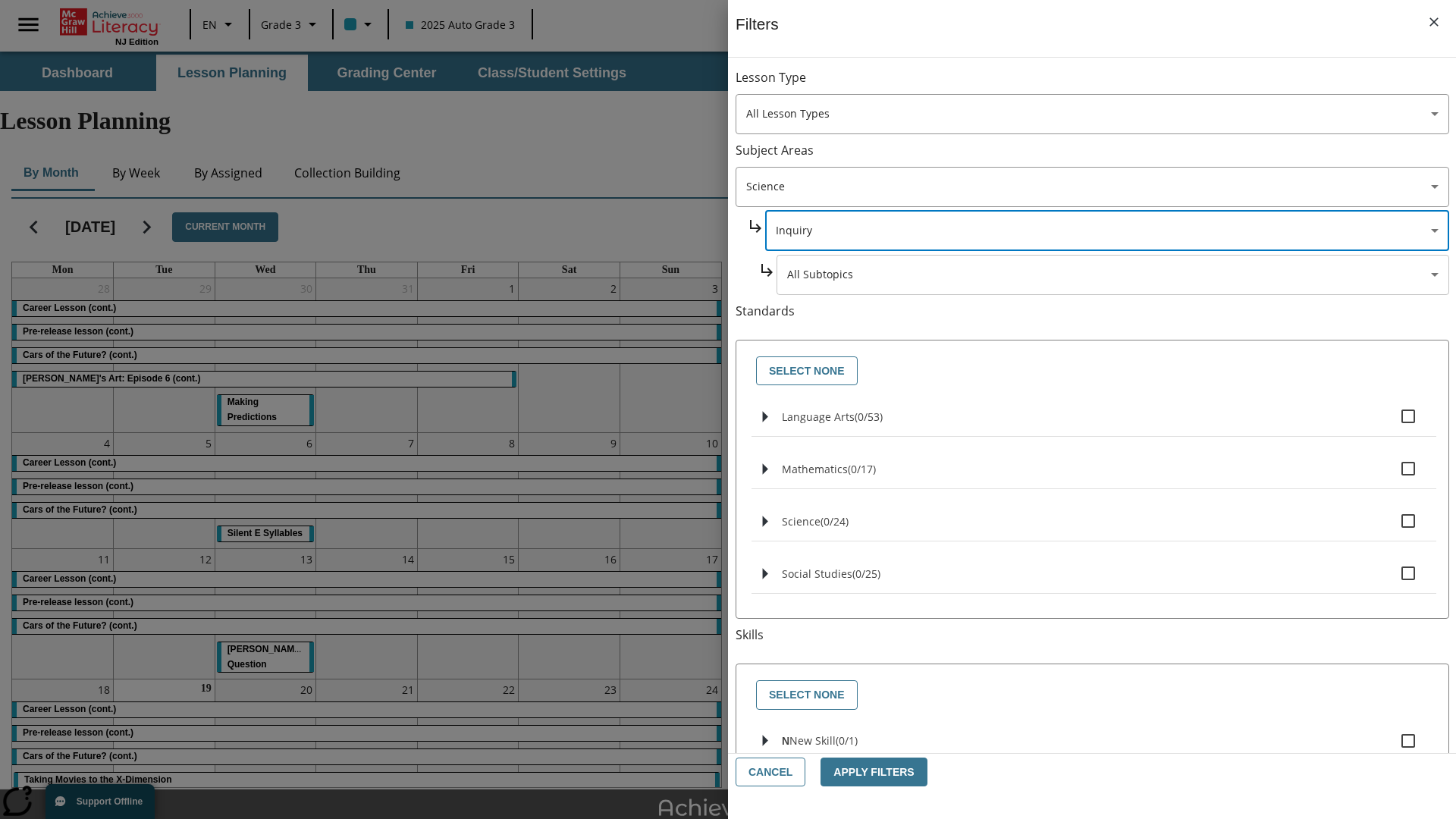
click at [1112, 274] on body "Skip to main content [GEOGRAPHIC_DATA] Edition EN Grade 3 2025 Auto Grade 3 Sea…" at bounding box center [728, 469] width 1456 height 836
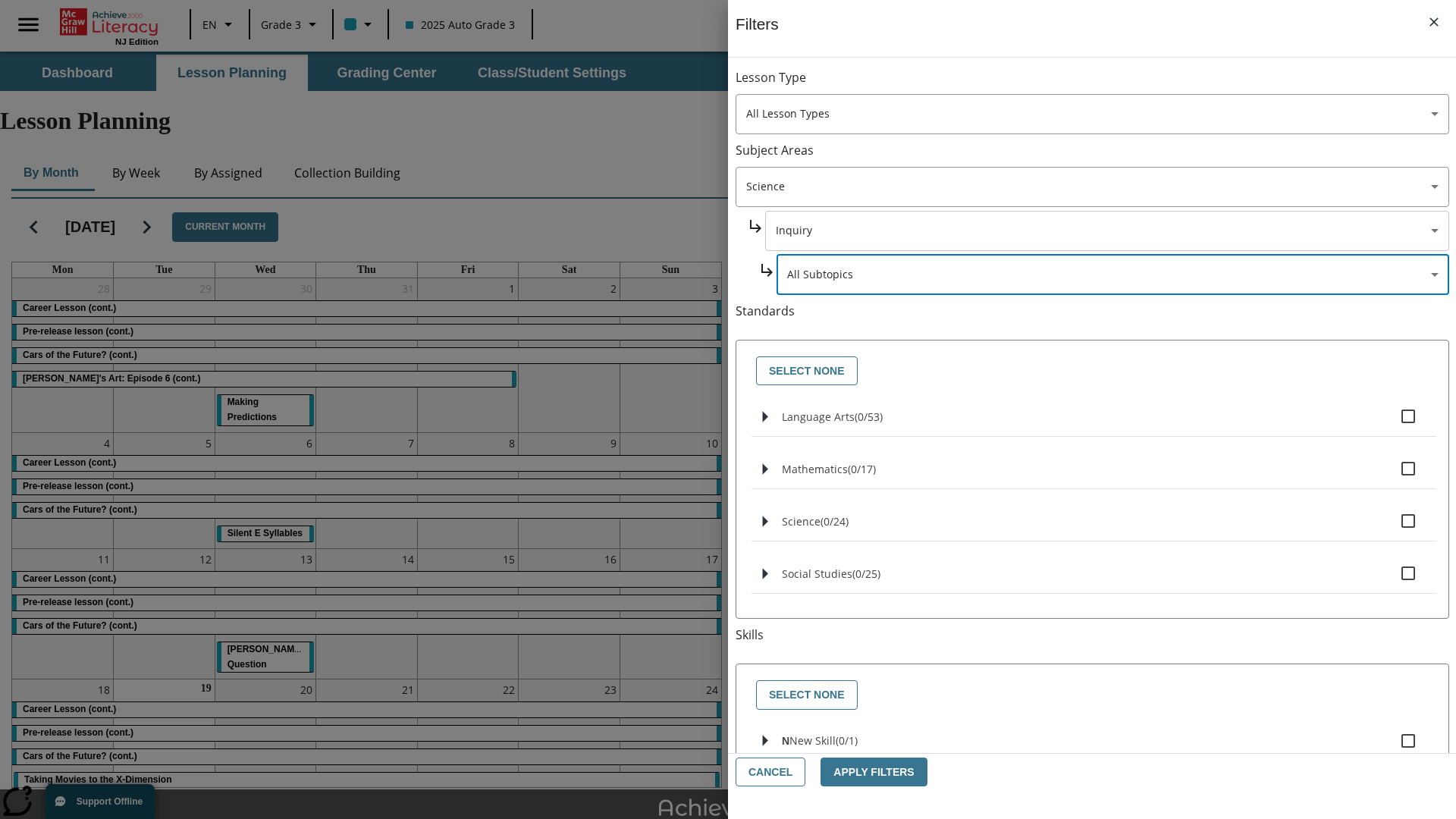
click at [1105, 230] on body "Skip to main content [GEOGRAPHIC_DATA] Edition EN Grade 3 2025 Auto Grade 3 Sea…" at bounding box center [728, 469] width 1456 height 836
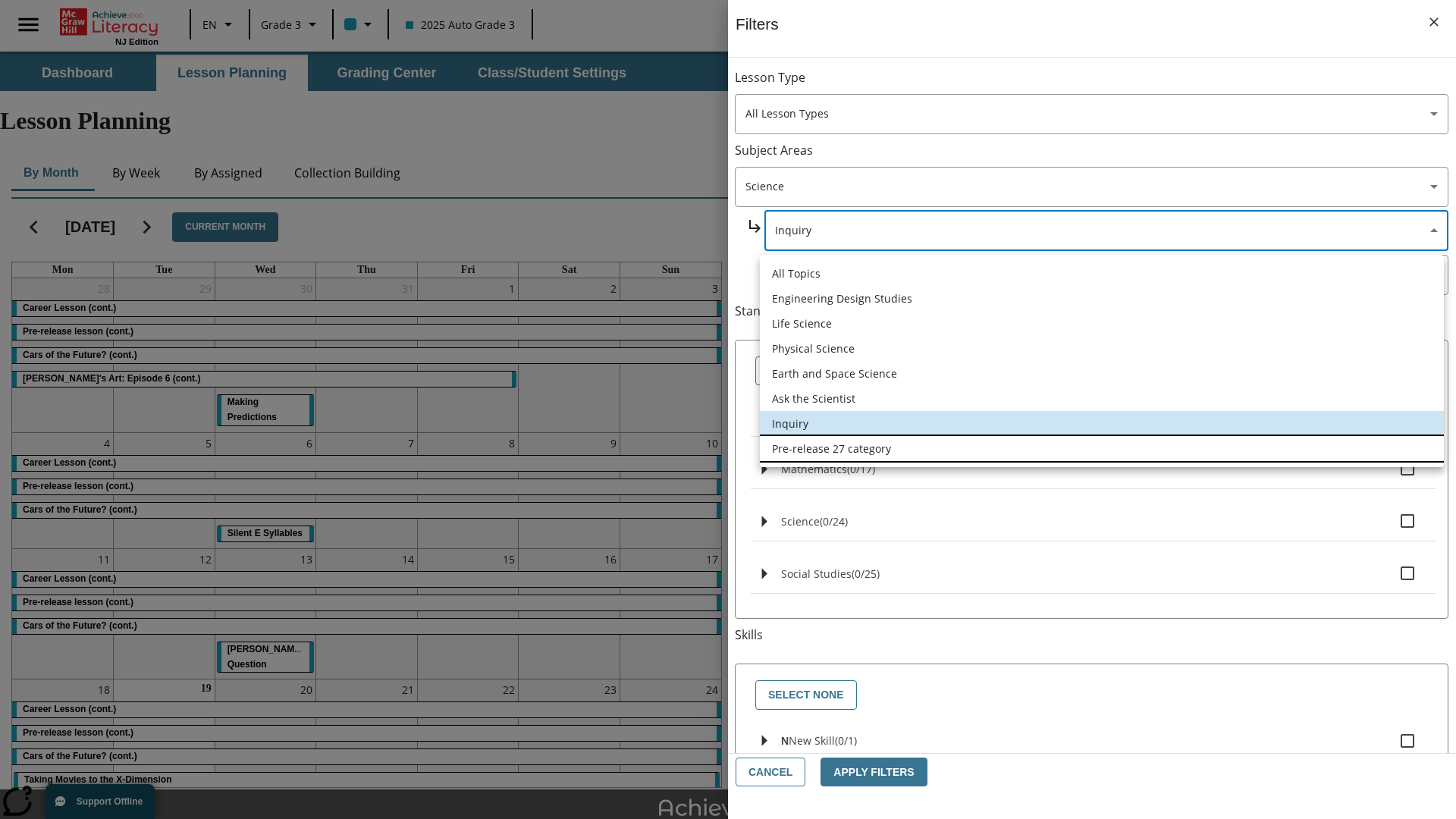
click at [1101, 448] on li "Pre-release 27 category" at bounding box center [1102, 449] width 684 height 25
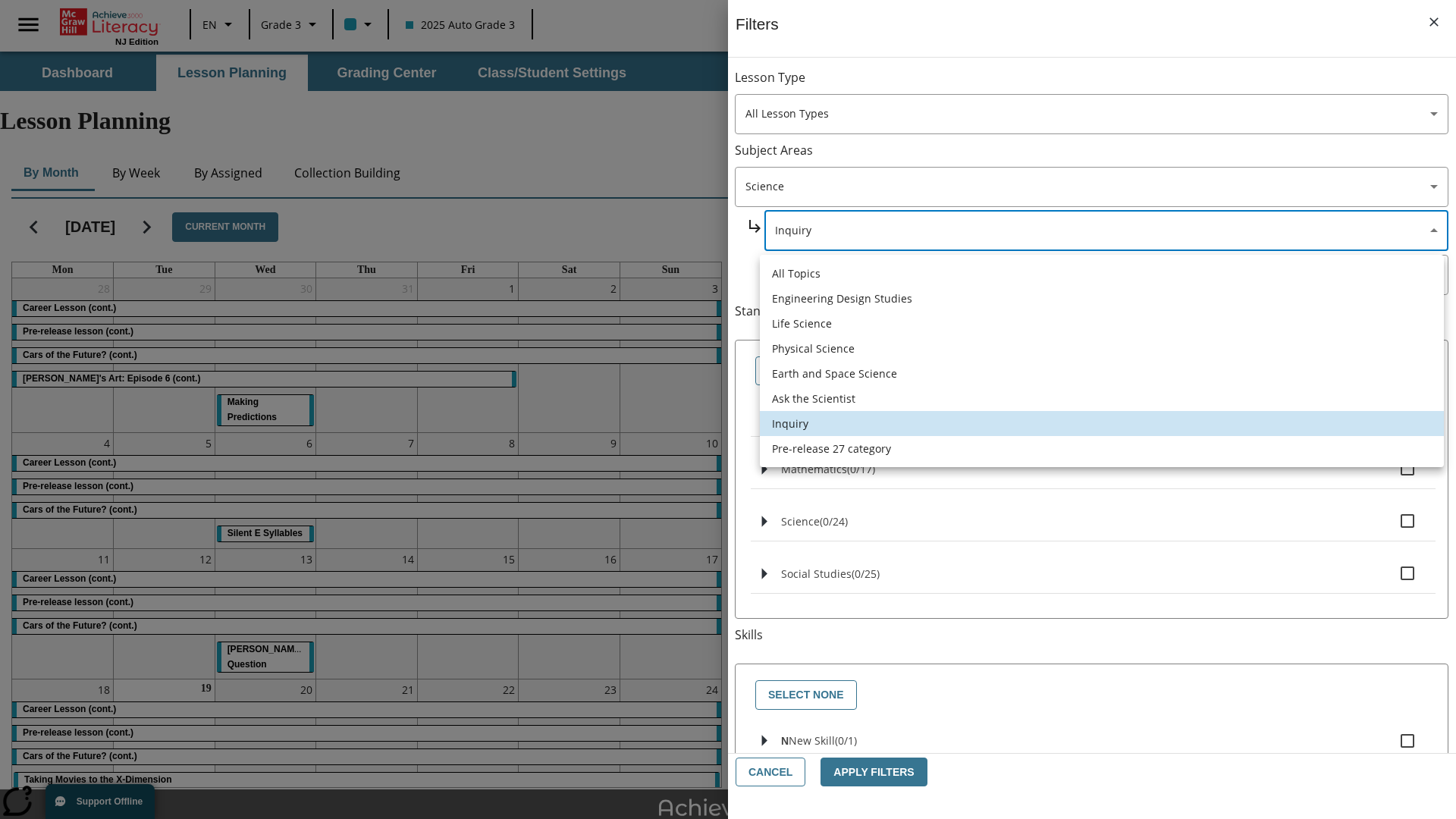
type input "271"
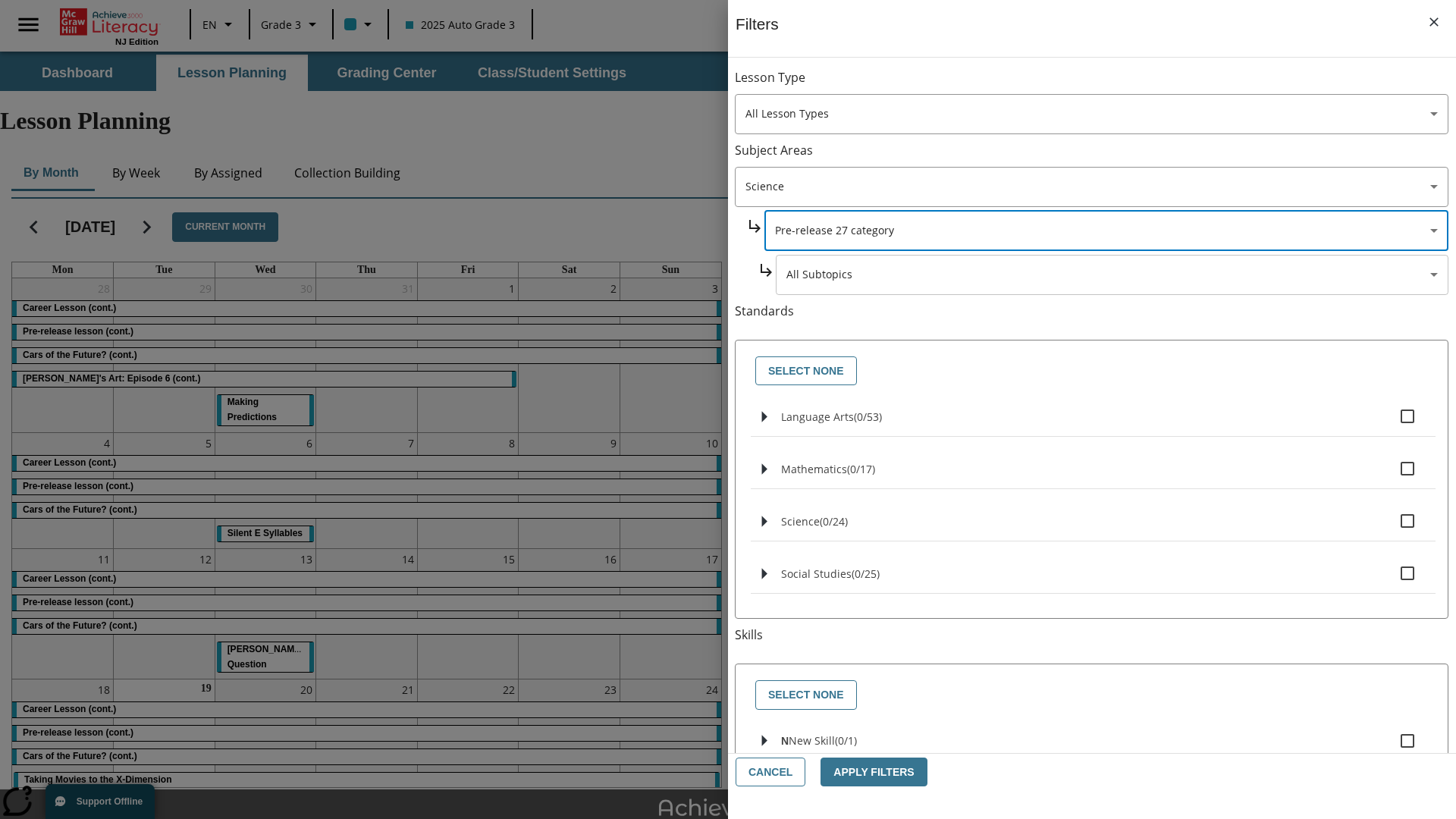
click at [1112, 85] on body "Skip to main content [GEOGRAPHIC_DATA] Edition EN Grade 3 2025 Auto Grade 3 Sea…" at bounding box center [728, 469] width 1456 height 836
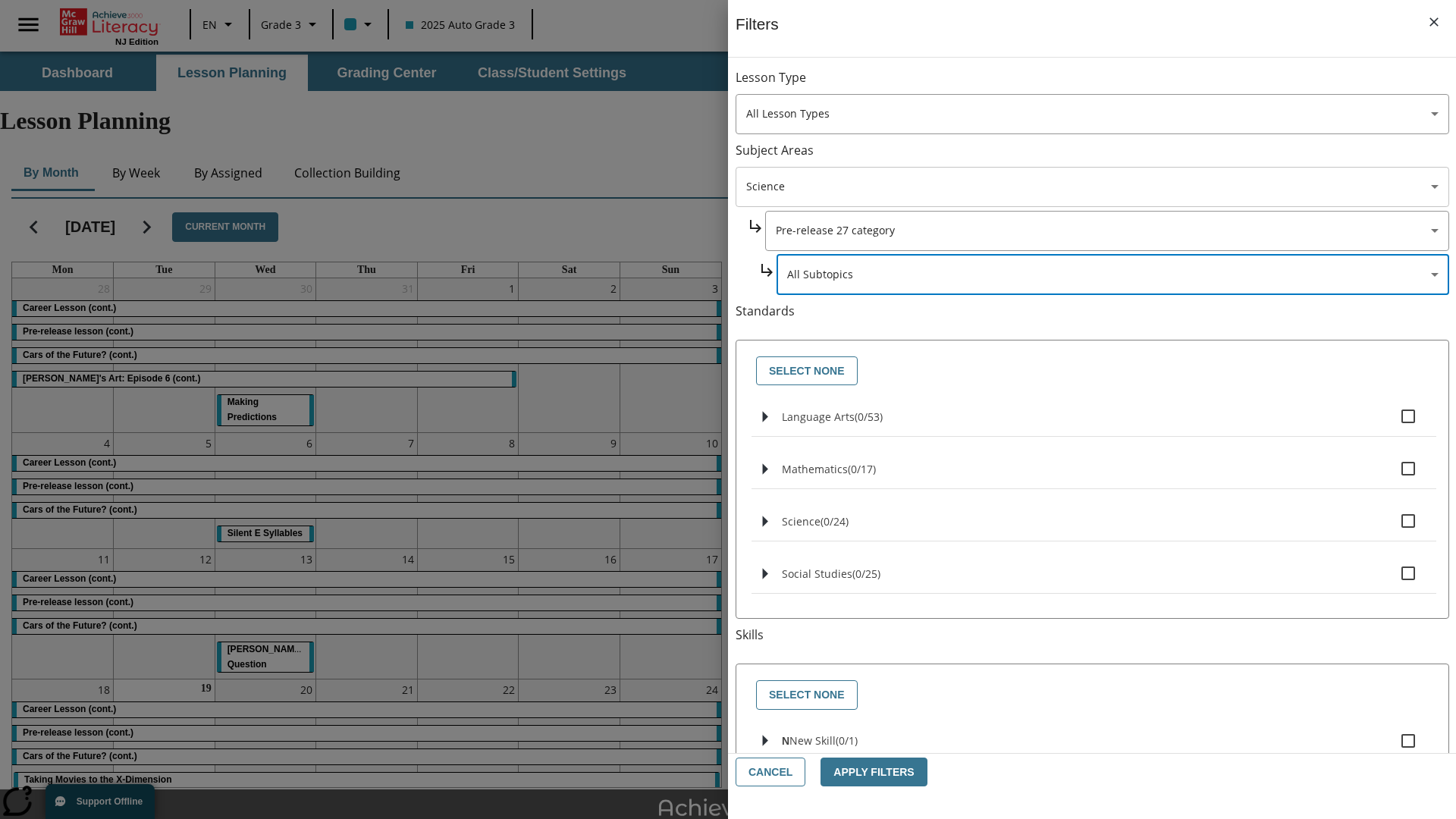
click at [1091, 85] on body "Skip to main content [GEOGRAPHIC_DATA] Edition EN Grade 3 2025 Auto Grade 3 Sea…" at bounding box center [728, 469] width 1456 height 836
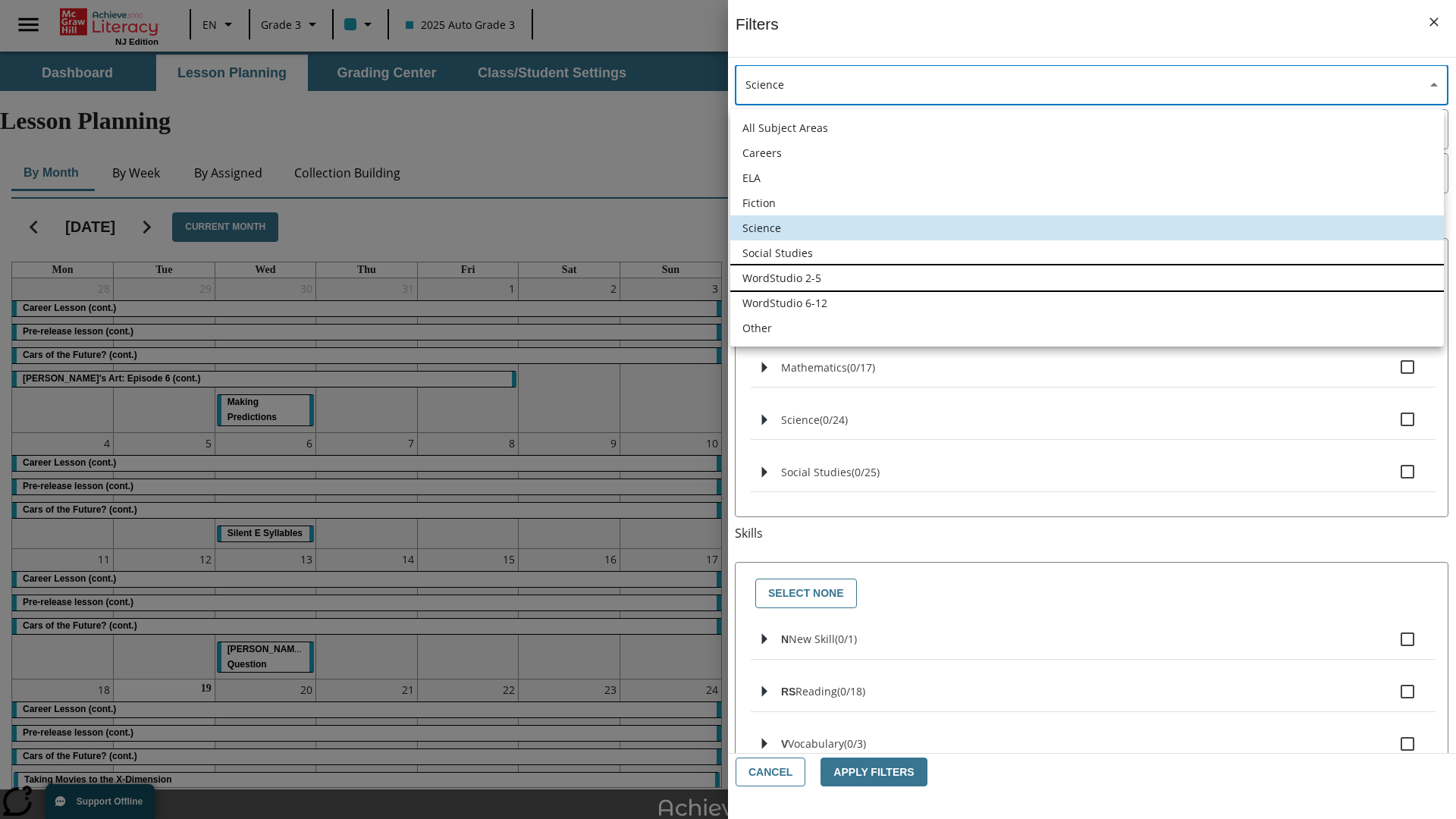
click at [1086, 277] on li "WordStudio 2-5" at bounding box center [1086, 278] width 713 height 25
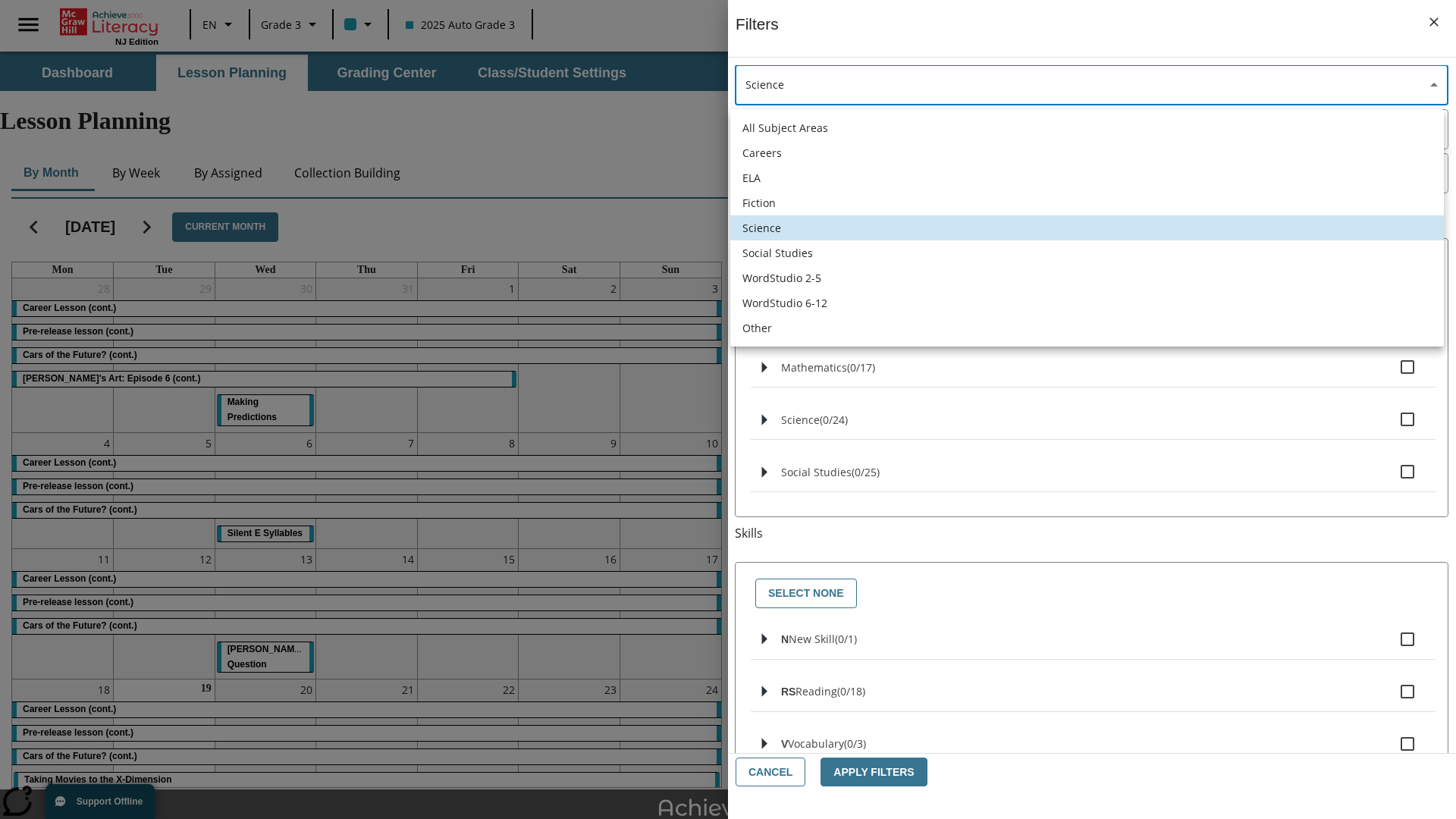
type input "6"
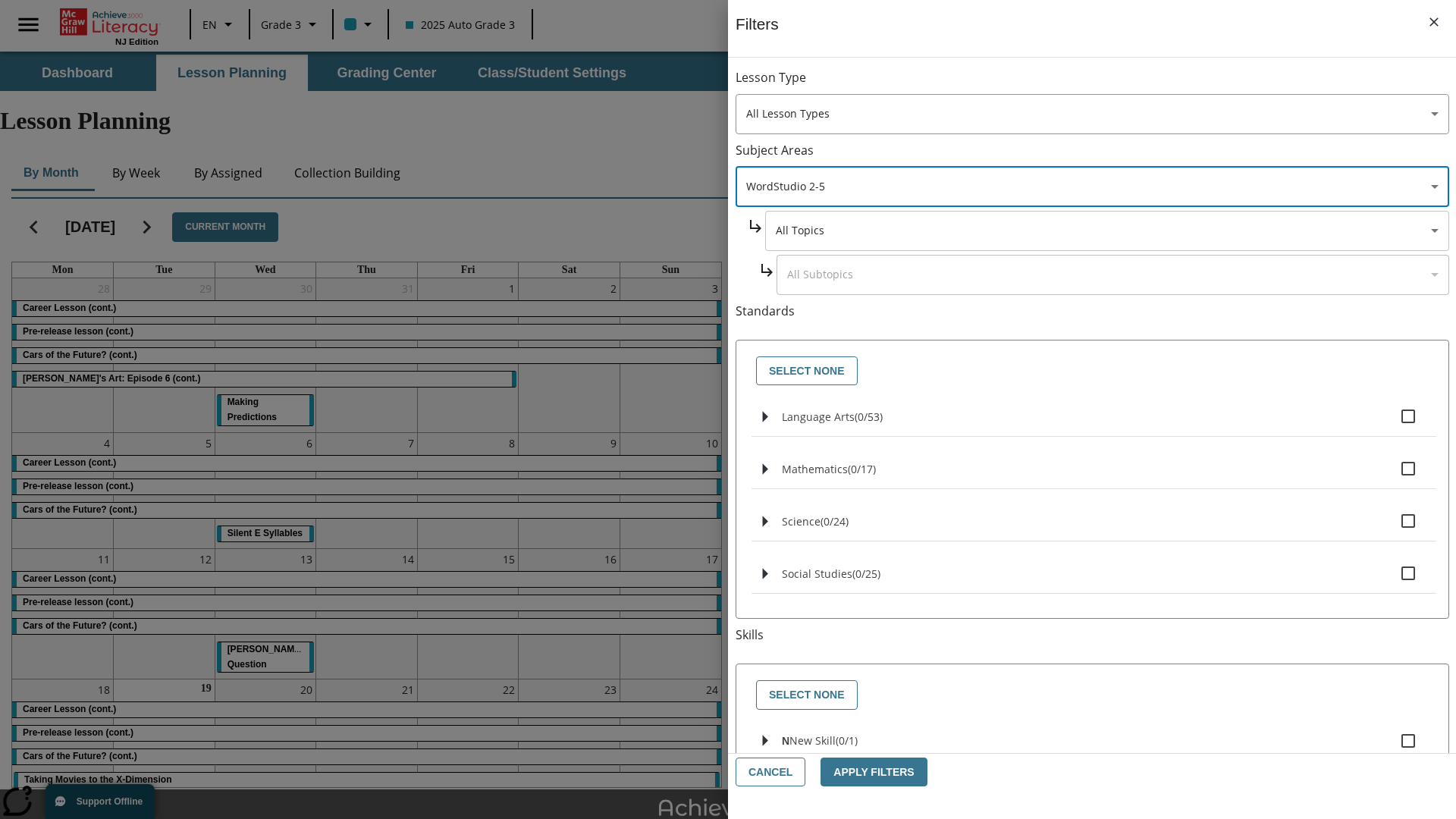
click at [1105, 230] on body "Skip to main content [GEOGRAPHIC_DATA] Edition EN Grade 3 2025 Auto Grade 3 Sea…" at bounding box center [728, 469] width 1456 height 836
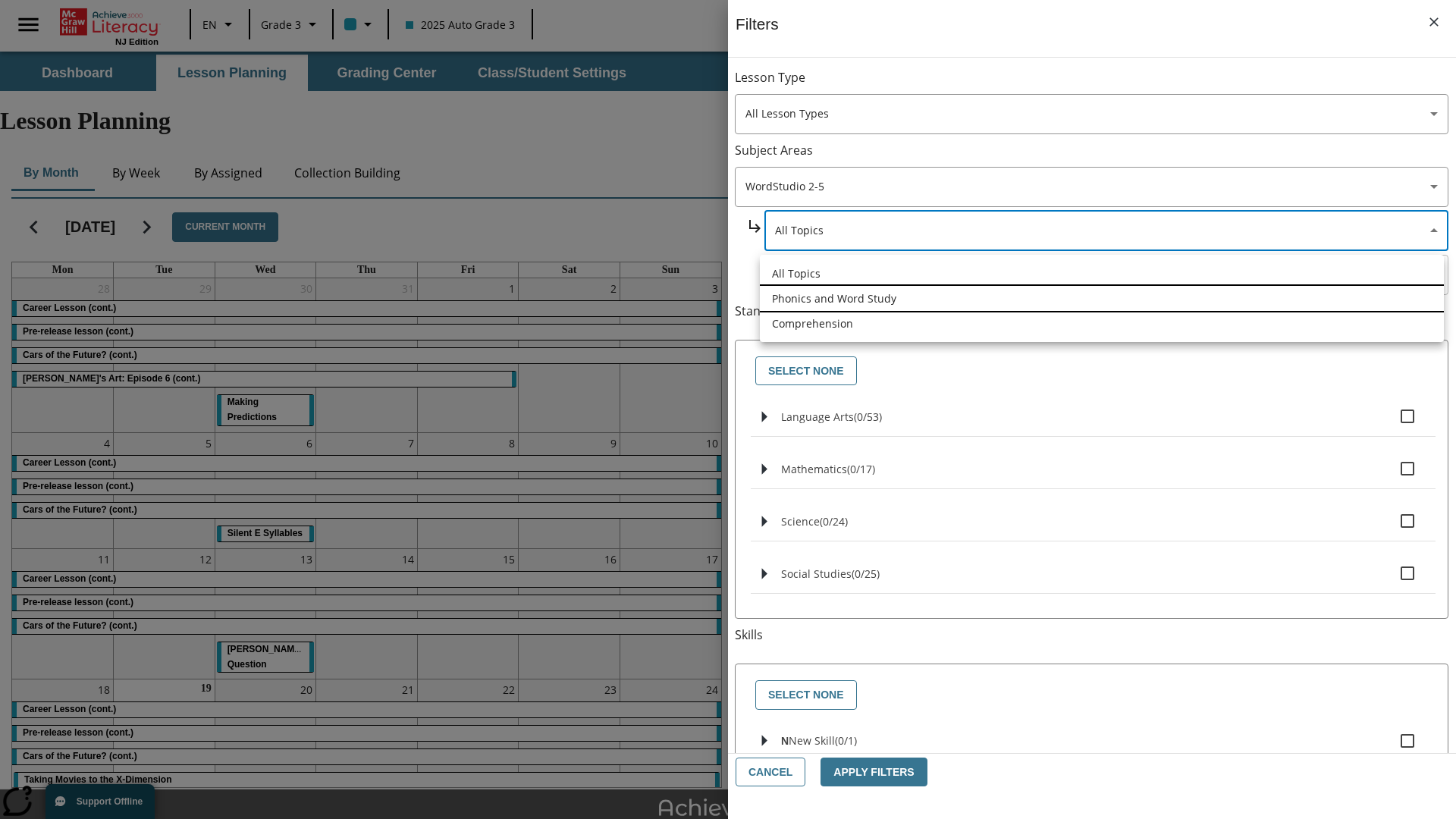
click at [1101, 298] on li "Phonics and Word Study" at bounding box center [1102, 299] width 684 height 25
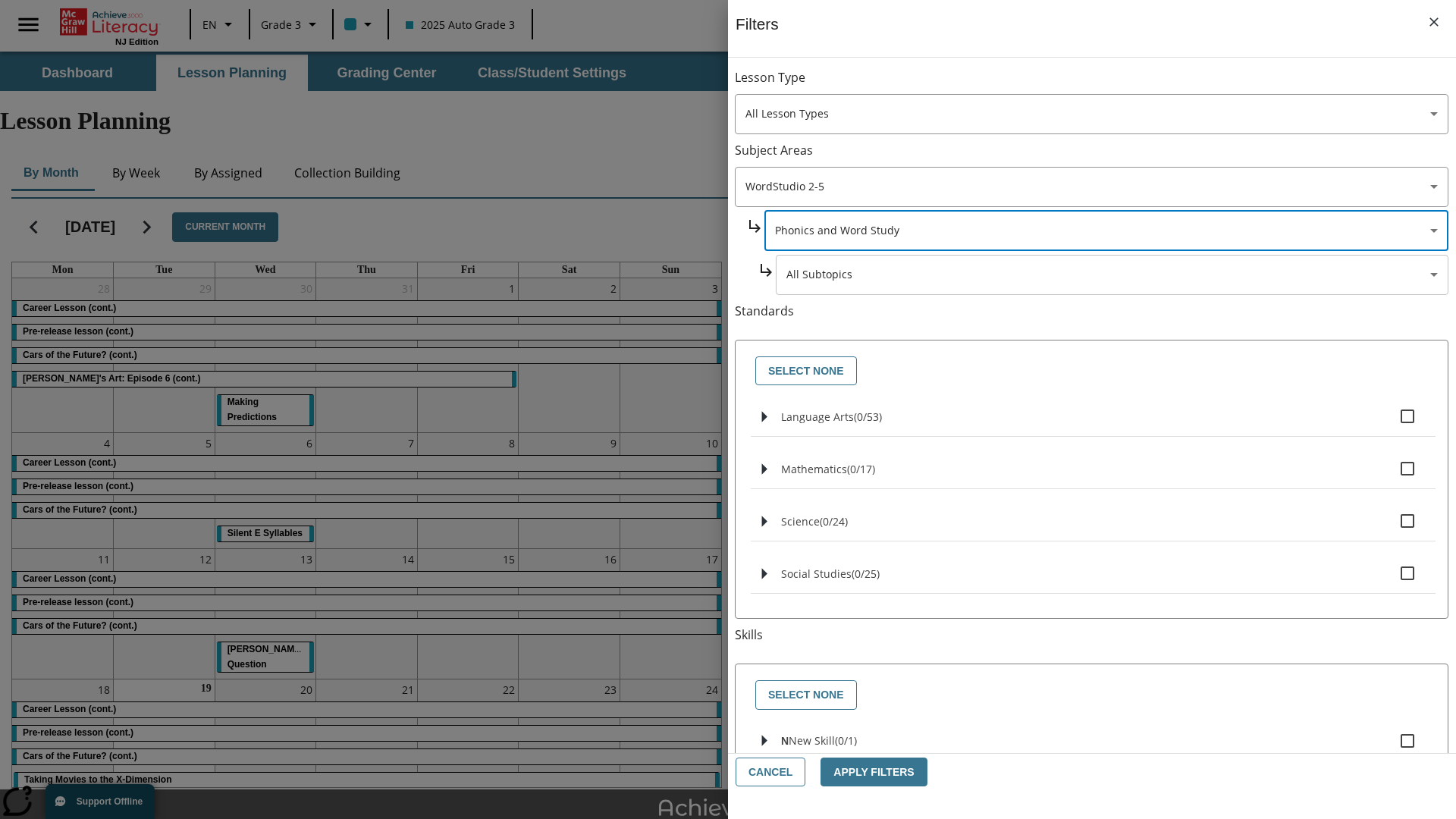
click at [1112, 274] on body "Skip to main content [GEOGRAPHIC_DATA] Edition EN Grade 3 2025 Auto Grade 3 Sea…" at bounding box center [728, 469] width 1456 height 836
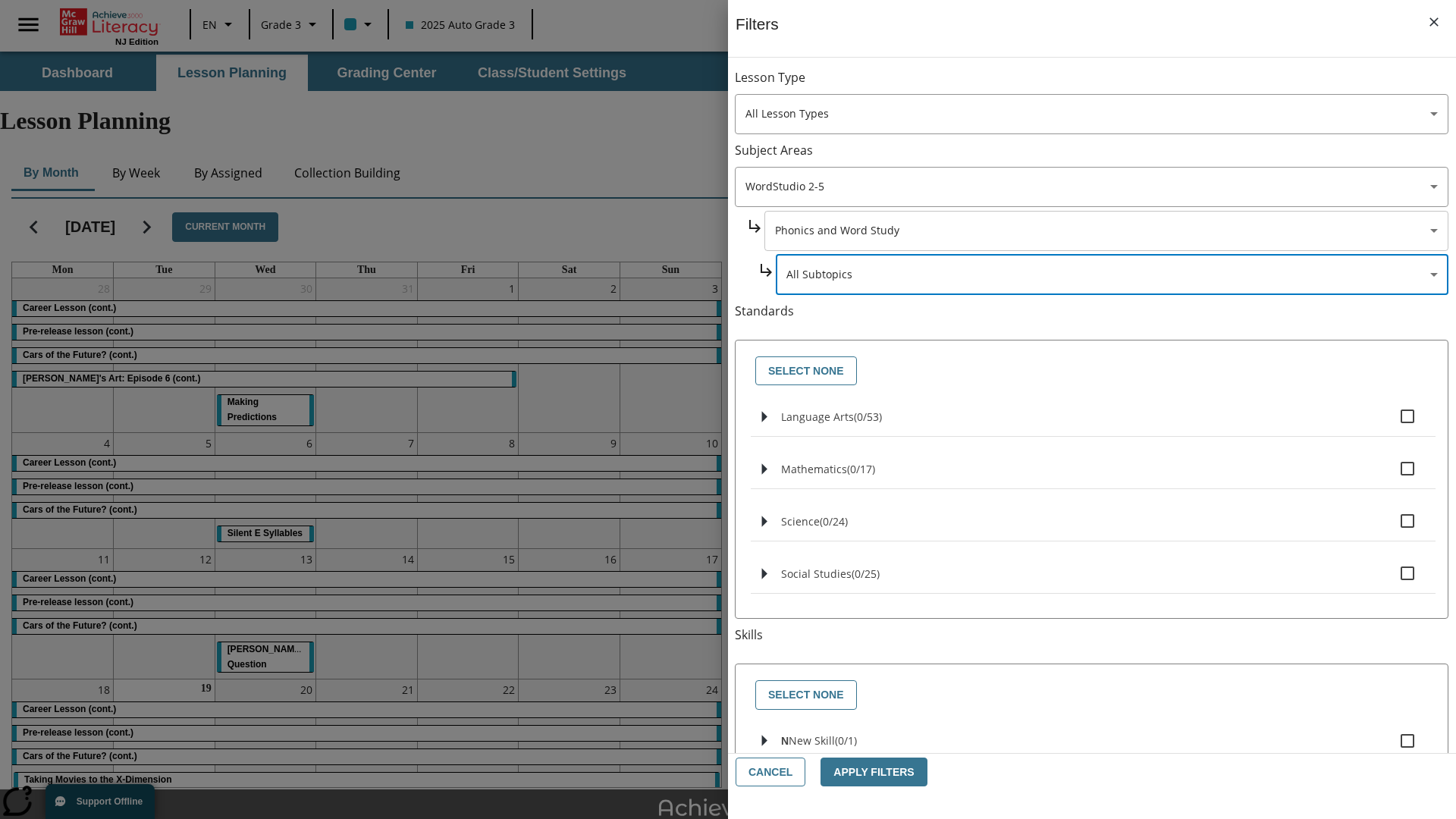
click at [1105, 85] on body "Skip to main content [GEOGRAPHIC_DATA] Edition EN Grade 3 2025 Auto Grade 3 Sea…" at bounding box center [728, 469] width 1456 height 836
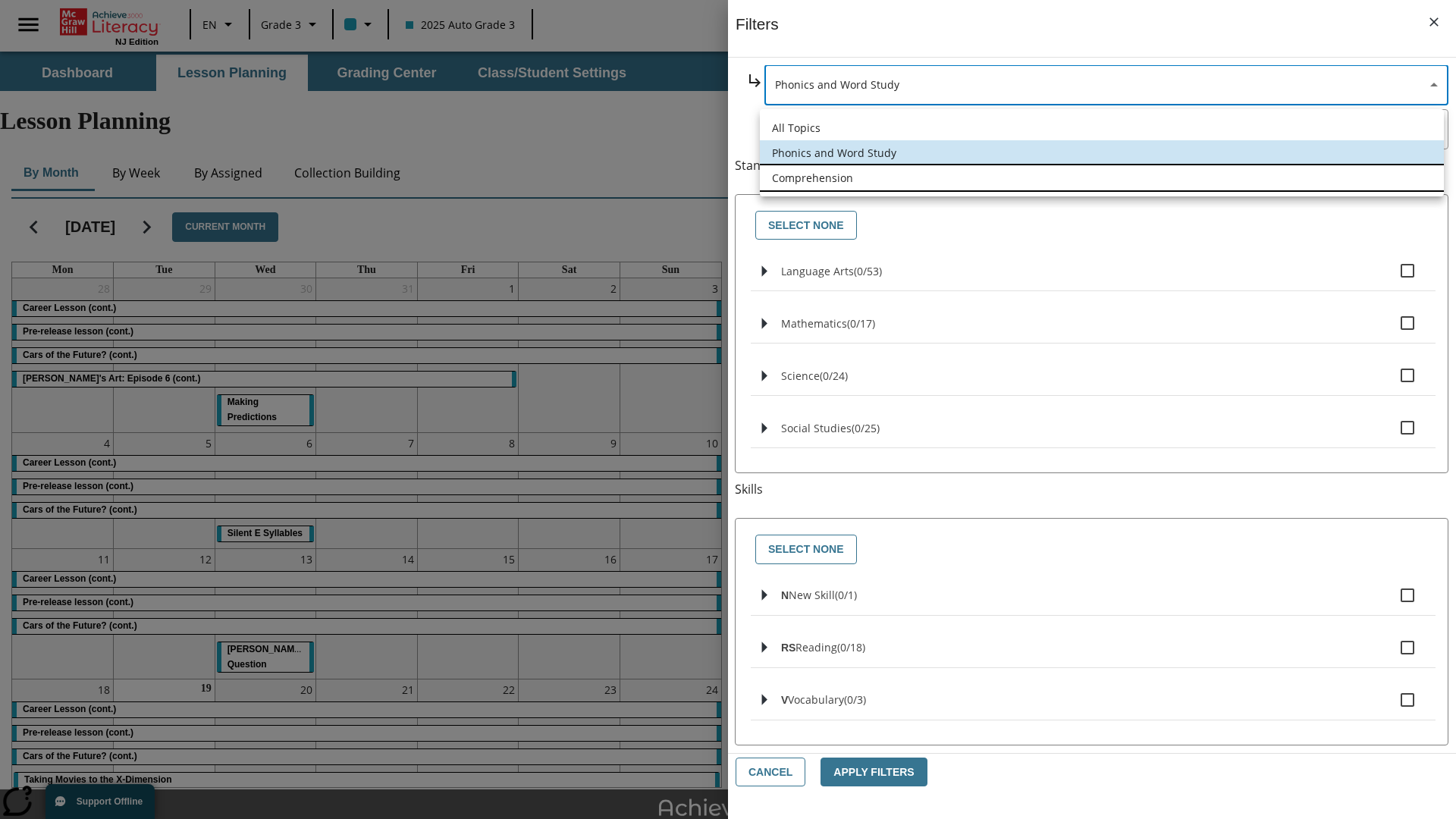
click at [1101, 177] on li "Comprehension" at bounding box center [1102, 178] width 684 height 25
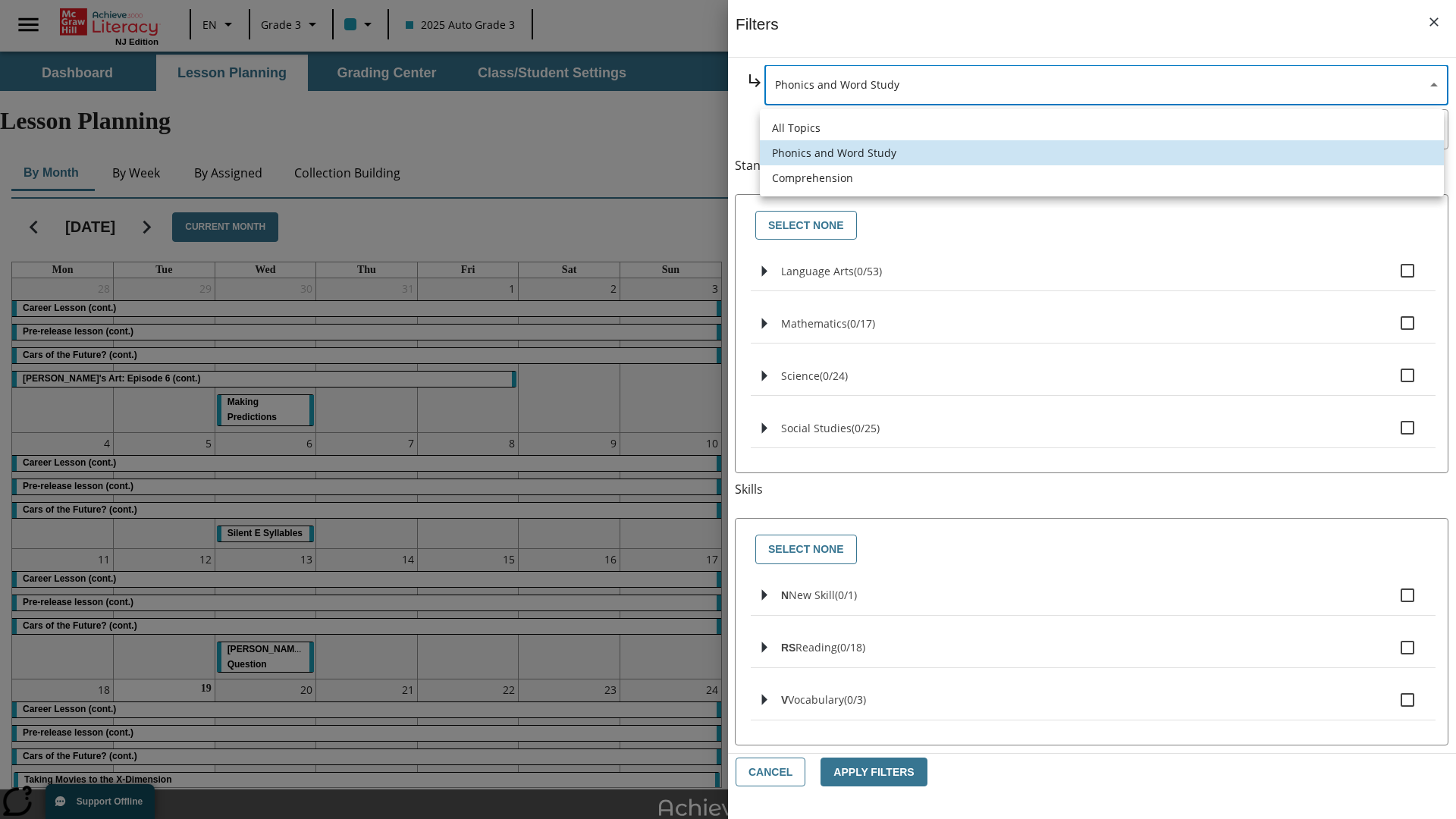
type input "252"
